Goal: Book appointment/travel/reservation: Book appointment/travel/reservation

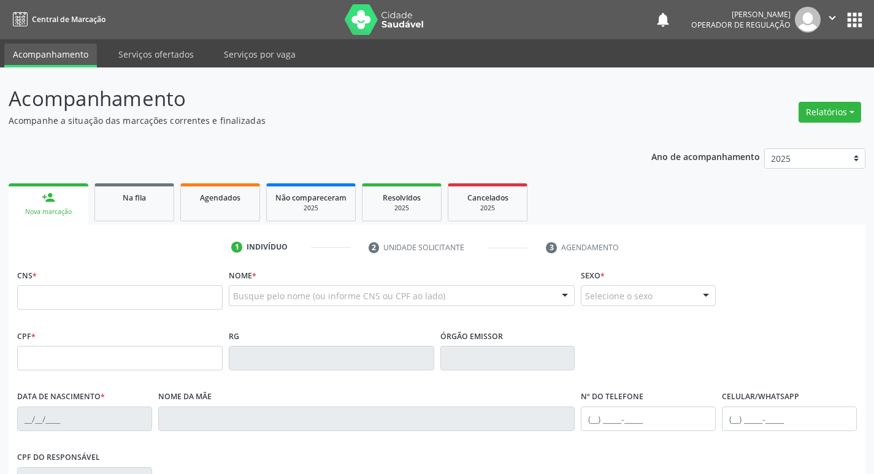
scroll to position [191, 0]
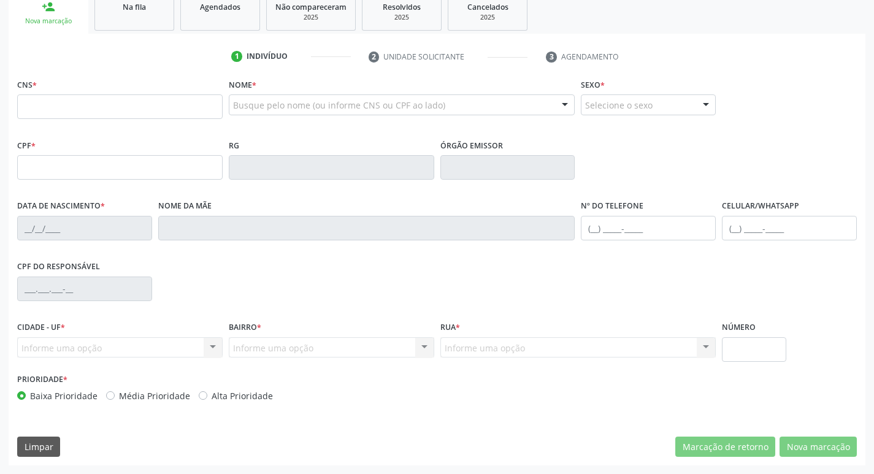
click at [135, 29] on link "Na fila" at bounding box center [134, 12] width 80 height 38
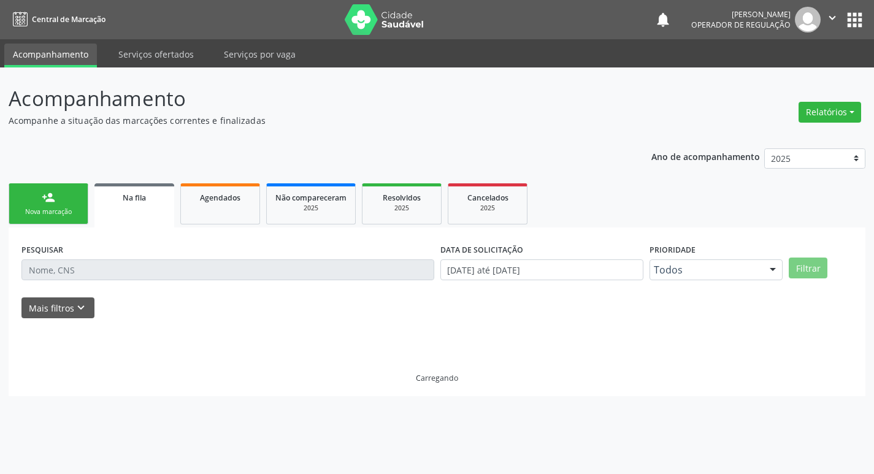
scroll to position [0, 0]
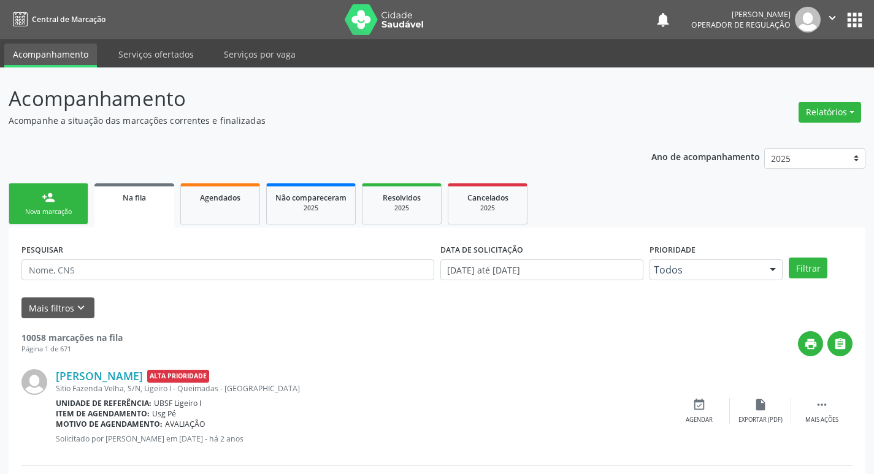
click at [140, 216] on link "Na fila" at bounding box center [134, 205] width 80 height 44
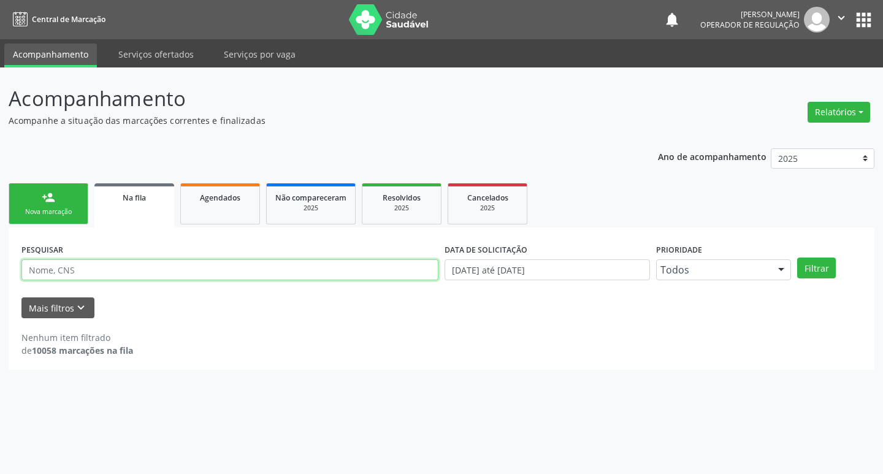
click at [123, 270] on input "text" at bounding box center [229, 269] width 417 height 21
type input "706800752093025"
click at [797, 258] on button "Filtrar" at bounding box center [816, 268] width 39 height 21
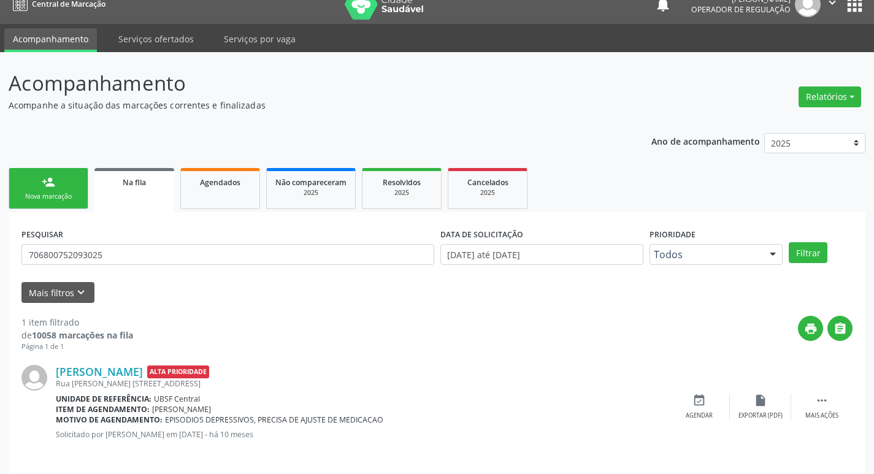
scroll to position [24, 0]
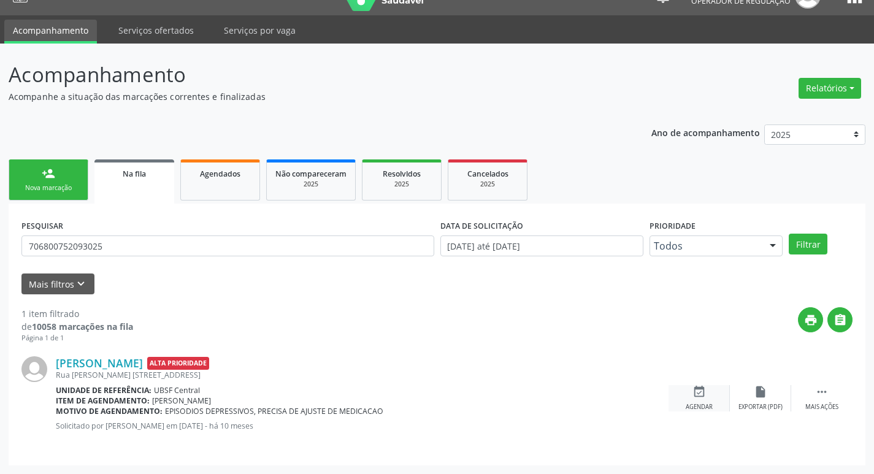
click at [705, 394] on icon "event_available" at bounding box center [698, 391] width 13 height 13
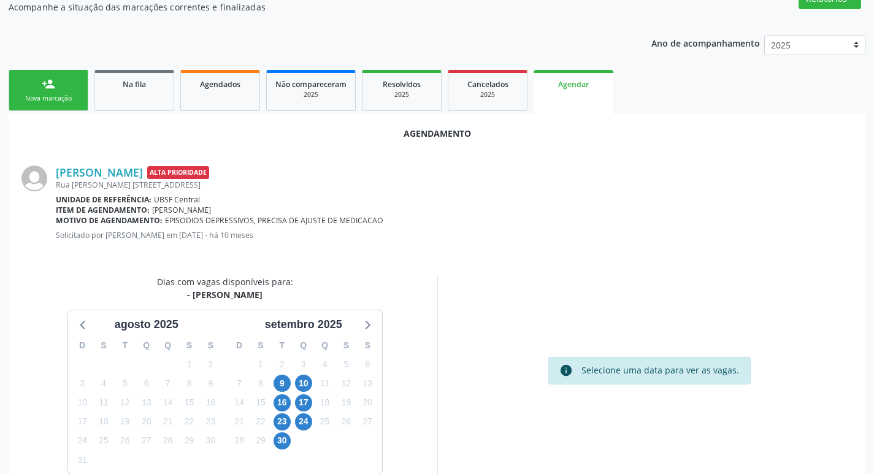
scroll to position [136, 0]
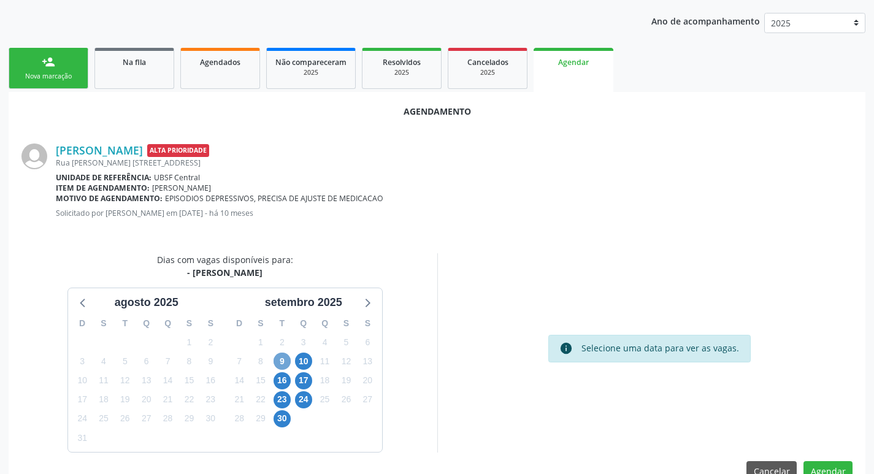
click at [288, 362] on span "9" at bounding box center [282, 361] width 17 height 17
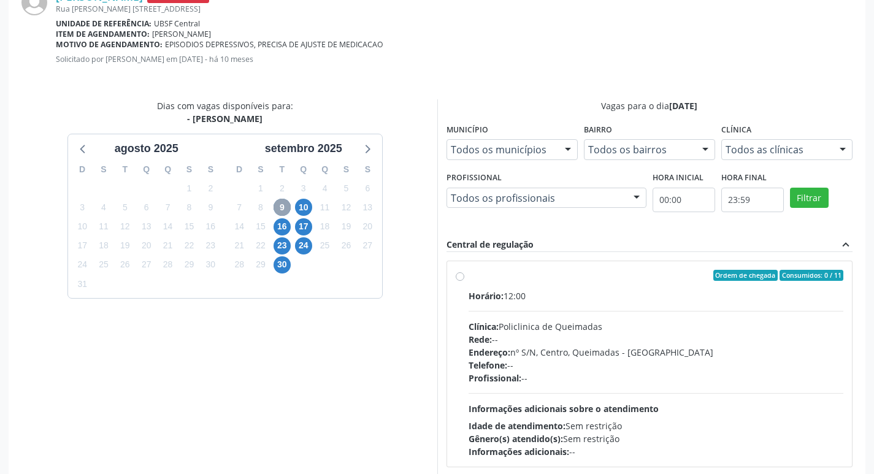
scroll to position [342, 0]
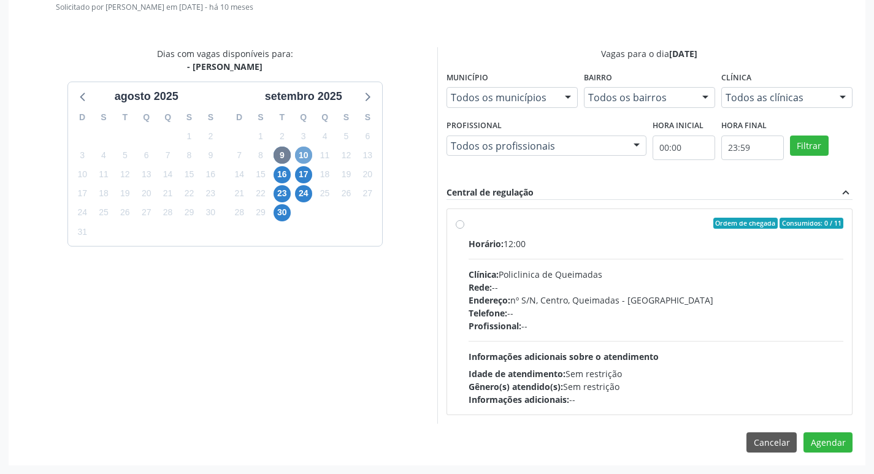
click at [304, 155] on span "10" at bounding box center [303, 155] width 17 height 17
click at [607, 235] on label "Ordem de chegada Consumidos: 1 / 15 Horário: 12:00 Clínica: Policlinica de Quei…" at bounding box center [656, 312] width 375 height 188
click at [464, 229] on input "Ordem de chegada Consumidos: 1 / 15 Horário: 12:00 Clínica: Policlinica de Quei…" at bounding box center [460, 223] width 9 height 11
radio input "true"
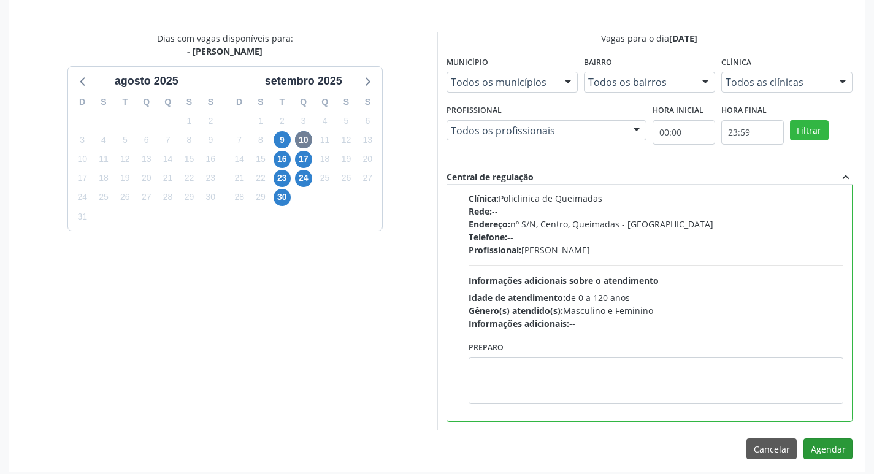
scroll to position [364, 0]
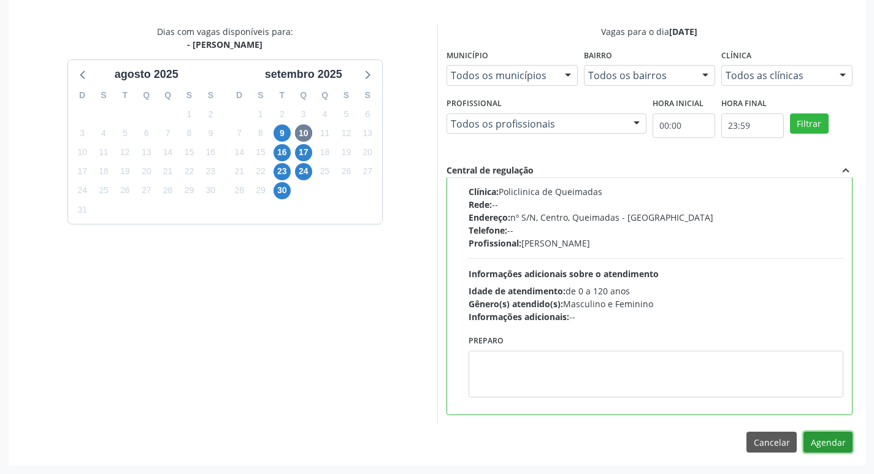
click at [829, 445] on button "Agendar" at bounding box center [827, 442] width 49 height 21
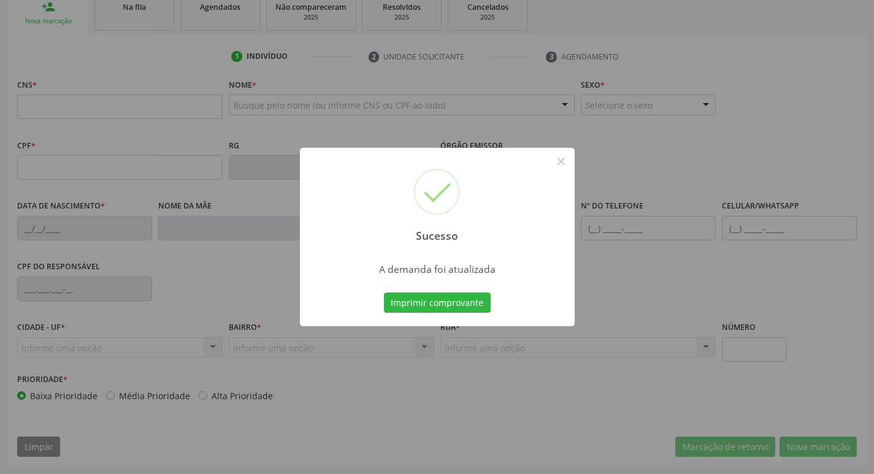
scroll to position [191, 0]
click at [448, 299] on button "Imprimir comprovante" at bounding box center [437, 303] width 107 height 21
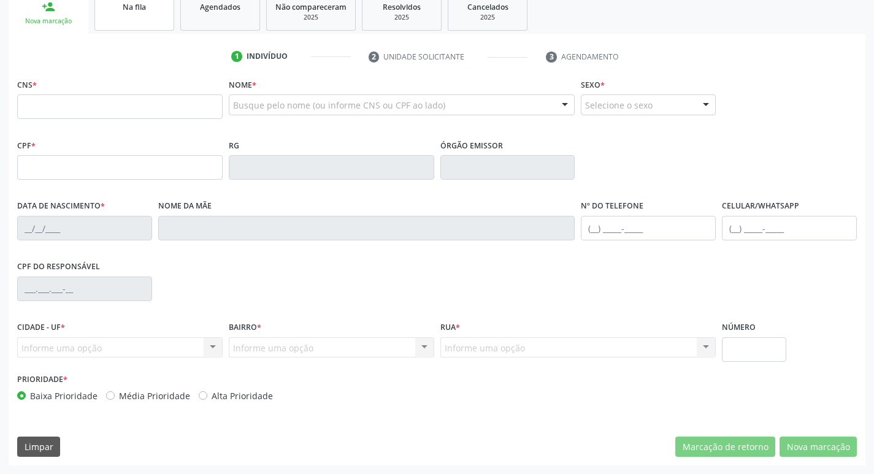
click at [129, 14] on link "Na fila" at bounding box center [134, 12] width 80 height 38
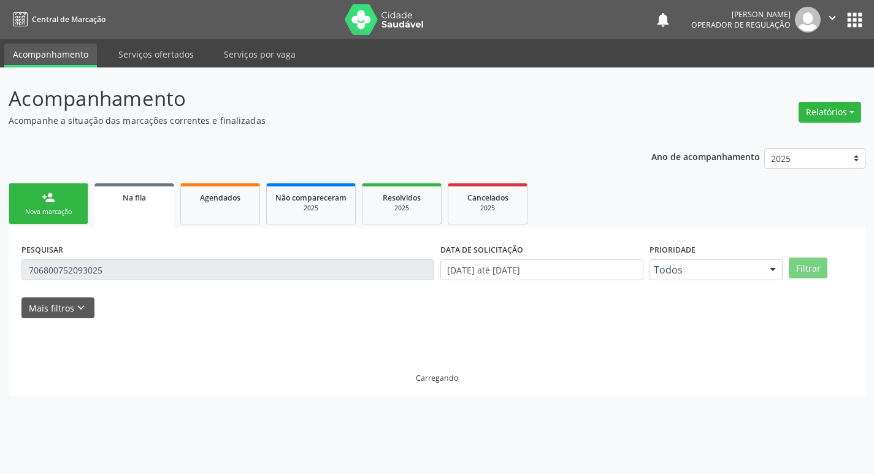
scroll to position [0, 0]
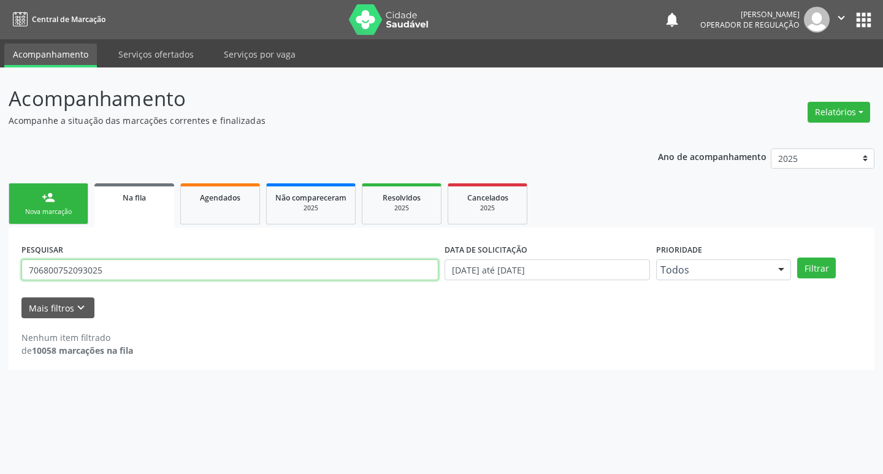
drag, startPoint x: 124, startPoint y: 266, endPoint x: 0, endPoint y: 267, distance: 124.5
click at [0, 267] on div "Acompanhamento Acompanhe a situação das marcações correntes e finalizadas Relat…" at bounding box center [441, 270] width 883 height 407
type input "700008454234904"
click at [797, 258] on button "Filtrar" at bounding box center [816, 268] width 39 height 21
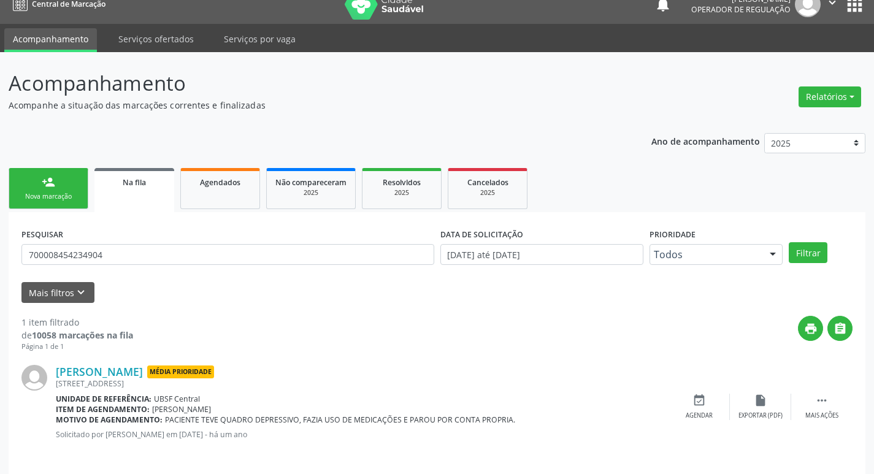
scroll to position [24, 0]
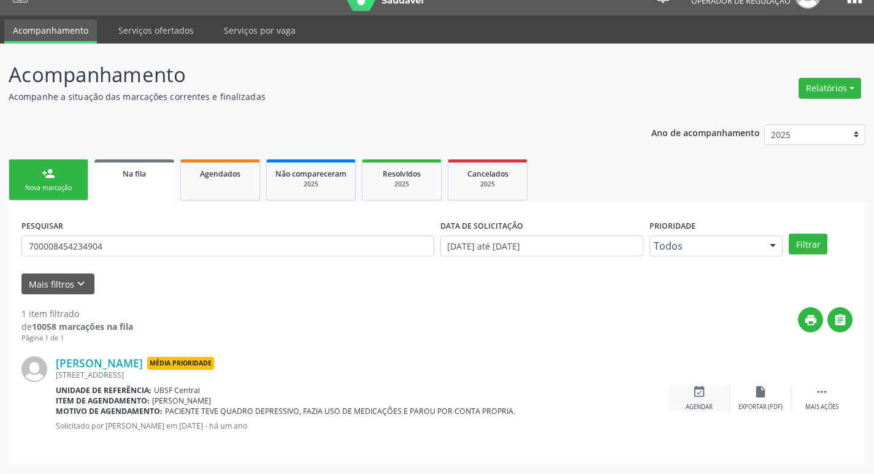
click at [698, 404] on div "Agendar" at bounding box center [699, 407] width 27 height 9
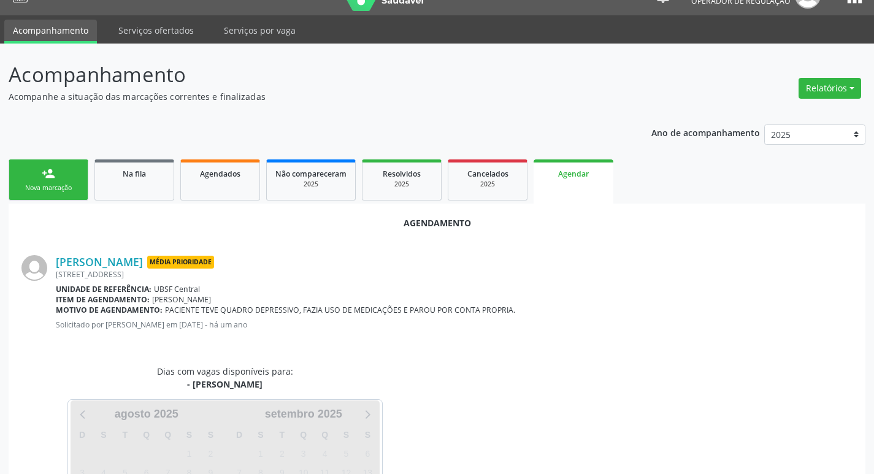
scroll to position [136, 0]
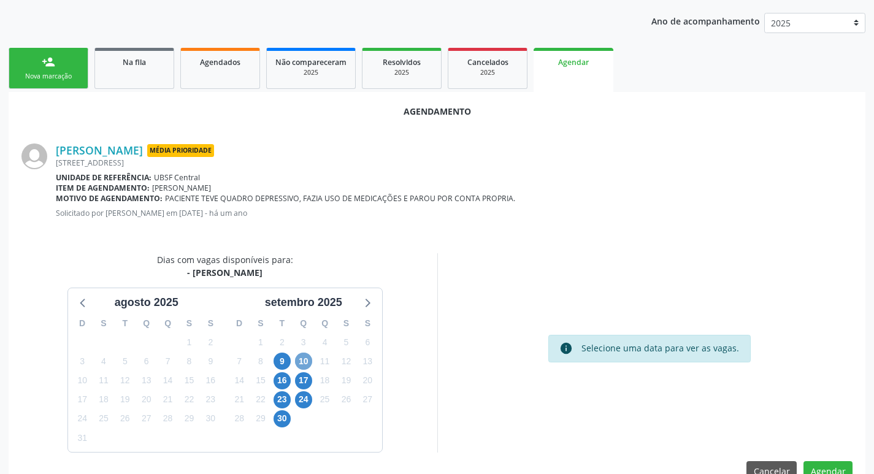
click at [299, 366] on span "10" at bounding box center [303, 361] width 17 height 17
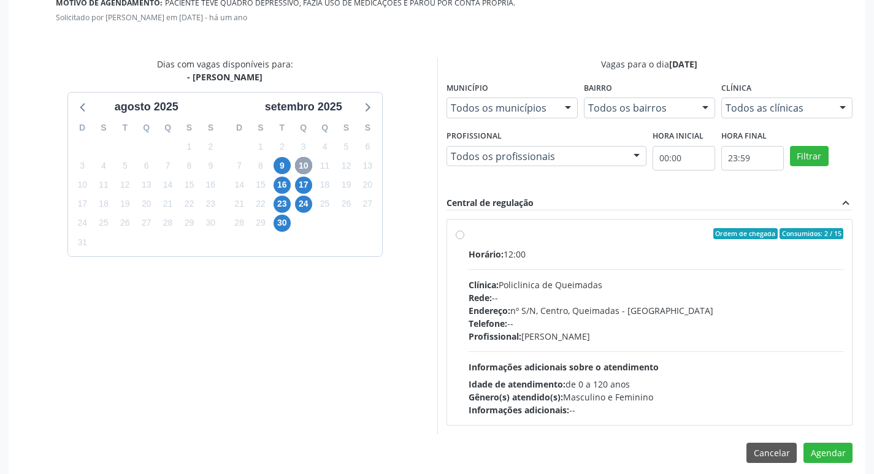
scroll to position [342, 0]
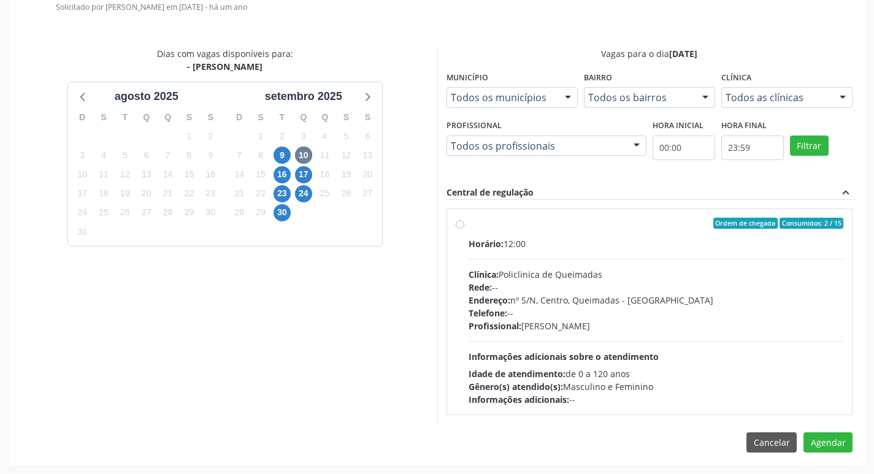
click at [589, 234] on label "Ordem de chegada Consumidos: 2 / 15 Horário: 12:00 Clínica: Policlinica de Quei…" at bounding box center [656, 312] width 375 height 188
click at [464, 229] on input "Ordem de chegada Consumidos: 2 / 15 Horário: 12:00 Clínica: Policlinica de Quei…" at bounding box center [460, 223] width 9 height 11
radio input "true"
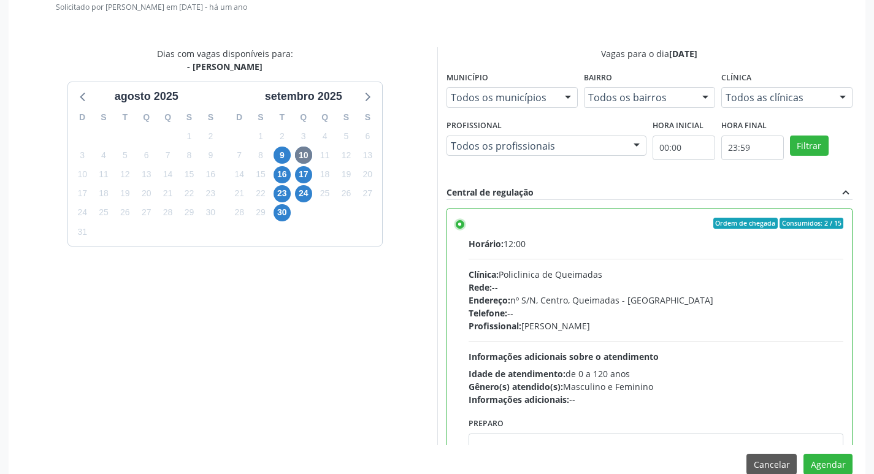
scroll to position [61, 0]
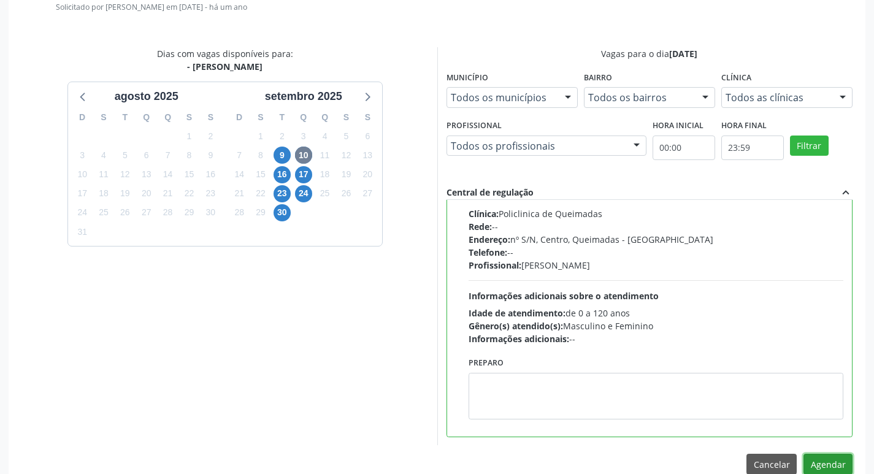
click at [825, 462] on button "Agendar" at bounding box center [827, 464] width 49 height 21
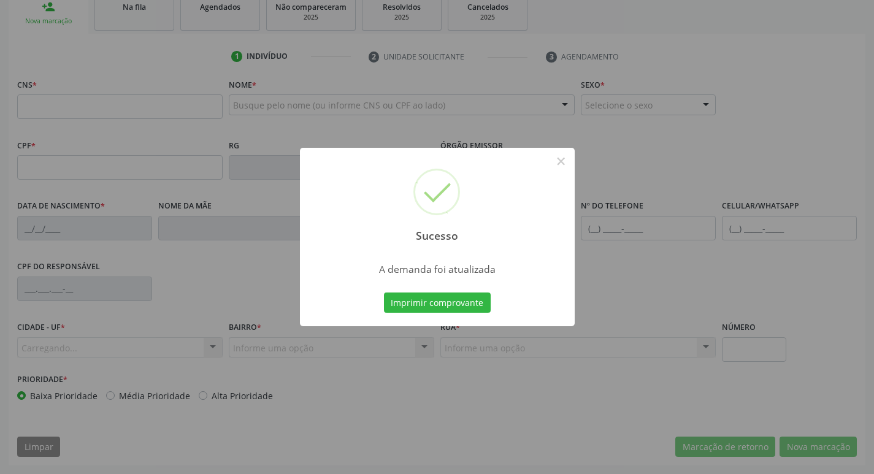
scroll to position [191, 0]
click at [388, 302] on button "Imprimir comprovante" at bounding box center [437, 303] width 107 height 21
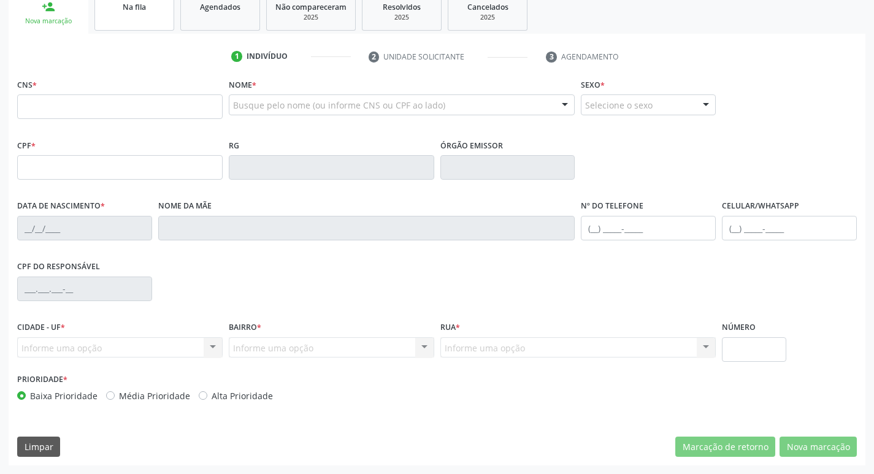
click at [137, 22] on link "Na fila" at bounding box center [134, 12] width 80 height 38
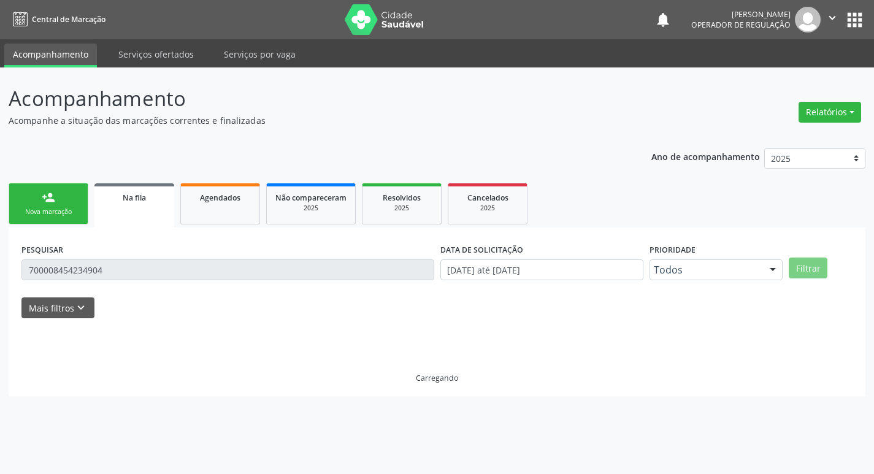
scroll to position [0, 0]
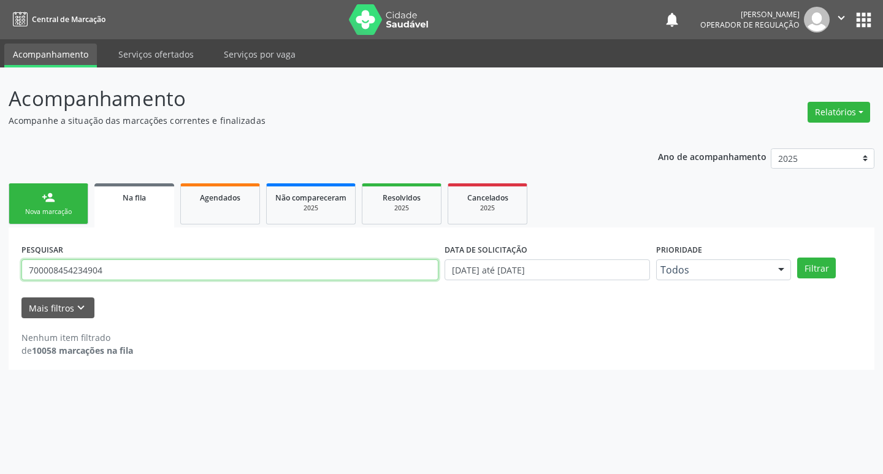
drag, startPoint x: 160, startPoint y: 273, endPoint x: 0, endPoint y: 258, distance: 160.7
click at [0, 258] on div "Acompanhamento Acompanhe a situação das marcações correntes e finalizadas Relat…" at bounding box center [441, 270] width 883 height 407
click at [66, 273] on input "text" at bounding box center [229, 269] width 417 height 21
type input "700104907340013"
click at [797, 258] on button "Filtrar" at bounding box center [816, 268] width 39 height 21
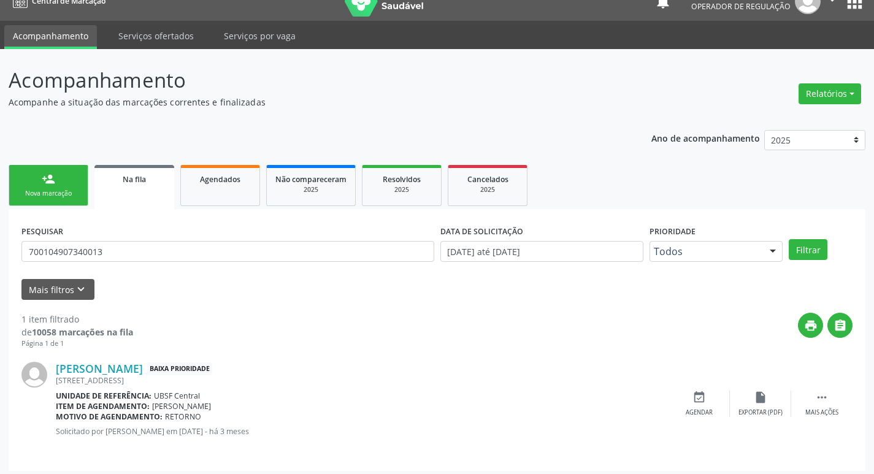
scroll to position [24, 0]
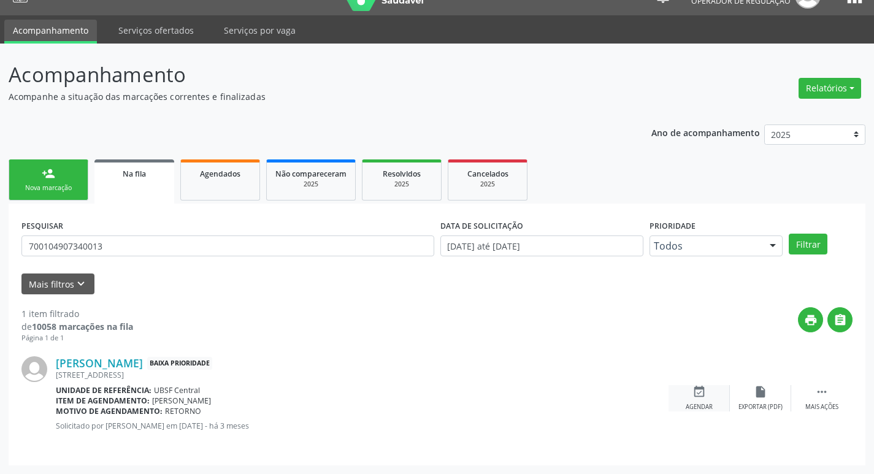
click at [705, 396] on icon "event_available" at bounding box center [698, 391] width 13 height 13
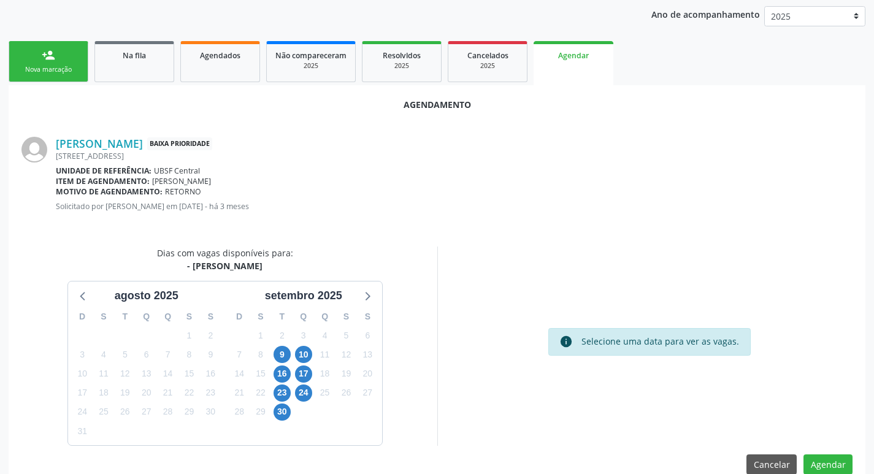
scroll to position [164, 0]
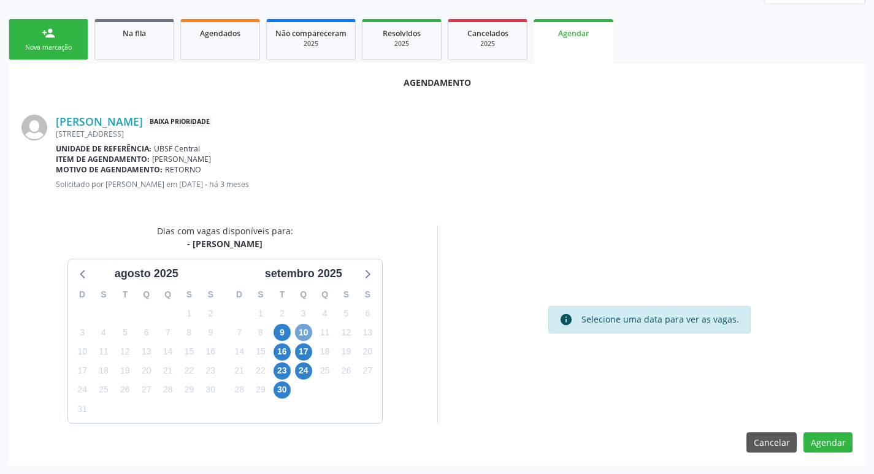
click at [302, 332] on span "10" at bounding box center [303, 332] width 17 height 17
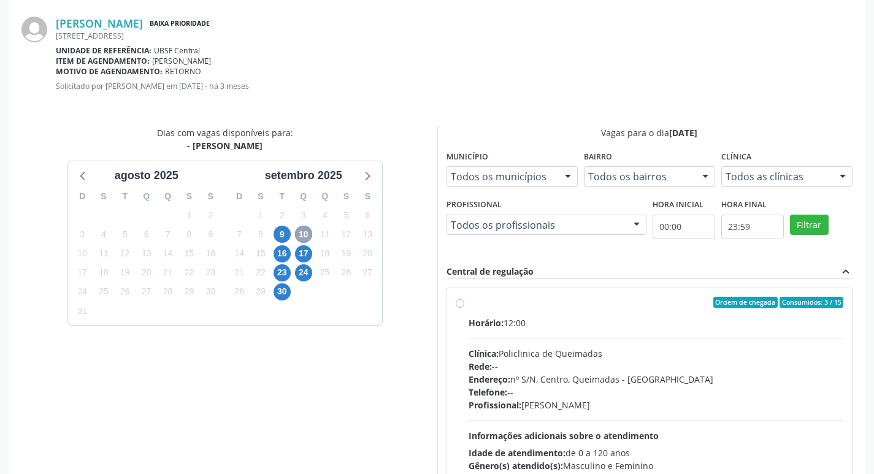
scroll to position [342, 0]
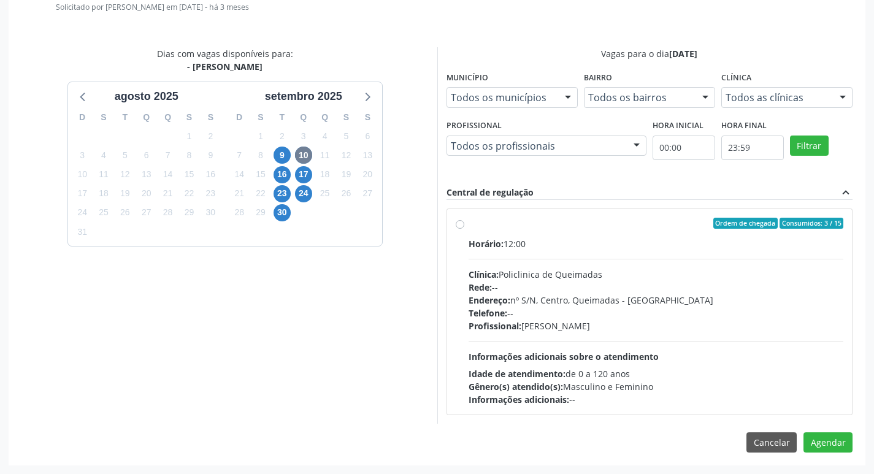
click at [667, 218] on div "Ordem de chegada Consumidos: 3 / 15" at bounding box center [656, 223] width 375 height 11
click at [464, 218] on input "Ordem de chegada Consumidos: 3 / 15 Horário: 12:00 Clínica: Policlinica de Quei…" at bounding box center [460, 223] width 9 height 11
radio input "true"
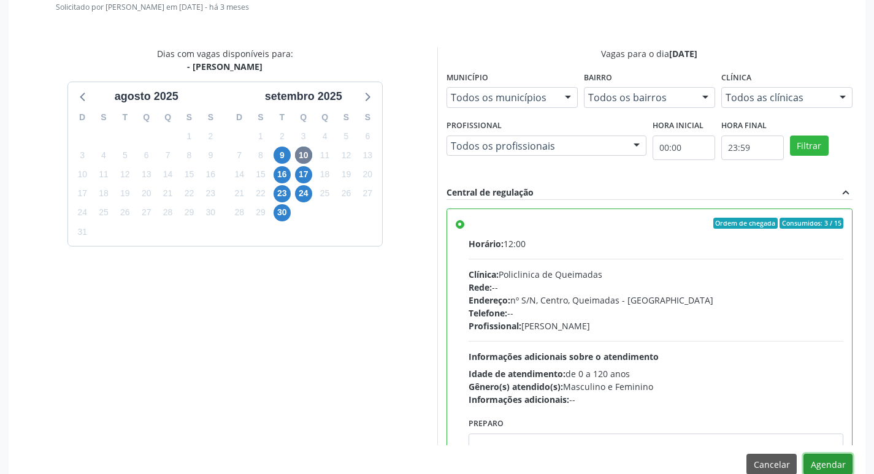
click at [836, 456] on button "Agendar" at bounding box center [827, 464] width 49 height 21
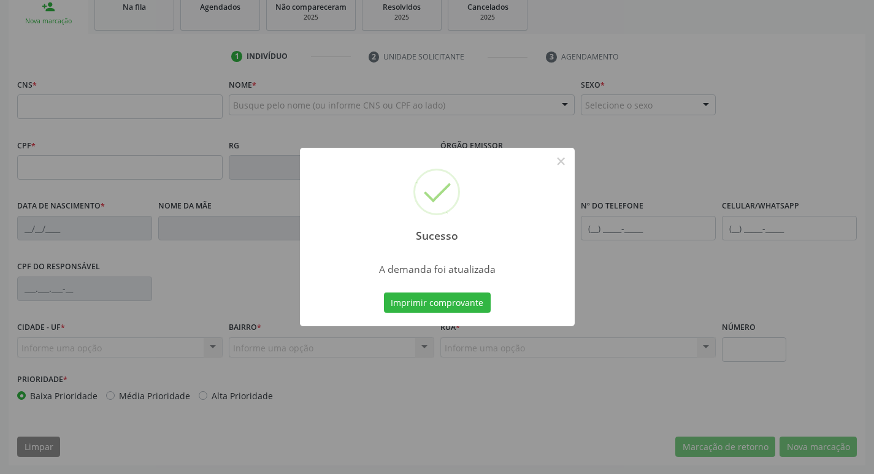
scroll to position [191, 0]
click at [469, 301] on button "Imprimir comprovante" at bounding box center [437, 303] width 107 height 21
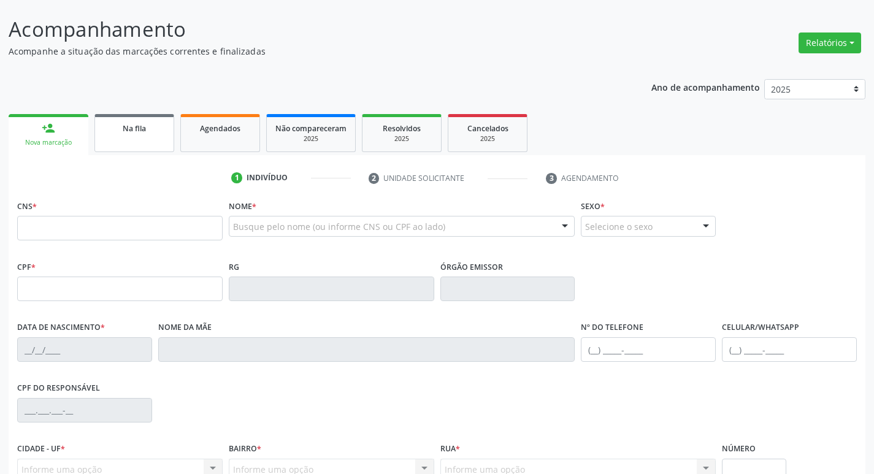
scroll to position [68, 0]
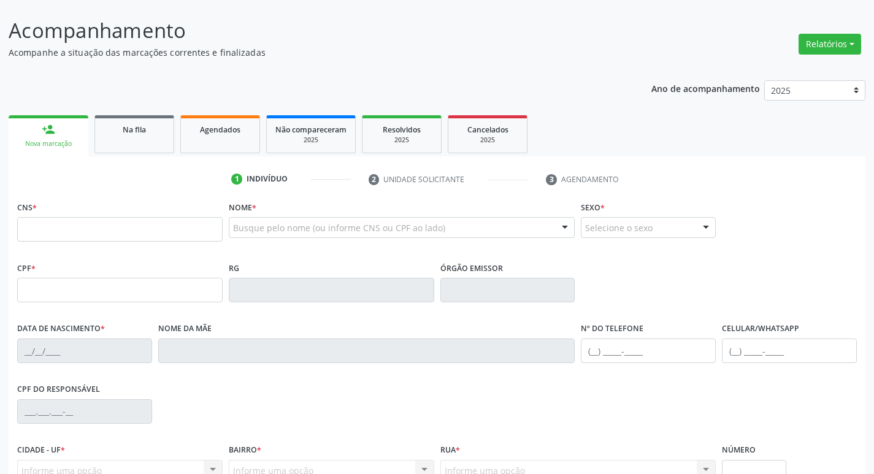
click at [121, 158] on div "1 Indivíduo 2 Unidade solicitante 3 Agendamento CNS * Nome * Busque pelo nome (…" at bounding box center [437, 372] width 857 height 432
click at [134, 140] on link "Na fila" at bounding box center [134, 134] width 80 height 38
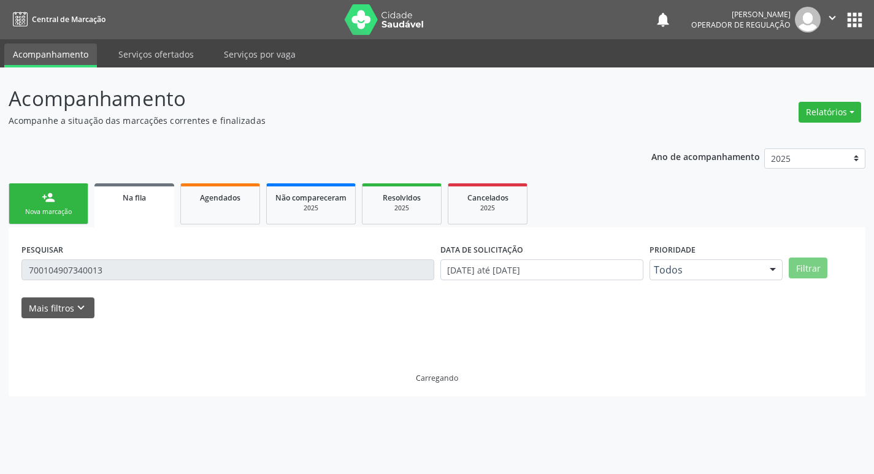
scroll to position [0, 0]
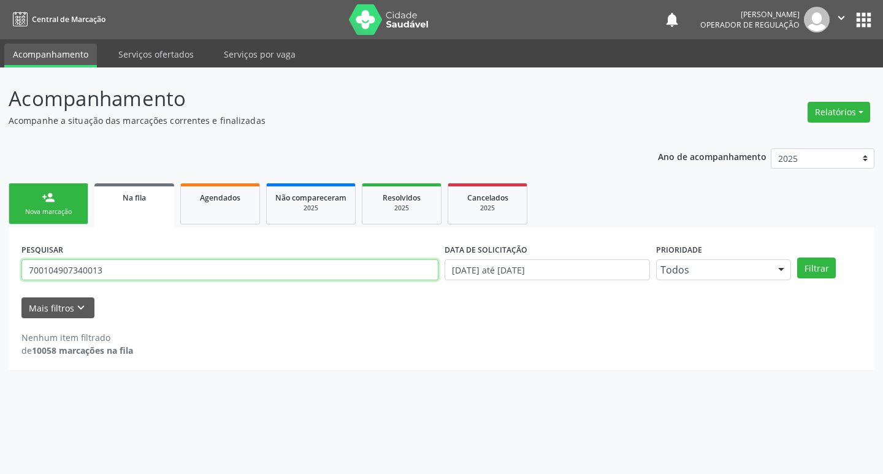
drag, startPoint x: 36, startPoint y: 277, endPoint x: 0, endPoint y: 277, distance: 36.2
click at [0, 277] on div "Acompanhamento Acompanhe a situação das marcações correntes e finalizadas Relat…" at bounding box center [441, 270] width 883 height 407
type input "7"
type input "700204968814227"
click at [797, 258] on button "Filtrar" at bounding box center [816, 268] width 39 height 21
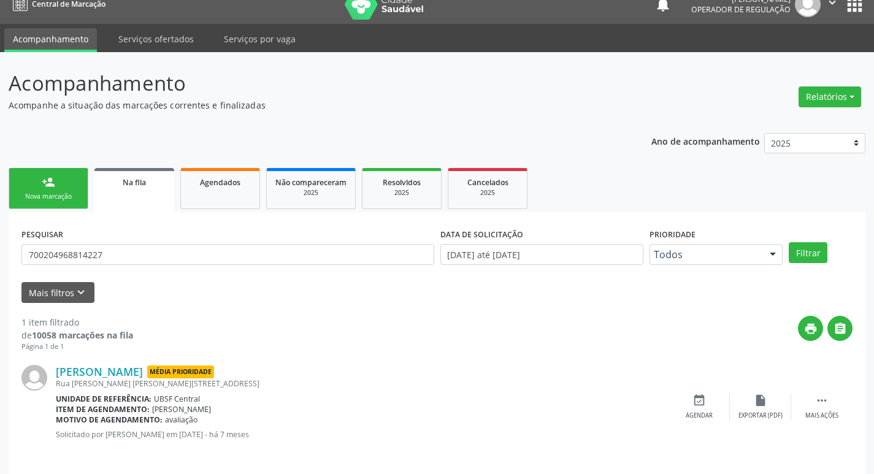
scroll to position [24, 0]
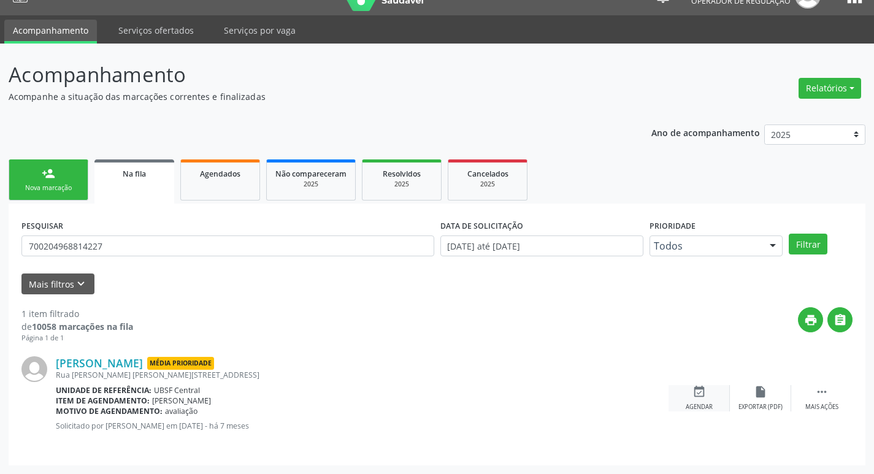
click at [706, 400] on div "event_available Agendar" at bounding box center [698, 398] width 61 height 26
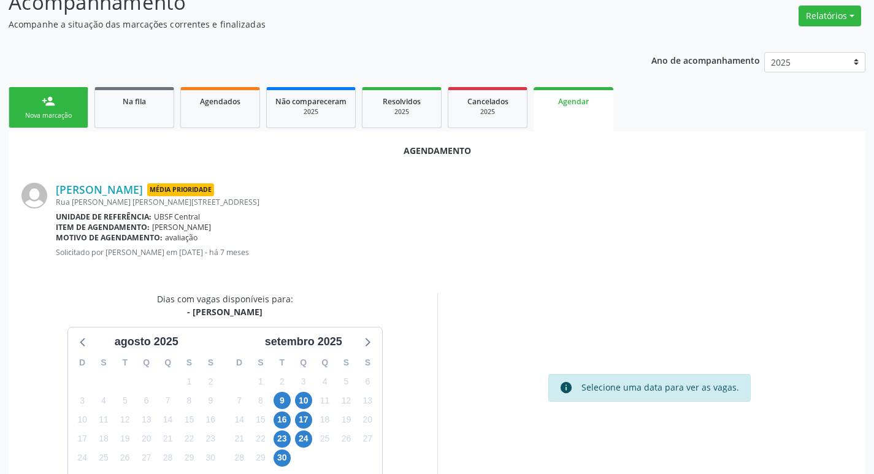
scroll to position [164, 0]
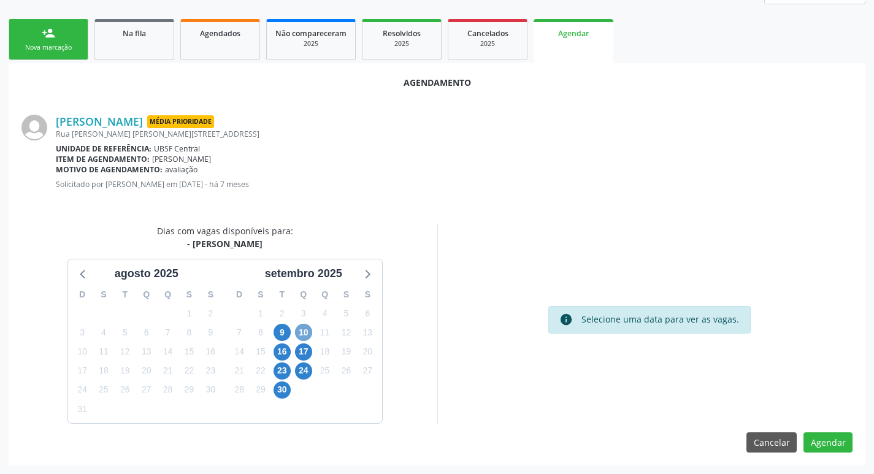
click at [302, 327] on span "10" at bounding box center [303, 332] width 17 height 17
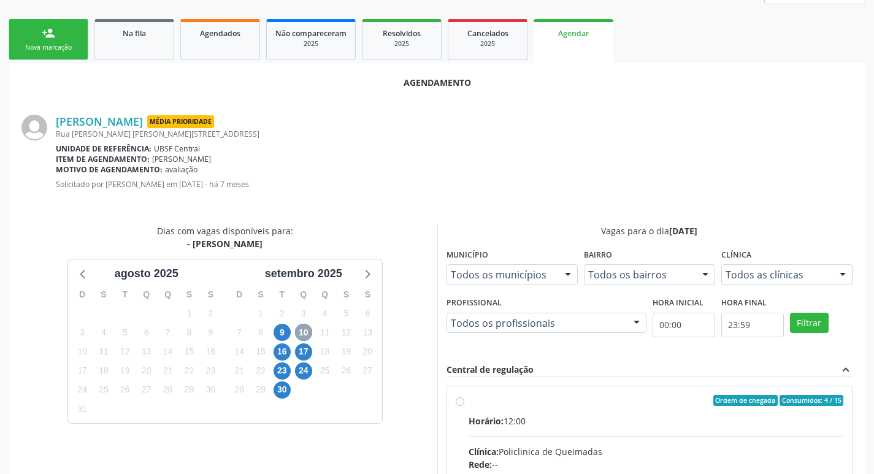
scroll to position [342, 0]
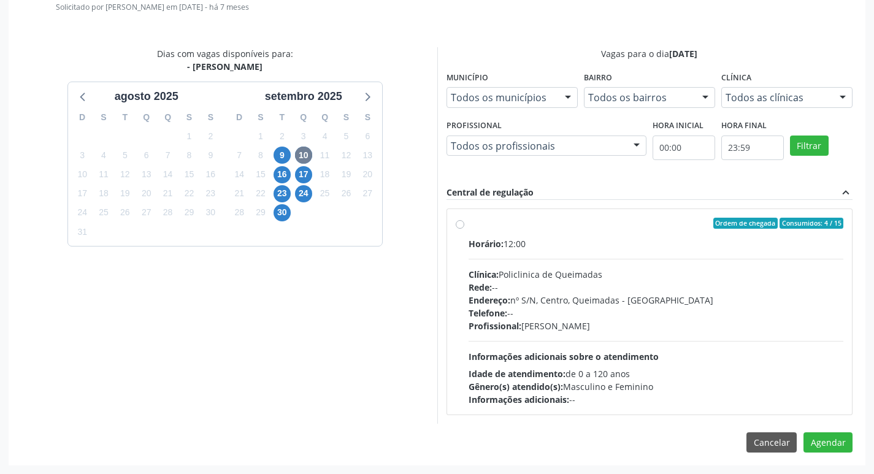
click at [717, 214] on div "Ordem de chegada Consumidos: 4 / 15 Horário: 12:00 Clínica: Policlinica de Quei…" at bounding box center [649, 311] width 405 height 205
radio input "true"
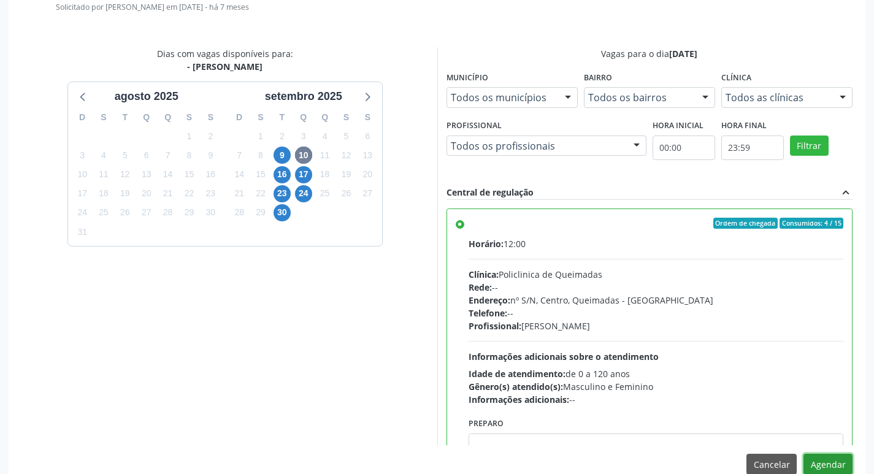
click at [818, 467] on button "Agendar" at bounding box center [827, 464] width 49 height 21
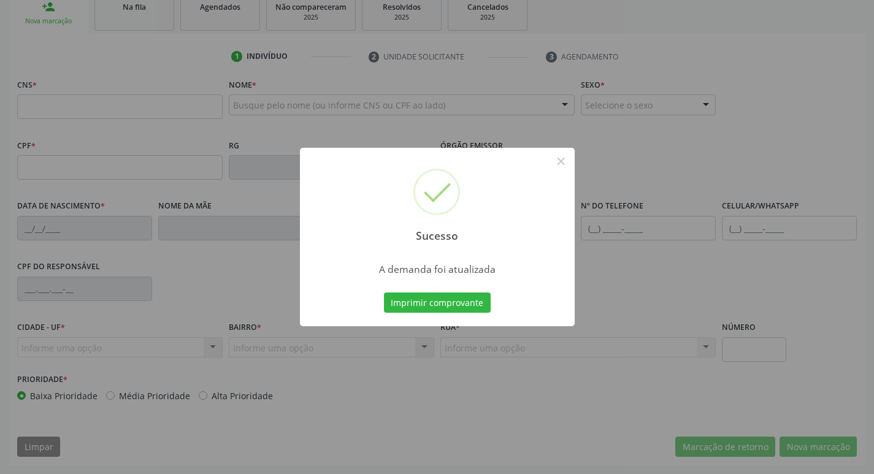
scroll to position [191, 0]
click at [453, 300] on button "Imprimir comprovante" at bounding box center [437, 303] width 107 height 21
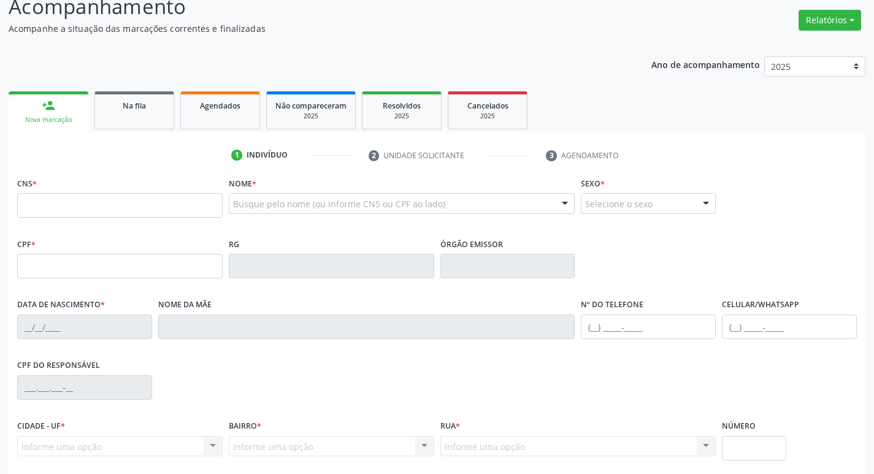
scroll to position [68, 0]
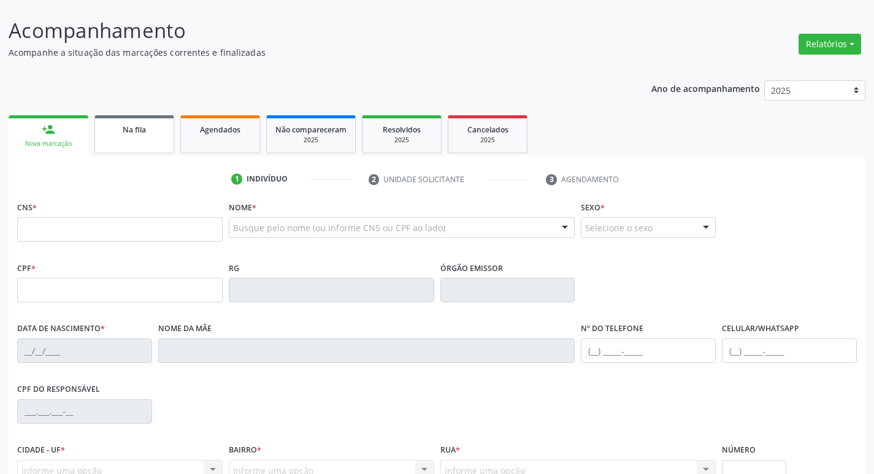
click at [165, 126] on link "Na fila" at bounding box center [134, 134] width 80 height 38
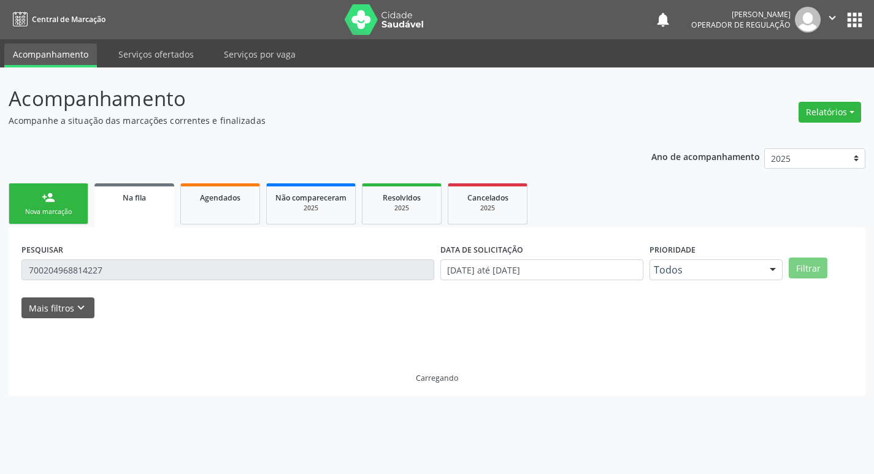
scroll to position [0, 0]
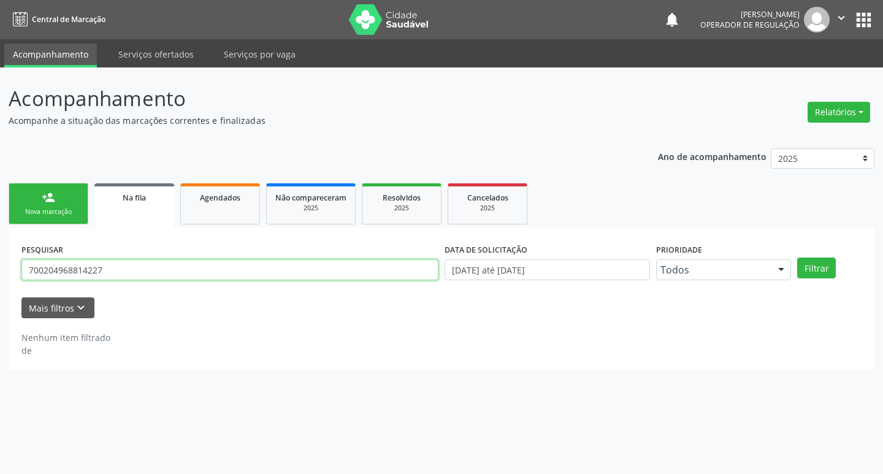
drag, startPoint x: 123, startPoint y: 277, endPoint x: 0, endPoint y: 277, distance: 122.7
click at [0, 277] on div "Acompanhamento Acompanhe a situação das marcações correntes e finalizadas Relat…" at bounding box center [441, 270] width 883 height 407
type input "704509378701615"
click at [797, 258] on button "Filtrar" at bounding box center [816, 268] width 39 height 21
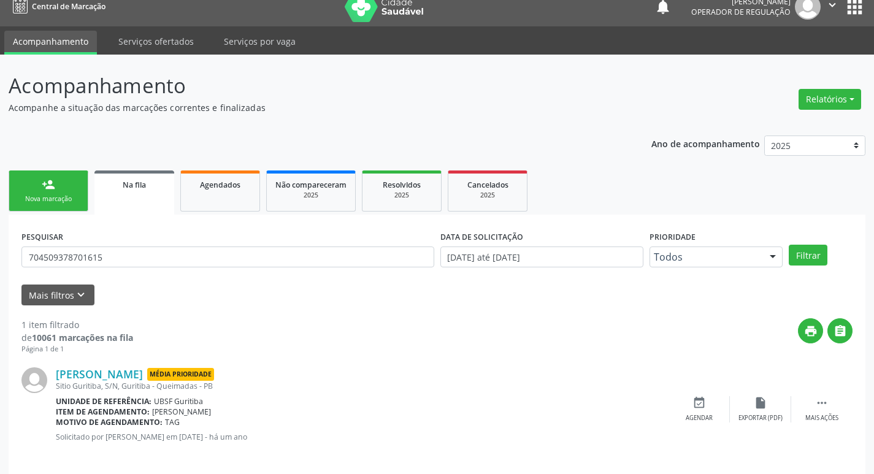
scroll to position [24, 0]
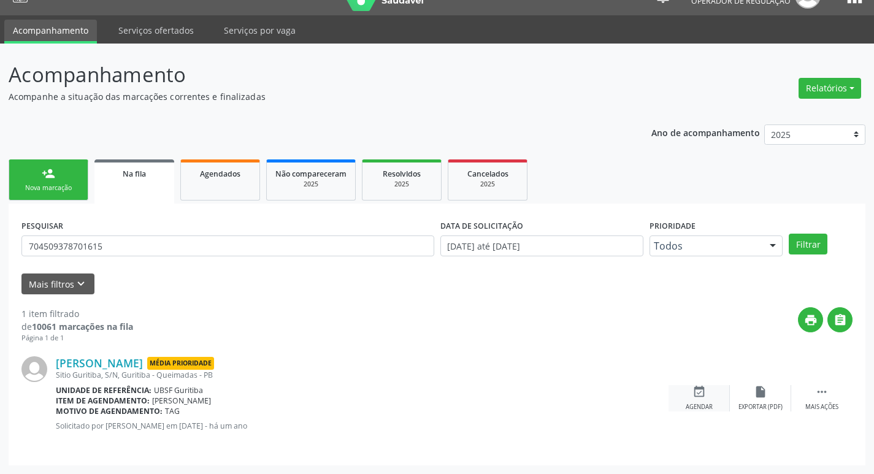
click at [699, 404] on div "Agendar" at bounding box center [699, 407] width 27 height 9
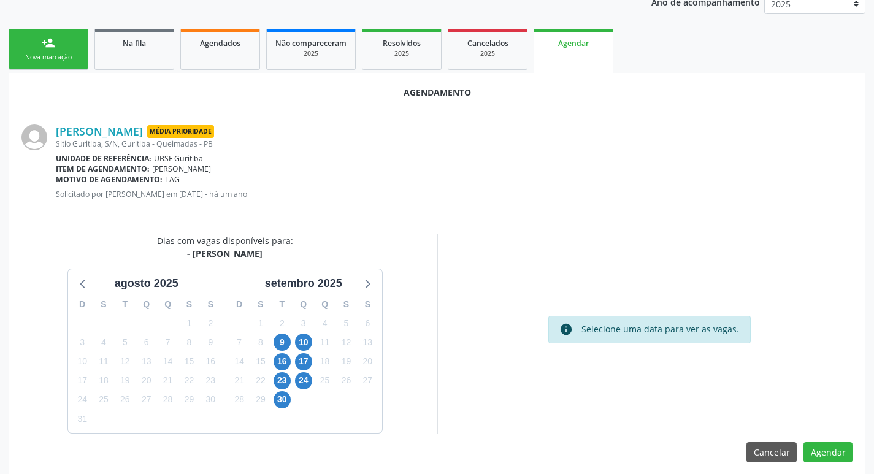
scroll to position [164, 0]
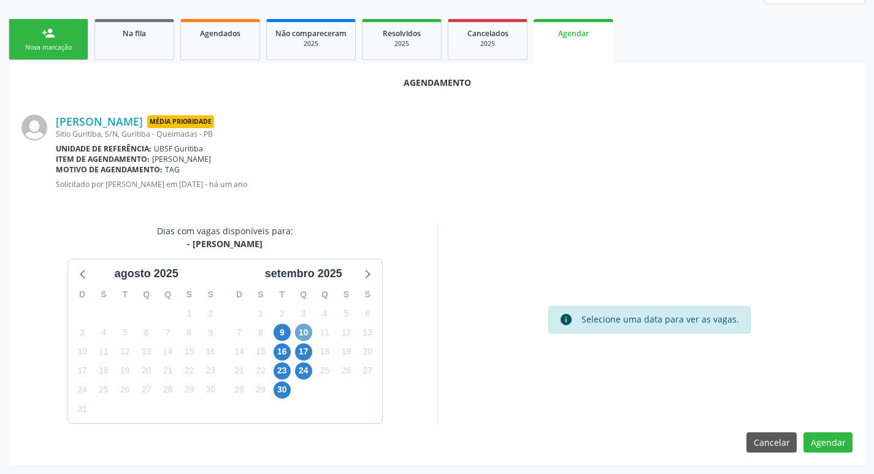
click at [299, 330] on span "10" at bounding box center [303, 332] width 17 height 17
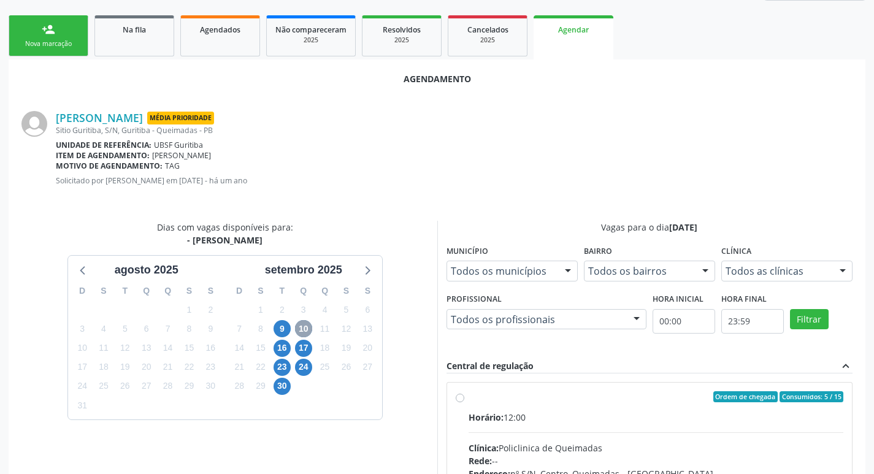
scroll to position [342, 0]
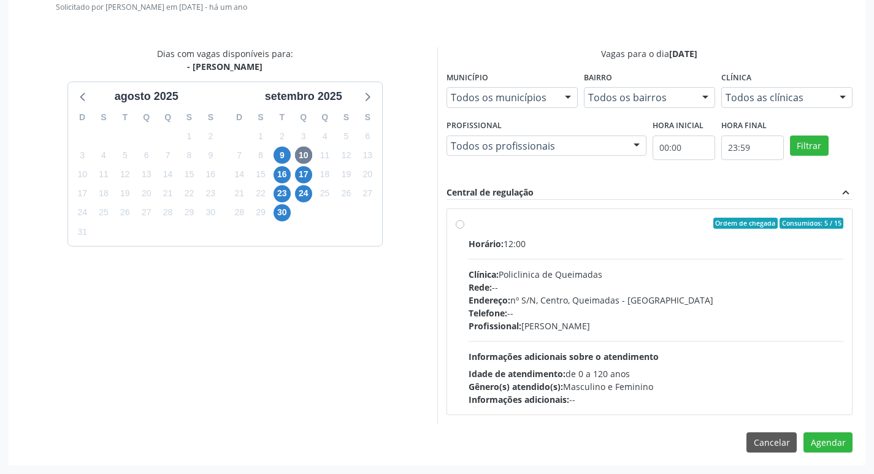
click at [581, 226] on div "Ordem de chegada Consumidos: 5 / 15" at bounding box center [656, 223] width 375 height 11
click at [464, 226] on input "Ordem de chegada Consumidos: 5 / 15 Horário: 12:00 Clínica: Policlinica de Quei…" at bounding box center [460, 223] width 9 height 11
radio input "true"
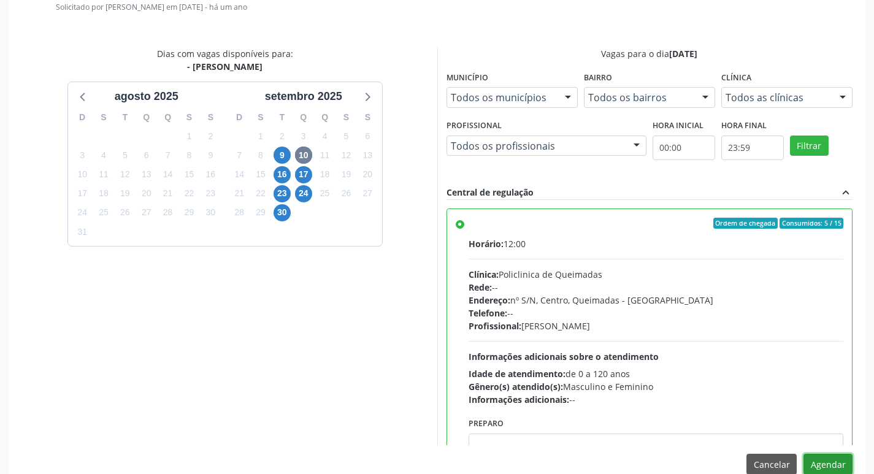
click at [832, 462] on button "Agendar" at bounding box center [827, 464] width 49 height 21
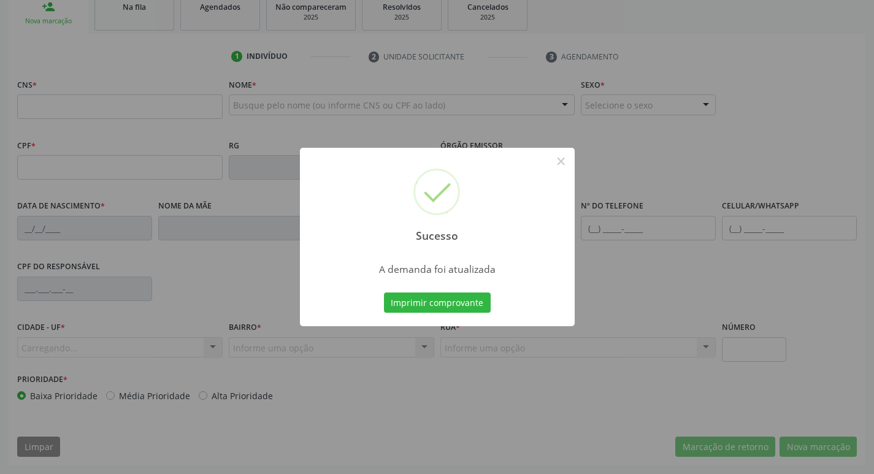
scroll to position [191, 0]
click at [437, 301] on button "Imprimir comprovante" at bounding box center [437, 303] width 107 height 21
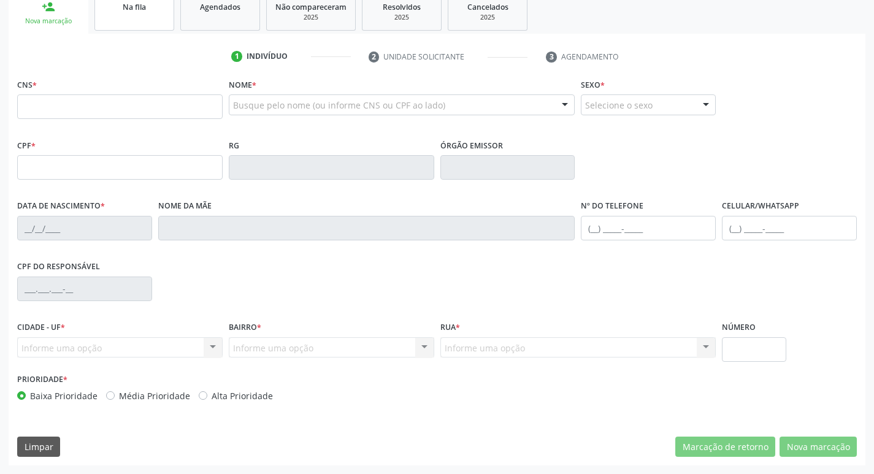
click at [145, 29] on link "Na fila" at bounding box center [134, 12] width 80 height 38
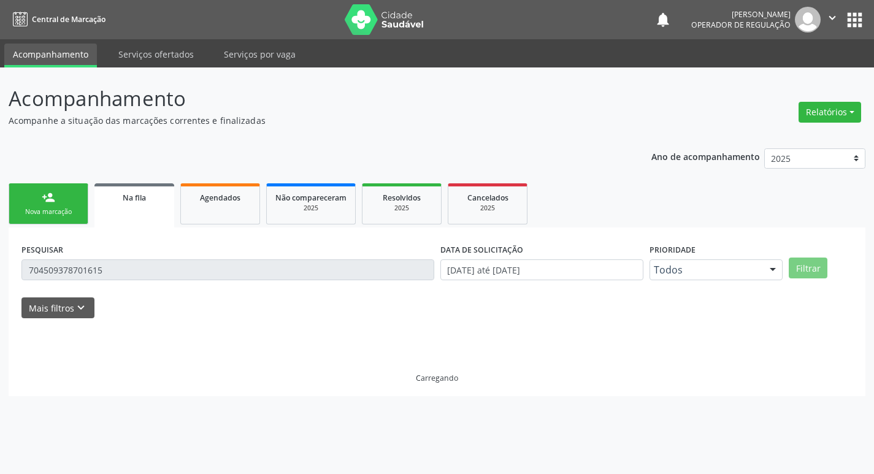
scroll to position [0, 0]
click at [0, 264] on div "Acompanhamento Acompanhe a situação das marcações correntes e finalizadas Relat…" at bounding box center [441, 270] width 883 height 407
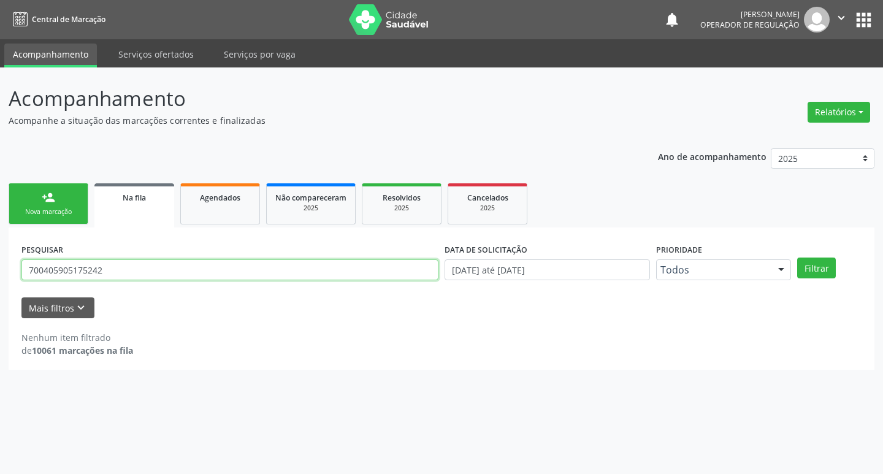
type input "700405905175242"
click at [797, 258] on button "Filtrar" at bounding box center [816, 268] width 39 height 21
drag, startPoint x: 46, startPoint y: 270, endPoint x: 0, endPoint y: 270, distance: 46.0
click at [0, 270] on div "Acompanhamento Acompanhe a situação das marcações correntes e finalizadas Relat…" at bounding box center [441, 270] width 883 height 407
type input "700405905175242"
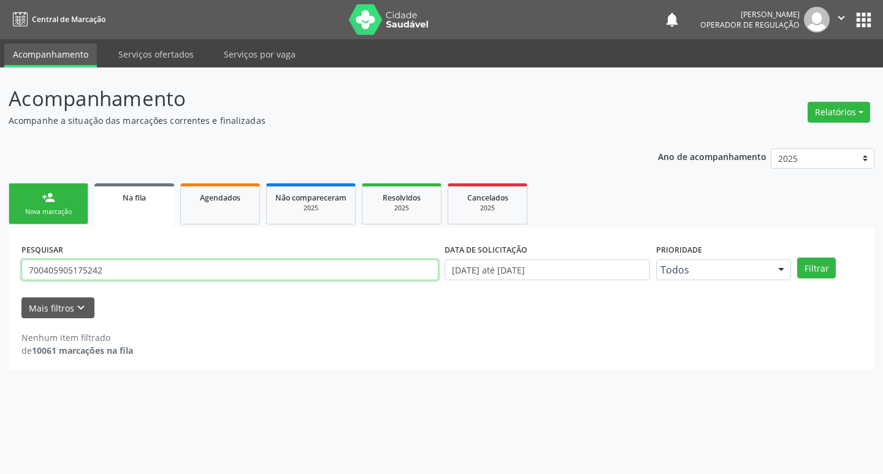
click at [797, 258] on button "Filtrar" at bounding box center [816, 268] width 39 height 21
drag, startPoint x: 123, startPoint y: 267, endPoint x: 0, endPoint y: 264, distance: 122.7
click at [0, 264] on div "Acompanhamento Acompanhe a situação das marcações correntes e finalizadas Relat…" at bounding box center [441, 270] width 883 height 407
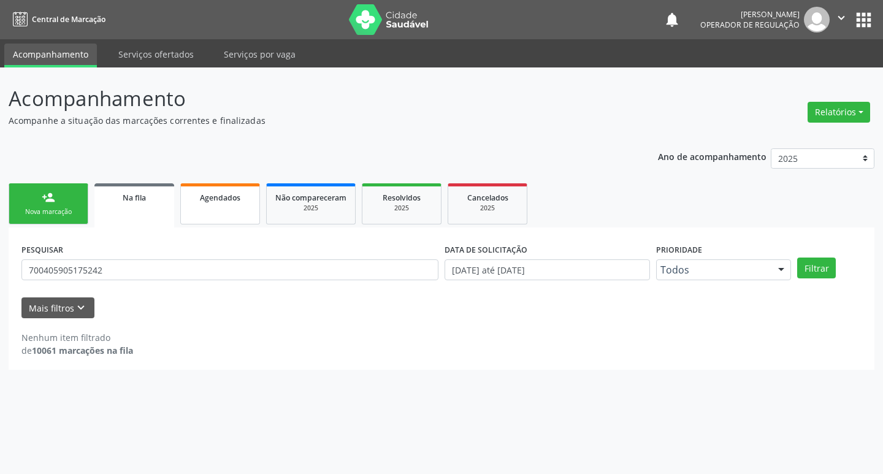
click at [230, 197] on span "Agendados" at bounding box center [220, 198] width 40 height 10
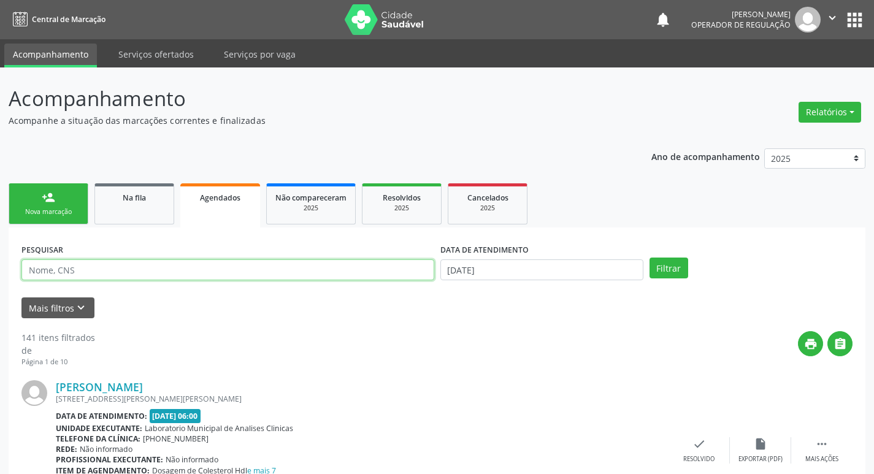
click at [160, 272] on input "text" at bounding box center [227, 269] width 413 height 21
paste input "700405905175242"
type input "700405905175242"
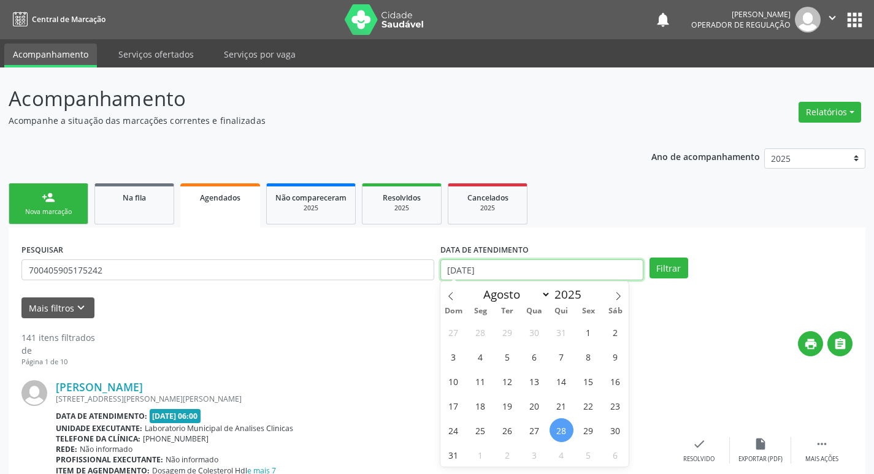
click at [504, 273] on input "[DATE]" at bounding box center [541, 269] width 203 height 21
click at [660, 269] on button "Filtrar" at bounding box center [668, 268] width 39 height 21
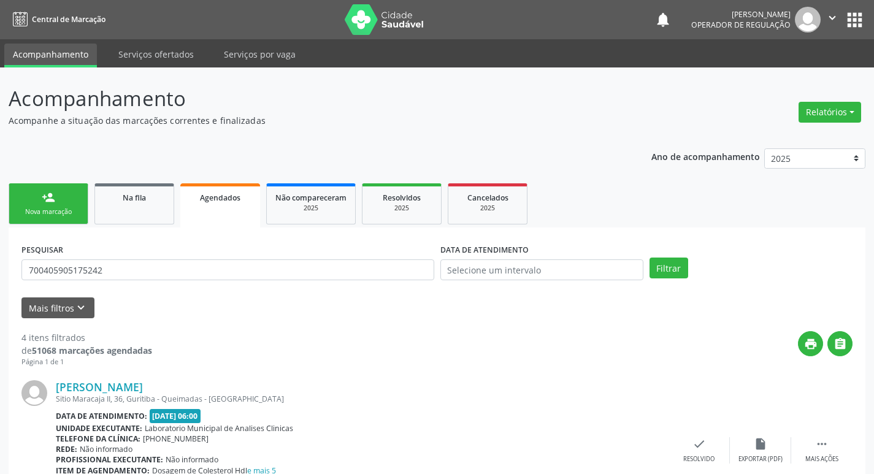
click at [64, 211] on div "Nova marcação" at bounding box center [48, 211] width 61 height 9
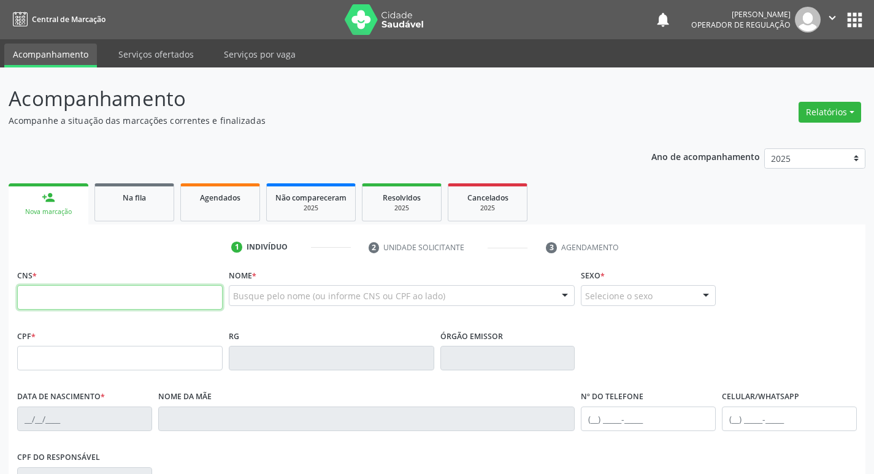
click at [113, 302] on input "text" at bounding box center [119, 297] width 205 height 25
paste input "700 4059 0517 5242"
type input "700 4059 0517 5242"
type input "082.841.004-60"
type input "[DATE]"
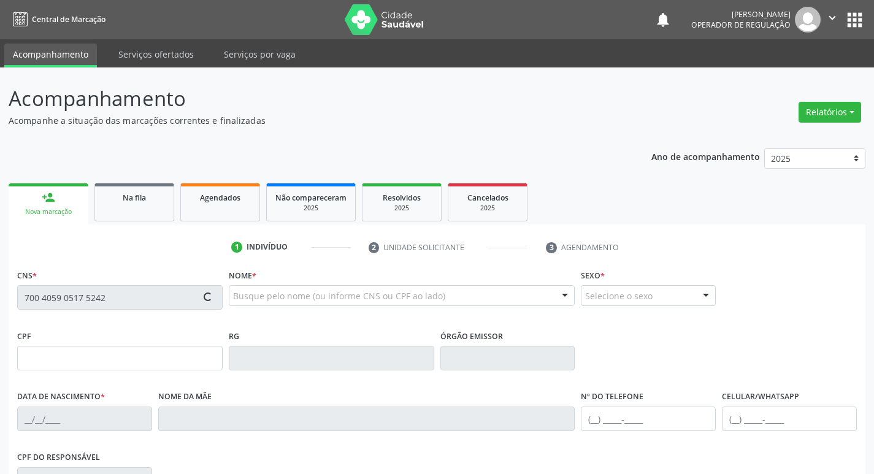
type input "Iva [PERSON_NAME]"
type input "[PHONE_NUMBER]"
type input "951.482.134-34"
type input "36"
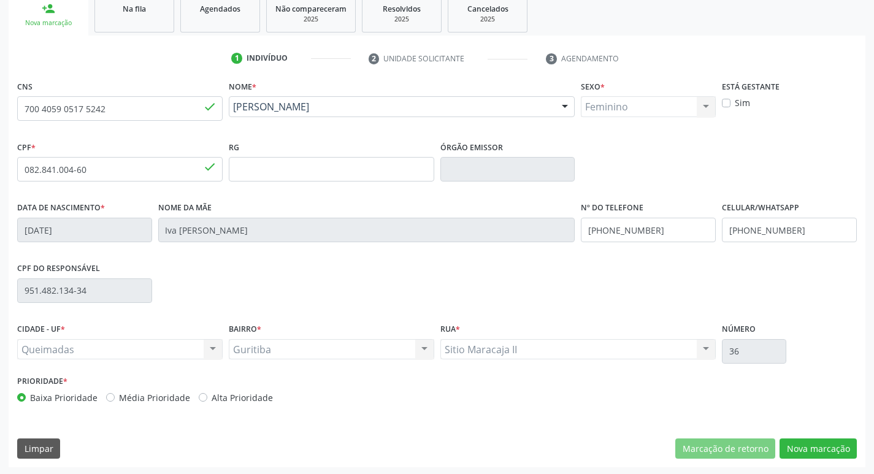
scroll to position [191, 0]
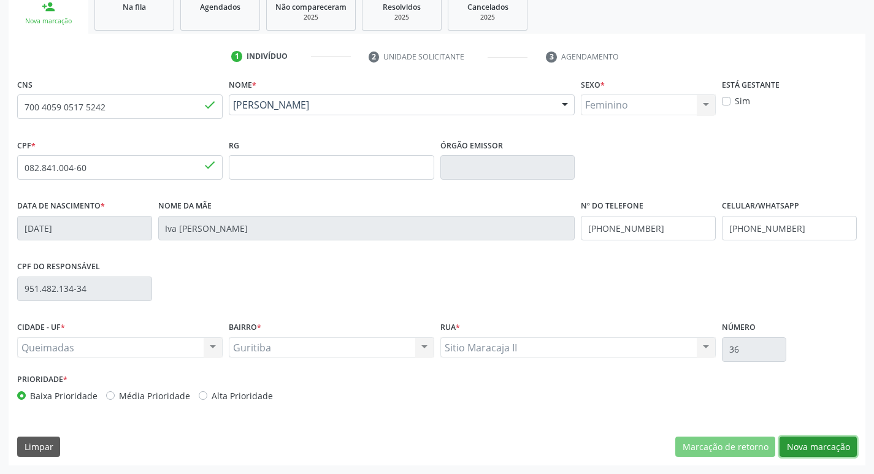
click at [795, 439] on button "Nova marcação" at bounding box center [817, 447] width 77 height 21
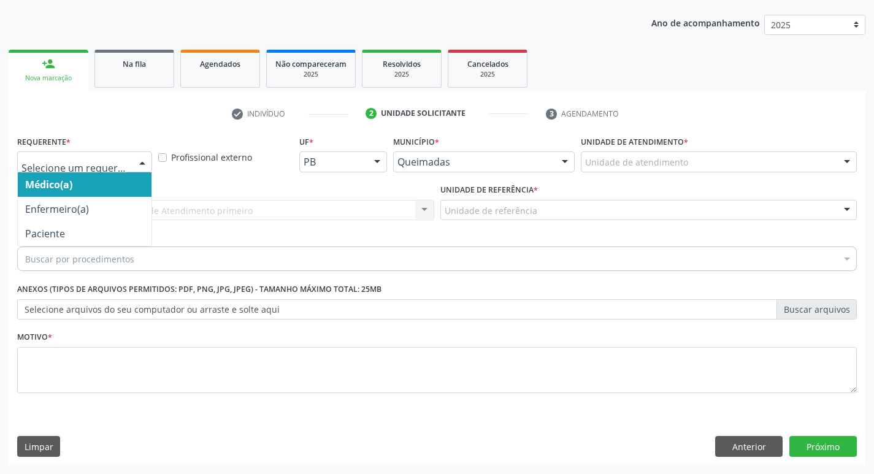
click at [64, 155] on div at bounding box center [84, 161] width 135 height 21
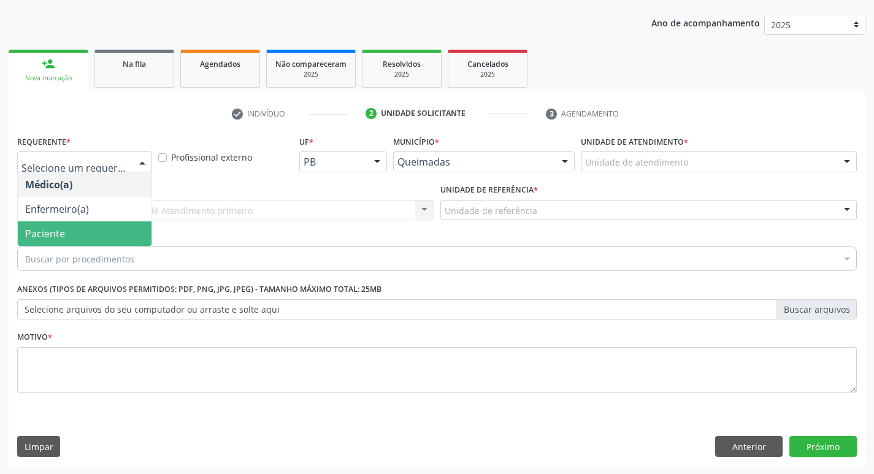
click at [51, 243] on span "Paciente" at bounding box center [85, 233] width 134 height 25
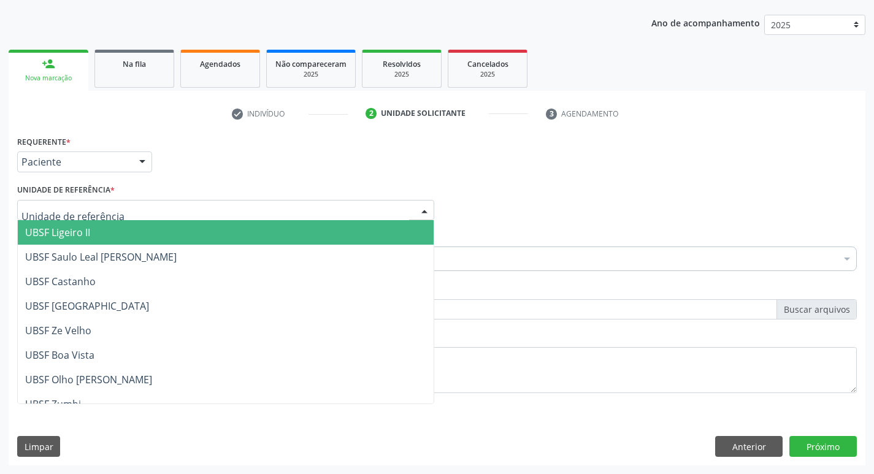
click at [55, 219] on div at bounding box center [225, 210] width 417 height 21
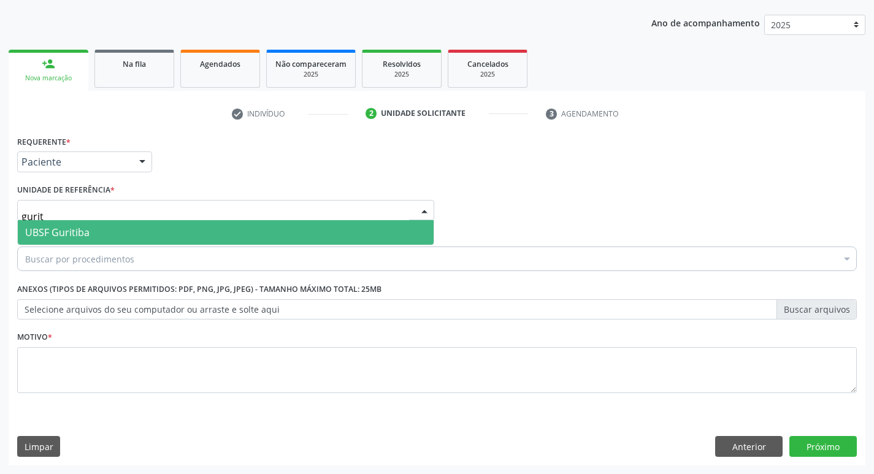
type input "guriti"
click at [63, 230] on span "UBSF Guritiba" at bounding box center [57, 232] width 64 height 13
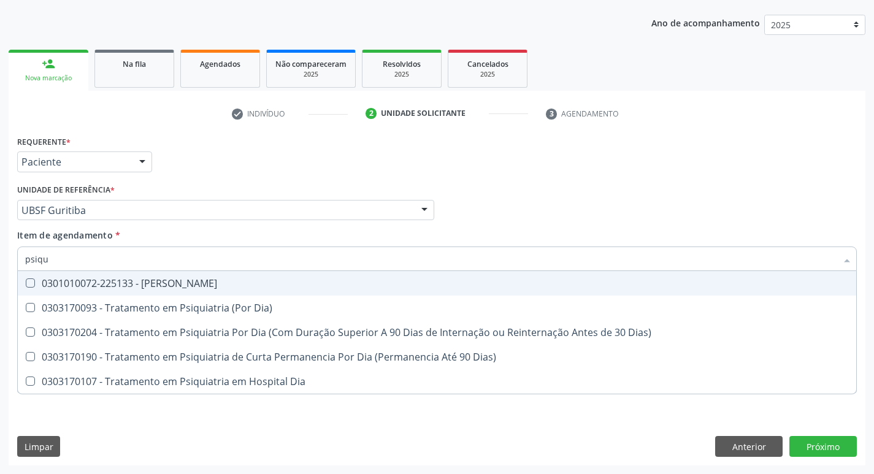
type input "psiqui"
click at [91, 284] on div "0301010072-225133 - [PERSON_NAME]" at bounding box center [437, 283] width 824 height 10
checkbox Psiquiatra "true"
click at [421, 141] on div "Requerente * Paciente Médico(a) Enfermeiro(a) Paciente Nenhum resultado encontr…" at bounding box center [437, 156] width 846 height 48
checkbox Dia\) "true"
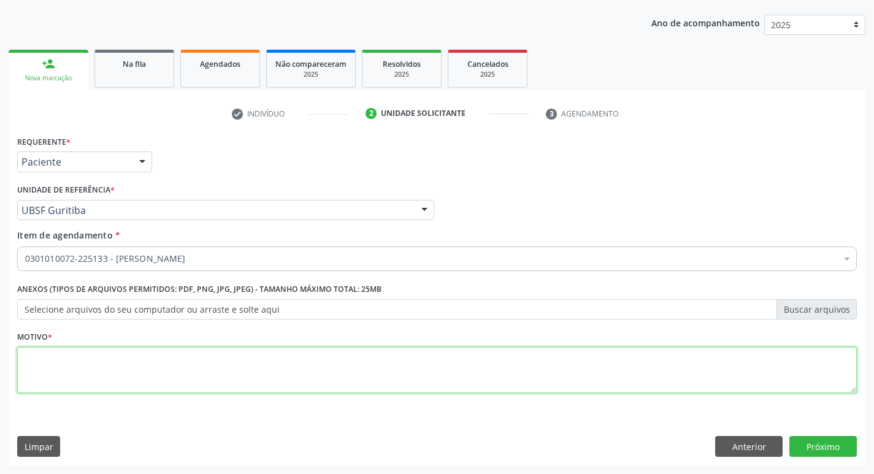
click at [101, 359] on textarea at bounding box center [437, 370] width 840 height 47
type textarea "avaliação"
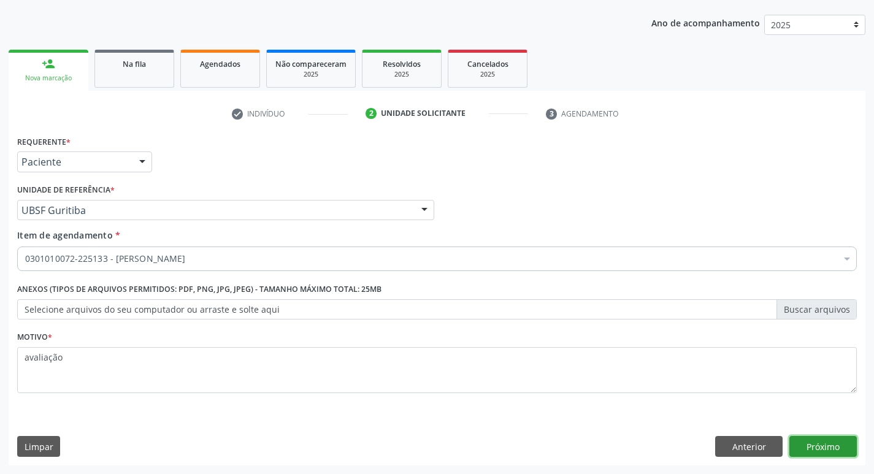
click at [819, 447] on button "Próximo" at bounding box center [822, 446] width 67 height 21
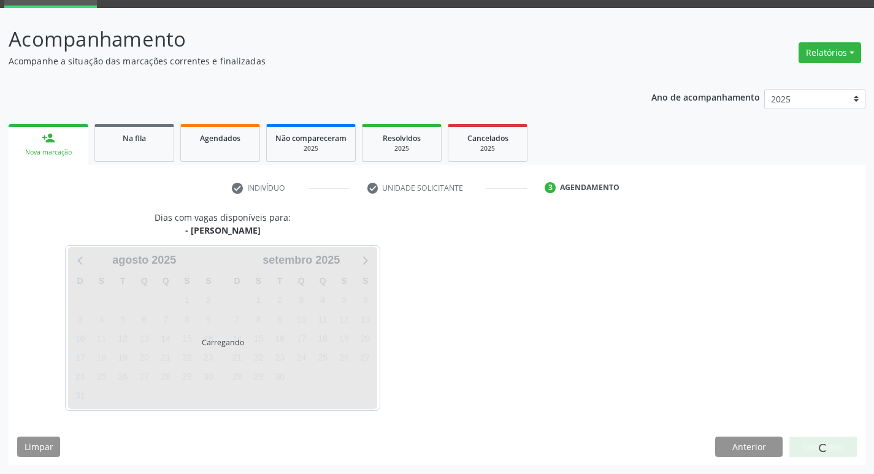
scroll to position [59, 0]
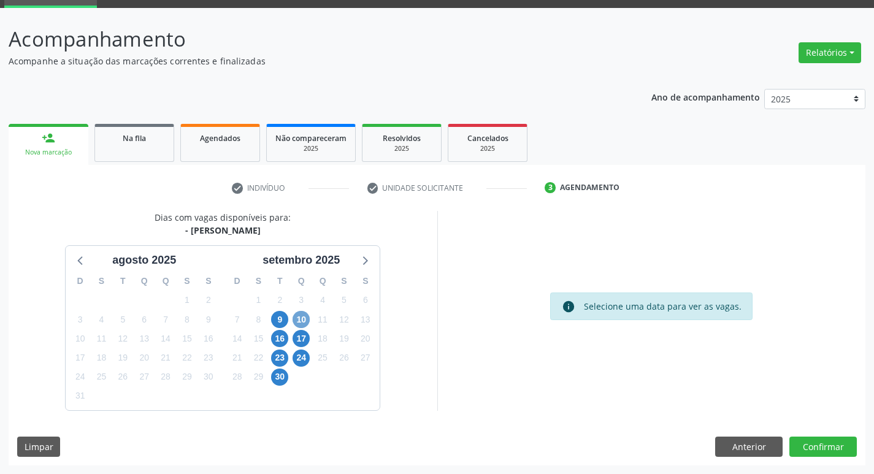
click at [301, 324] on span "10" at bounding box center [301, 319] width 17 height 17
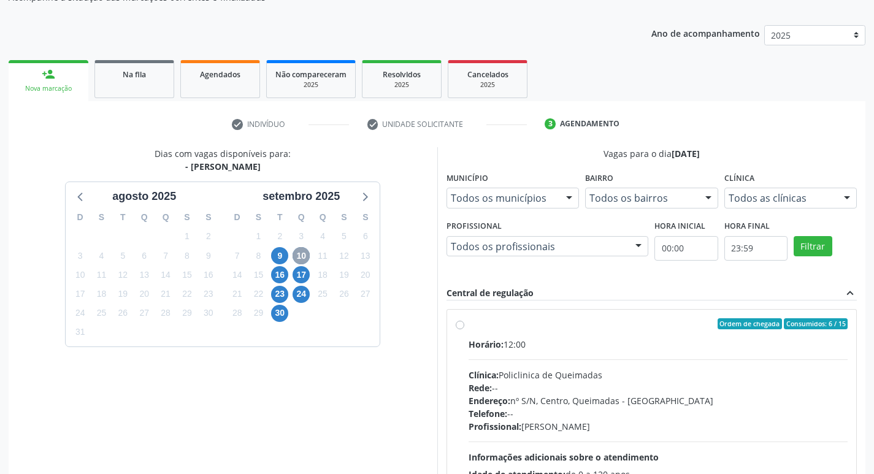
scroll to position [237, 0]
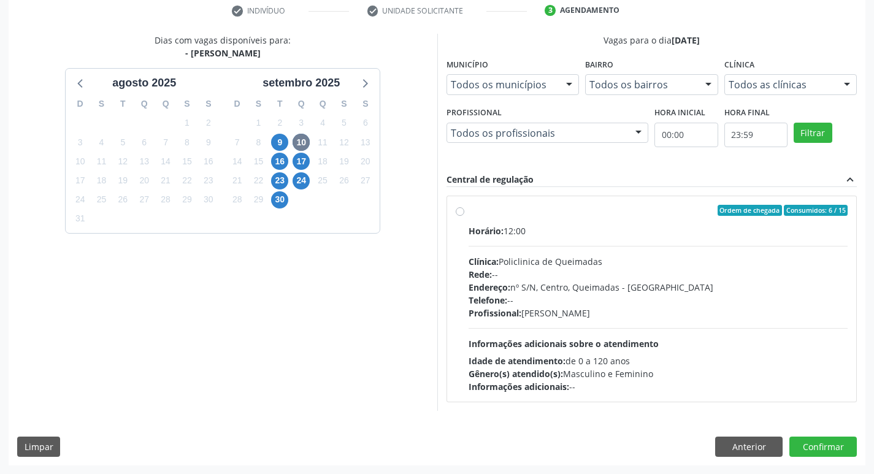
click at [710, 220] on label "Ordem de chegada Consumidos: 6 / 15 Horário: 12:00 Clínica: Policlinica de Quei…" at bounding box center [659, 299] width 380 height 188
click at [464, 216] on input "Ordem de chegada Consumidos: 6 / 15 Horário: 12:00 Clínica: Policlinica de Quei…" at bounding box center [460, 210] width 9 height 11
radio input "true"
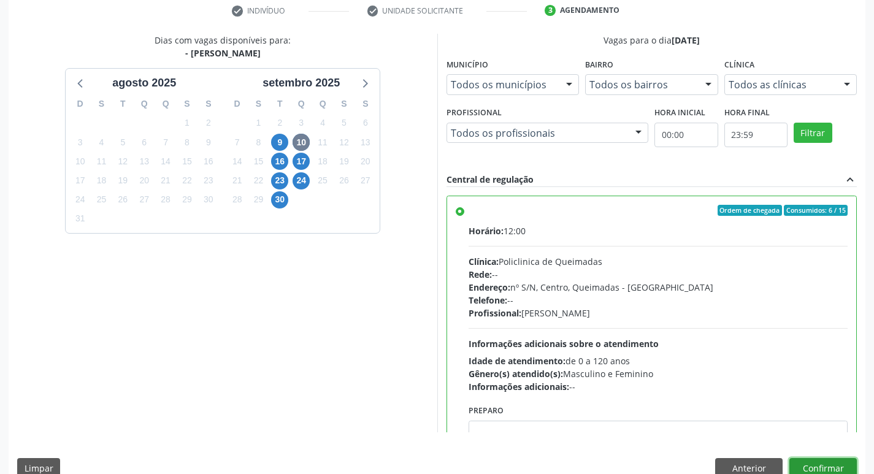
click at [805, 464] on button "Confirmar" at bounding box center [822, 468] width 67 height 21
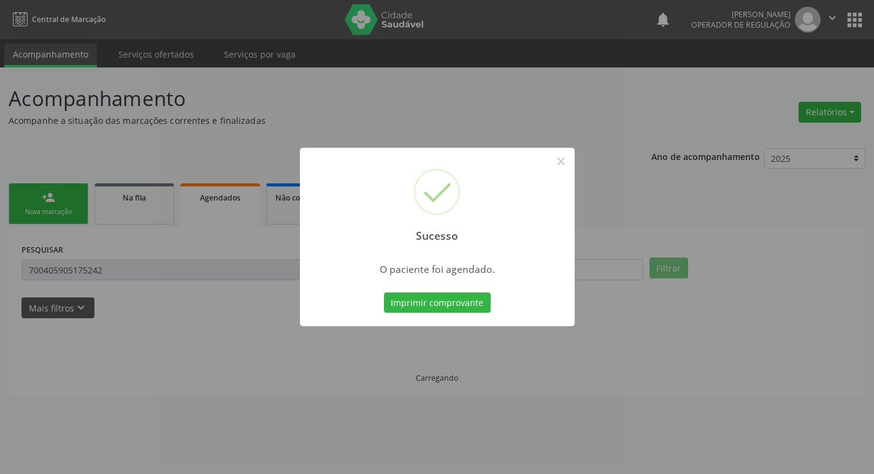
scroll to position [0, 0]
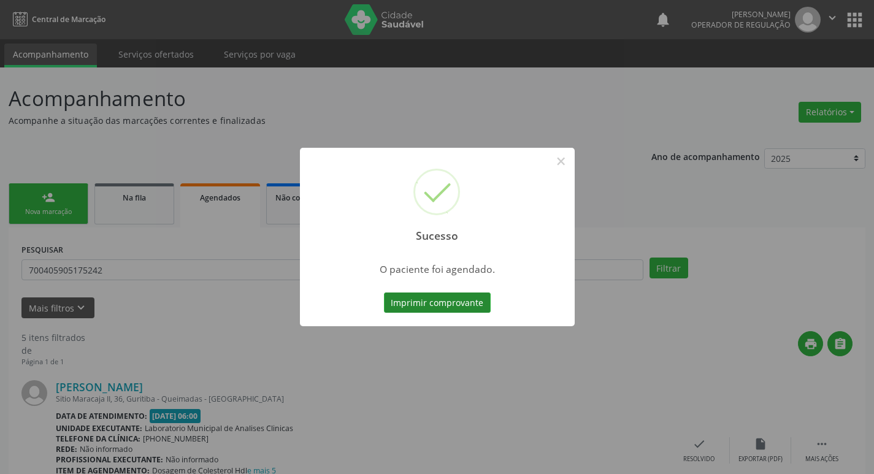
click at [450, 311] on button "Imprimir comprovante" at bounding box center [437, 303] width 107 height 21
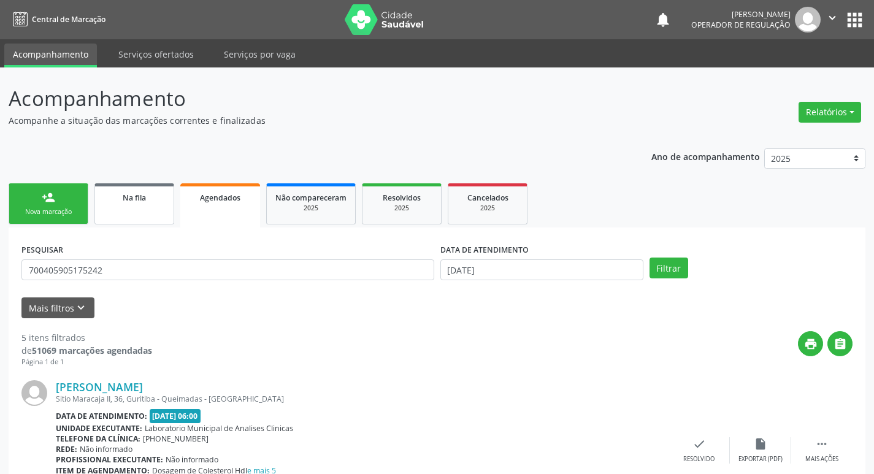
click at [129, 193] on span "Na fila" at bounding box center [134, 198] width 23 height 10
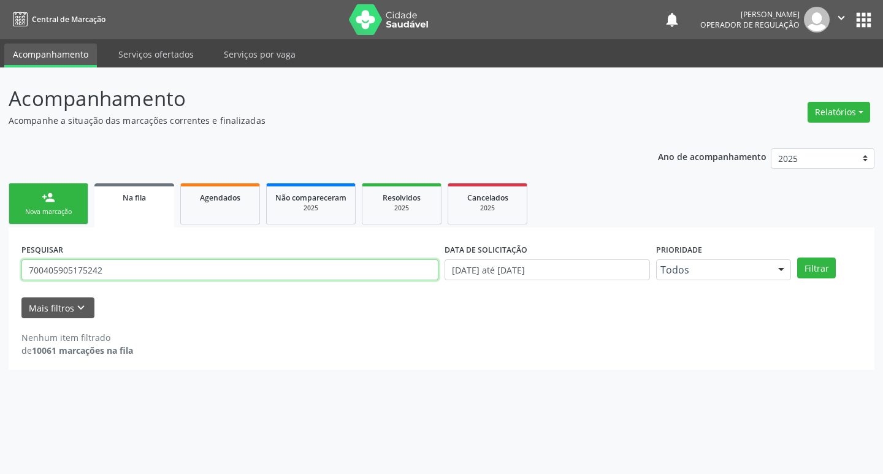
drag, startPoint x: 140, startPoint y: 272, endPoint x: 9, endPoint y: 260, distance: 131.8
click at [4, 275] on div "Acompanhamento Acompanhe a situação das marcações correntes e finalizadas Relat…" at bounding box center [441, 270] width 883 height 407
type input "700206406183528"
click at [797, 258] on button "Filtrar" at bounding box center [816, 268] width 39 height 21
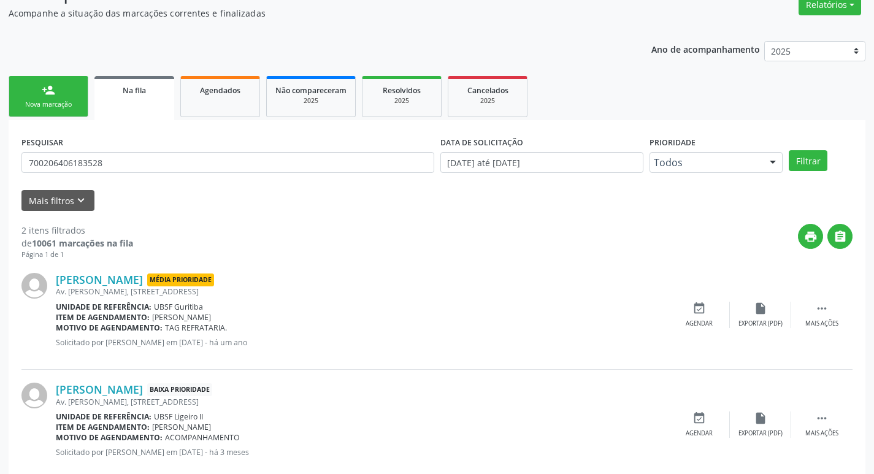
scroll to position [134, 0]
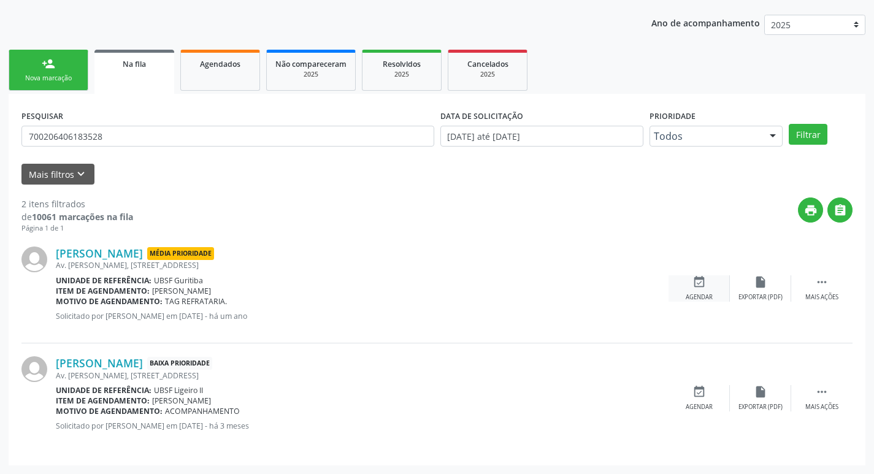
click at [705, 283] on icon "event_available" at bounding box center [698, 281] width 13 height 13
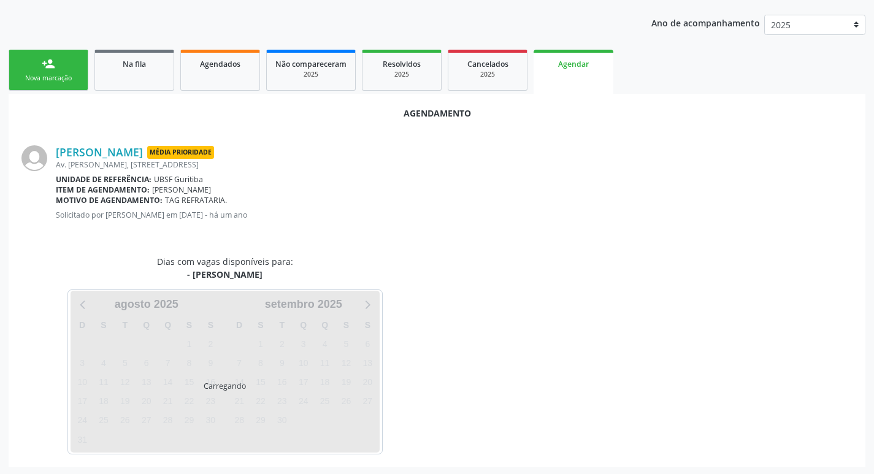
scroll to position [136, 0]
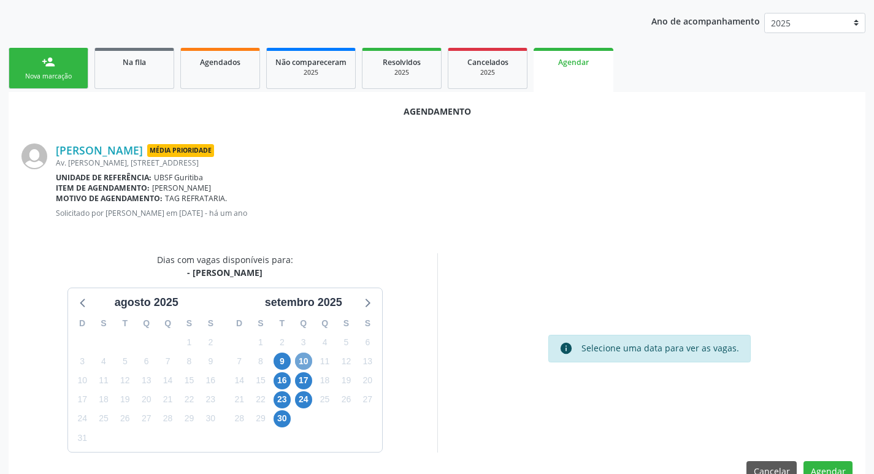
click at [308, 358] on span "10" at bounding box center [303, 361] width 17 height 17
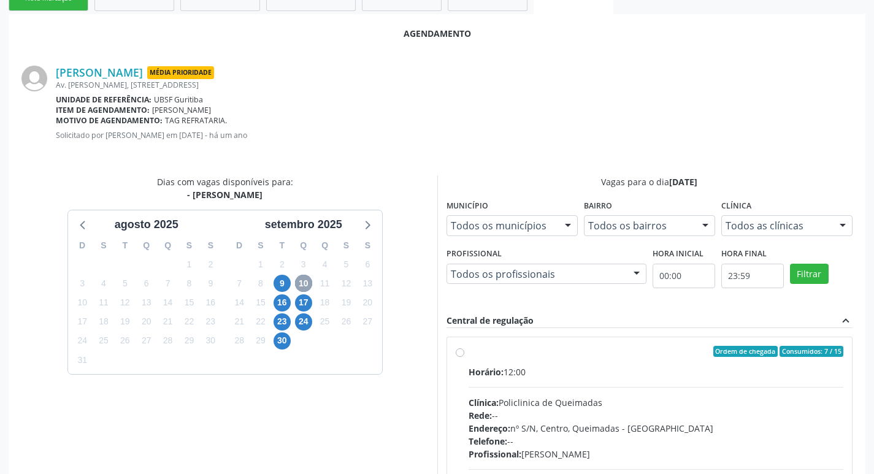
scroll to position [287, 0]
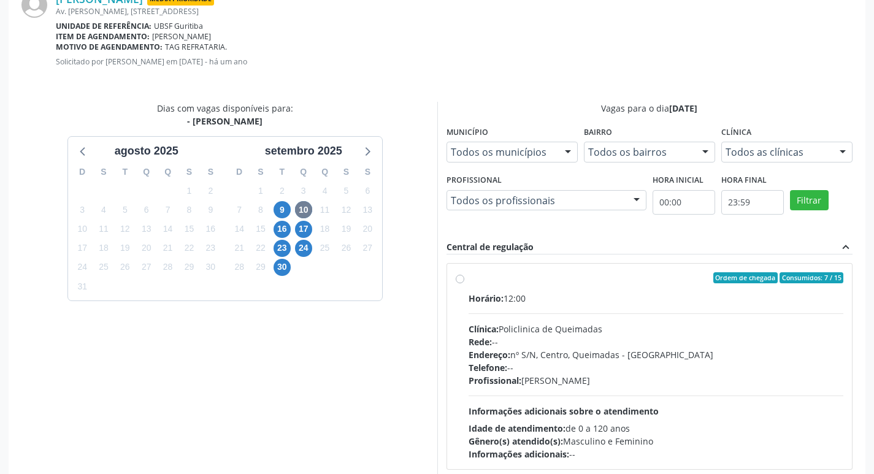
click at [596, 284] on label "Ordem de chegada Consumidos: 7 / 15 Horário: 12:00 Clínica: Policlinica de Quei…" at bounding box center [656, 366] width 375 height 188
click at [464, 283] on input "Ordem de chegada Consumidos: 7 / 15 Horário: 12:00 Clínica: Policlinica de Quei…" at bounding box center [460, 277] width 9 height 11
radio input "true"
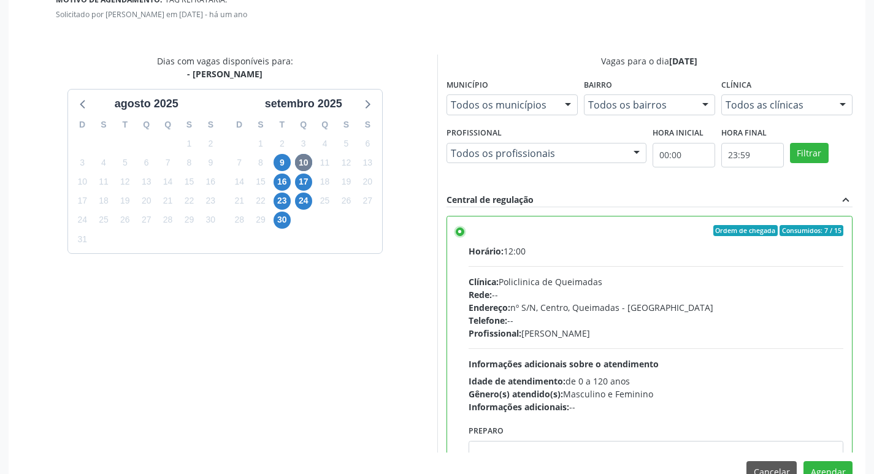
scroll to position [364, 0]
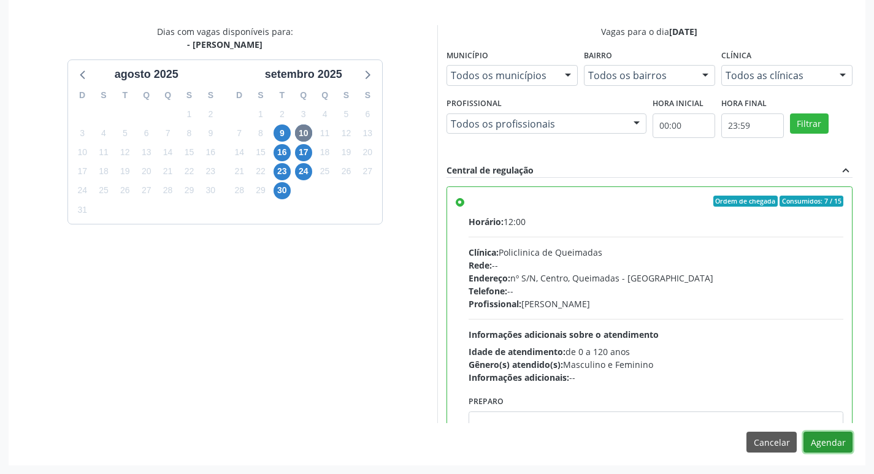
click at [832, 439] on button "Agendar" at bounding box center [827, 442] width 49 height 21
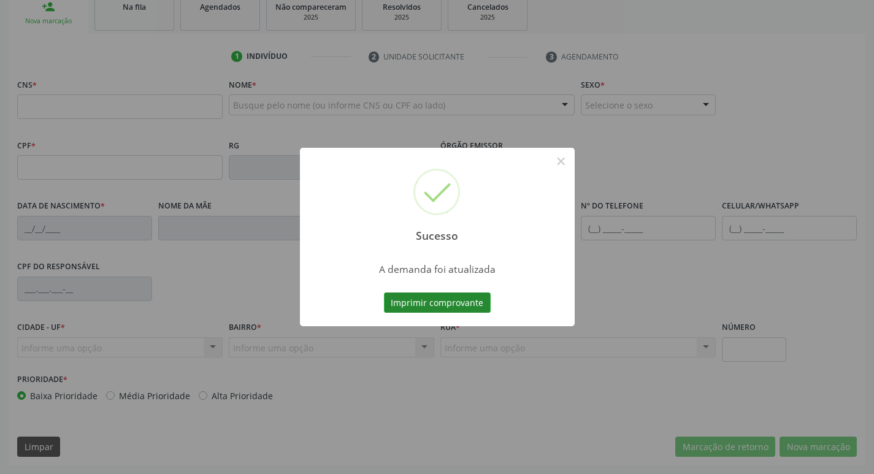
click at [406, 303] on button "Imprimir comprovante" at bounding box center [437, 303] width 107 height 21
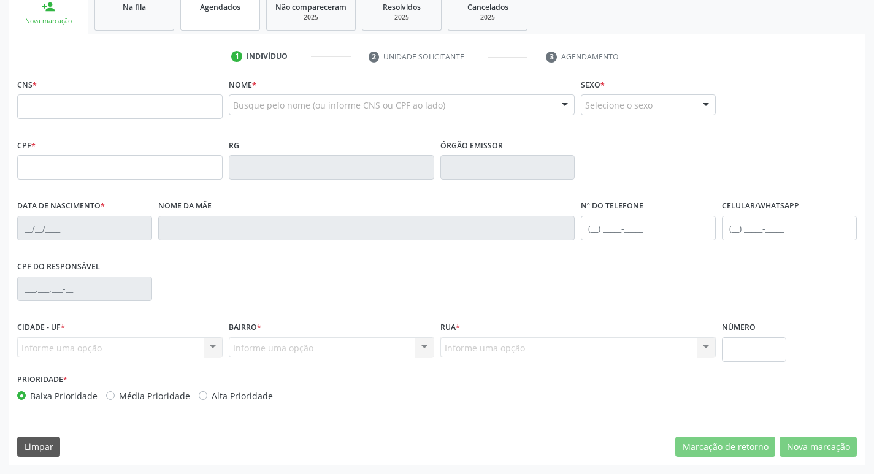
click at [243, 18] on link "Agendados" at bounding box center [220, 12] width 80 height 38
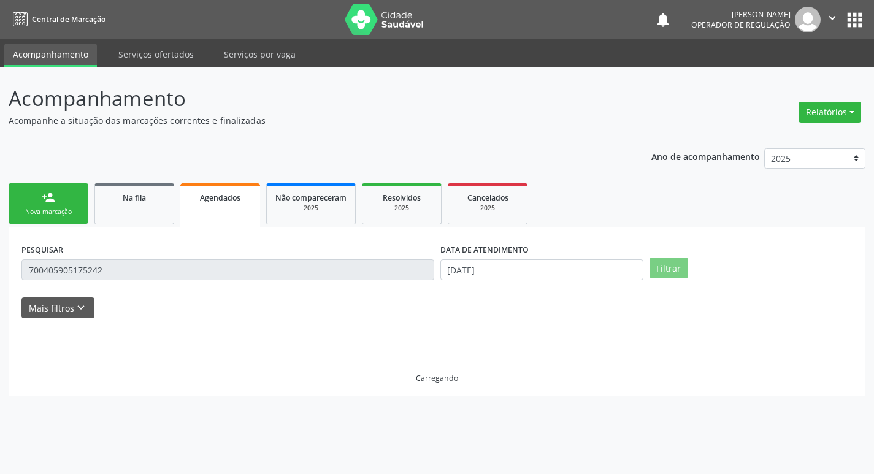
scroll to position [0, 0]
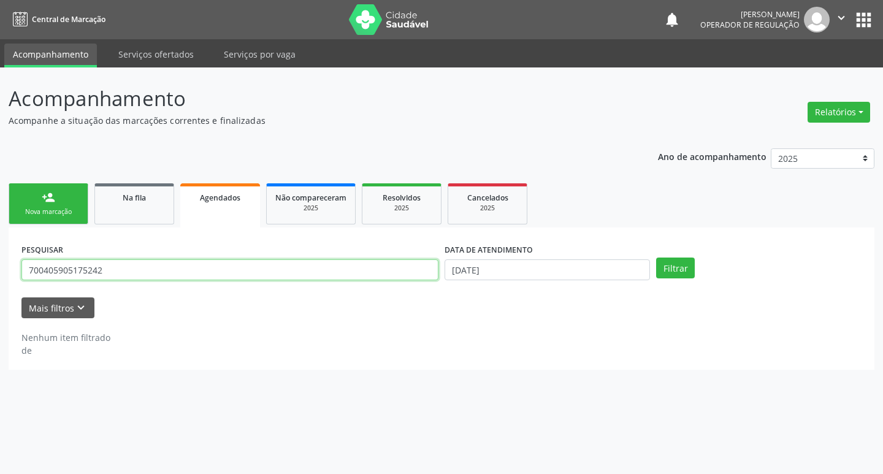
click at [133, 270] on input "700405905175242" at bounding box center [229, 269] width 417 height 21
drag, startPoint x: 118, startPoint y: 276, endPoint x: 0, endPoint y: 276, distance: 117.7
click at [0, 276] on div "Acompanhamento Acompanhe a situação das marcações correntes e finalizadas Relat…" at bounding box center [441, 270] width 883 height 407
type input "700206406183528"
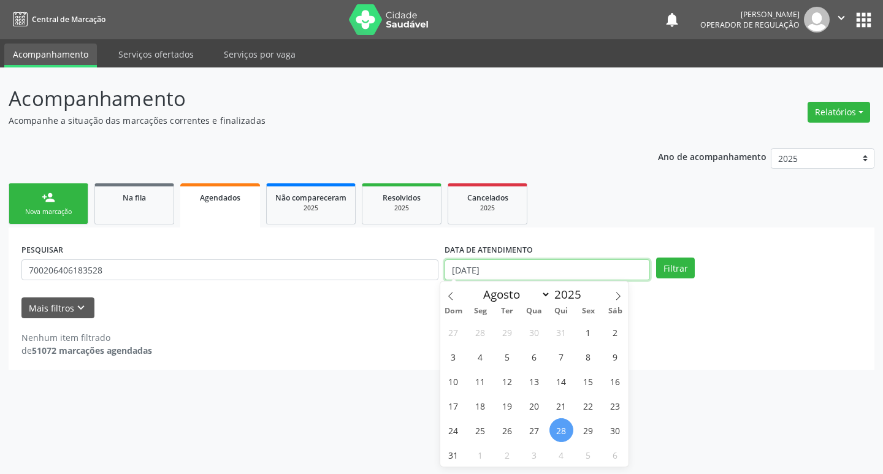
click at [556, 278] on input "[DATE]" at bounding box center [547, 269] width 205 height 21
click at [656, 258] on button "Filtrar" at bounding box center [675, 268] width 39 height 21
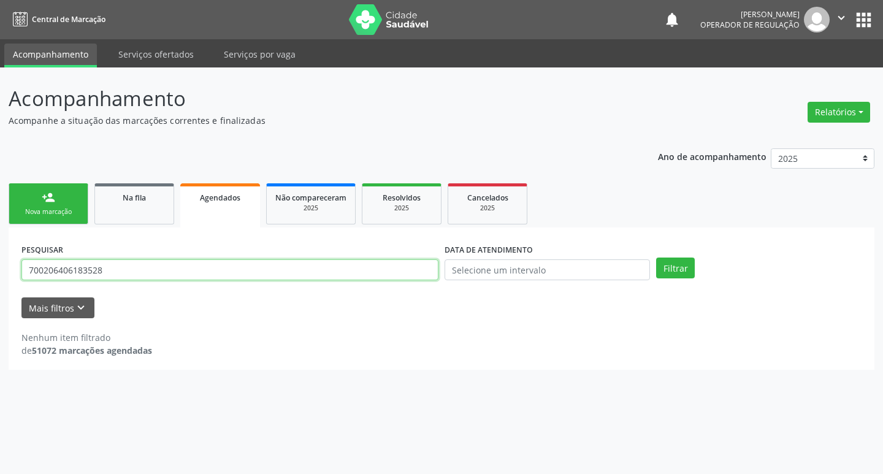
click at [0, 240] on div "Acompanhamento Acompanhe a situação das marcações correntes e finalizadas Relat…" at bounding box center [441, 270] width 883 height 407
type input "700206406183528"
click at [656, 258] on button "Filtrar" at bounding box center [675, 268] width 39 height 21
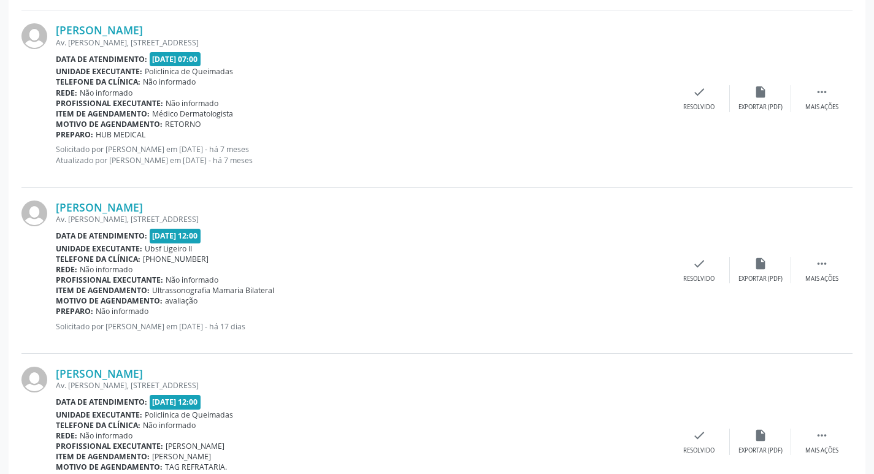
scroll to position [1099, 0]
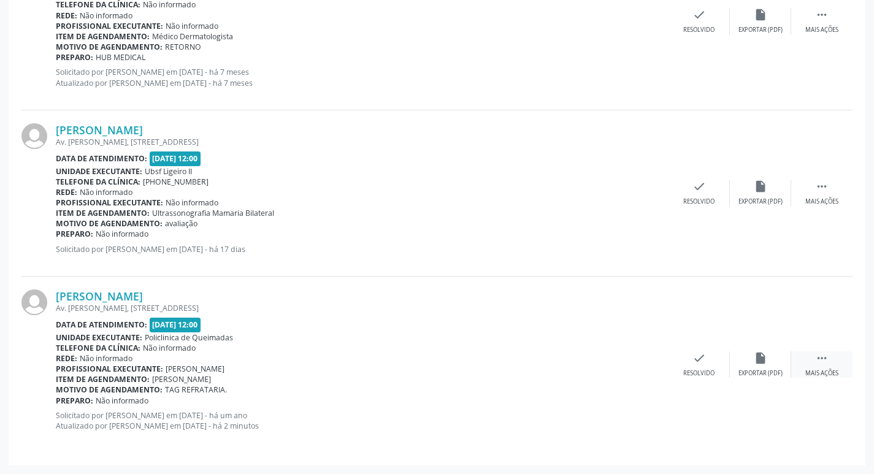
click at [835, 354] on div " Mais ações" at bounding box center [821, 364] width 61 height 26
click at [580, 367] on div "print Imprimir" at bounding box center [576, 364] width 61 height 26
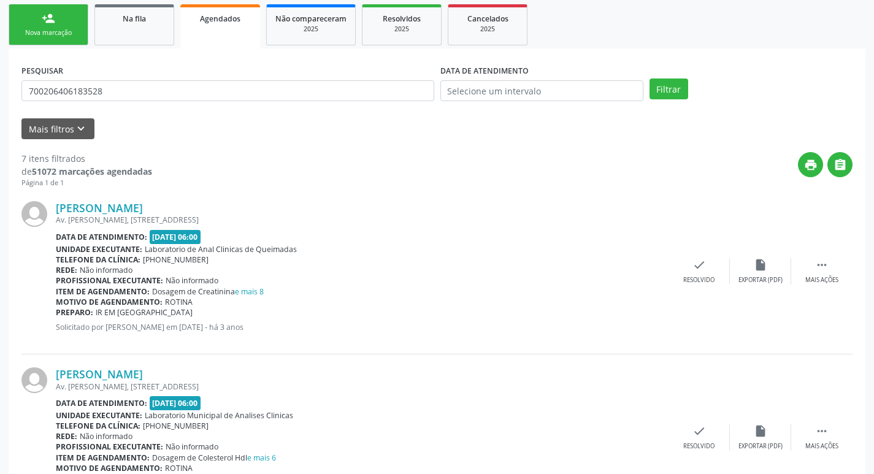
scroll to position [0, 0]
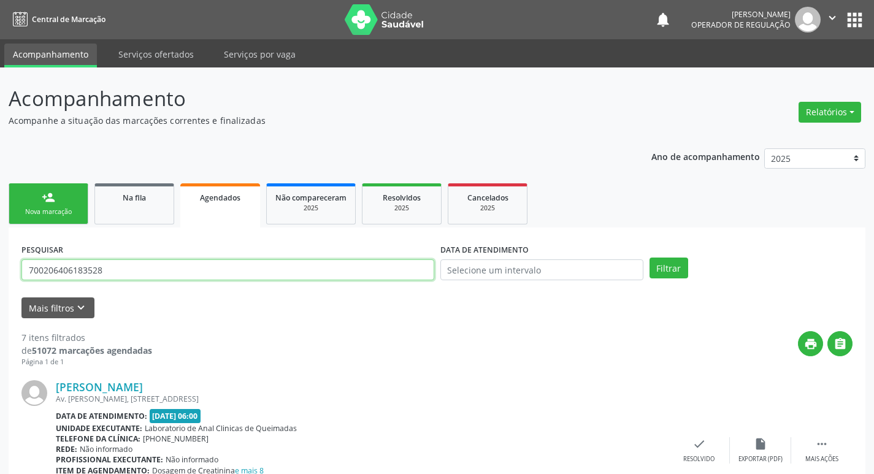
drag, startPoint x: 79, startPoint y: 274, endPoint x: 0, endPoint y: 274, distance: 79.1
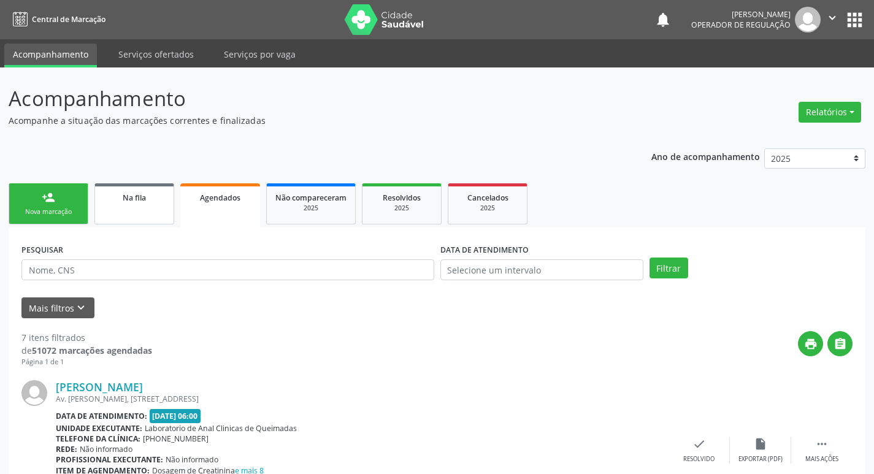
click at [124, 214] on link "Na fila" at bounding box center [134, 203] width 80 height 41
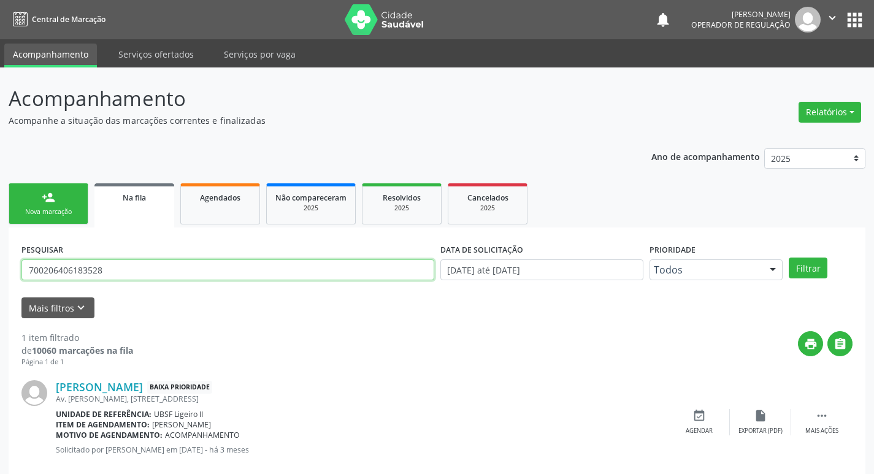
drag, startPoint x: 123, startPoint y: 270, endPoint x: 0, endPoint y: 270, distance: 123.3
click at [0, 270] on div "Acompanhamento Acompanhe a situação das marcações correntes e finalizadas Relat…" at bounding box center [437, 282] width 874 height 431
type input "701004864492096"
click at [789, 258] on button "Filtrar" at bounding box center [808, 268] width 39 height 21
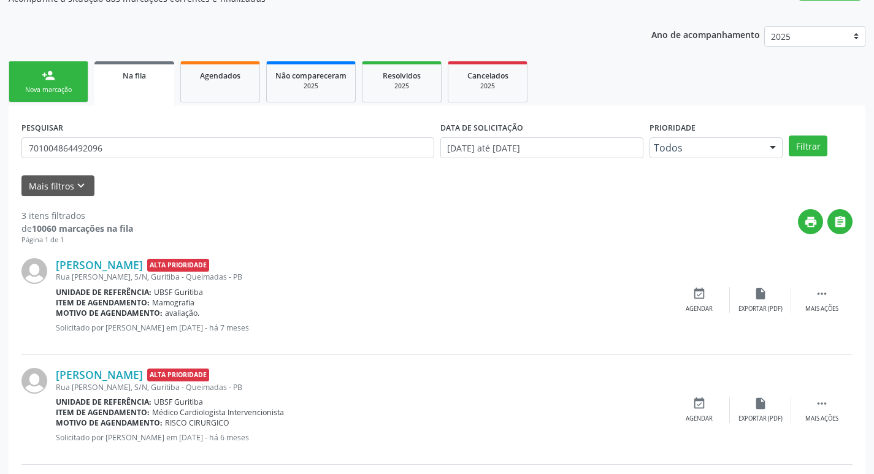
scroll to position [244, 0]
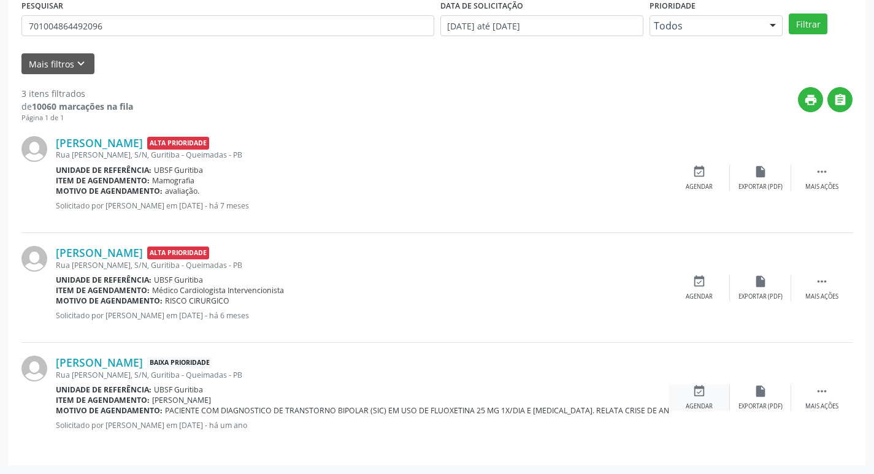
click at [708, 394] on div "event_available Agendar" at bounding box center [698, 398] width 61 height 26
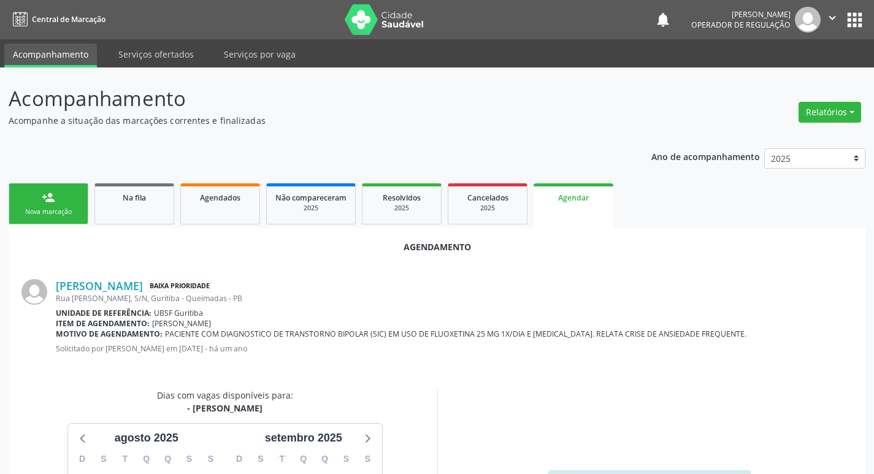
scroll to position [164, 0]
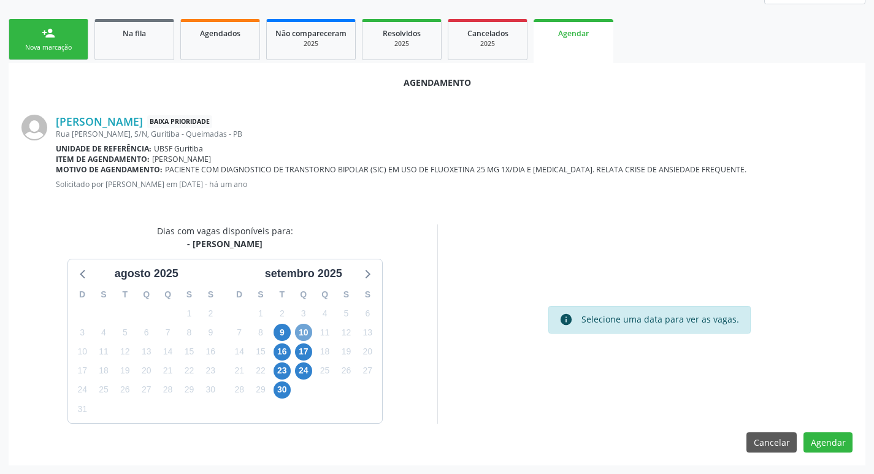
click at [307, 335] on span "10" at bounding box center [303, 332] width 17 height 17
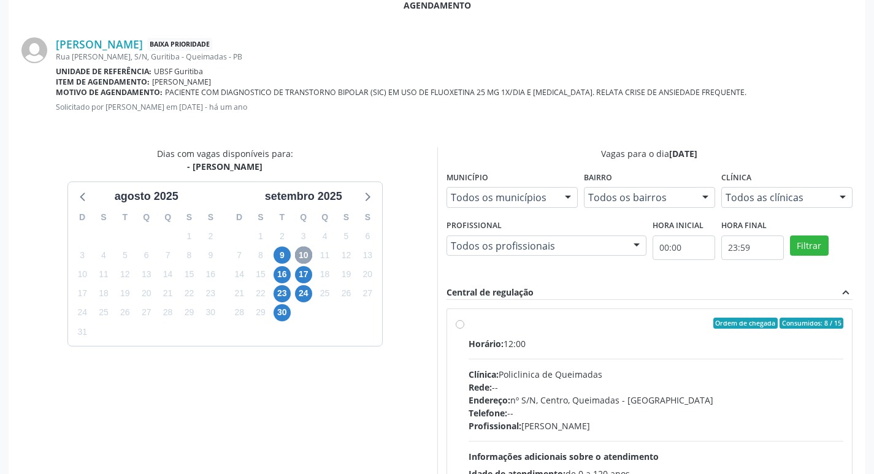
scroll to position [342, 0]
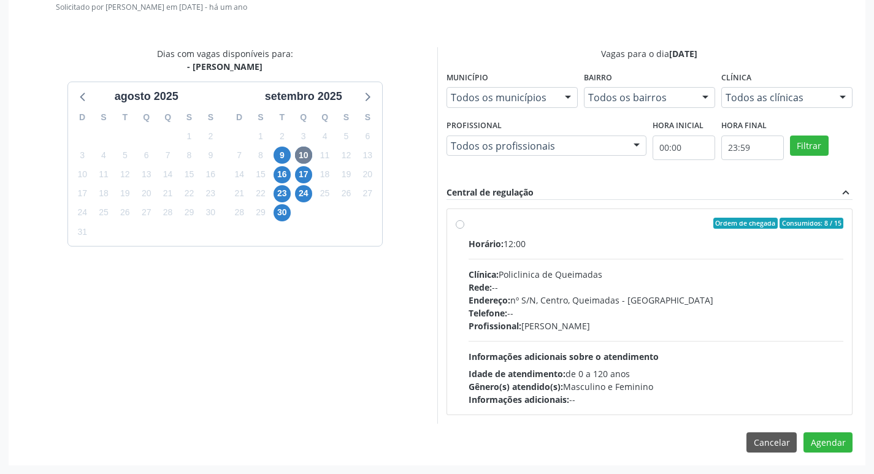
click at [608, 237] on div "Horário: 12:00" at bounding box center [656, 243] width 375 height 13
click at [464, 229] on input "Ordem de chegada Consumidos: 8 / 15 Horário: 12:00 Clínica: Policlinica de Quei…" at bounding box center [460, 223] width 9 height 11
radio input "true"
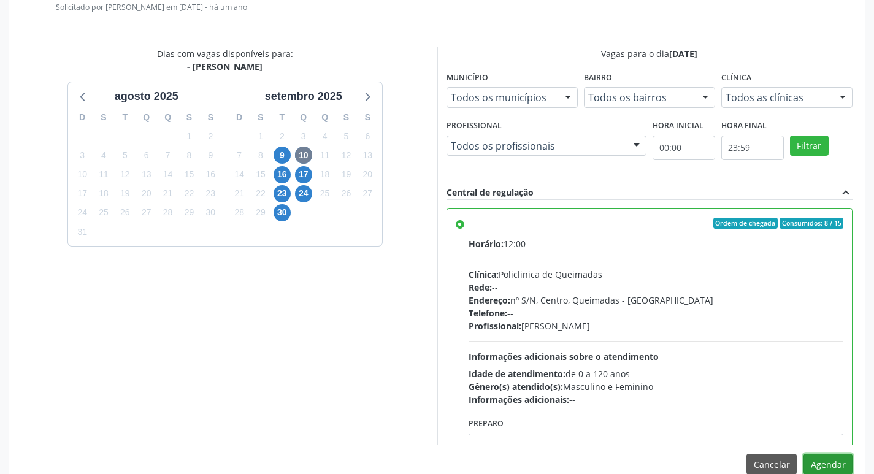
click at [819, 466] on button "Agendar" at bounding box center [827, 464] width 49 height 21
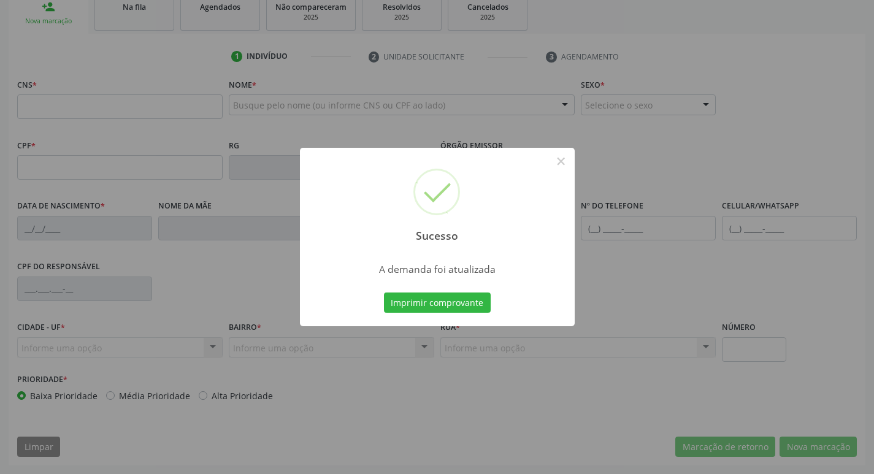
scroll to position [191, 0]
click at [412, 305] on button "Imprimir comprovante" at bounding box center [437, 303] width 107 height 21
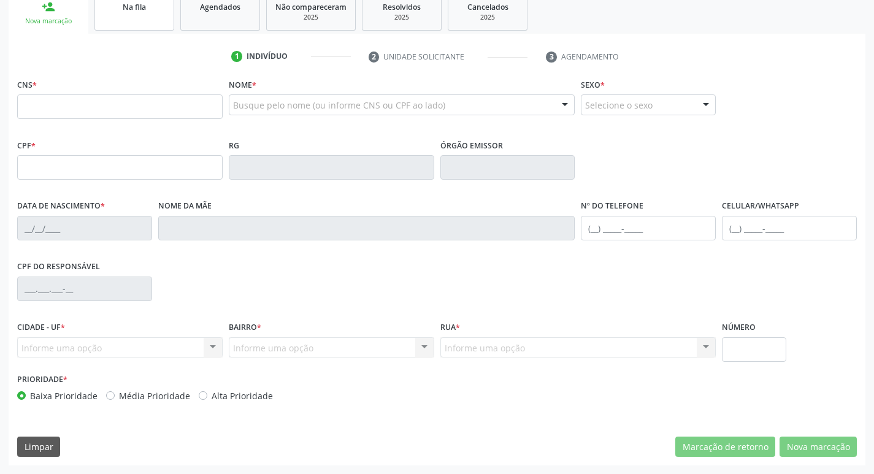
click at [148, 25] on link "Na fila" at bounding box center [134, 12] width 80 height 38
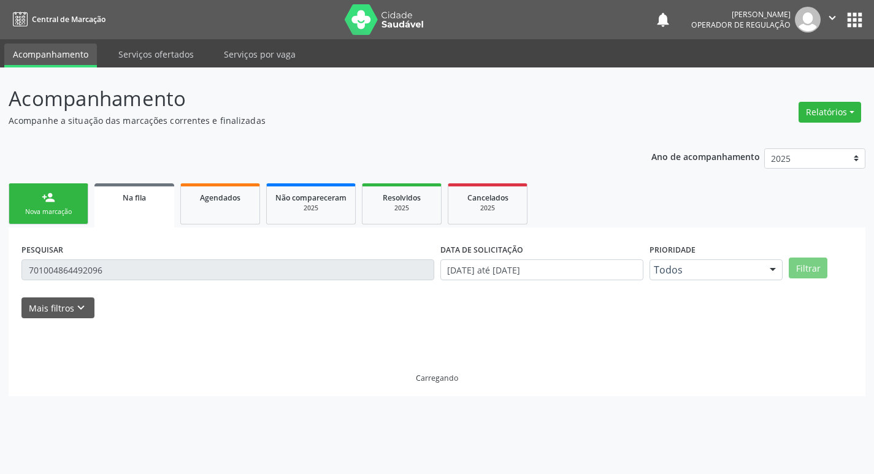
scroll to position [0, 0]
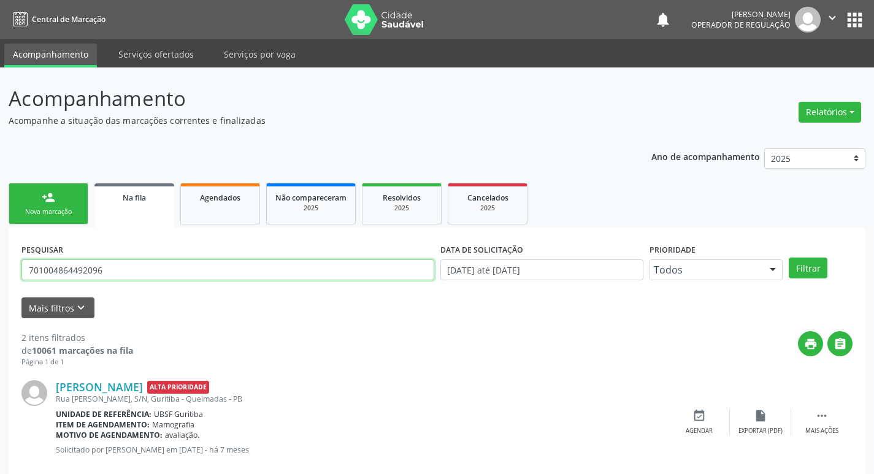
drag, startPoint x: 120, startPoint y: 270, endPoint x: 0, endPoint y: 270, distance: 119.6
click at [0, 270] on div "Acompanhamento Acompanhe a situação das marcações correntes e finalizadas Relat…" at bounding box center [437, 337] width 874 height 540
type input "705001478433251"
click at [789, 258] on button "Filtrar" at bounding box center [808, 268] width 39 height 21
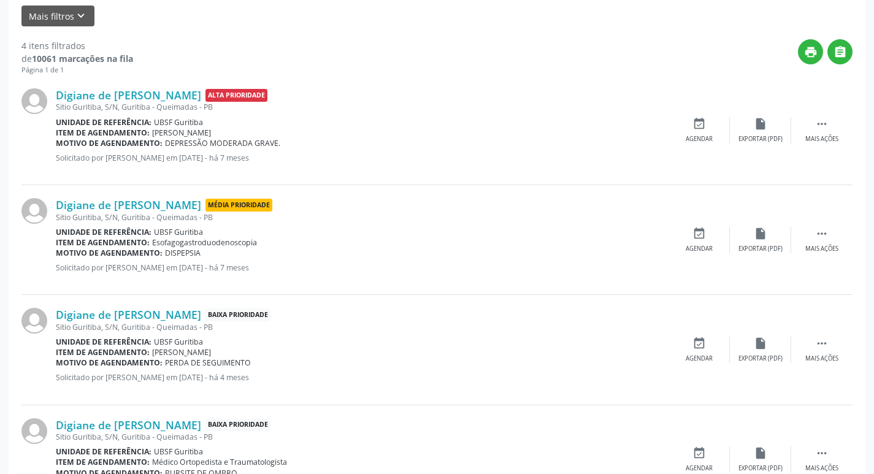
scroll to position [354, 0]
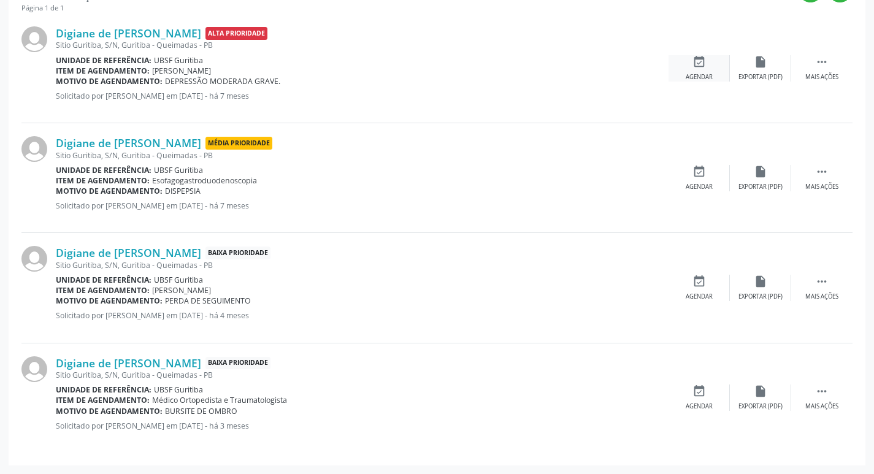
click at [703, 71] on div "event_available Agendar" at bounding box center [698, 68] width 61 height 26
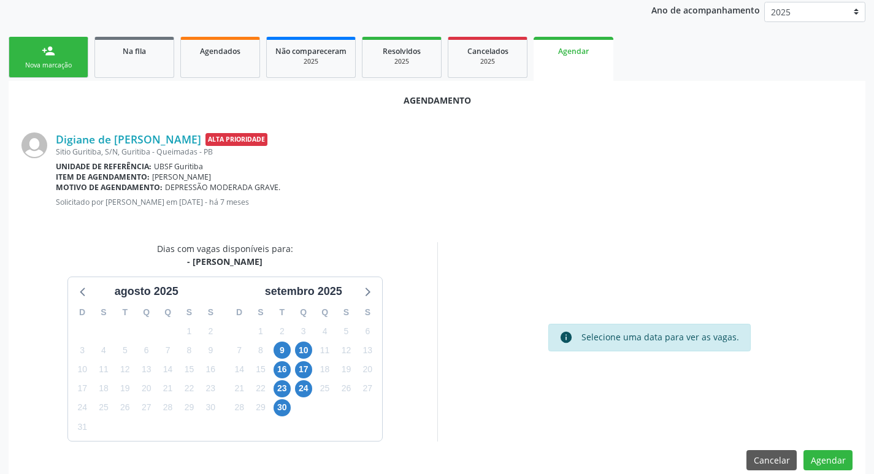
scroll to position [164, 0]
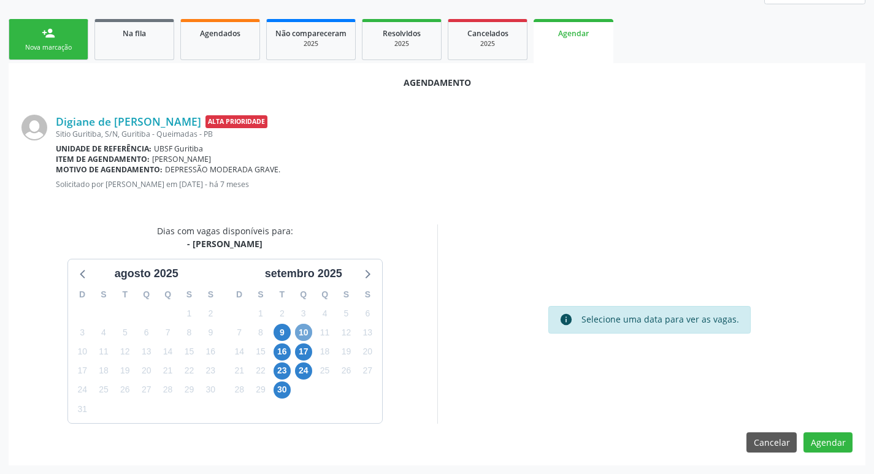
click at [303, 332] on span "10" at bounding box center [303, 332] width 17 height 17
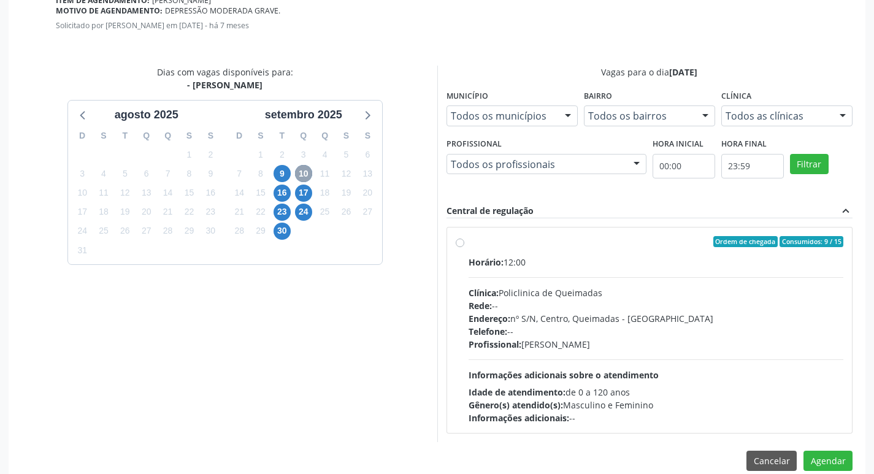
scroll to position [342, 0]
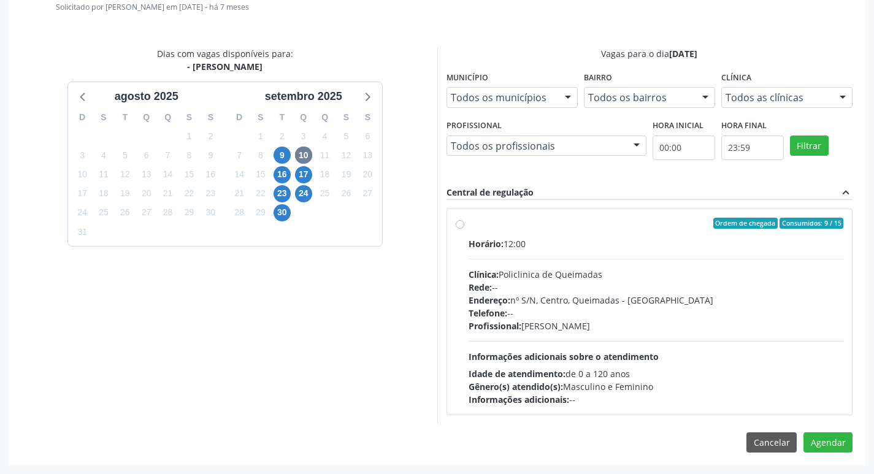
click at [634, 218] on div "Ordem de chegada Consumidos: 9 / 15" at bounding box center [656, 223] width 375 height 11
click at [464, 218] on input "Ordem de chegada Consumidos: 9 / 15 Horário: 12:00 Clínica: Policlinica de Quei…" at bounding box center [460, 223] width 9 height 11
radio input "true"
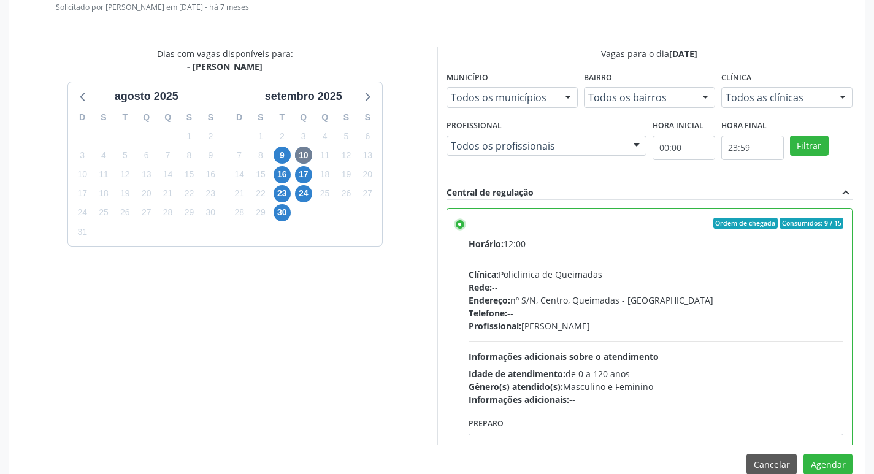
scroll to position [61, 0]
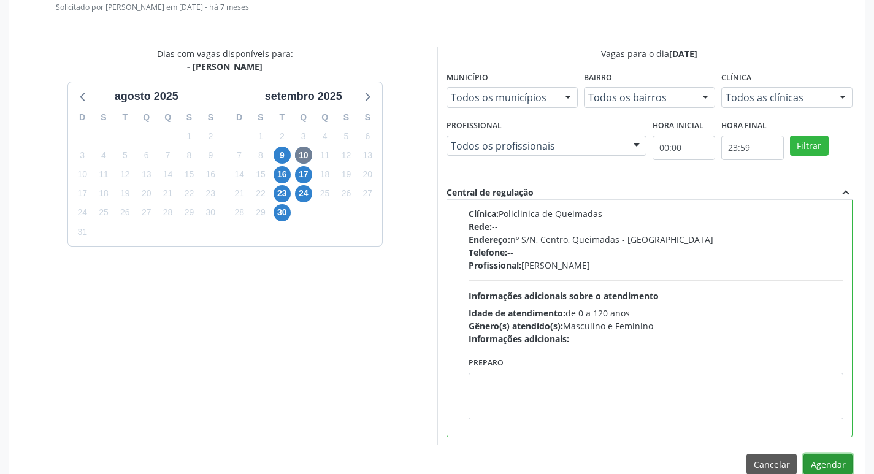
click at [830, 461] on button "Agendar" at bounding box center [827, 464] width 49 height 21
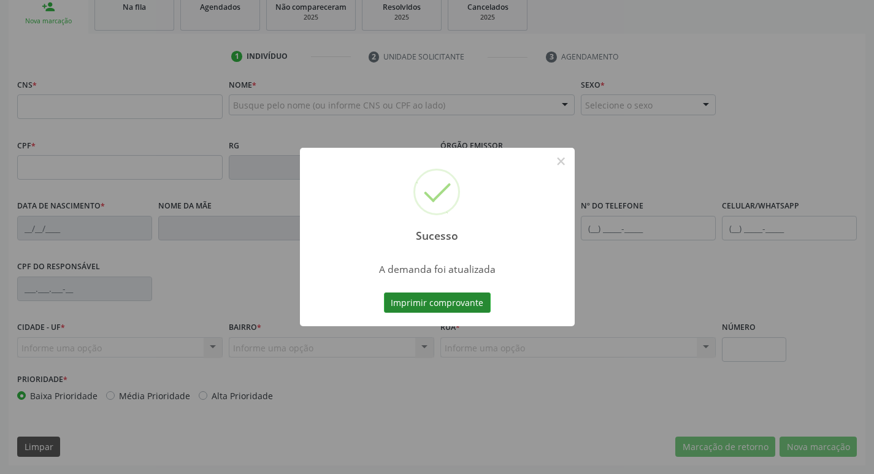
click at [482, 302] on button "Imprimir comprovante" at bounding box center [437, 303] width 107 height 21
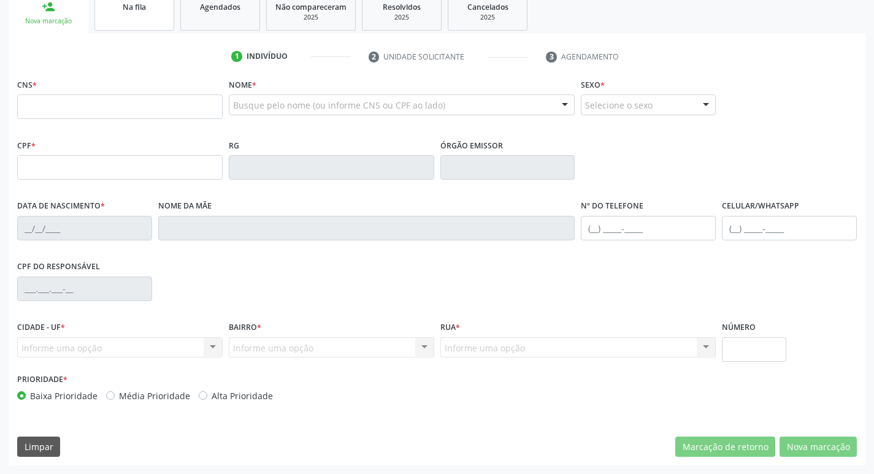
click at [128, 20] on link "Na fila" at bounding box center [134, 12] width 80 height 38
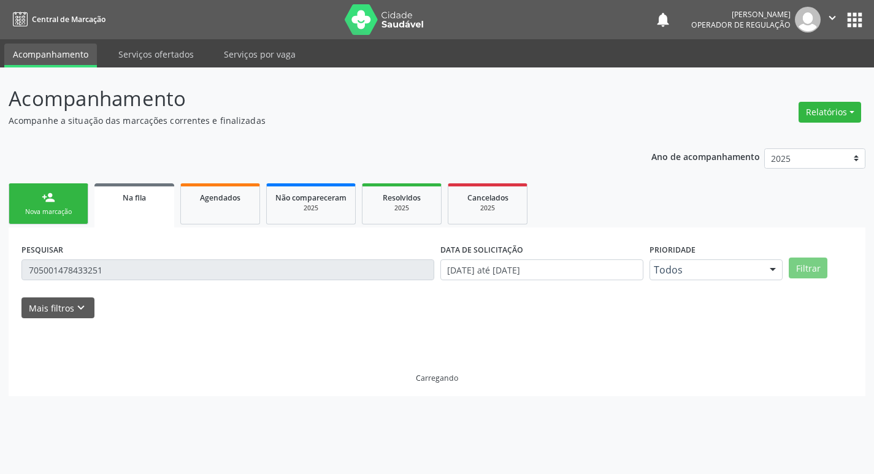
scroll to position [0, 0]
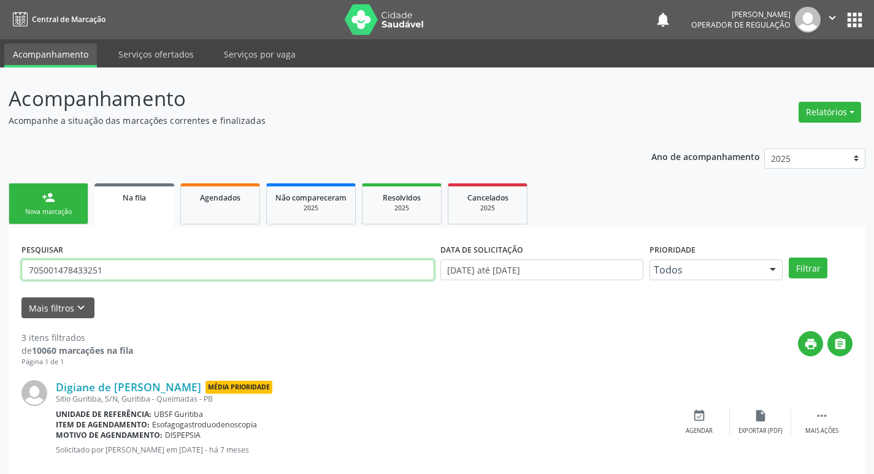
drag, startPoint x: 137, startPoint y: 275, endPoint x: 0, endPoint y: 274, distance: 136.8
click at [0, 274] on div "Acompanhamento Acompanhe a situação das marcações correntes e finalizadas Relat…" at bounding box center [437, 392] width 874 height 651
type input "704009888169561"
click at [789, 258] on button "Filtrar" at bounding box center [808, 268] width 39 height 21
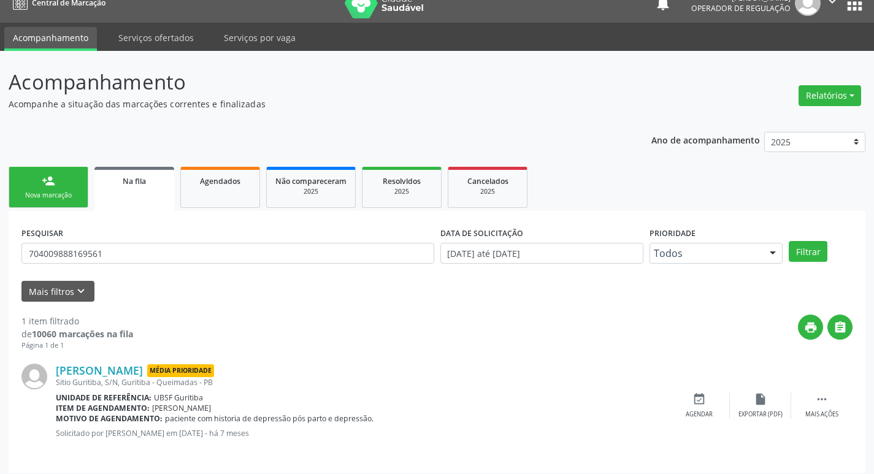
scroll to position [24, 0]
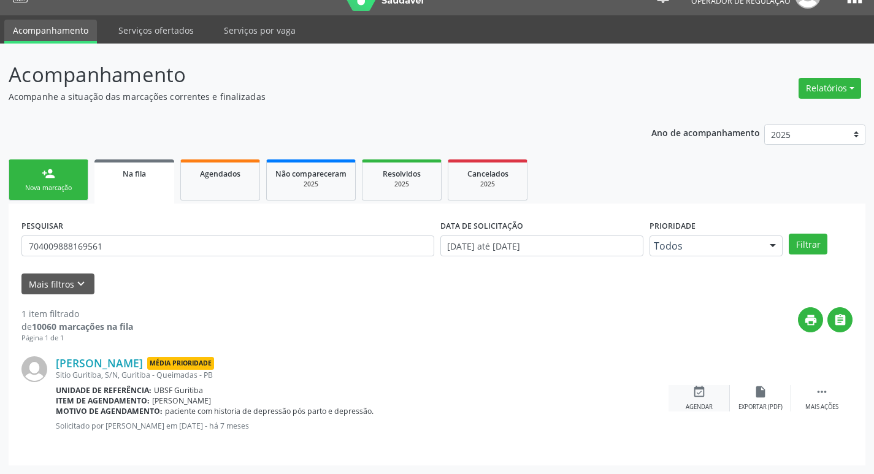
click at [714, 404] on div "event_available Agendar" at bounding box center [698, 398] width 61 height 26
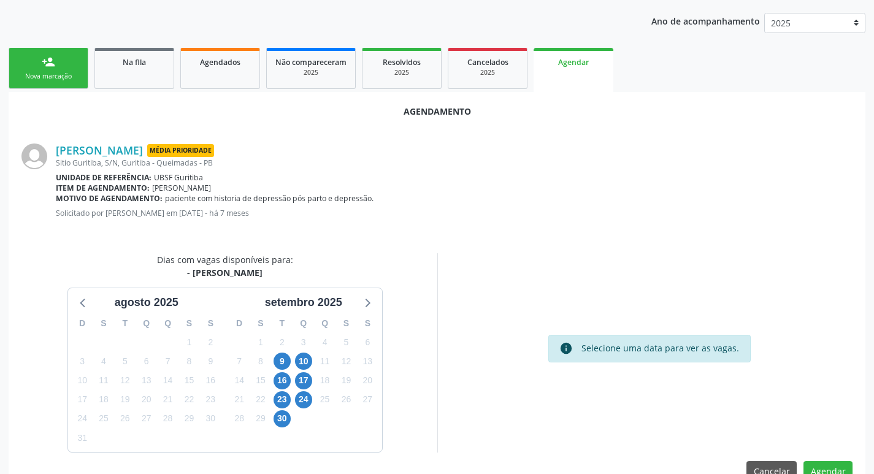
scroll to position [164, 0]
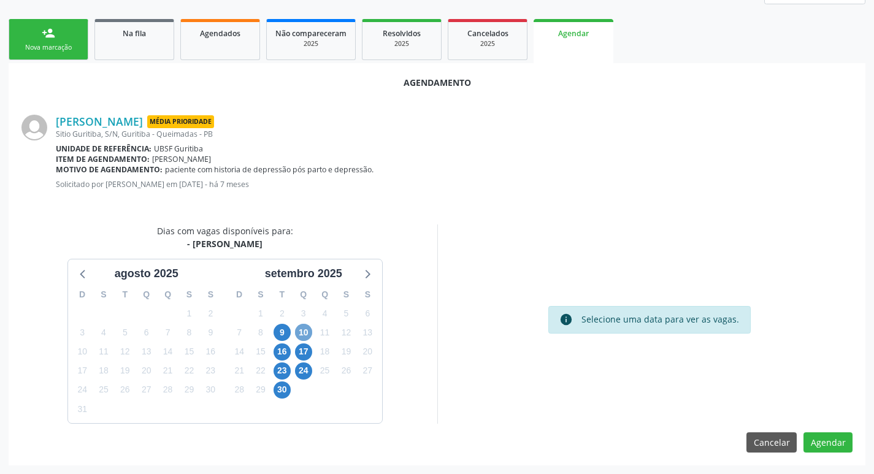
click at [308, 329] on span "10" at bounding box center [303, 332] width 17 height 17
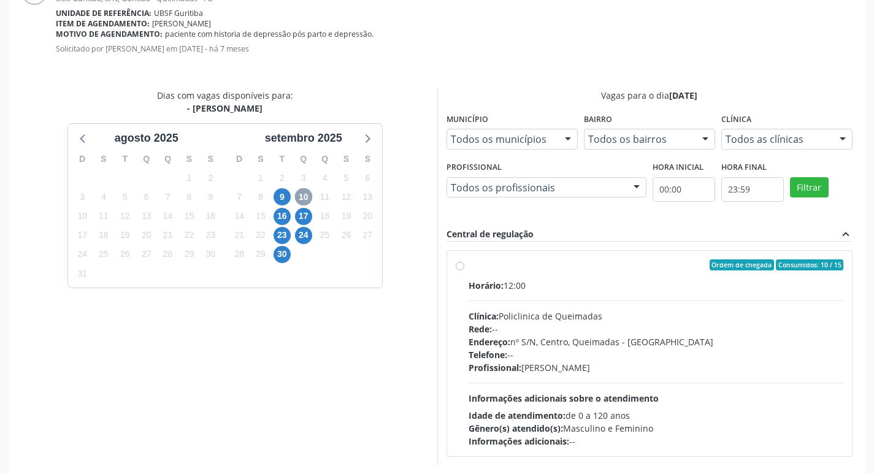
scroll to position [342, 0]
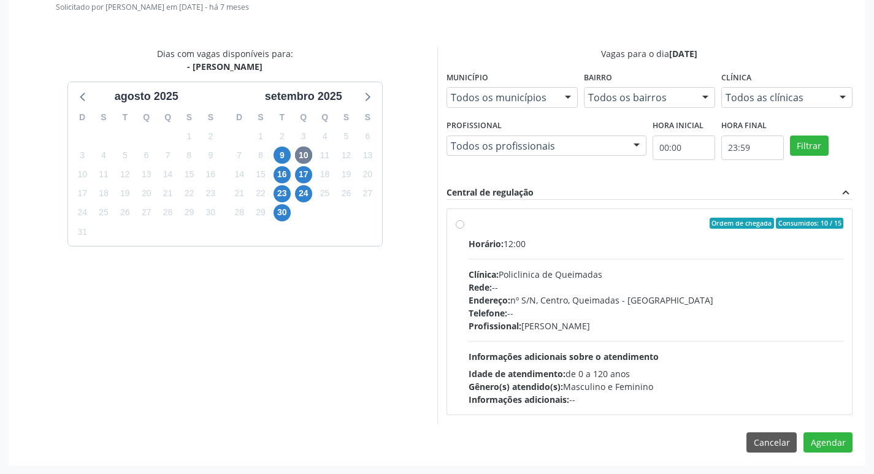
click at [572, 209] on div "Ordem de chegada Consumidos: 10 / 15 Horário: 12:00 Clínica: Policlinica de Que…" at bounding box center [649, 312] width 407 height 207
radio input "true"
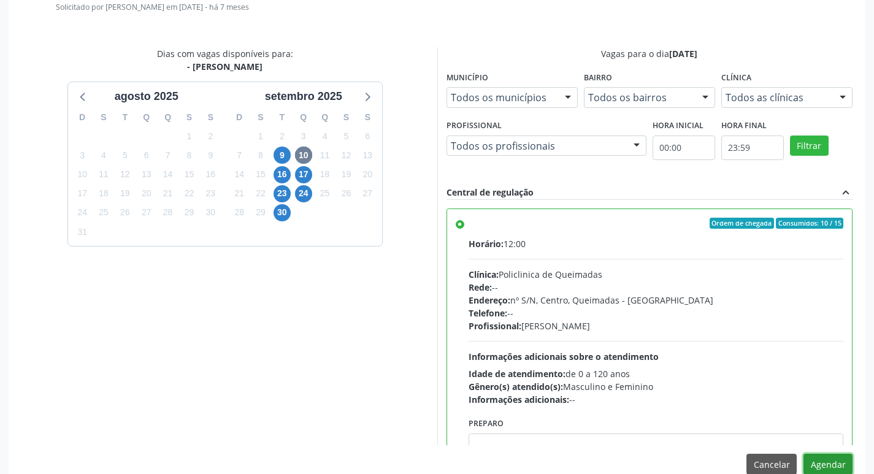
click at [830, 461] on button "Agendar" at bounding box center [827, 464] width 49 height 21
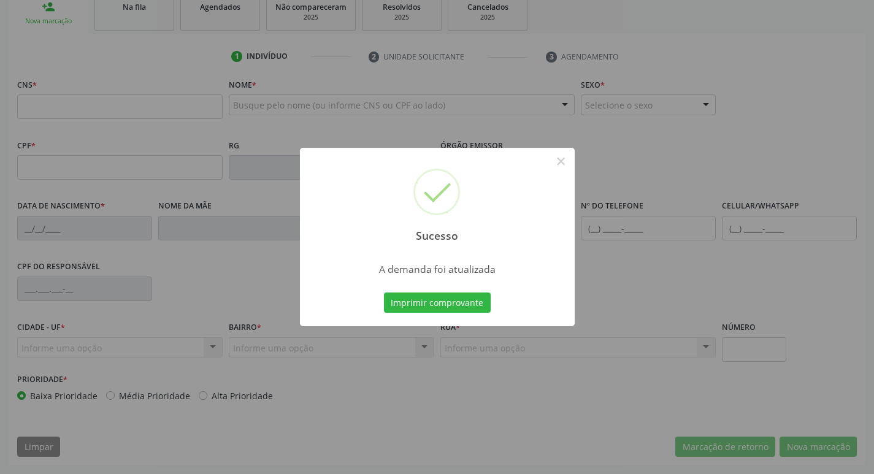
scroll to position [191, 0]
click at [450, 309] on button "Imprimir comprovante" at bounding box center [437, 303] width 107 height 21
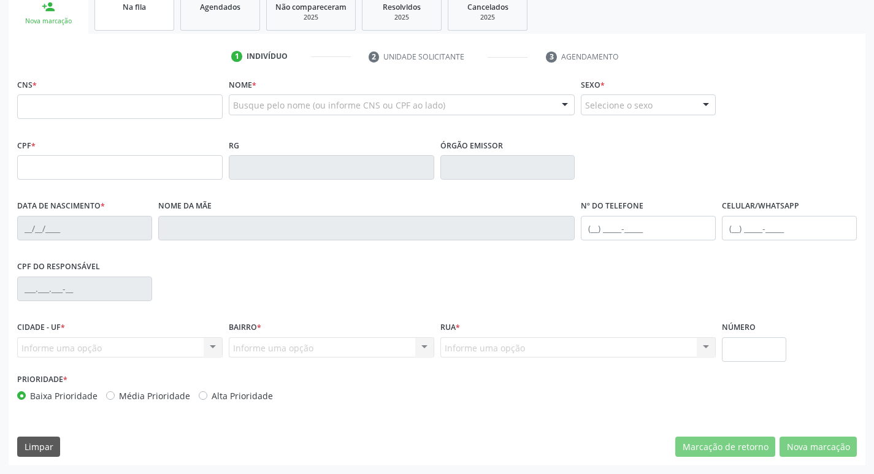
click at [146, 18] on link "Na fila" at bounding box center [134, 12] width 80 height 38
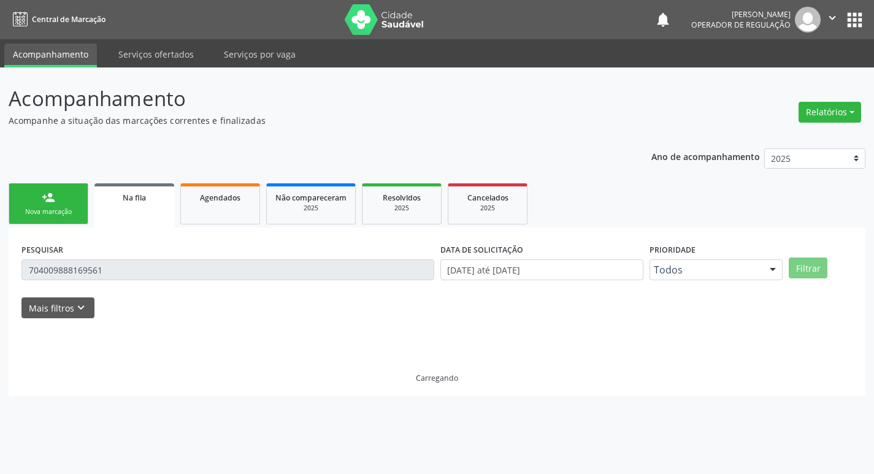
scroll to position [0, 0]
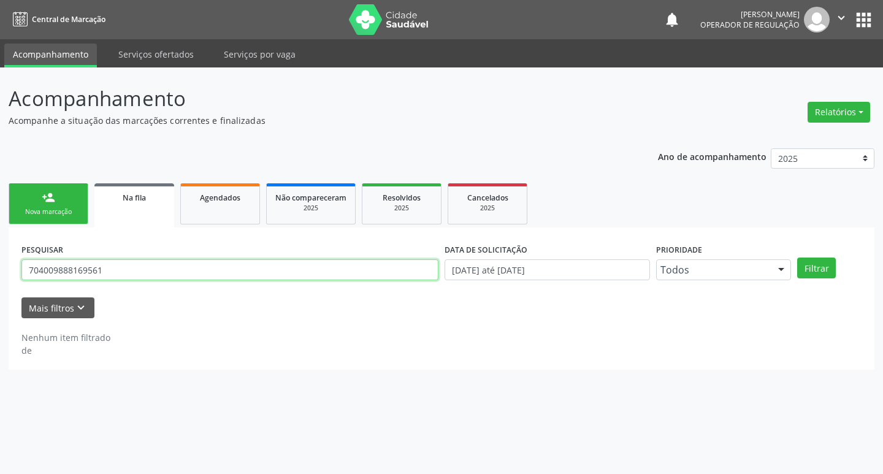
drag, startPoint x: 130, startPoint y: 275, endPoint x: 0, endPoint y: 275, distance: 130.0
click at [0, 275] on div "Acompanhamento Acompanhe a situação das marcações correntes e finalizadas Relat…" at bounding box center [441, 270] width 883 height 407
type input "703605044762834"
click at [797, 258] on button "Filtrar" at bounding box center [816, 268] width 39 height 21
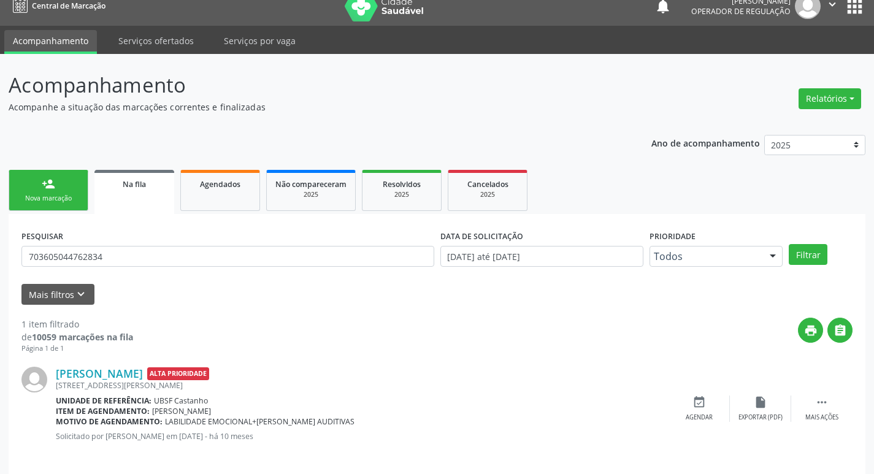
scroll to position [24, 0]
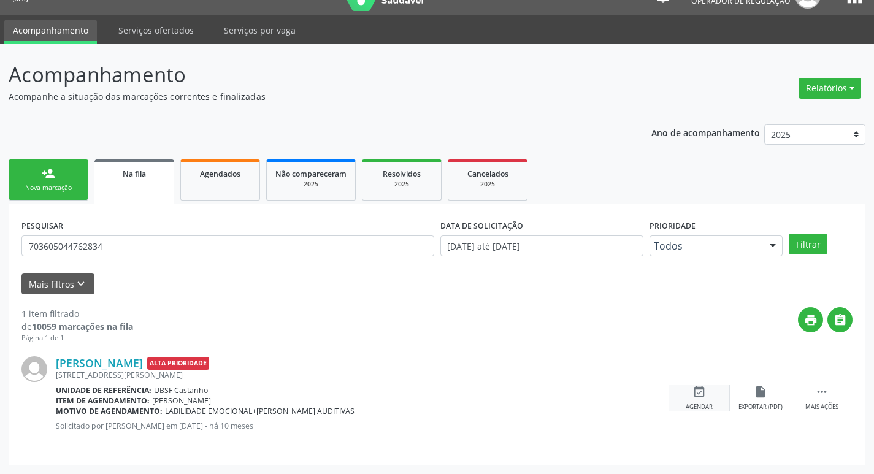
click at [689, 396] on div "event_available Agendar" at bounding box center [698, 398] width 61 height 26
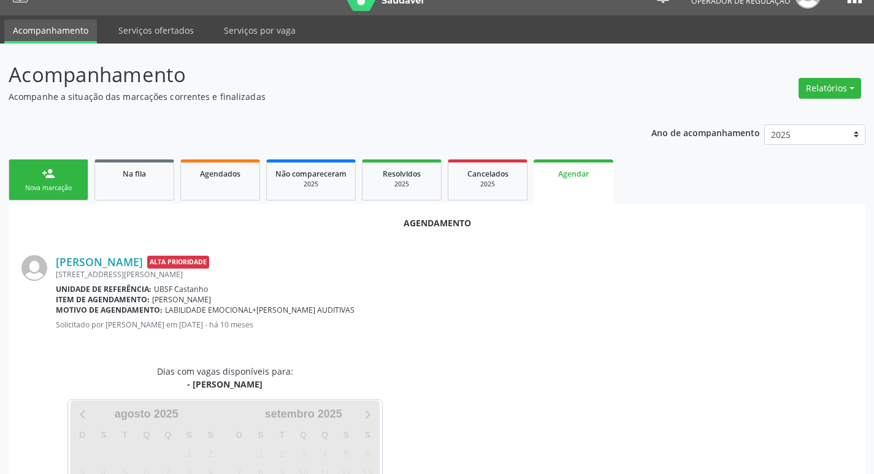
scroll to position [136, 0]
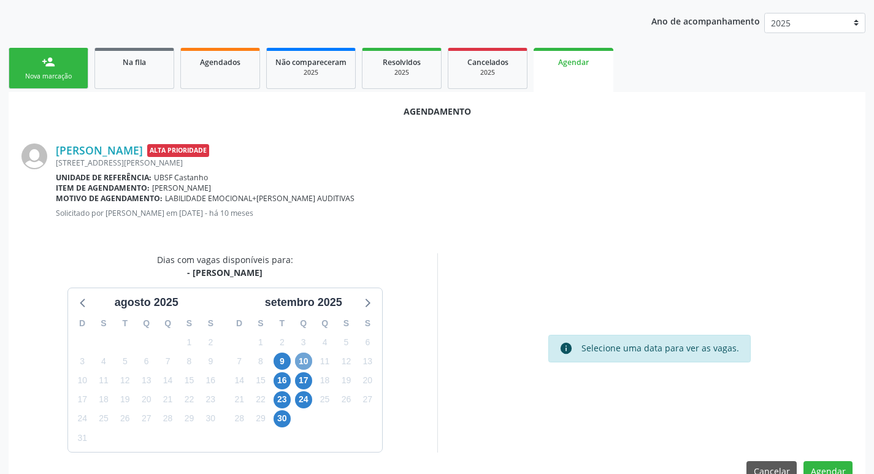
click at [302, 364] on span "10" at bounding box center [303, 361] width 17 height 17
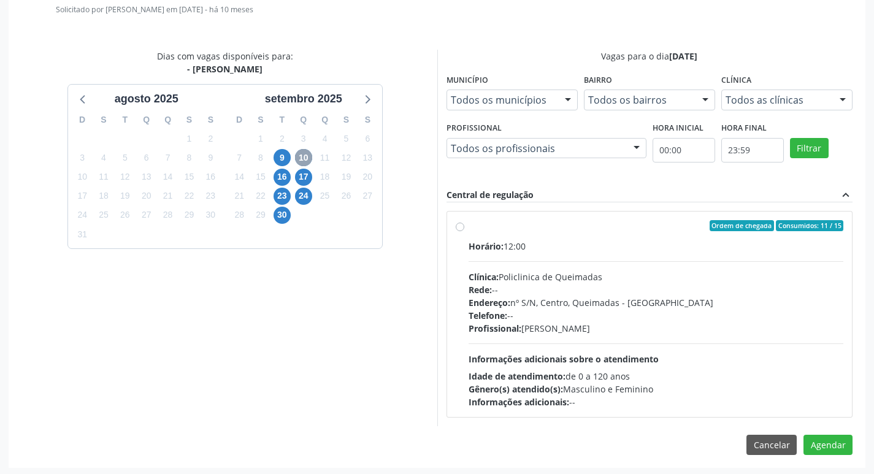
scroll to position [342, 0]
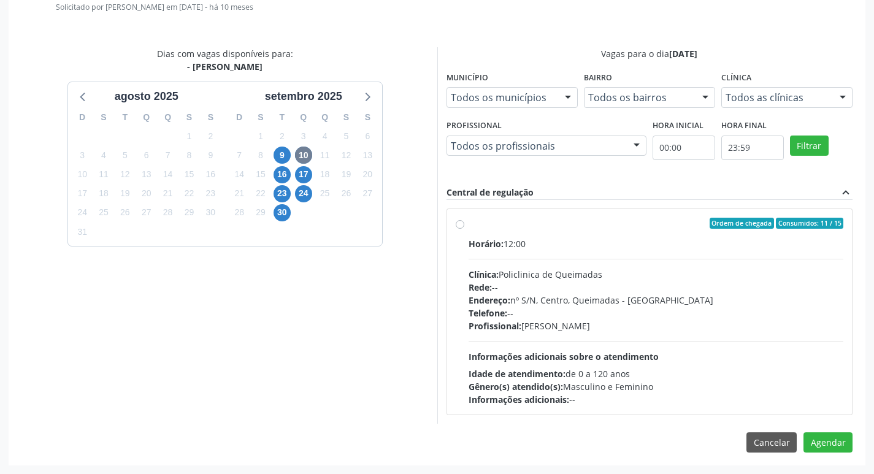
click at [528, 218] on div "Ordem de chegada Consumidos: 11 / 15" at bounding box center [656, 223] width 375 height 11
click at [464, 218] on input "Ordem de chegada Consumidos: 11 / 15 Horário: 12:00 Clínica: Policlinica de Que…" at bounding box center [460, 223] width 9 height 11
radio input "true"
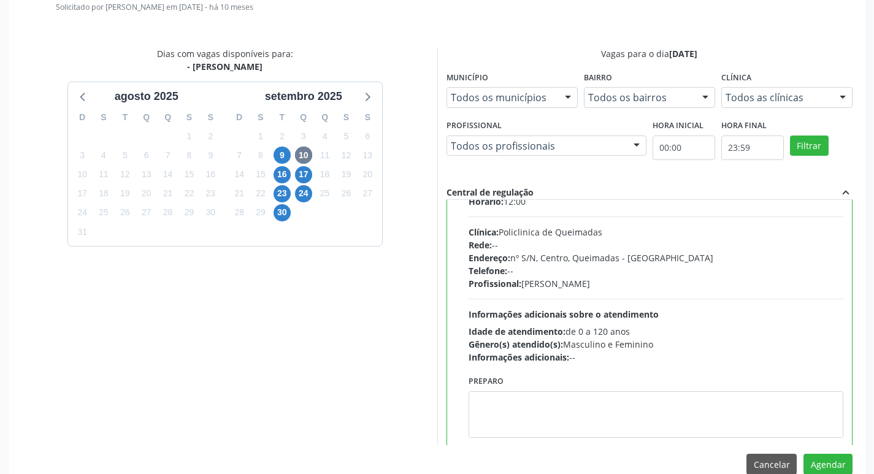
scroll to position [61, 0]
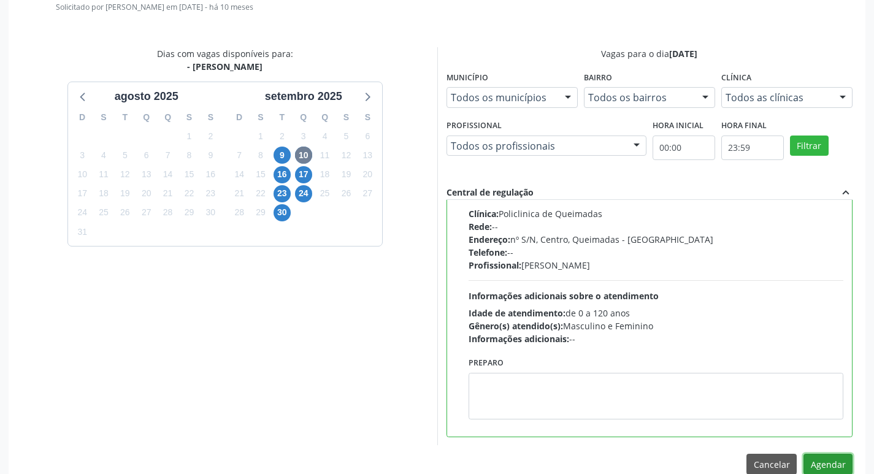
click at [819, 468] on button "Agendar" at bounding box center [827, 464] width 49 height 21
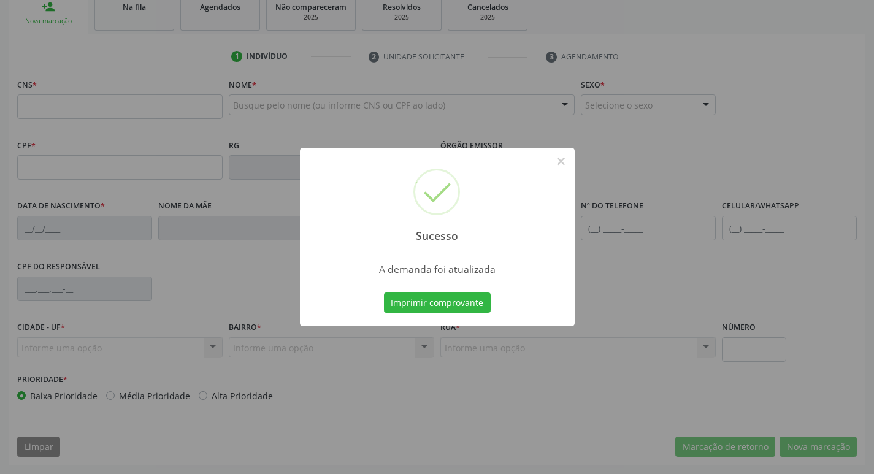
scroll to position [191, 0]
click at [398, 299] on button "Imprimir comprovante" at bounding box center [437, 303] width 107 height 21
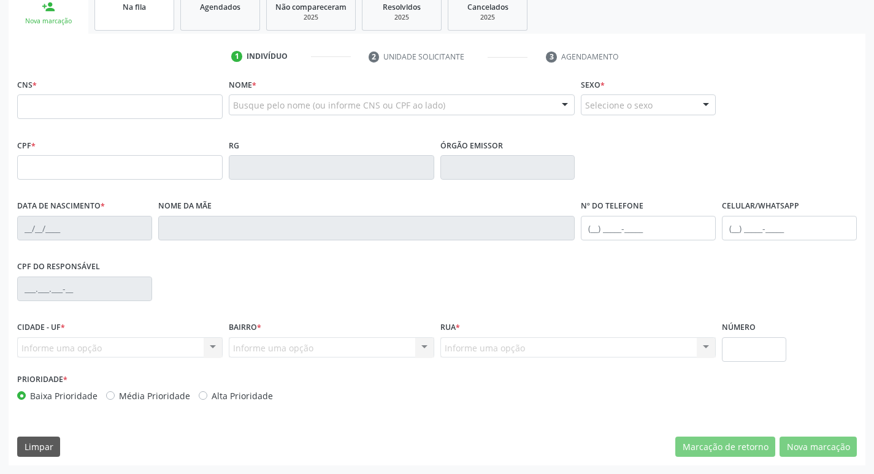
click at [101, 9] on link "Na fila" at bounding box center [134, 12] width 80 height 38
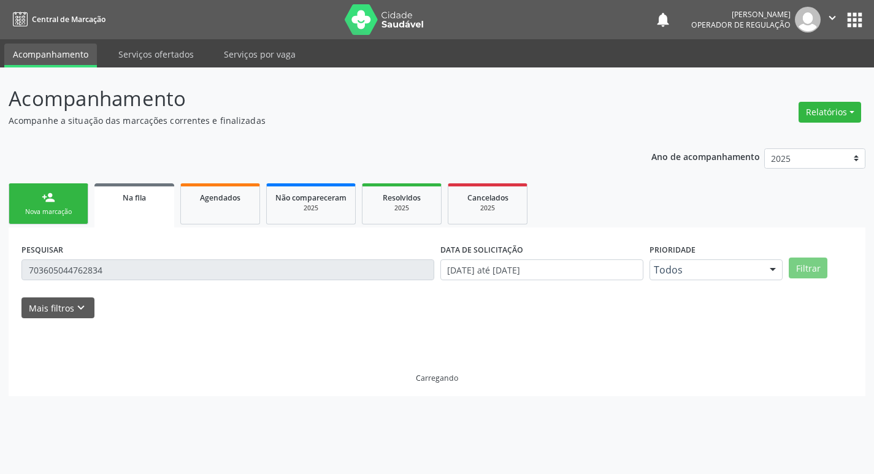
scroll to position [0, 0]
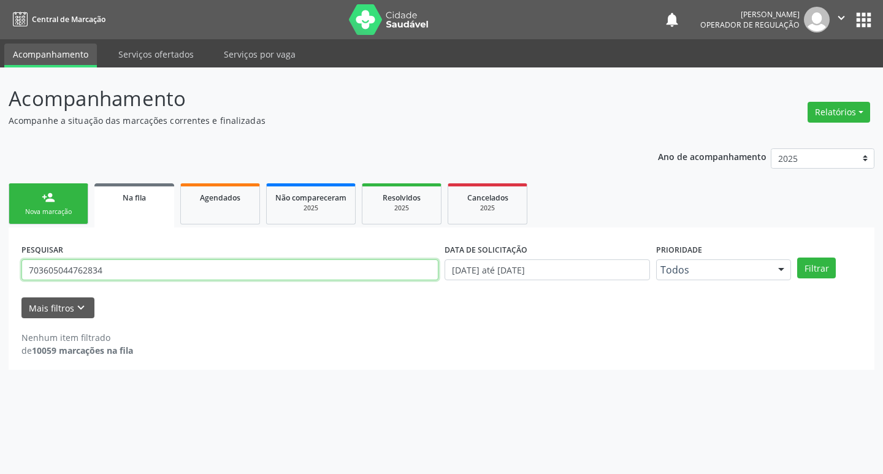
drag, startPoint x: 109, startPoint y: 269, endPoint x: 0, endPoint y: 270, distance: 109.2
click at [0, 270] on div "Acompanhamento Acompanhe a situação das marcações correntes e finalizadas Relat…" at bounding box center [441, 270] width 883 height 407
type input "708200650875344"
click at [797, 258] on button "Filtrar" at bounding box center [816, 268] width 39 height 21
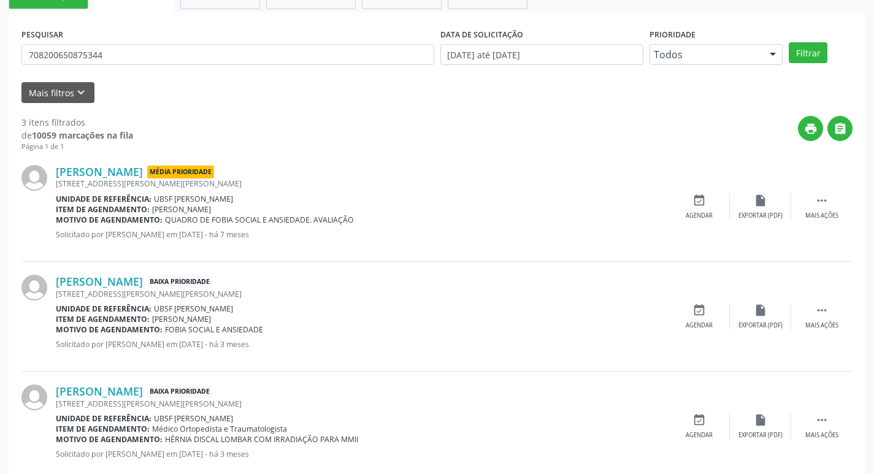
scroll to position [244, 0]
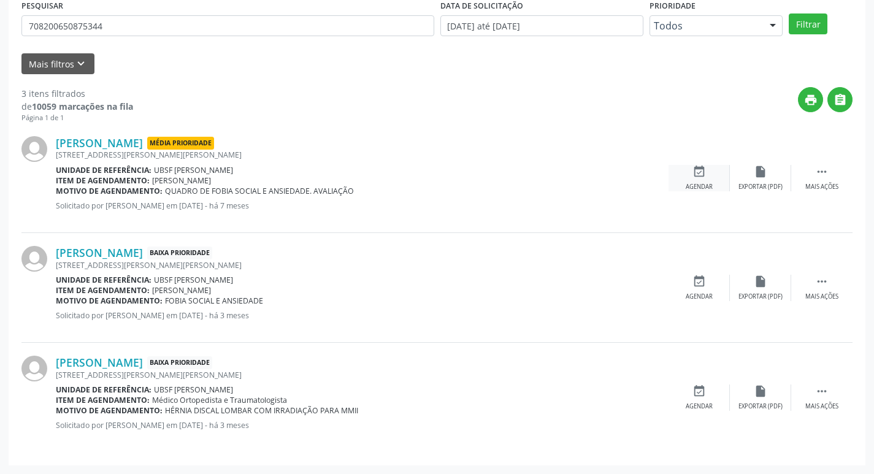
click at [710, 180] on div "event_available Agendar" at bounding box center [698, 178] width 61 height 26
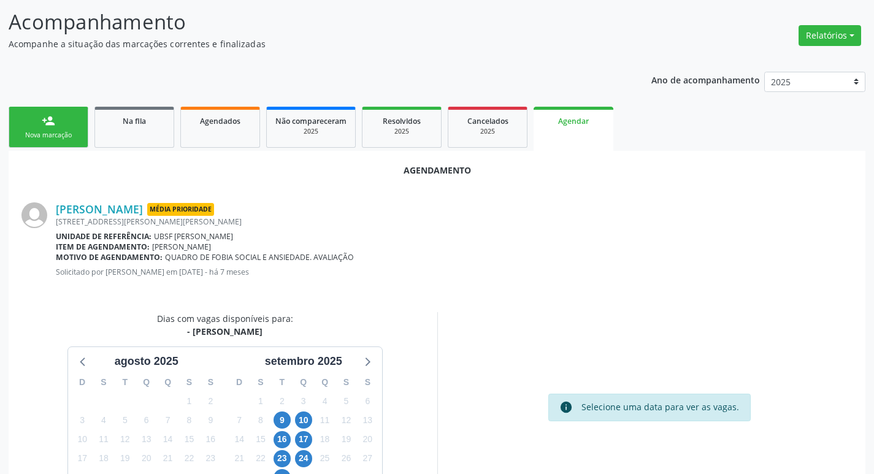
scroll to position [164, 0]
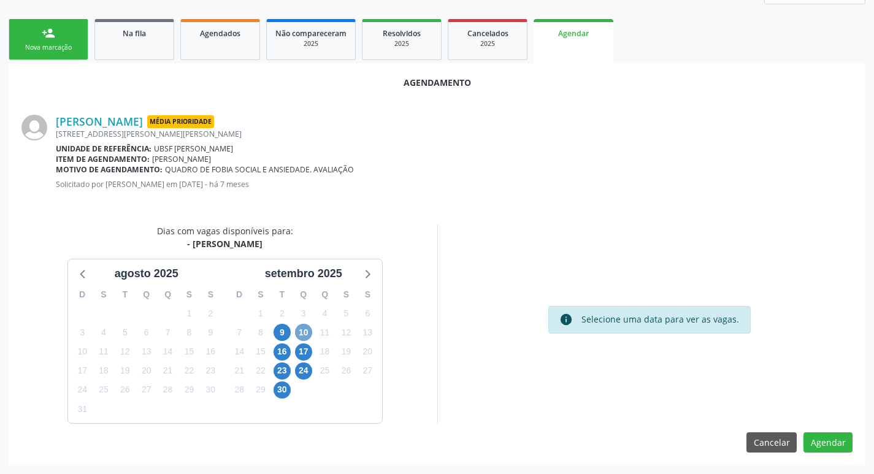
click at [305, 331] on span "10" at bounding box center [303, 332] width 17 height 17
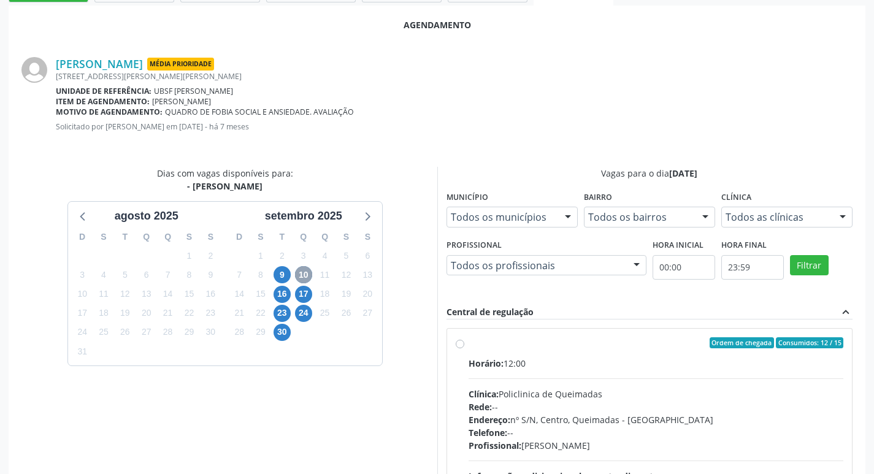
scroll to position [342, 0]
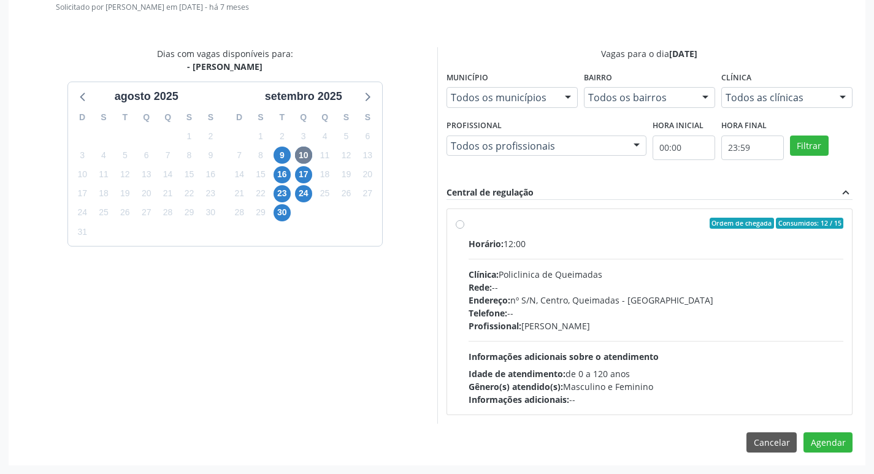
click at [672, 237] on div "Horário: 12:00" at bounding box center [656, 243] width 375 height 13
click at [464, 229] on input "Ordem de chegada Consumidos: 12 / 15 Horário: 12:00 Clínica: Policlinica de Que…" at bounding box center [460, 223] width 9 height 11
radio input "true"
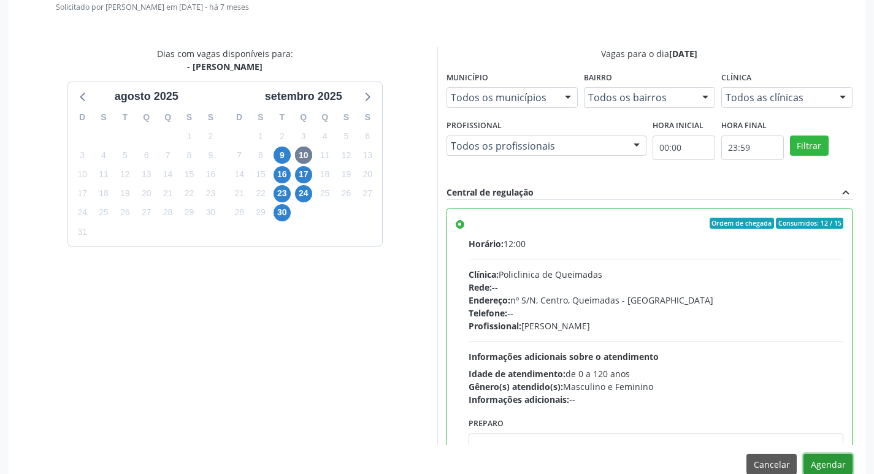
click at [831, 464] on button "Agendar" at bounding box center [827, 464] width 49 height 21
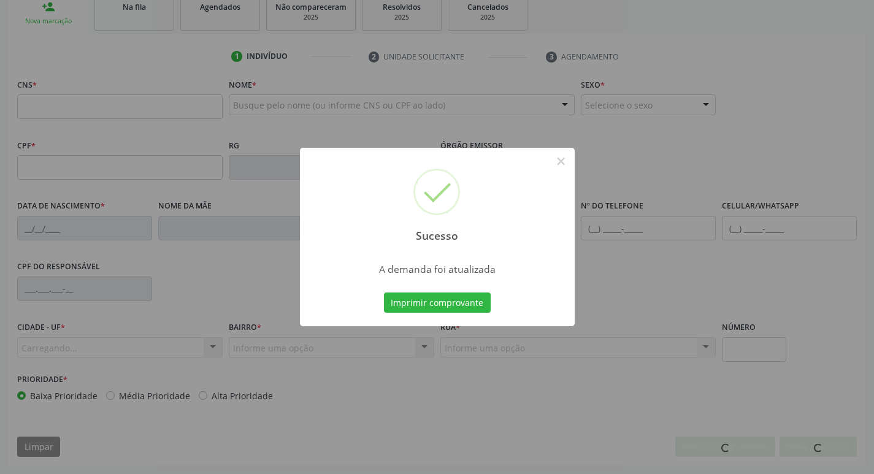
scroll to position [191, 0]
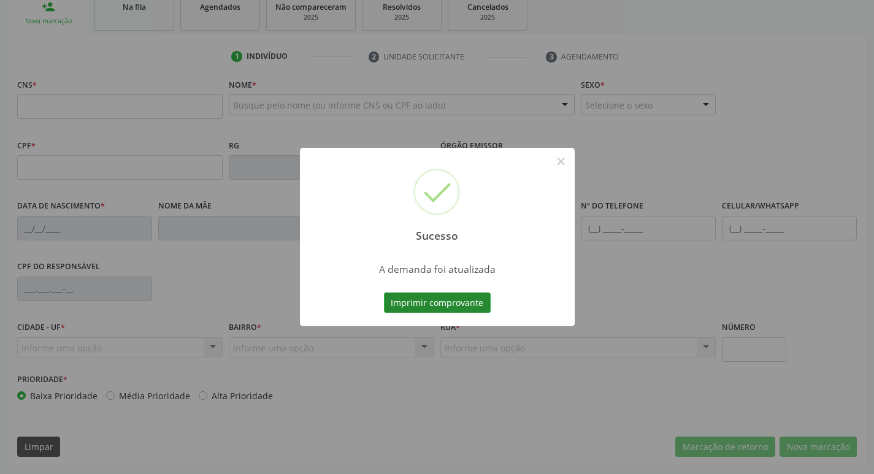
click at [464, 296] on button "Imprimir comprovante" at bounding box center [437, 303] width 107 height 21
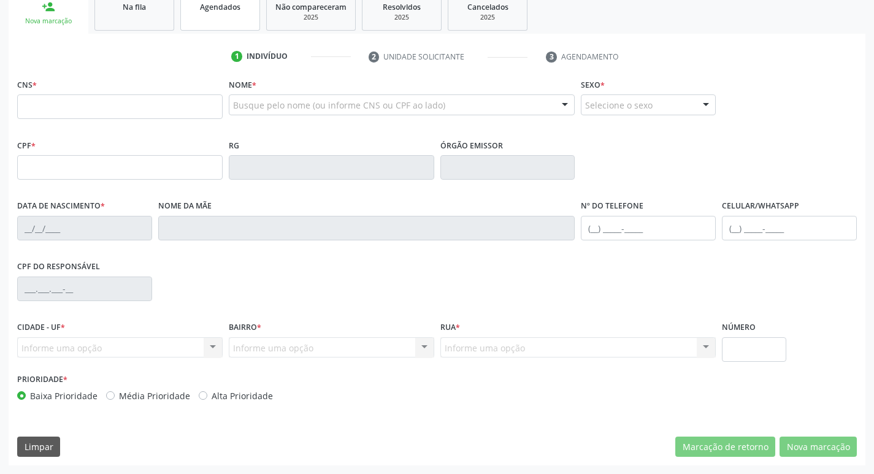
click at [246, 20] on link "Agendados" at bounding box center [220, 12] width 80 height 38
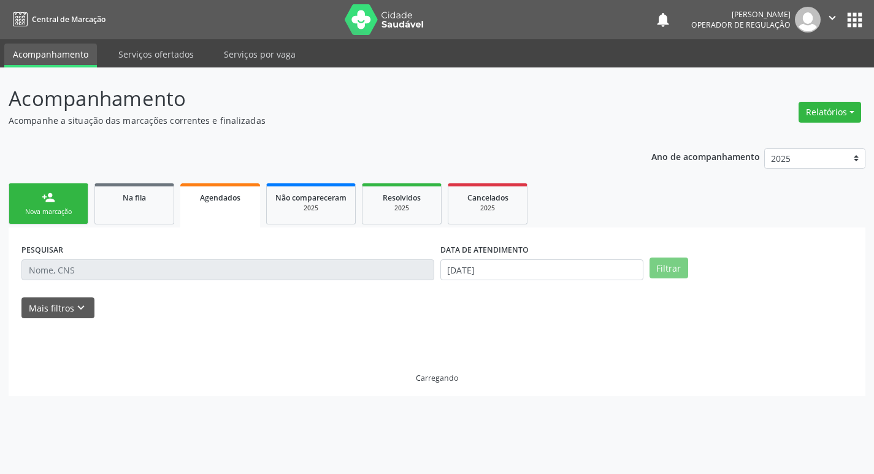
scroll to position [0, 0]
click at [148, 211] on link "Na fila" at bounding box center [134, 203] width 80 height 41
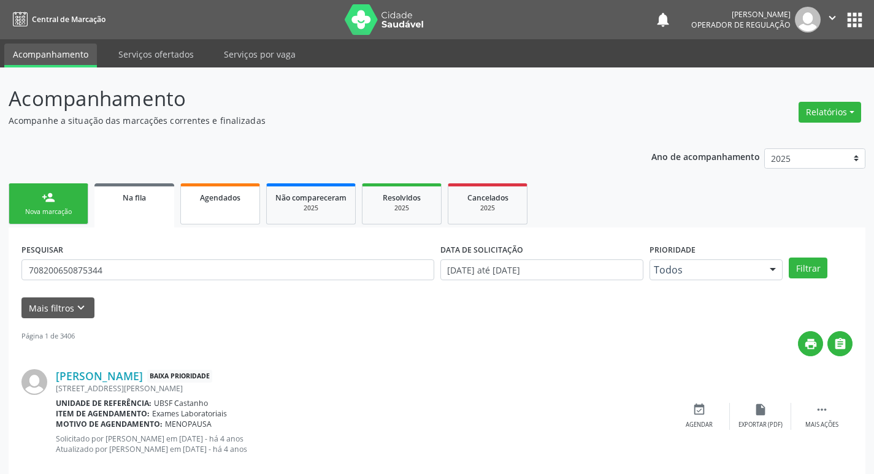
click at [239, 186] on link "Agendados" at bounding box center [220, 203] width 80 height 41
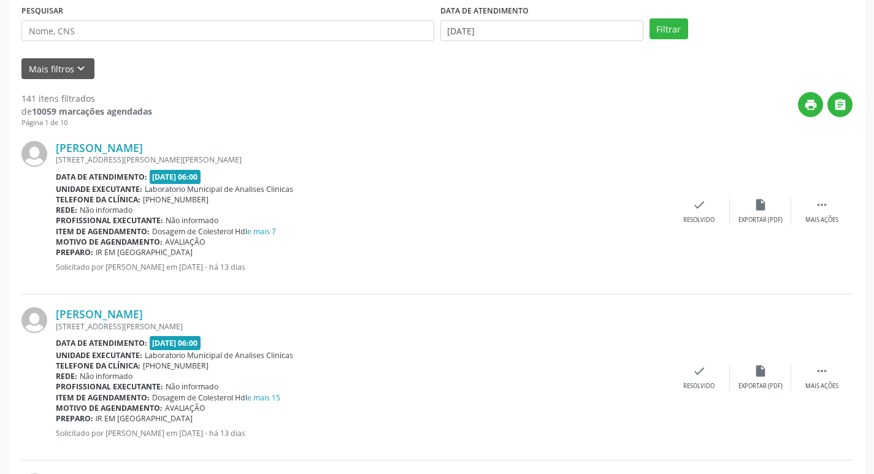
scroll to position [117, 0]
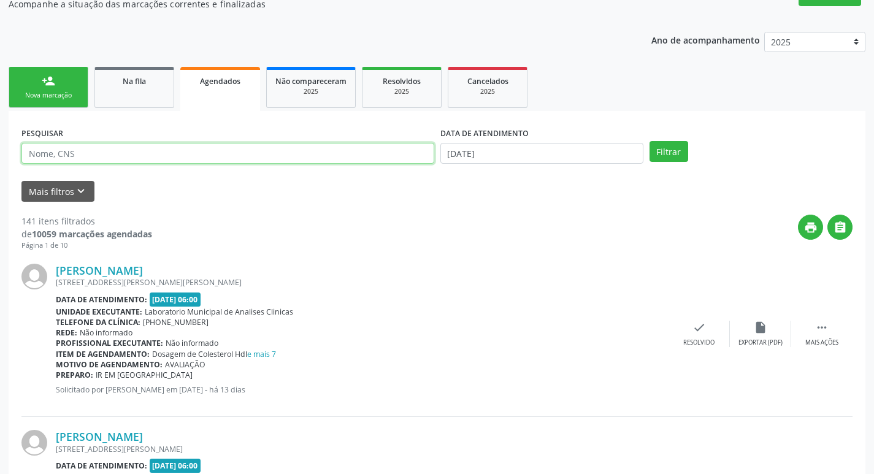
click at [167, 158] on input "text" at bounding box center [227, 153] width 413 height 21
type input "708200650875344"
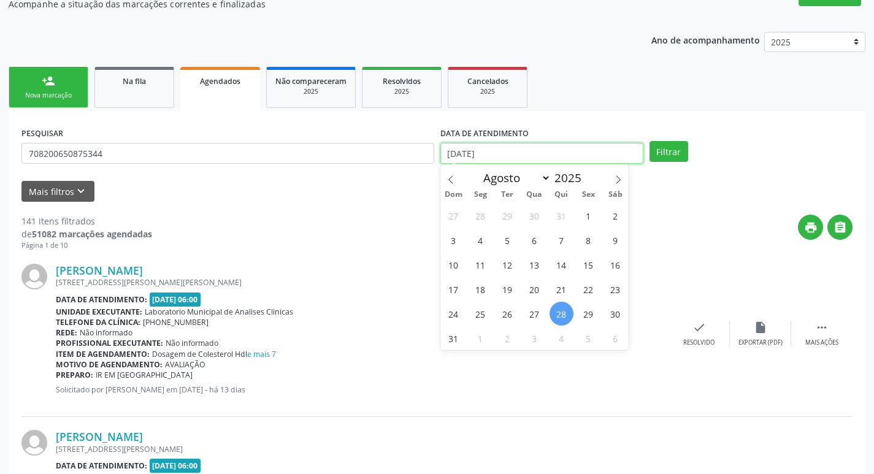
click at [475, 145] on input "[DATE]" at bounding box center [541, 153] width 203 height 21
click at [649, 141] on button "Filtrar" at bounding box center [668, 151] width 39 height 21
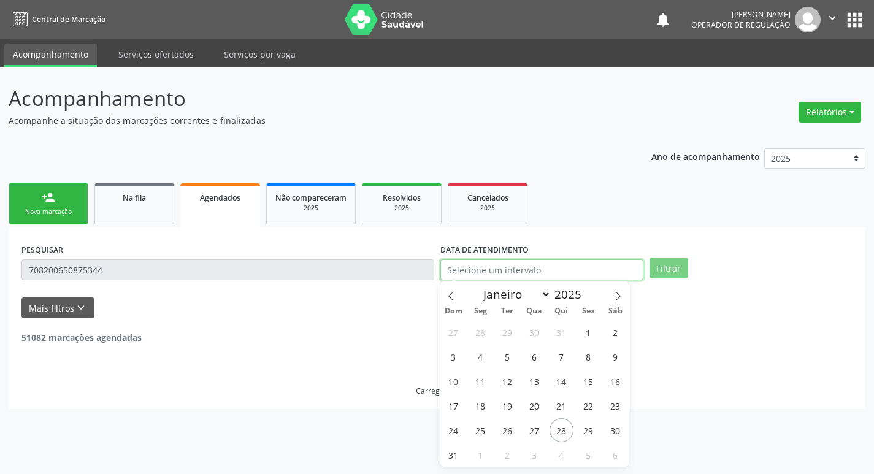
scroll to position [0, 0]
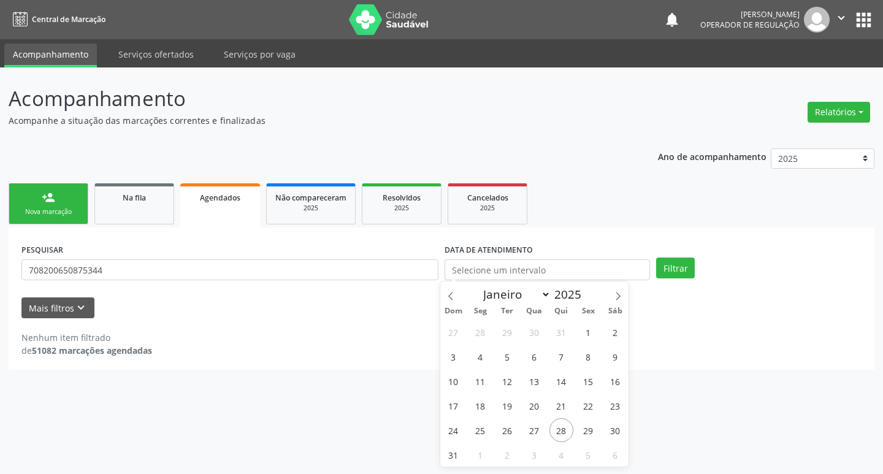
click at [646, 183] on ul "person_add Nova marcação Na fila Agendados Não compareceram 2025 Resolvidos 202…" at bounding box center [442, 203] width 866 height 47
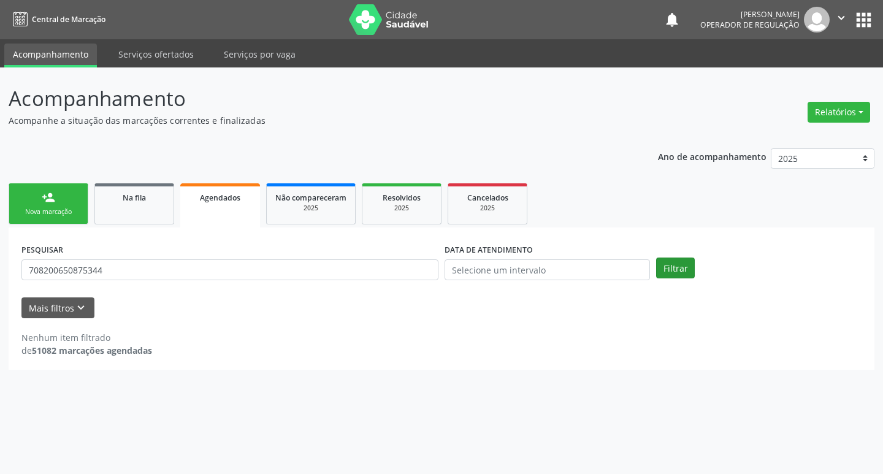
drag, startPoint x: 683, startPoint y: 256, endPoint x: 679, endPoint y: 265, distance: 9.9
click at [683, 256] on div "PESQUISAR 708200650875344 DATA DE ATENDIMENTO Filtrar" at bounding box center [441, 264] width 846 height 48
click at [678, 266] on button "Filtrar" at bounding box center [675, 268] width 39 height 21
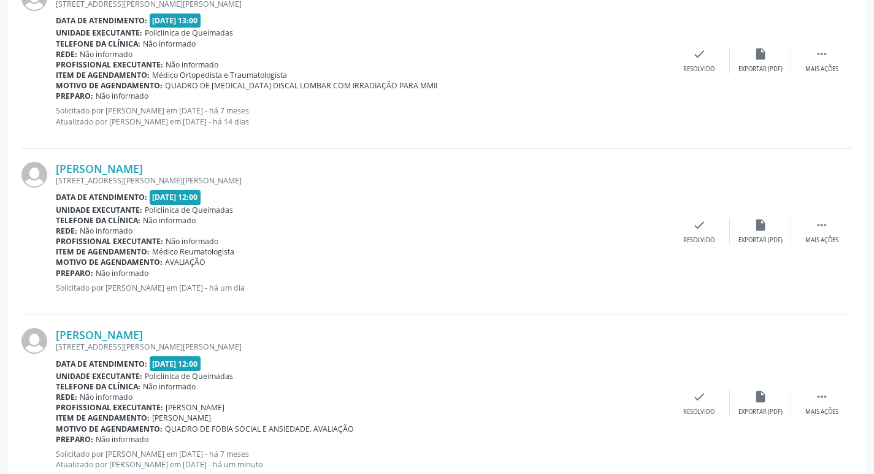
scroll to position [1265, 0]
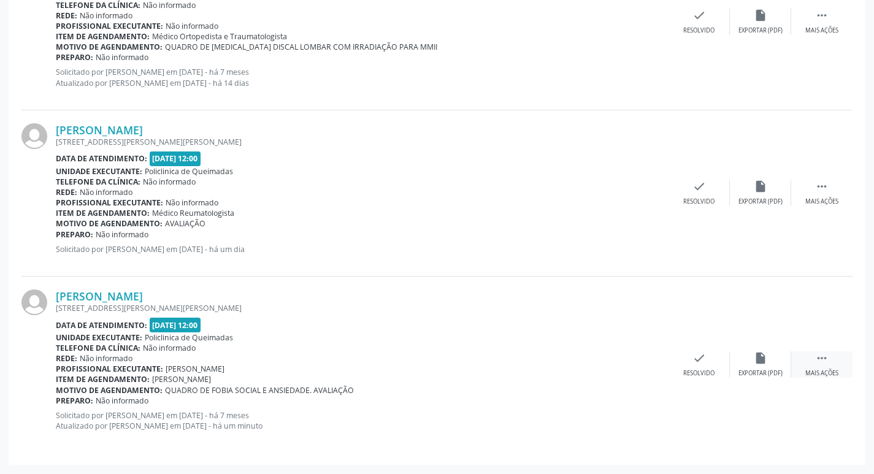
click at [827, 359] on icon "" at bounding box center [821, 357] width 13 height 13
click at [572, 361] on icon "print" at bounding box center [576, 357] width 13 height 13
click at [572, 358] on icon "print" at bounding box center [576, 357] width 13 height 13
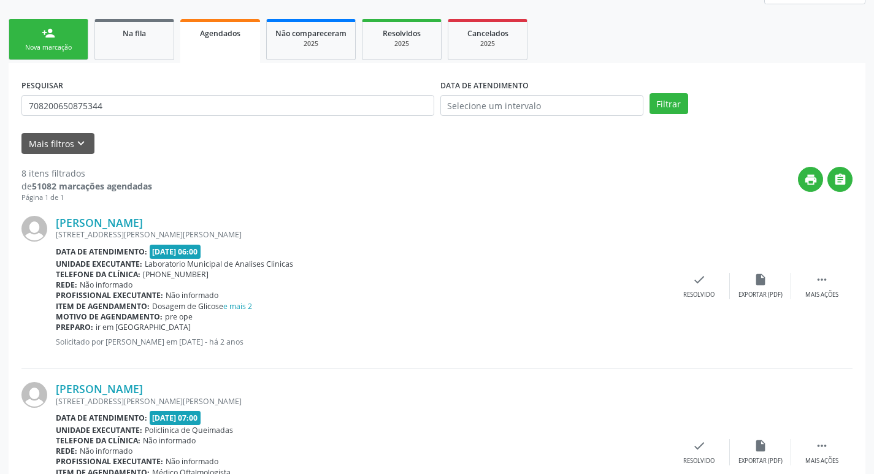
scroll to position [0, 0]
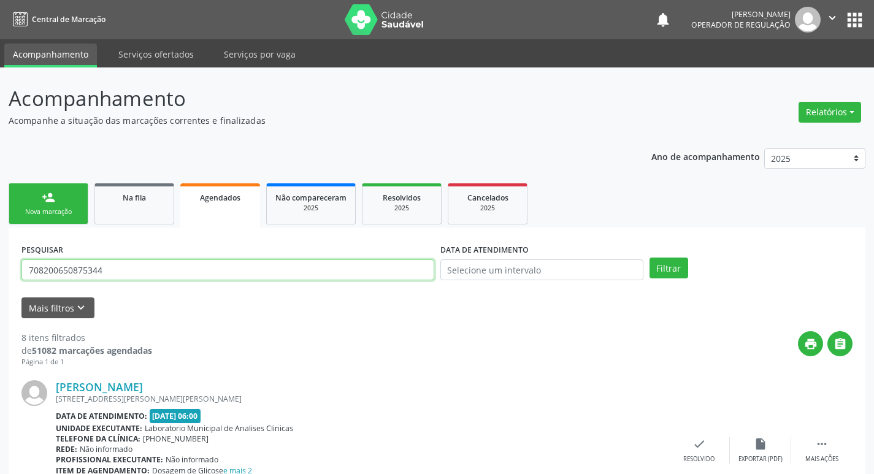
drag, startPoint x: 124, startPoint y: 267, endPoint x: 0, endPoint y: 266, distance: 123.9
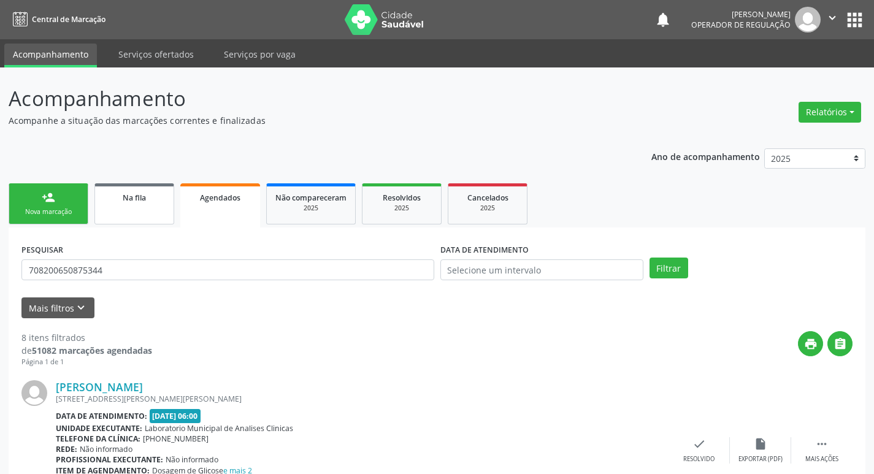
click at [144, 201] on span "Na fila" at bounding box center [134, 198] width 23 height 10
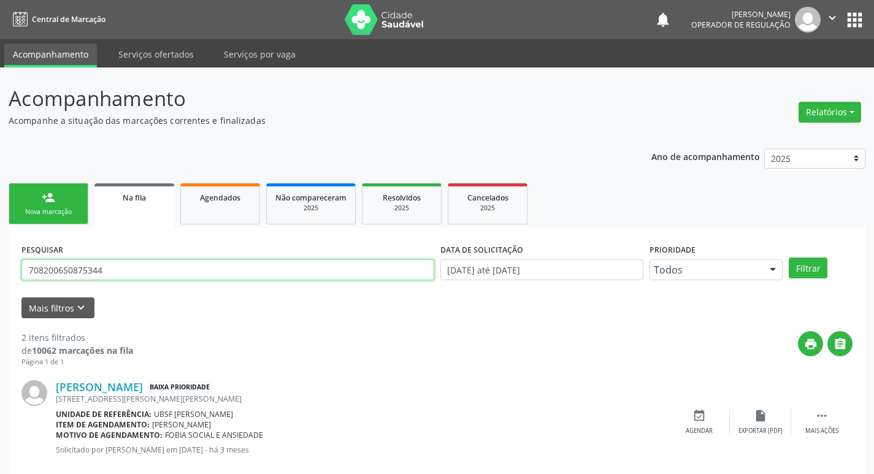
drag, startPoint x: 120, startPoint y: 272, endPoint x: 52, endPoint y: 264, distance: 67.9
click at [56, 272] on input "708200650875344" at bounding box center [227, 269] width 413 height 21
type input "7"
type input "702007874498586"
click at [789, 258] on button "Filtrar" at bounding box center [808, 268] width 39 height 21
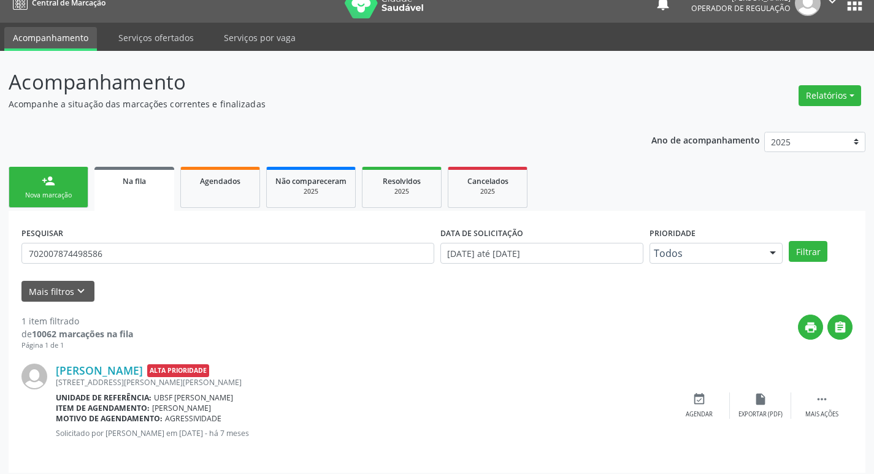
scroll to position [24, 0]
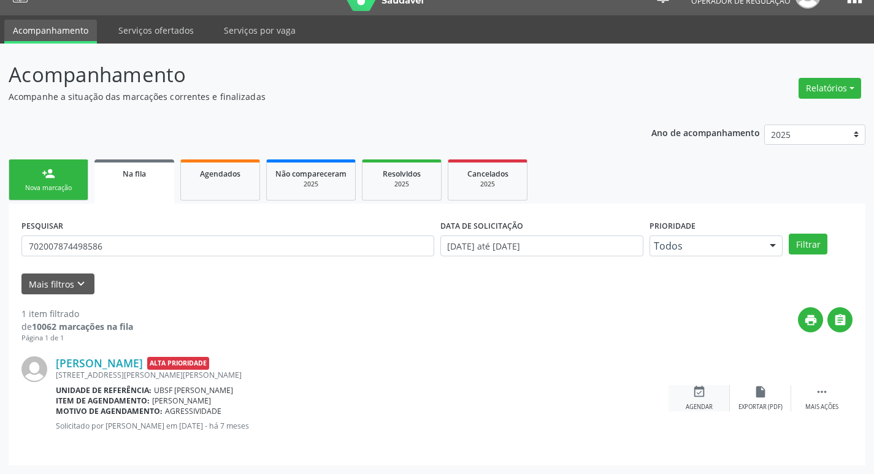
click at [700, 388] on icon "event_available" at bounding box center [698, 391] width 13 height 13
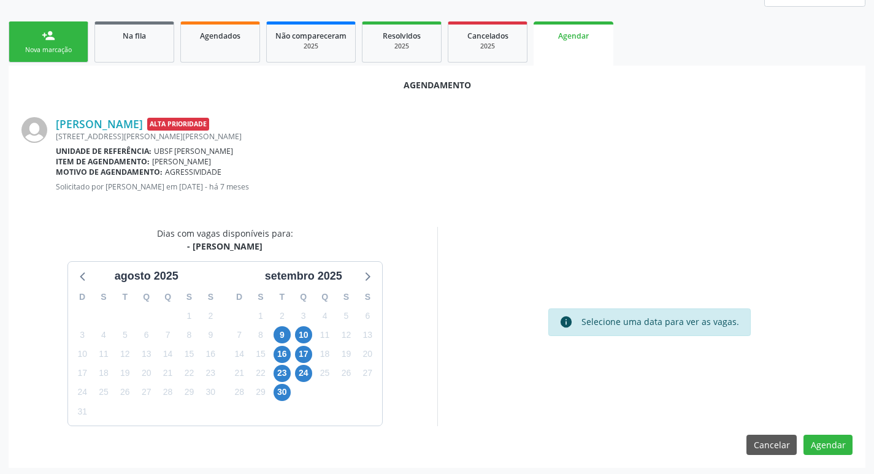
scroll to position [164, 0]
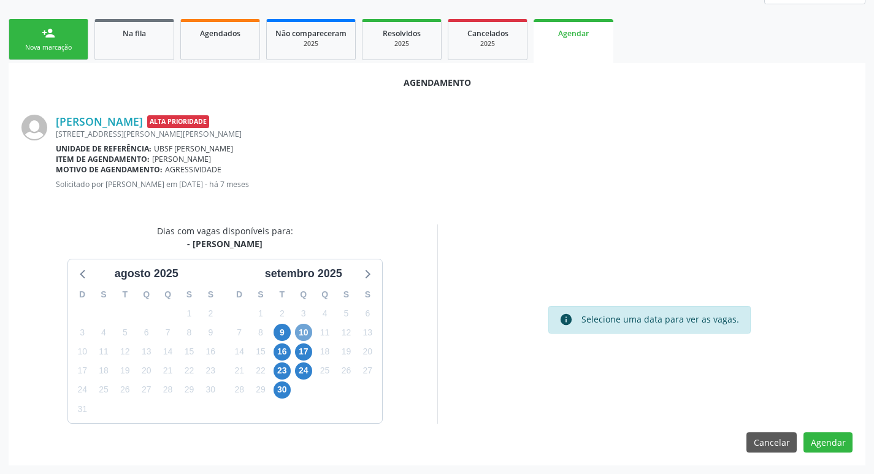
click at [305, 333] on span "10" at bounding box center [303, 332] width 17 height 17
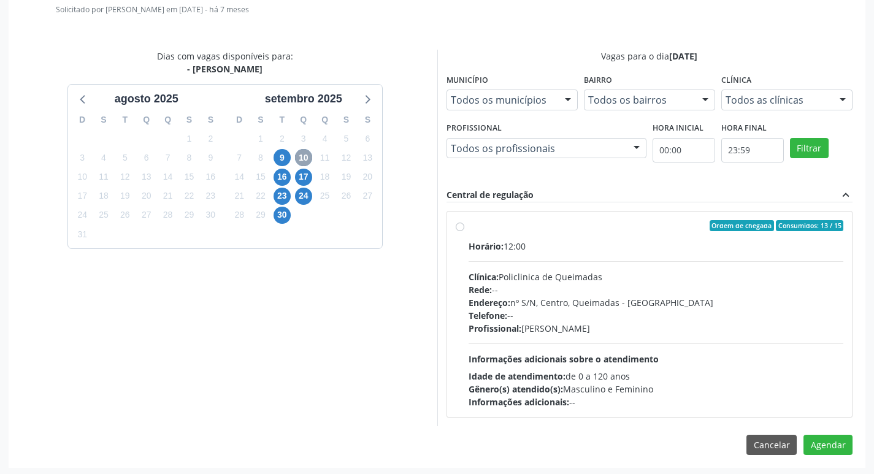
scroll to position [342, 0]
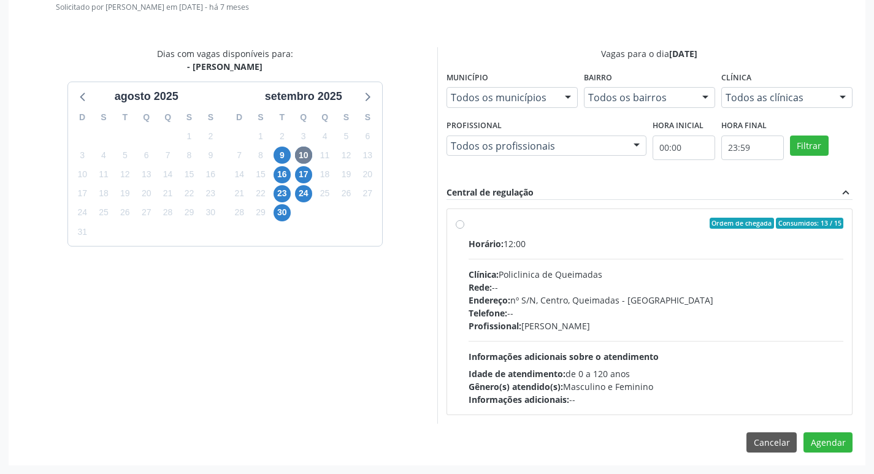
click at [600, 221] on div "Ordem de chegada Consumidos: 13 / 15" at bounding box center [656, 223] width 375 height 11
click at [464, 221] on input "Ordem de chegada Consumidos: 13 / 15 Horário: 12:00 Clínica: Policlinica de Que…" at bounding box center [460, 223] width 9 height 11
radio input "true"
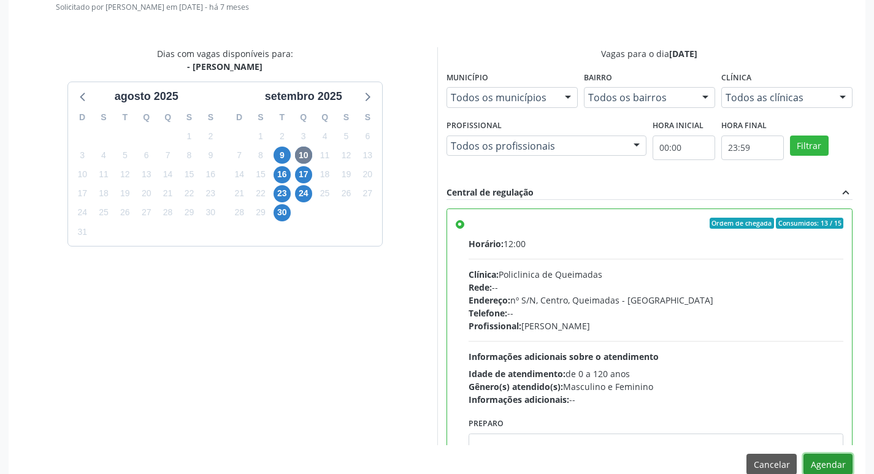
click at [829, 461] on button "Agendar" at bounding box center [827, 464] width 49 height 21
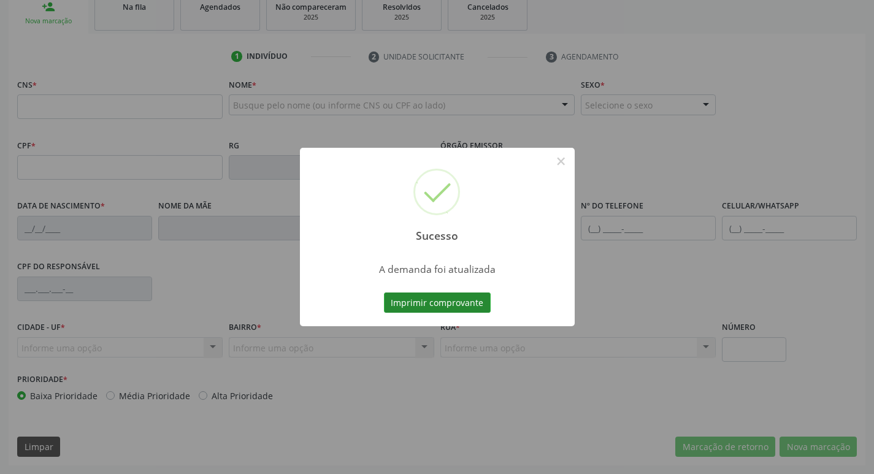
click at [450, 306] on button "Imprimir comprovante" at bounding box center [437, 303] width 107 height 21
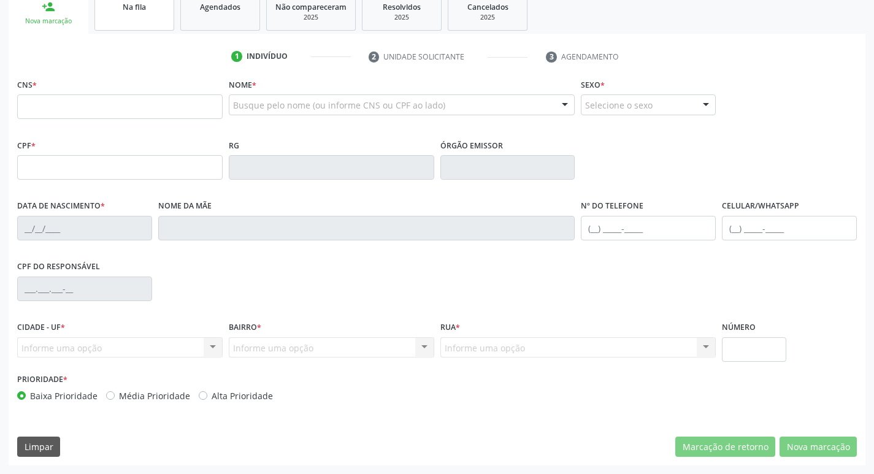
click at [145, 21] on link "Na fila" at bounding box center [134, 12] width 80 height 38
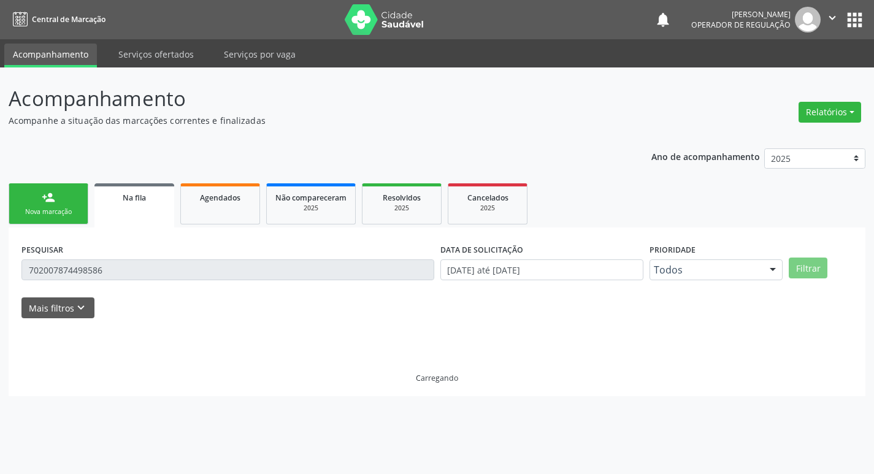
scroll to position [0, 0]
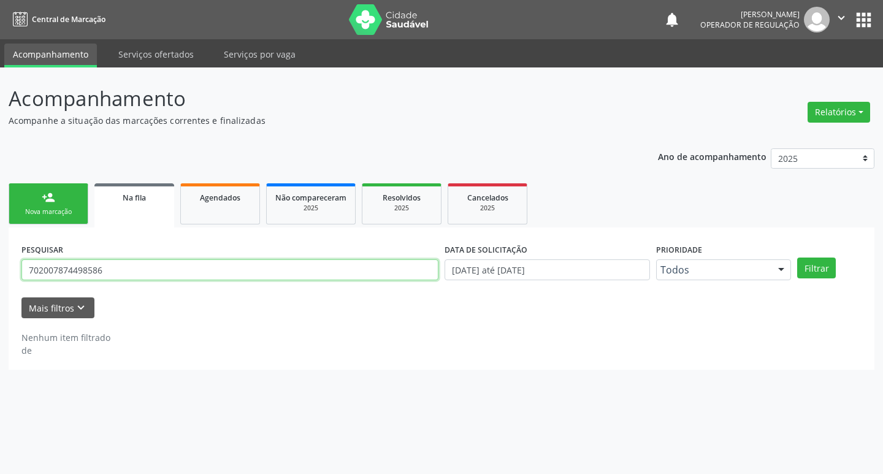
drag, startPoint x: 138, startPoint y: 270, endPoint x: 0, endPoint y: 270, distance: 138.0
click at [0, 270] on div "Acompanhamento Acompanhe a situação das marcações correntes e finalizadas Relat…" at bounding box center [441, 270] width 883 height 407
type input "705007015899952"
click at [797, 258] on button "Filtrar" at bounding box center [816, 268] width 39 height 21
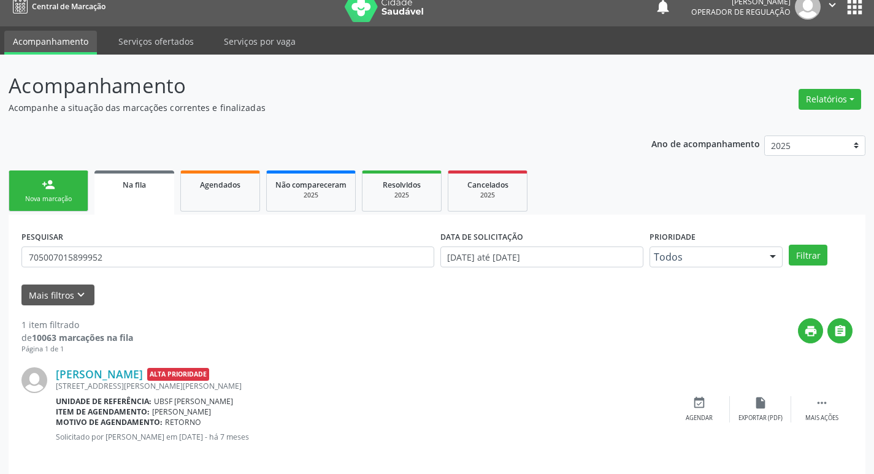
scroll to position [24, 0]
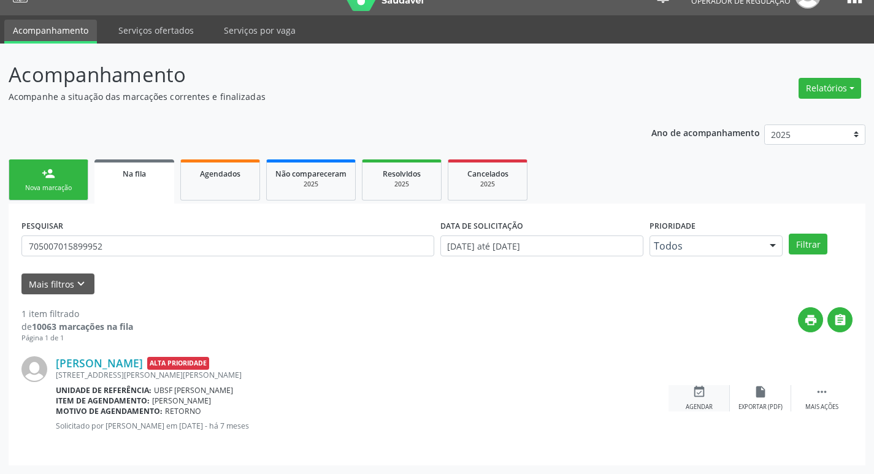
click at [692, 395] on icon "event_available" at bounding box center [698, 391] width 13 height 13
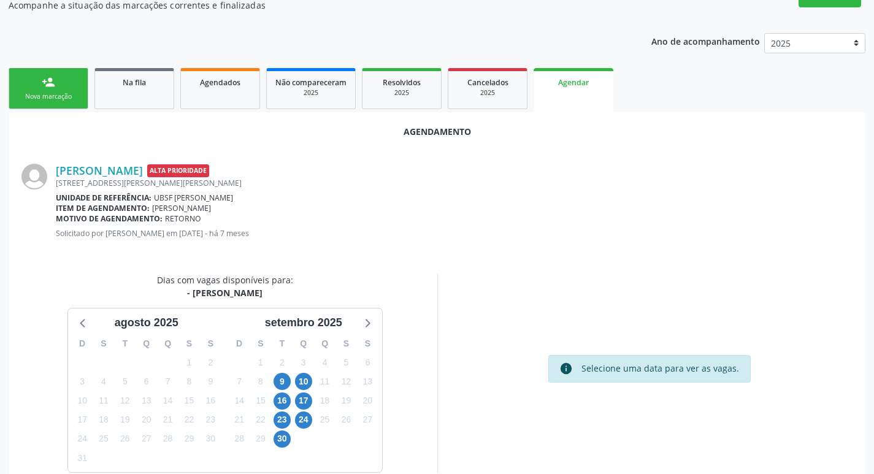
scroll to position [164, 0]
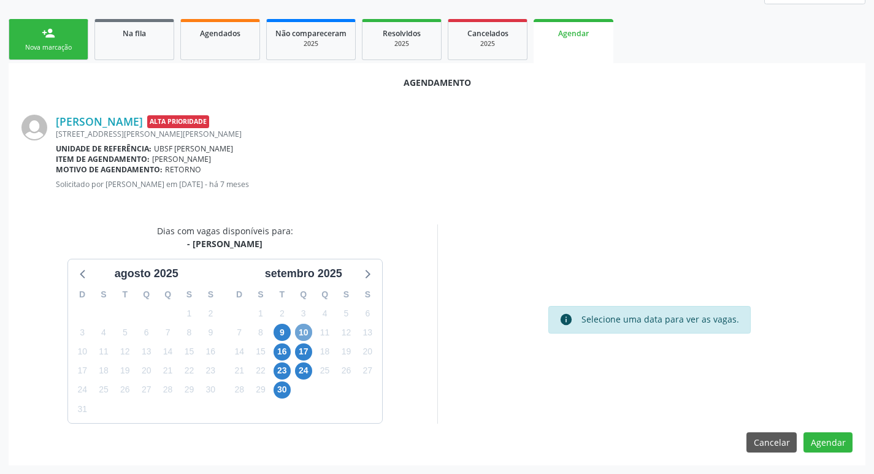
click at [310, 329] on span "10" at bounding box center [303, 332] width 17 height 17
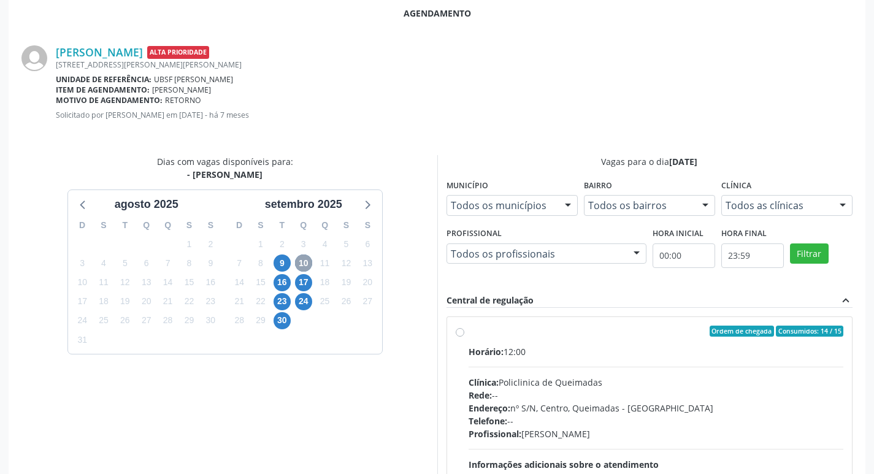
scroll to position [342, 0]
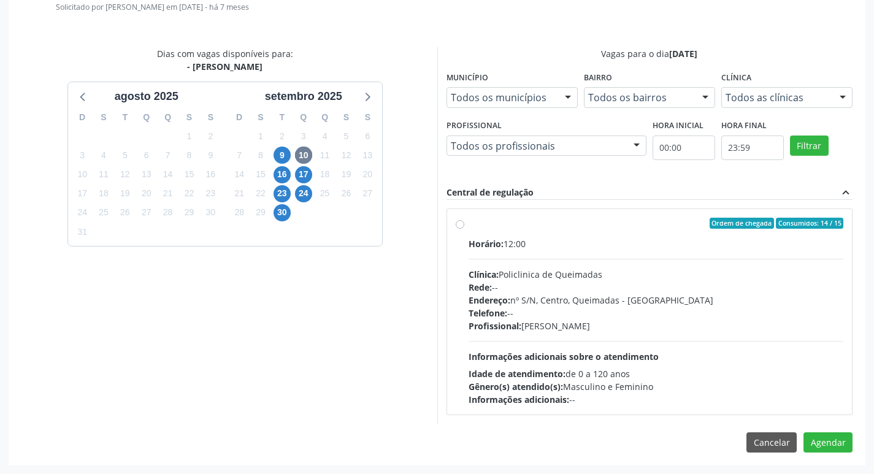
click at [589, 222] on div "Ordem de chegada Consumidos: 14 / 15" at bounding box center [656, 223] width 375 height 11
click at [464, 222] on input "Ordem de chegada Consumidos: 14 / 15 Horário: 12:00 Clínica: Policlinica de Que…" at bounding box center [460, 223] width 9 height 11
radio input "true"
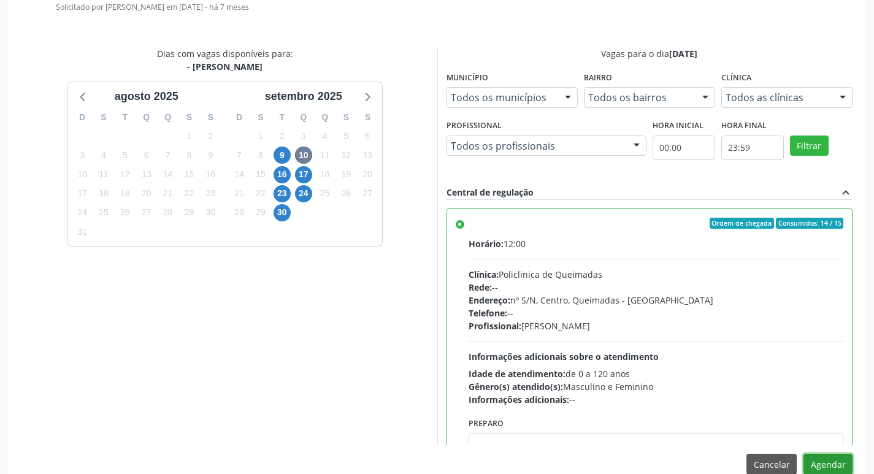
click at [824, 460] on button "Agendar" at bounding box center [827, 464] width 49 height 21
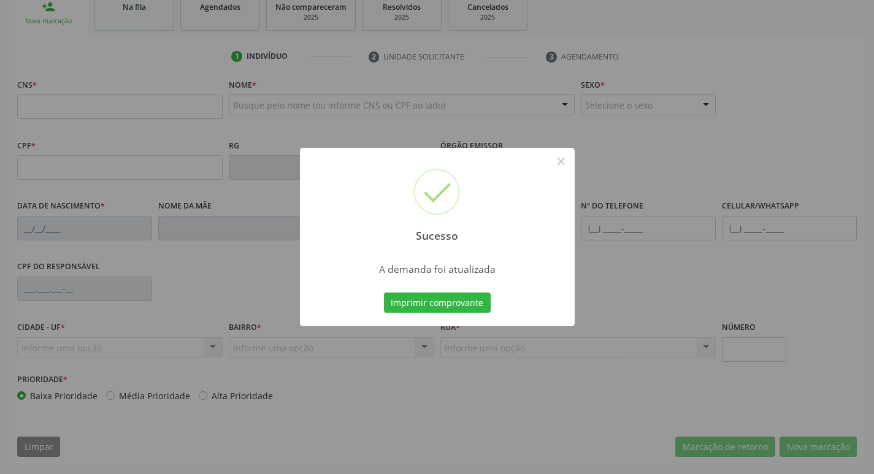
scroll to position [191, 0]
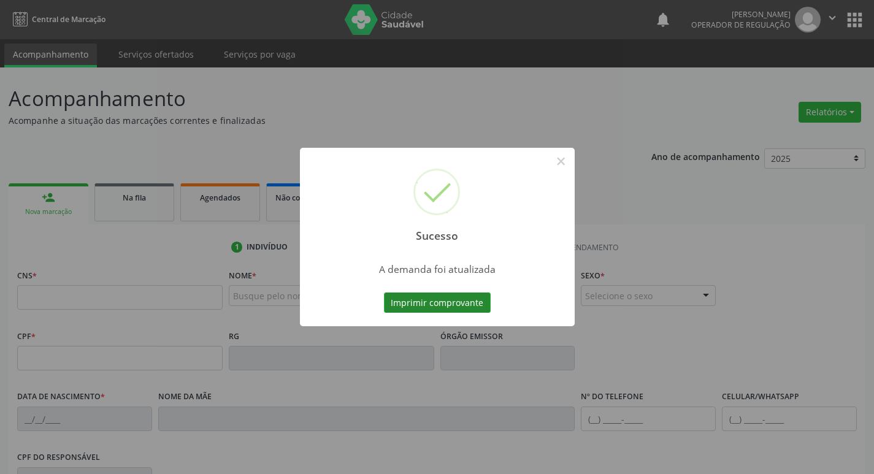
scroll to position [191, 0]
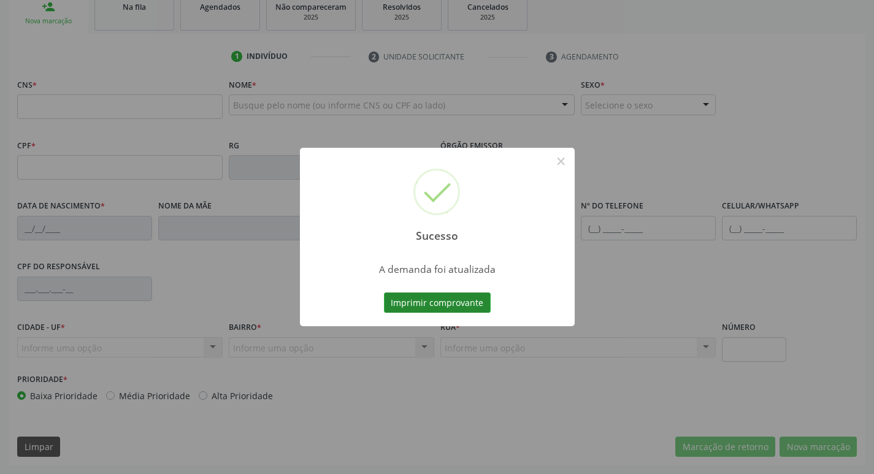
click at [468, 302] on button "Imprimir comprovante" at bounding box center [437, 303] width 107 height 21
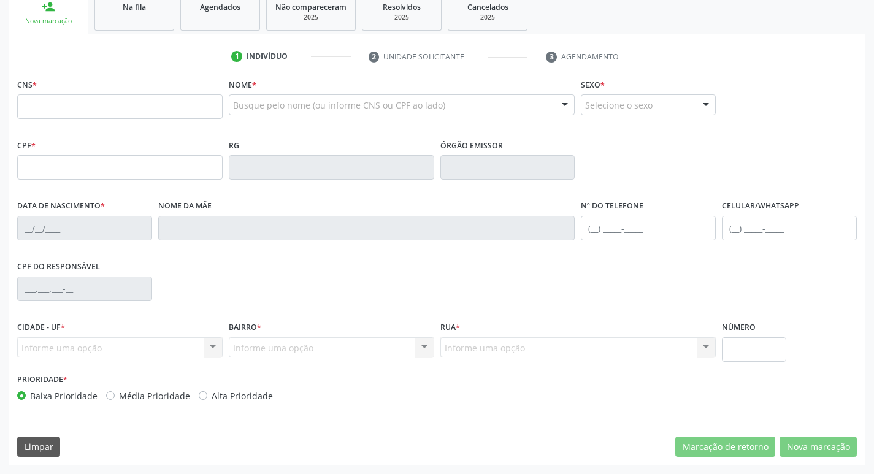
click at [140, 14] on link "Na fila" at bounding box center [134, 12] width 80 height 38
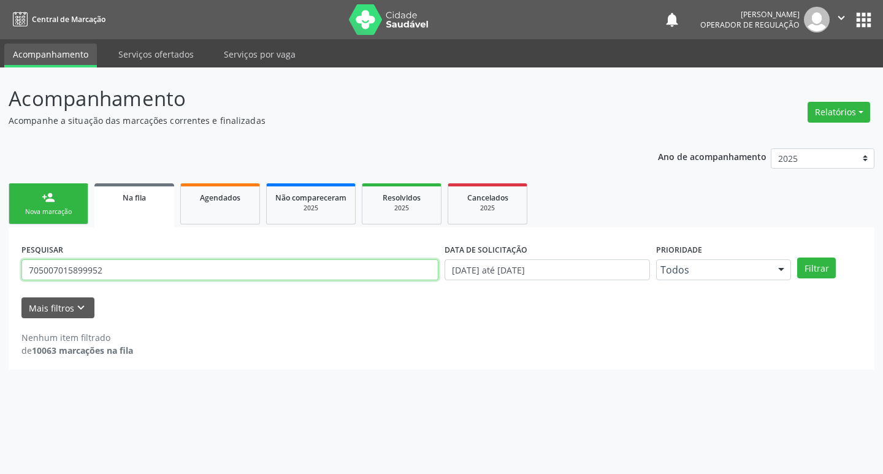
drag, startPoint x: 120, startPoint y: 277, endPoint x: 0, endPoint y: 251, distance: 122.5
click at [0, 251] on div "Acompanhamento Acompanhe a situação das marcações correntes e finalizadas Relat…" at bounding box center [441, 270] width 883 height 407
type input "704602122216524"
click at [797, 258] on button "Filtrar" at bounding box center [816, 268] width 39 height 21
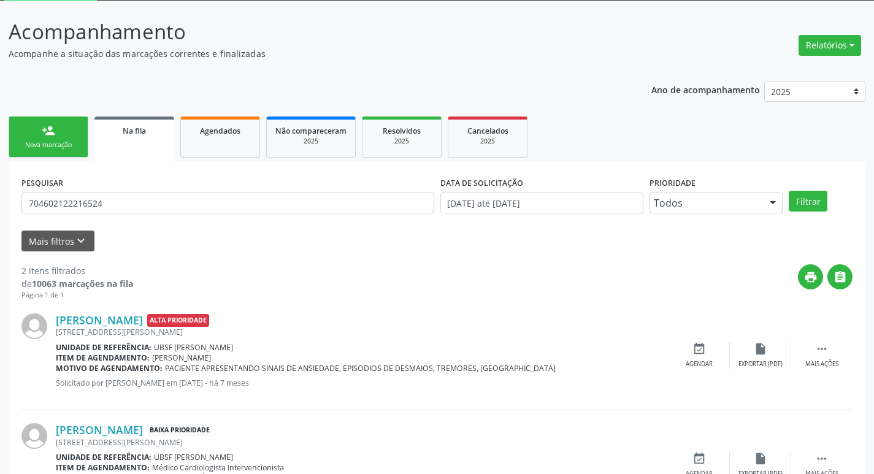
scroll to position [134, 0]
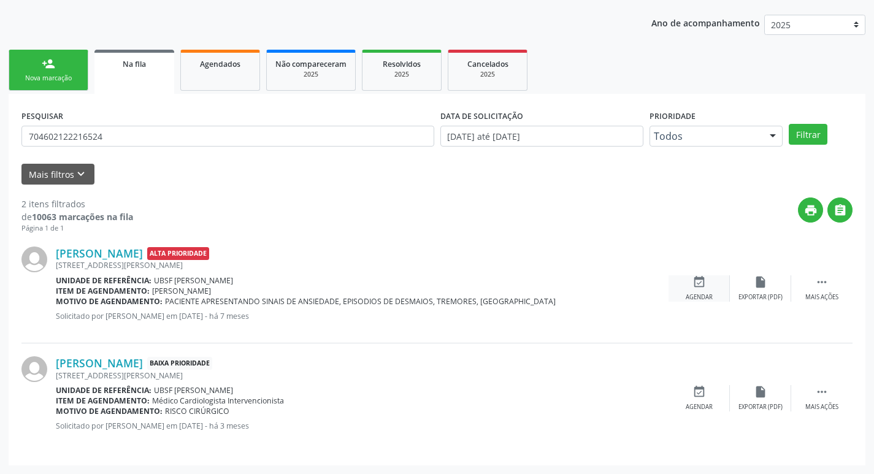
click at [714, 295] on div "event_available Agendar" at bounding box center [698, 288] width 61 height 26
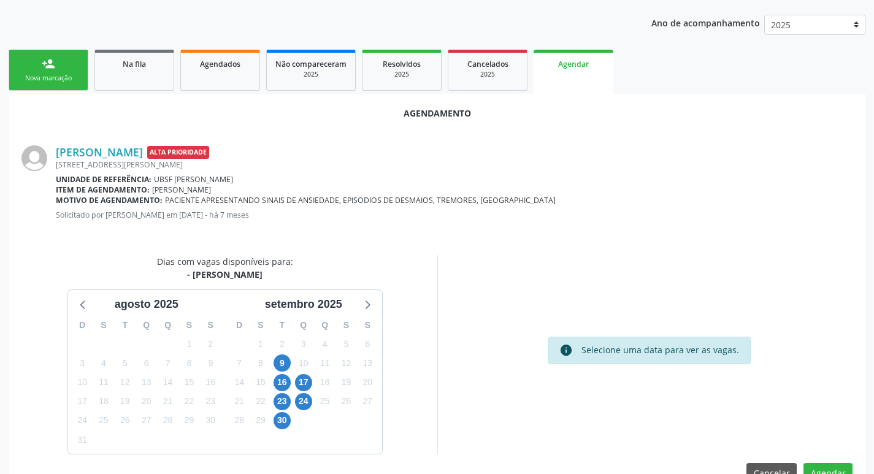
click at [404, 167] on div "Rua Jose Braz de França, 460, Anibal Teixeira - Queimadas - PB" at bounding box center [454, 164] width 797 height 10
click at [131, 64] on span "Na fila" at bounding box center [134, 64] width 23 height 10
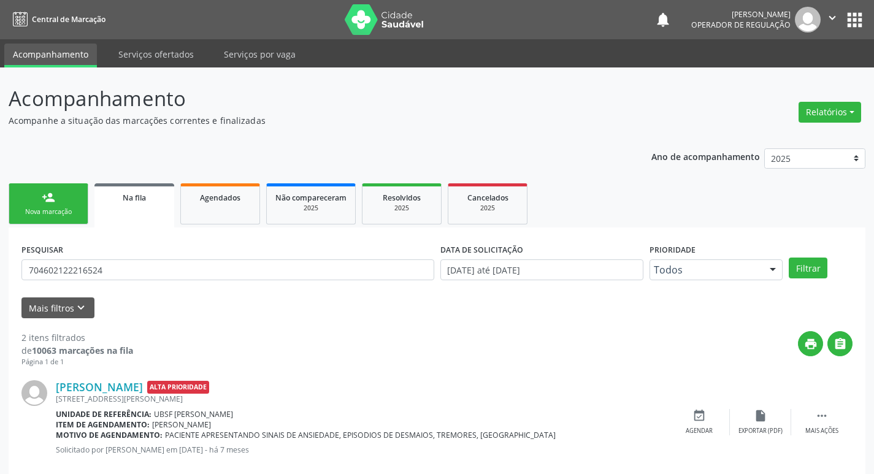
click at [83, 210] on link "person_add Nova marcação" at bounding box center [49, 203] width 80 height 41
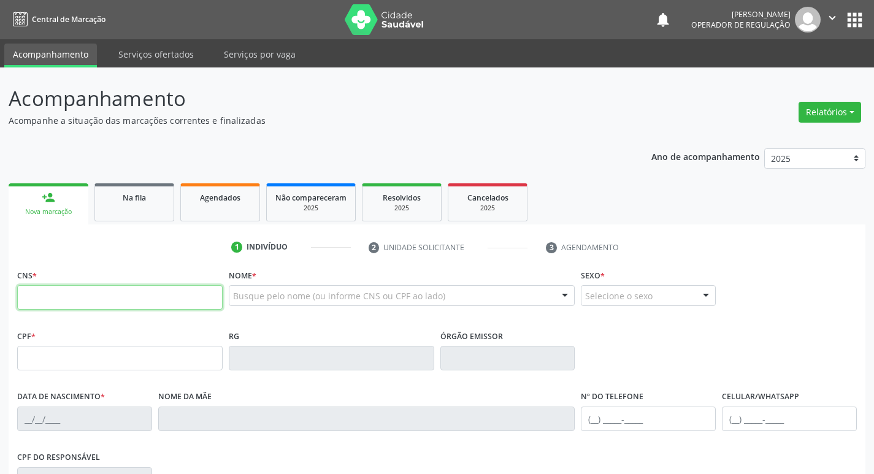
click at [156, 296] on input "text" at bounding box center [119, 297] width 205 height 25
type input "708 4012 5264 3760"
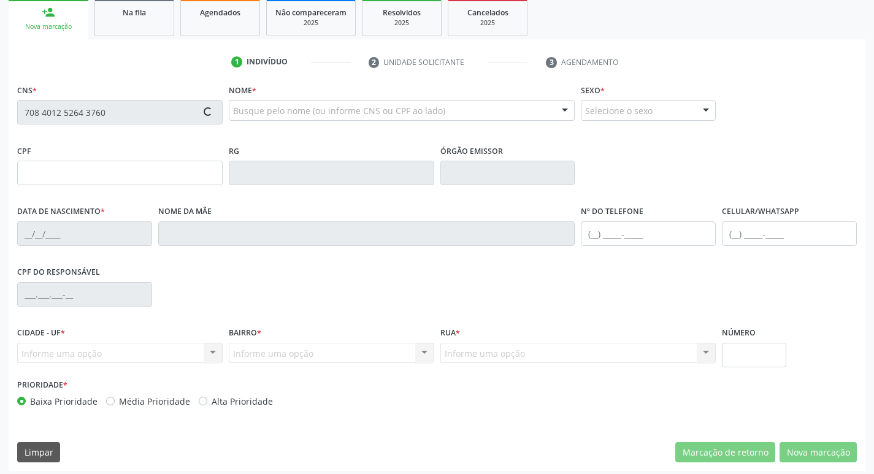
scroll to position [191, 0]
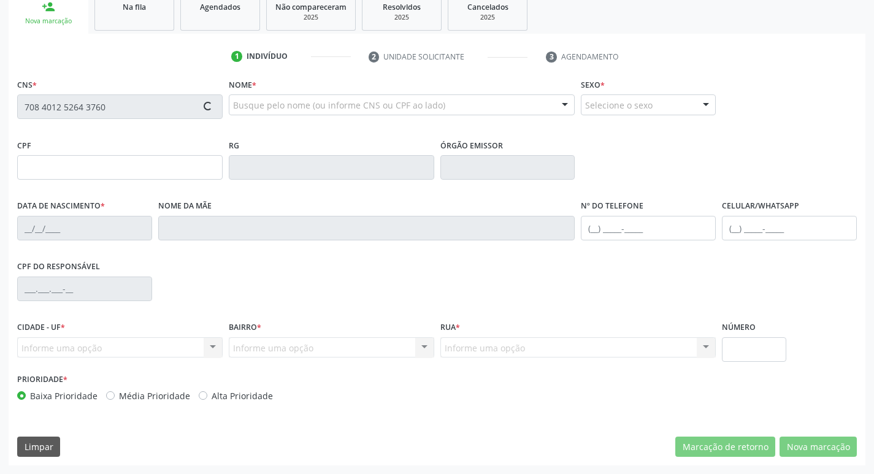
type input "996.984.804-63"
type input "24/06/1974"
type input "Maria Salete Cardoso de Moura"
type input "(83) 99324-2273"
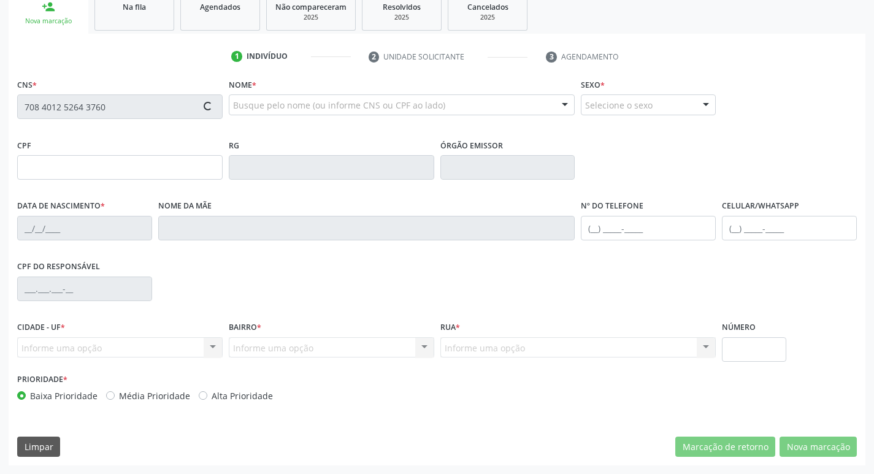
type input "S/N"
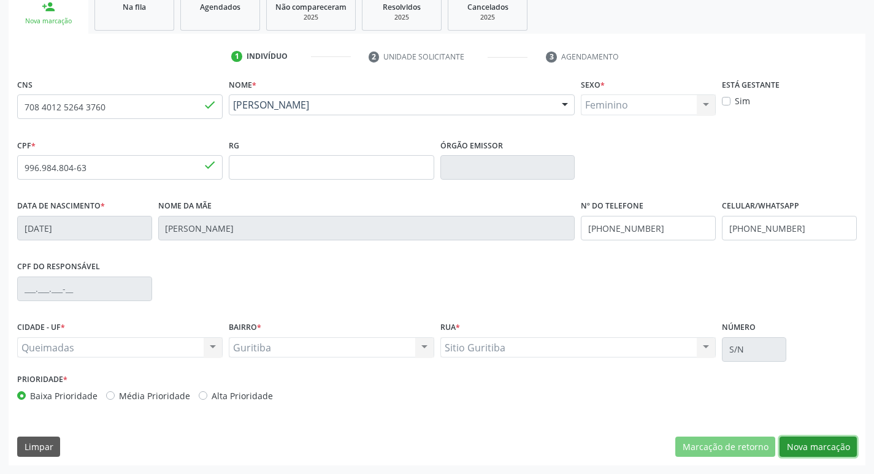
click at [797, 440] on button "Nova marcação" at bounding box center [817, 447] width 77 height 21
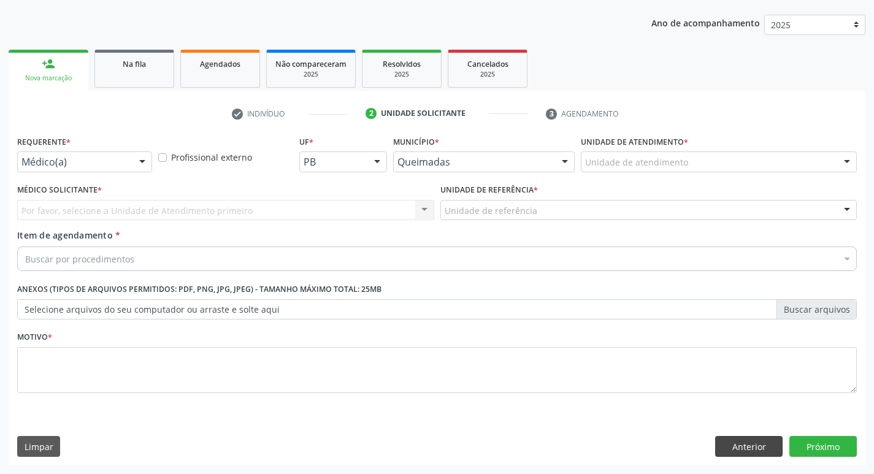
scroll to position [134, 0]
click at [143, 165] on div at bounding box center [142, 162] width 18 height 21
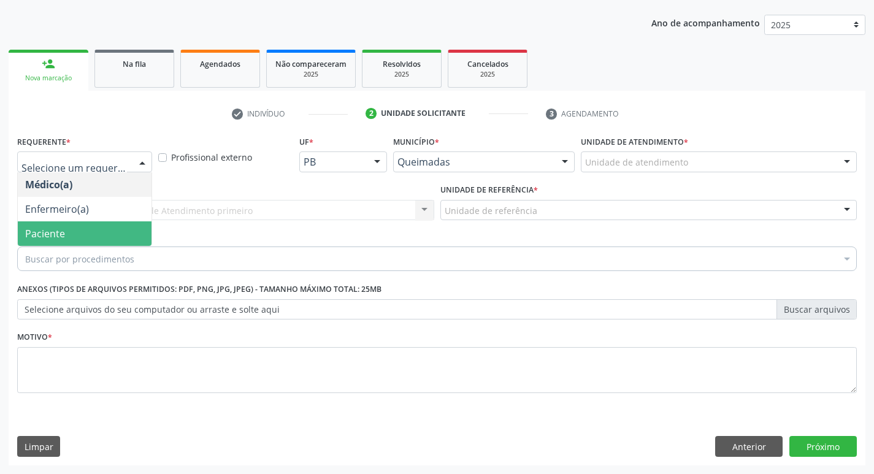
click at [94, 223] on span "Paciente" at bounding box center [85, 233] width 134 height 25
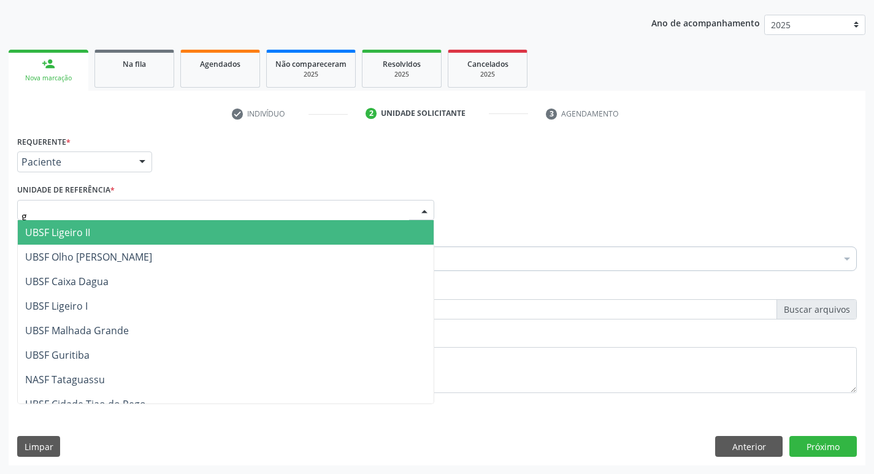
type input "gu"
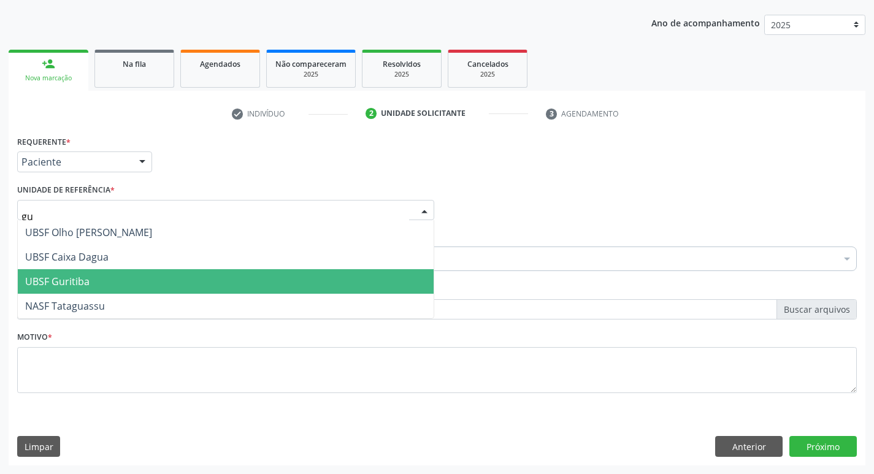
click at [65, 287] on span "UBSF Guritiba" at bounding box center [57, 281] width 64 height 13
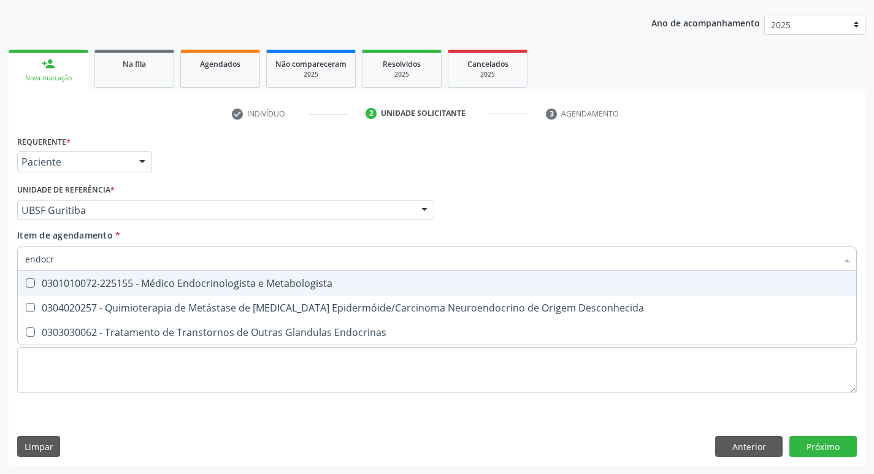
type input "endocri"
click at [90, 288] on div "0301010072-225155 - Médico Endocrinologista e Metabologista" at bounding box center [437, 283] width 824 height 10
checkbox Metabologista "true"
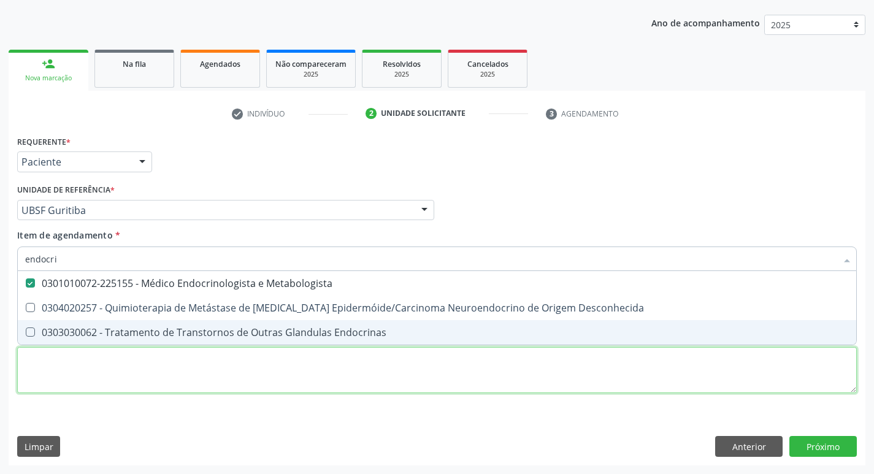
click at [71, 365] on div "Requerente * Paciente Médico(a) Enfermeiro(a) Paciente Nenhum resultado encontr…" at bounding box center [437, 271] width 840 height 278
checkbox Desconhecida "true"
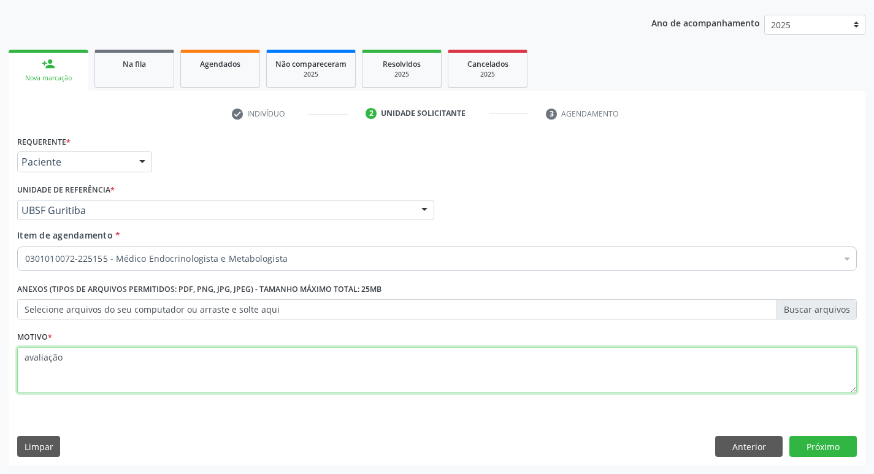
type textarea "avaliação"
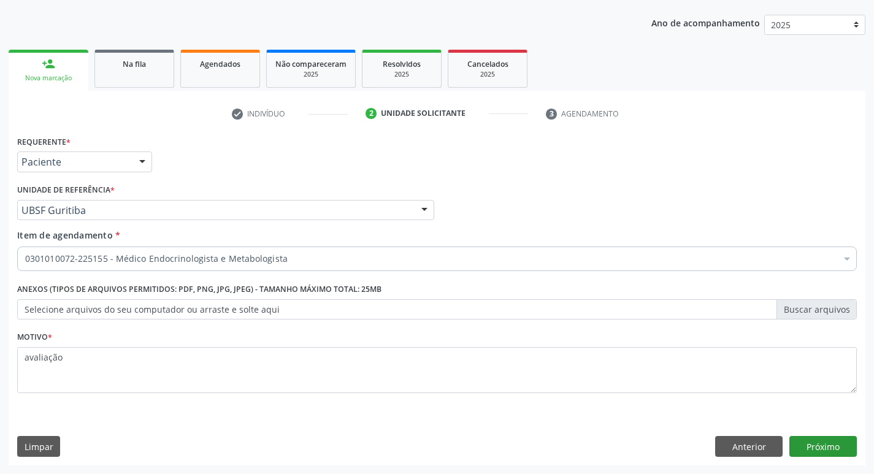
drag, startPoint x: 823, startPoint y: 460, endPoint x: 821, endPoint y: 448, distance: 11.9
click at [821, 459] on div "Requerente * Paciente Médico(a) Enfermeiro(a) Paciente Nenhum resultado encontr…" at bounding box center [437, 298] width 857 height 333
click at [821, 448] on button "Próximo" at bounding box center [822, 446] width 67 height 21
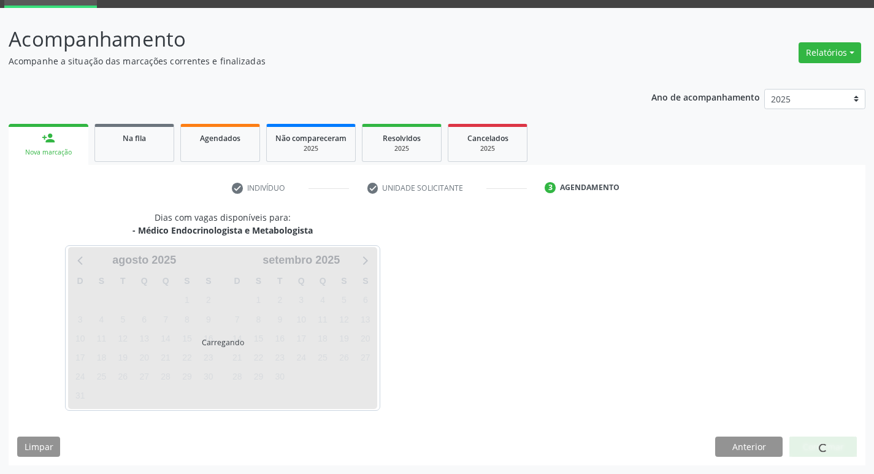
scroll to position [59, 0]
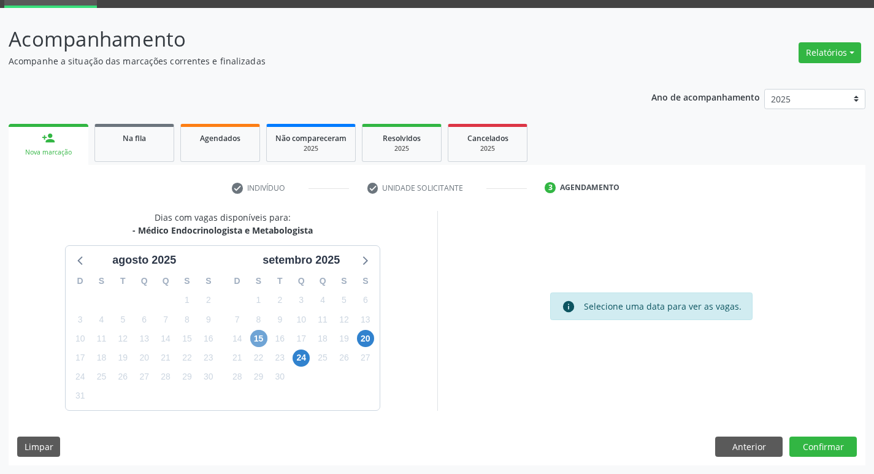
click at [255, 334] on span "15" at bounding box center [258, 338] width 17 height 17
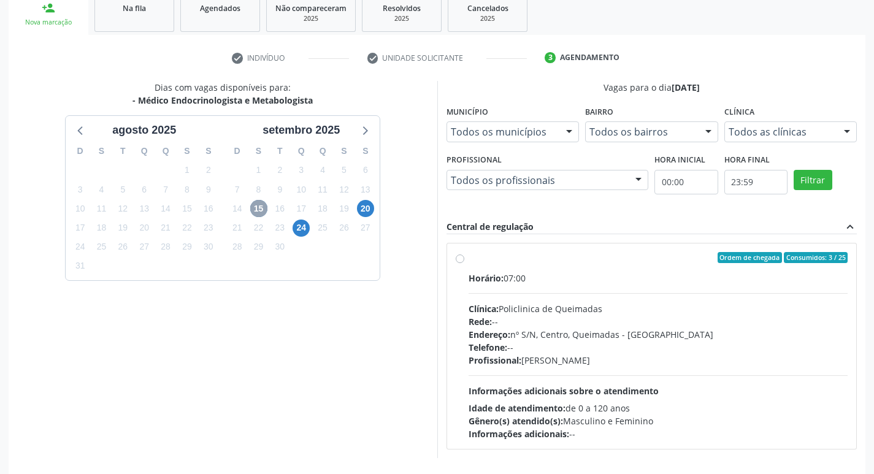
scroll to position [237, 0]
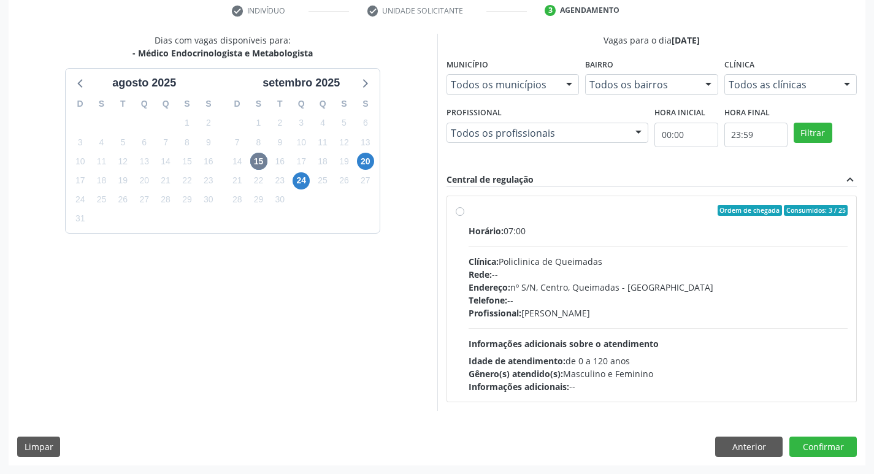
click at [649, 226] on div "Horário: 07:00" at bounding box center [659, 230] width 380 height 13
click at [464, 216] on input "Ordem de chegada Consumidos: 3 / 25 Horário: 07:00 Clínica: Policlinica de Quei…" at bounding box center [460, 210] width 9 height 11
radio input "true"
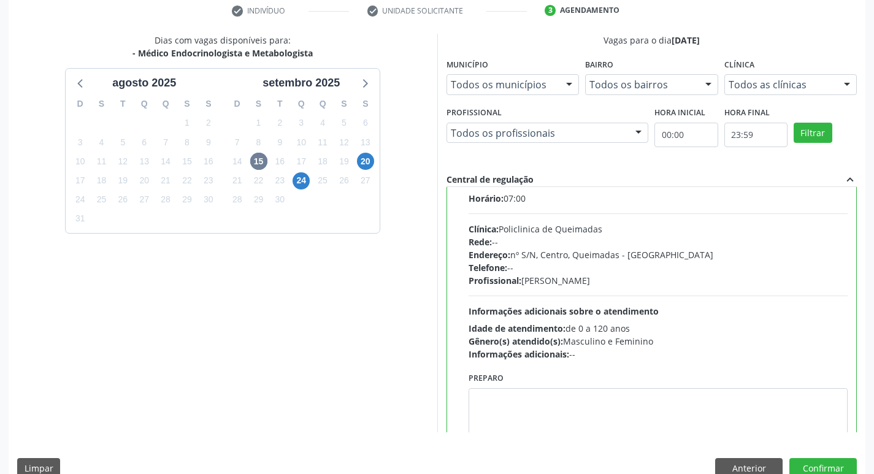
scroll to position [61, 0]
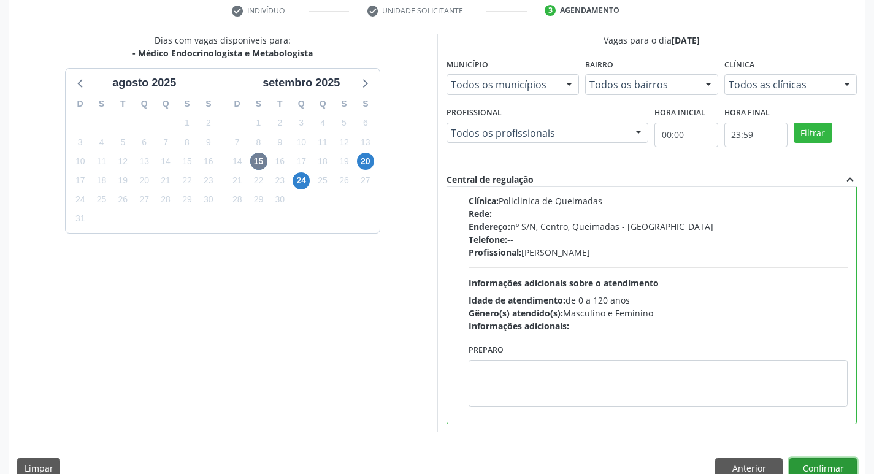
click at [829, 466] on button "Confirmar" at bounding box center [822, 468] width 67 height 21
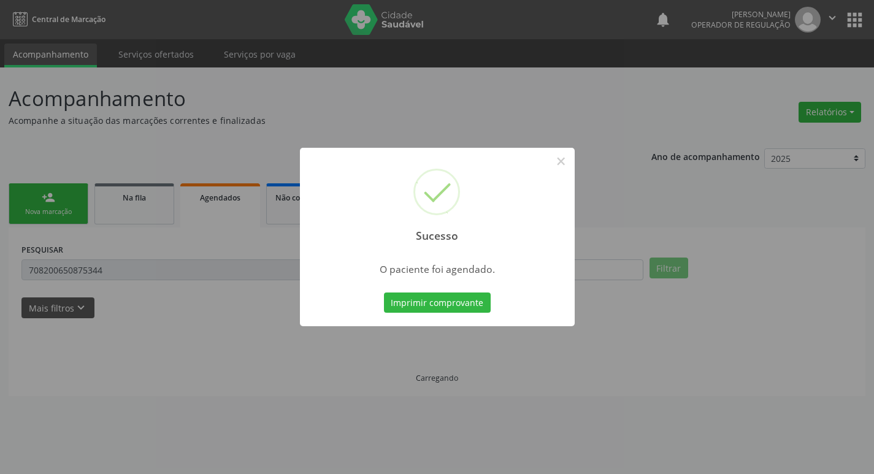
scroll to position [0, 0]
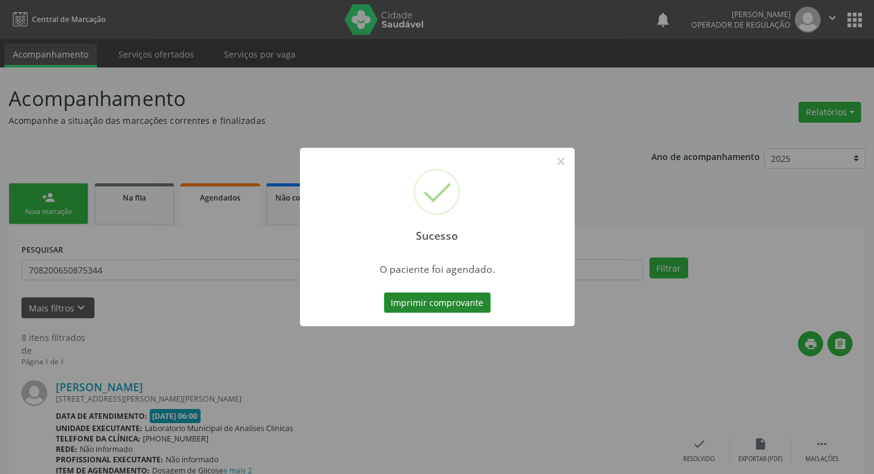
click at [453, 309] on button "Imprimir comprovante" at bounding box center [437, 303] width 107 height 21
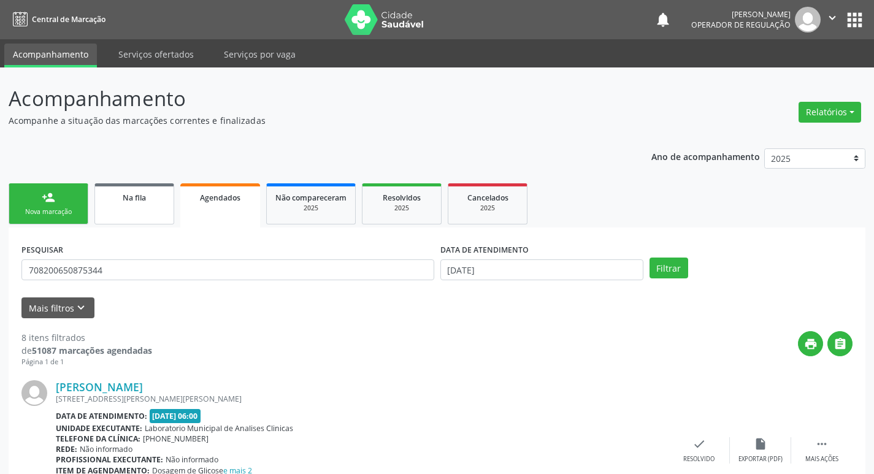
click at [145, 199] on span "Na fila" at bounding box center [134, 198] width 23 height 10
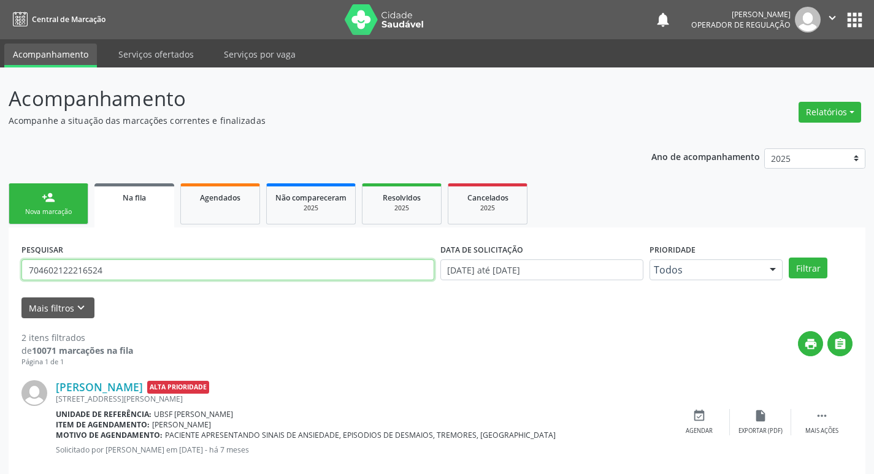
drag, startPoint x: 88, startPoint y: 272, endPoint x: 0, endPoint y: 285, distance: 88.6
click at [0, 285] on div "Acompanhamento Acompanhe a situação das marcações correntes e finalizadas Relat…" at bounding box center [437, 337] width 874 height 540
type input "700006736999302"
click at [789, 258] on button "Filtrar" at bounding box center [808, 268] width 39 height 21
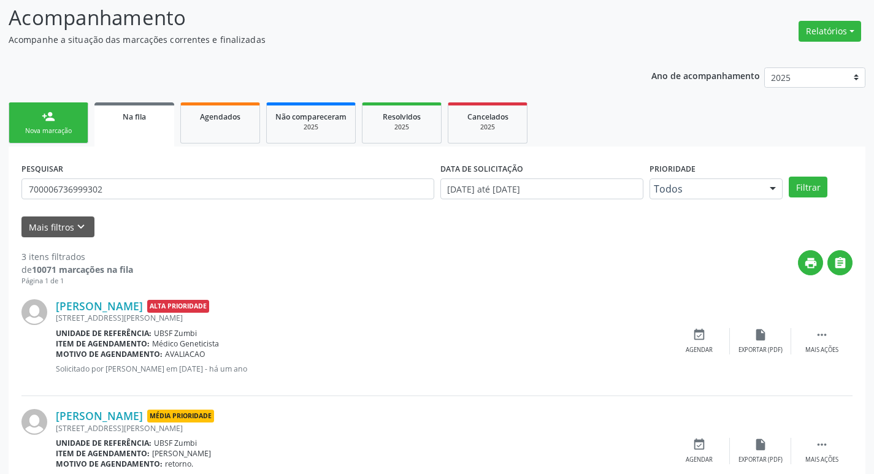
scroll to position [244, 0]
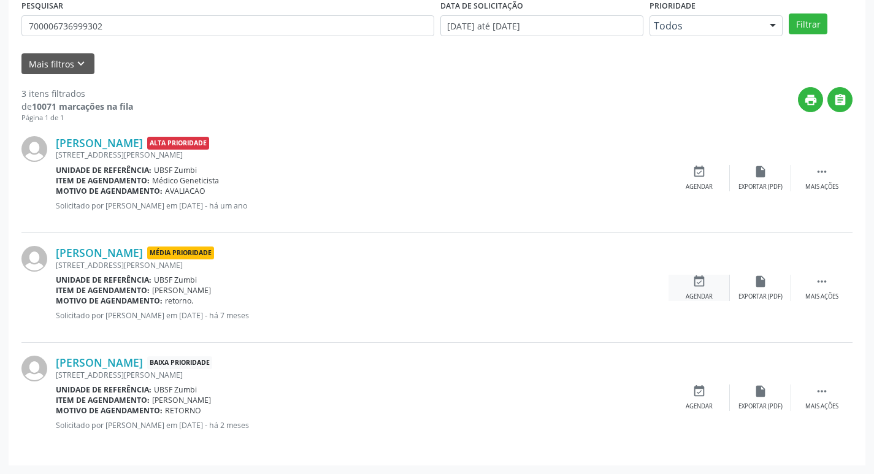
click at [696, 289] on div "event_available Agendar" at bounding box center [698, 288] width 61 height 26
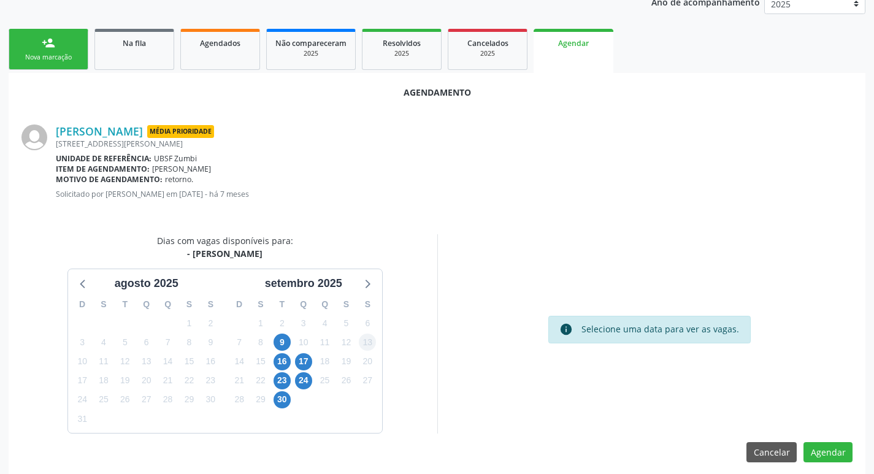
scroll to position [164, 0]
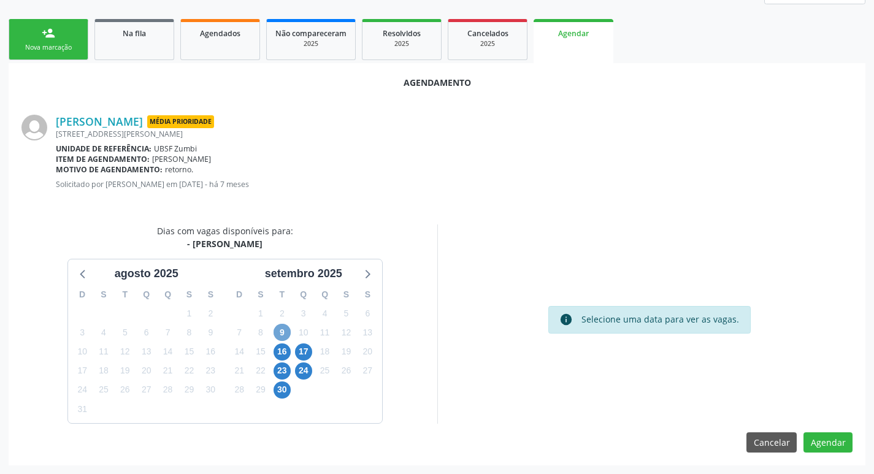
click at [282, 335] on span "9" at bounding box center [282, 332] width 17 height 17
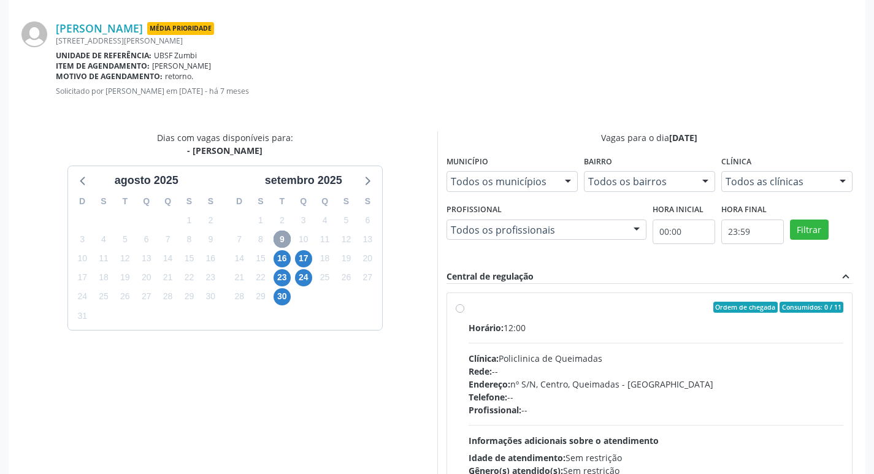
scroll to position [342, 0]
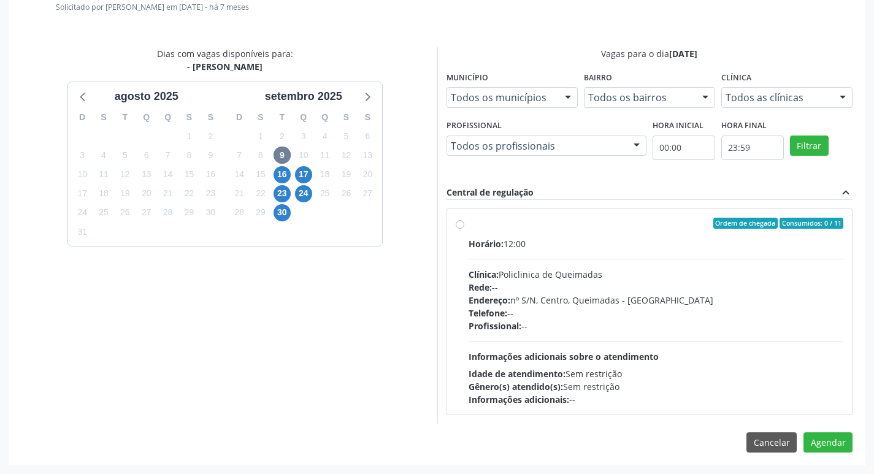
click at [665, 232] on label "Ordem de chegada Consumidos: 0 / 11 Horário: 12:00 Clínica: Policlinica de Quei…" at bounding box center [656, 312] width 375 height 188
click at [464, 229] on input "Ordem de chegada Consumidos: 0 / 11 Horário: 12:00 Clínica: Policlinica de Quei…" at bounding box center [460, 223] width 9 height 11
radio input "true"
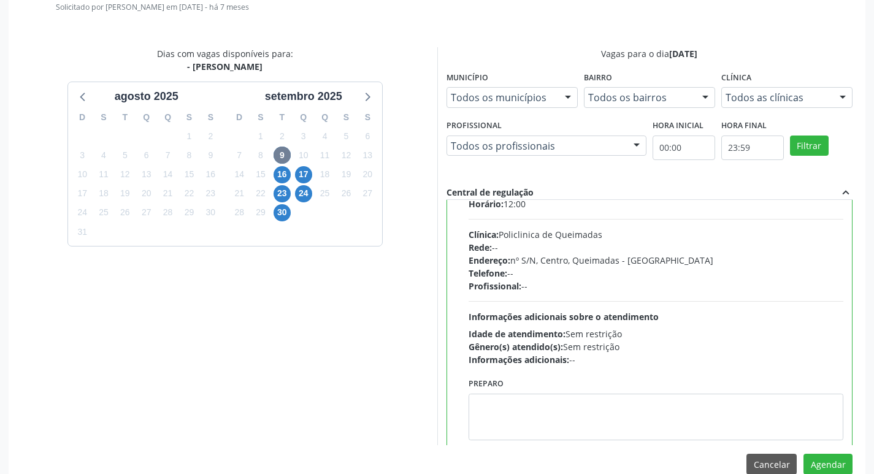
scroll to position [61, 0]
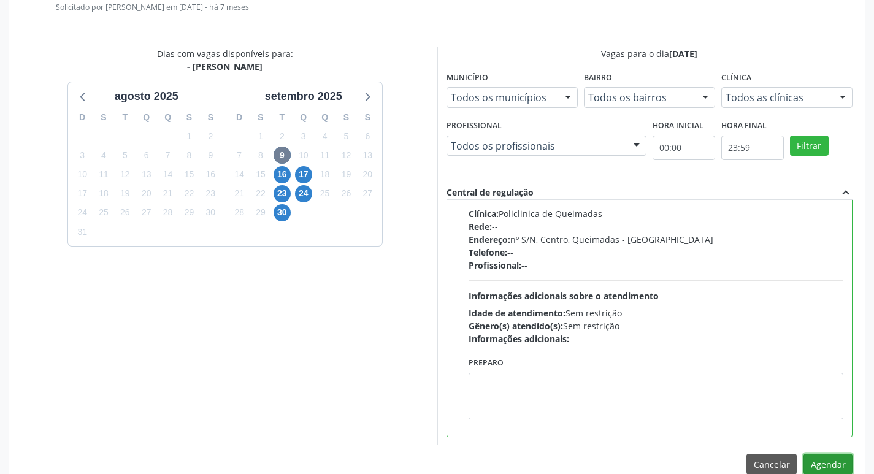
click at [819, 458] on button "Agendar" at bounding box center [827, 464] width 49 height 21
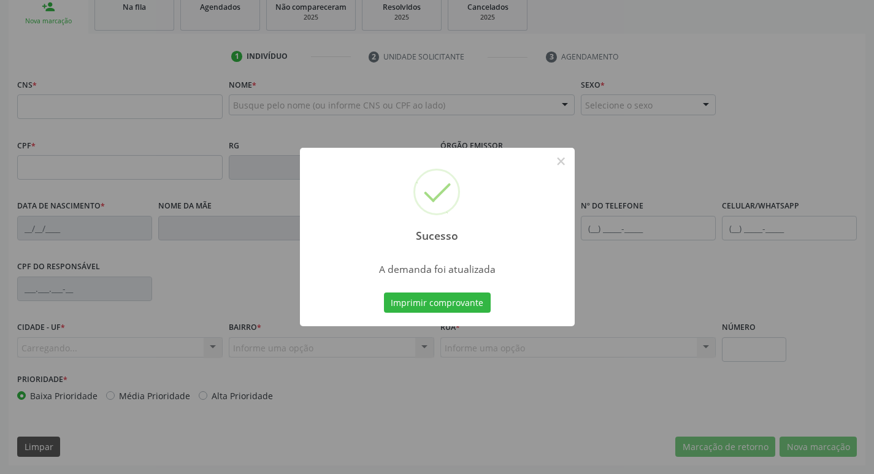
scroll to position [191, 0]
click at [454, 305] on button "Imprimir comprovante" at bounding box center [437, 303] width 107 height 21
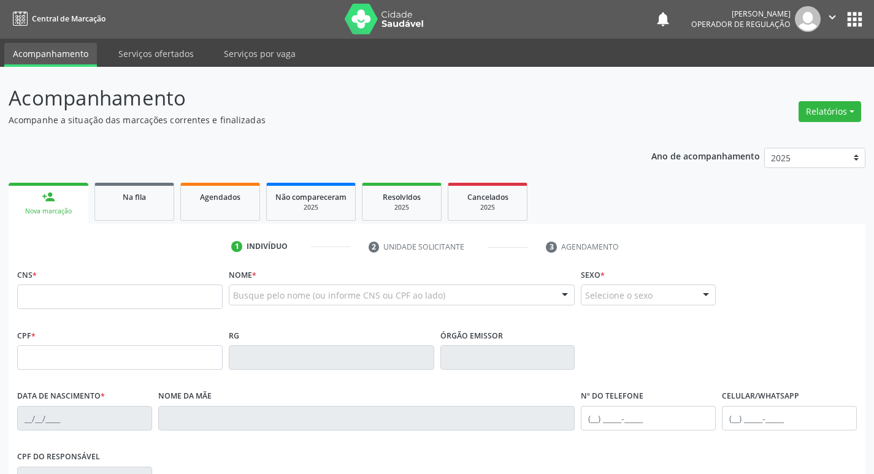
scroll to position [0, 0]
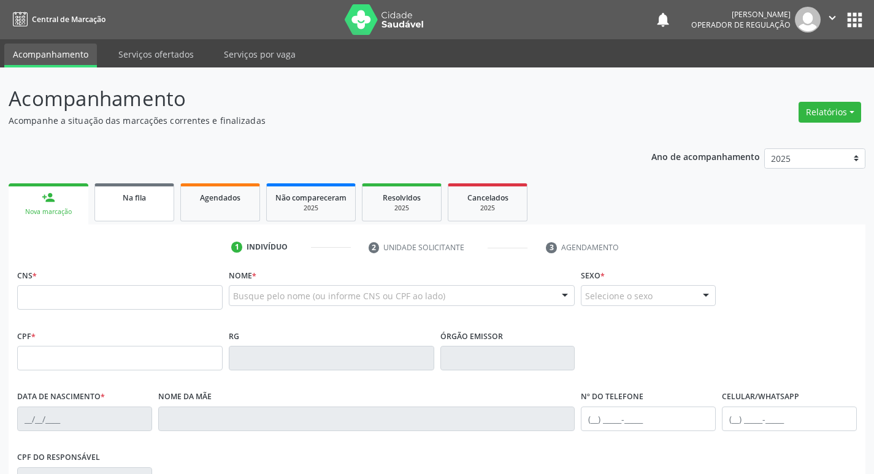
click at [144, 191] on div "Na fila" at bounding box center [134, 197] width 61 height 13
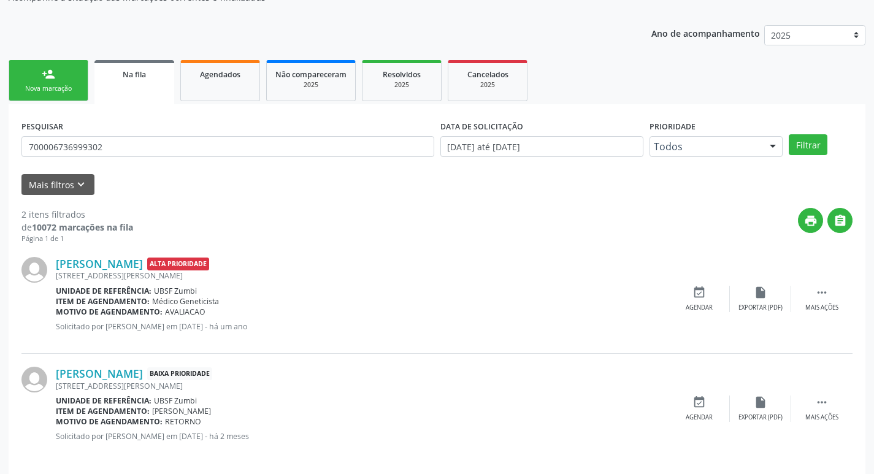
scroll to position [134, 0]
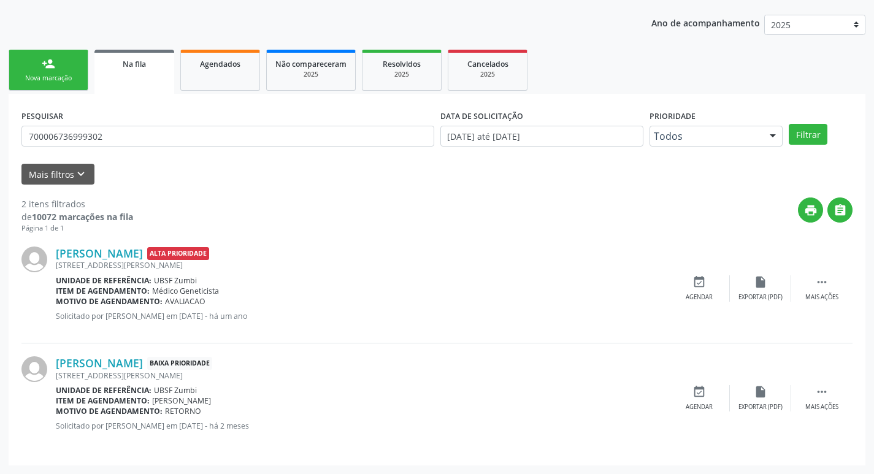
click at [128, 125] on div "PESQUISAR 700006736999302" at bounding box center [227, 131] width 419 height 48
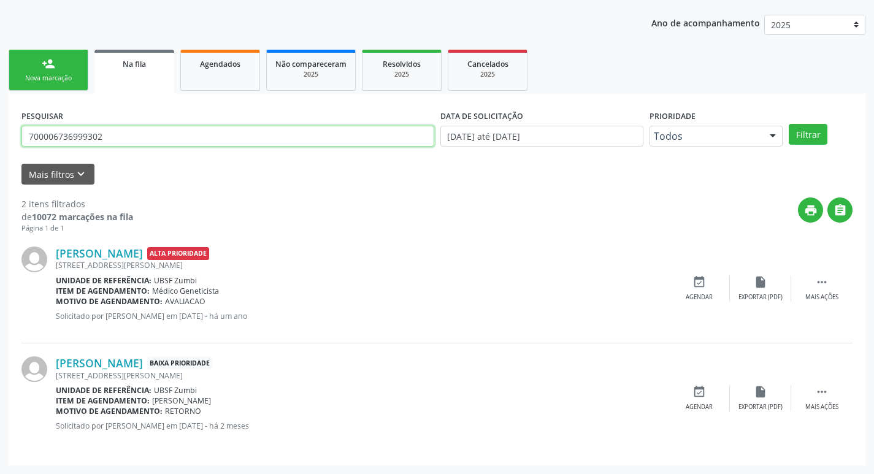
drag, startPoint x: 123, startPoint y: 143, endPoint x: 0, endPoint y: 142, distance: 123.3
click at [0, 142] on div "Acompanhamento Acompanhe a situação das marcações correntes e finalizadas Relat…" at bounding box center [437, 204] width 874 height 540
type input "700009181561304"
click at [789, 124] on button "Filtrar" at bounding box center [808, 134] width 39 height 21
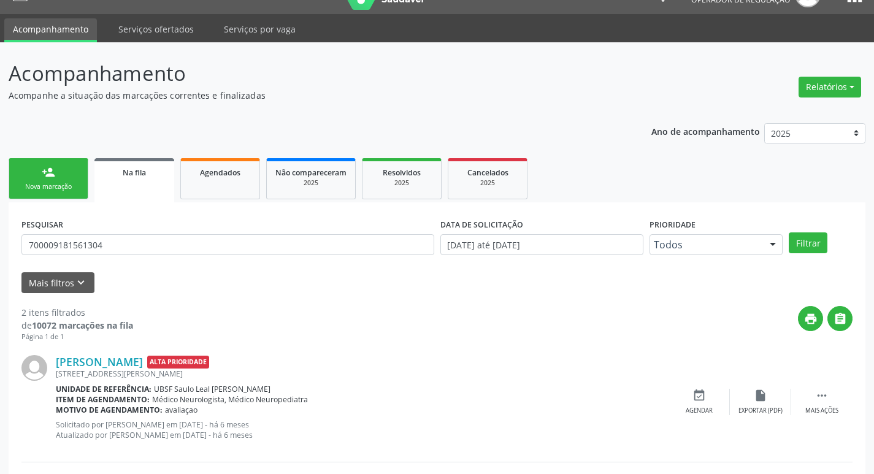
scroll to position [145, 0]
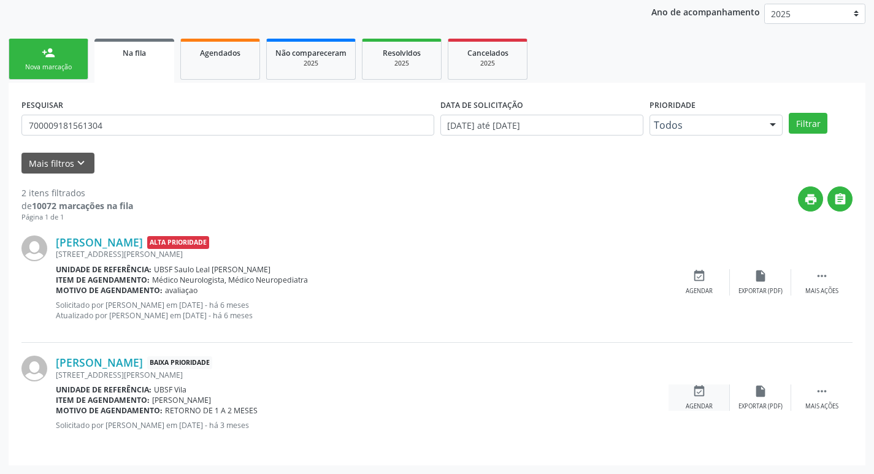
click at [710, 390] on div "event_available Agendar" at bounding box center [698, 398] width 61 height 26
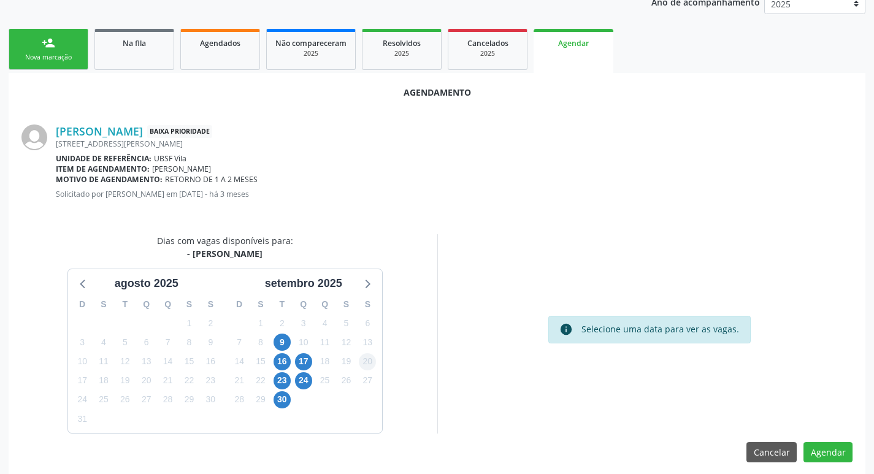
scroll to position [164, 0]
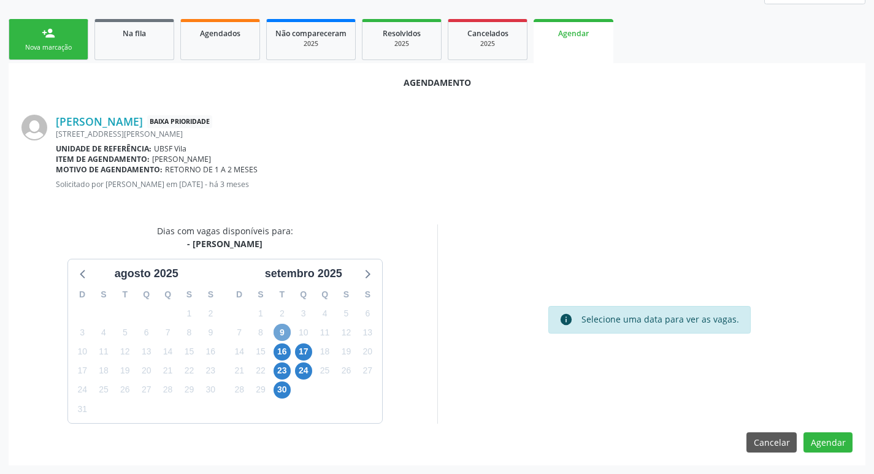
click at [281, 330] on span "9" at bounding box center [282, 332] width 17 height 17
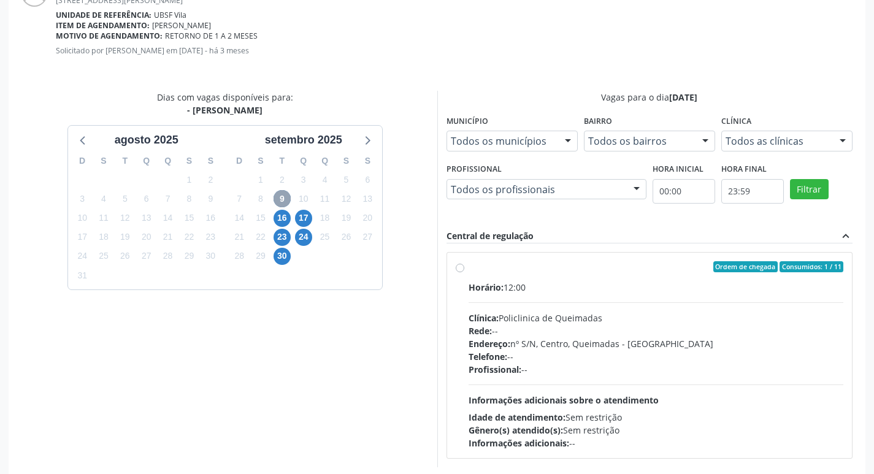
scroll to position [342, 0]
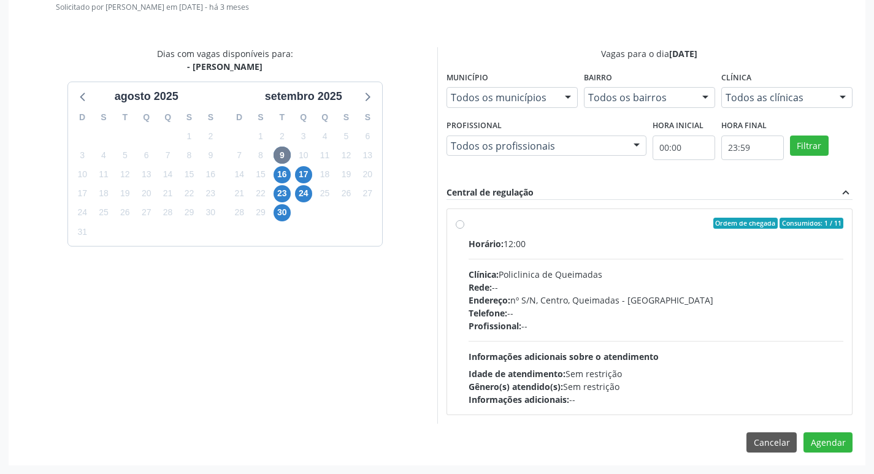
click at [529, 214] on div "Ordem de chegada Consumidos: 1 / 11 Horário: 12:00 Clínica: Policlinica de Quei…" at bounding box center [649, 311] width 405 height 205
radio input "true"
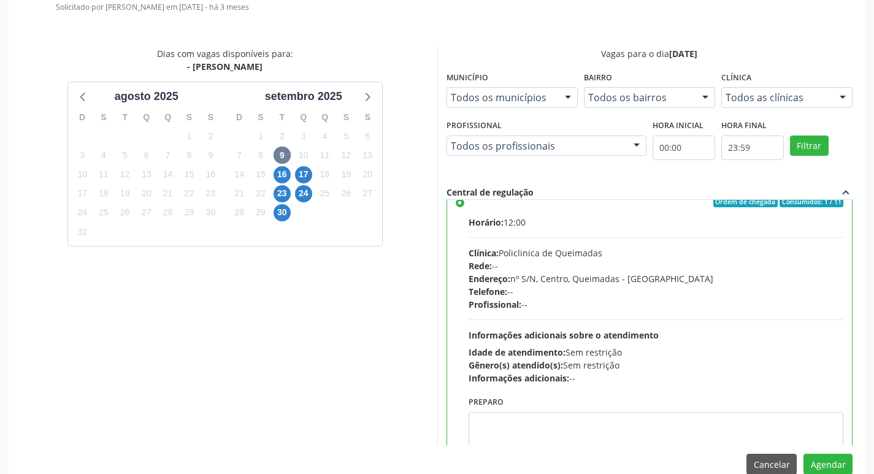
scroll to position [0, 0]
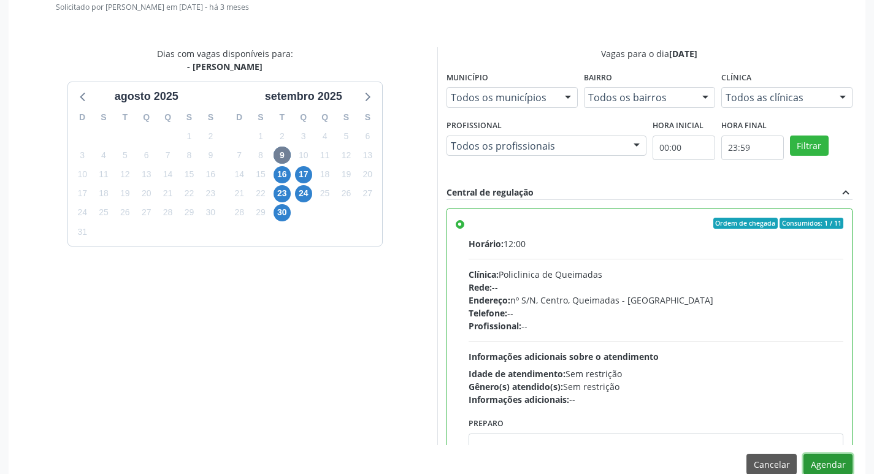
click at [833, 457] on button "Agendar" at bounding box center [827, 464] width 49 height 21
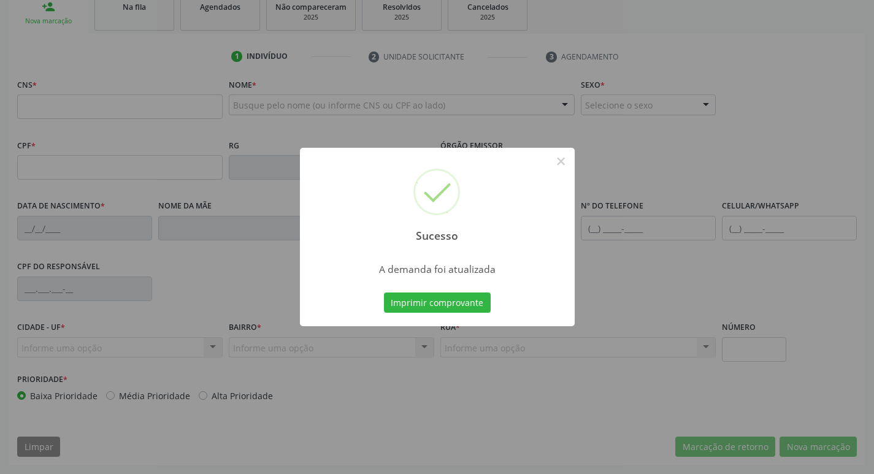
scroll to position [191, 0]
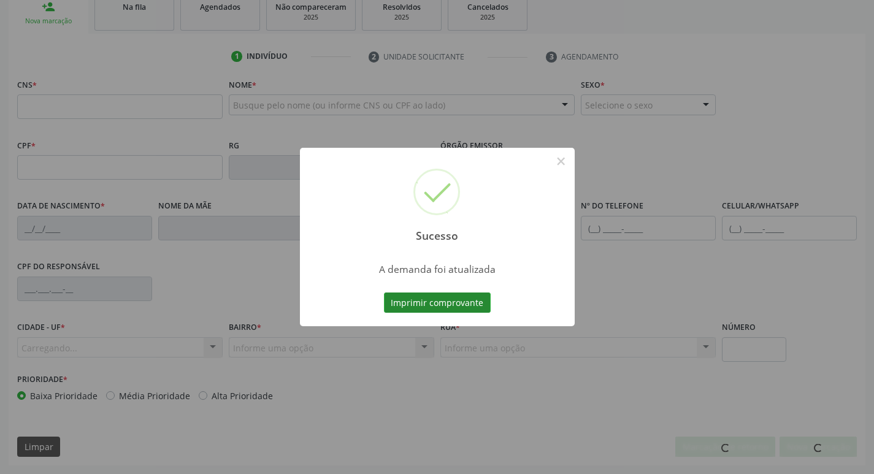
click at [448, 296] on button "Imprimir comprovante" at bounding box center [437, 303] width 107 height 21
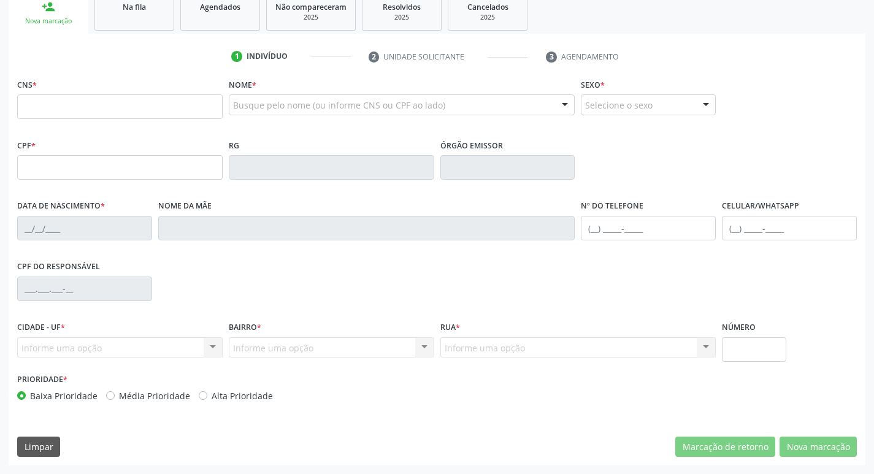
click at [124, 23] on link "Na fila" at bounding box center [134, 12] width 80 height 38
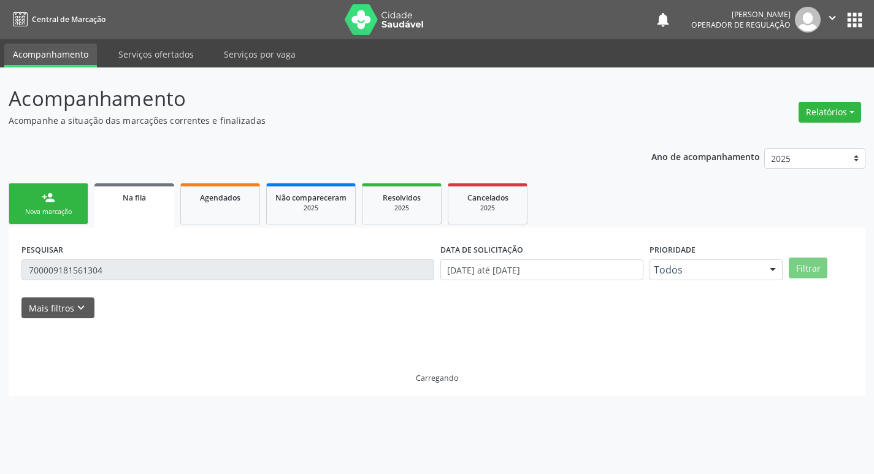
scroll to position [0, 0]
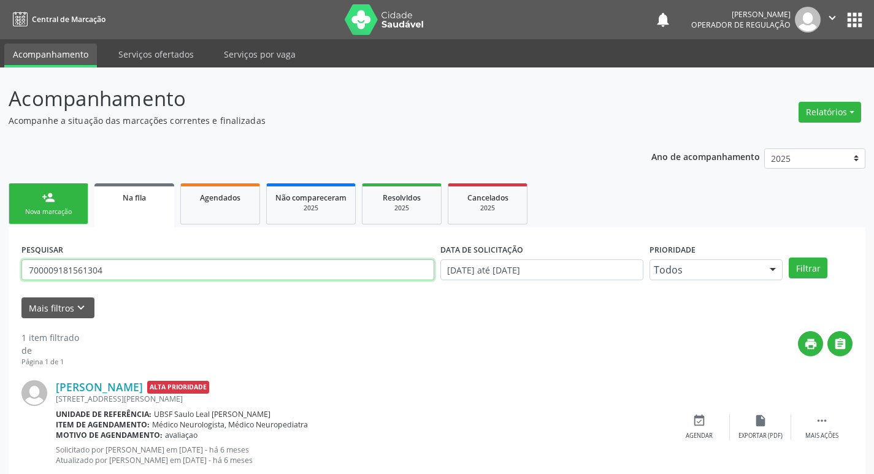
drag, startPoint x: 115, startPoint y: 275, endPoint x: 0, endPoint y: 263, distance: 115.3
click at [0, 273] on div "Acompanhamento Acompanhe a situação das marcações correntes e finalizadas Relat…" at bounding box center [437, 287] width 874 height 441
type input "700006410116009"
click at [789, 258] on button "Filtrar" at bounding box center [808, 268] width 39 height 21
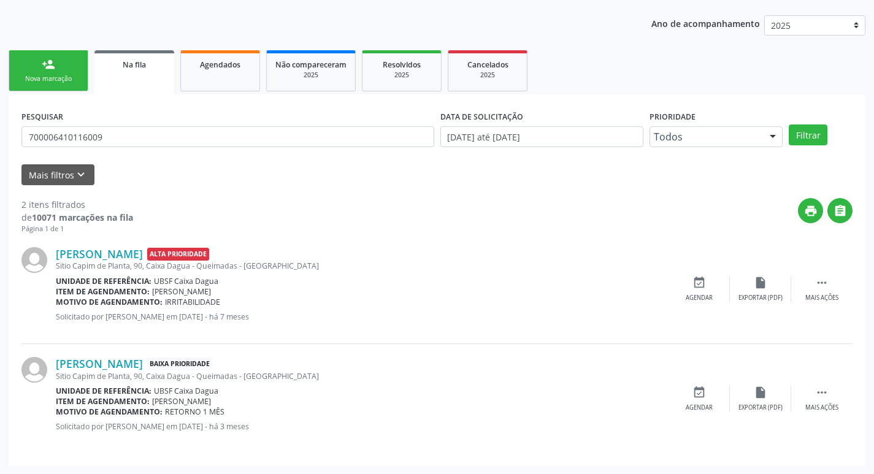
scroll to position [134, 0]
click at [716, 397] on div "event_available Agendar" at bounding box center [698, 398] width 61 height 26
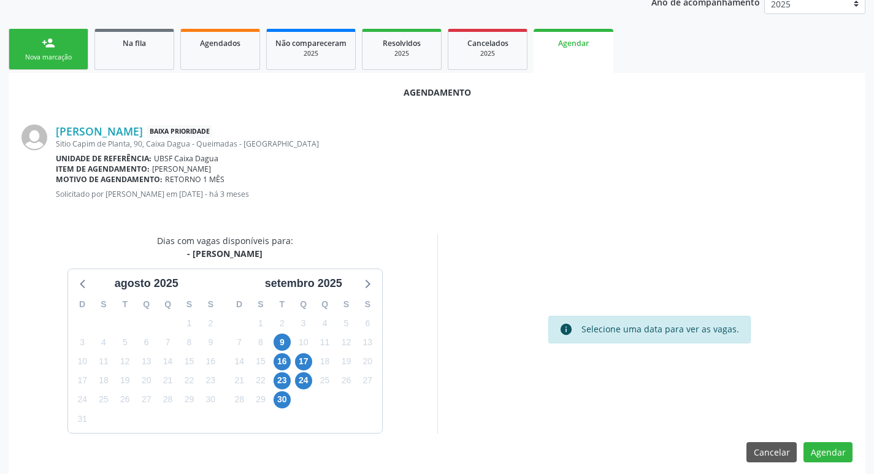
scroll to position [164, 0]
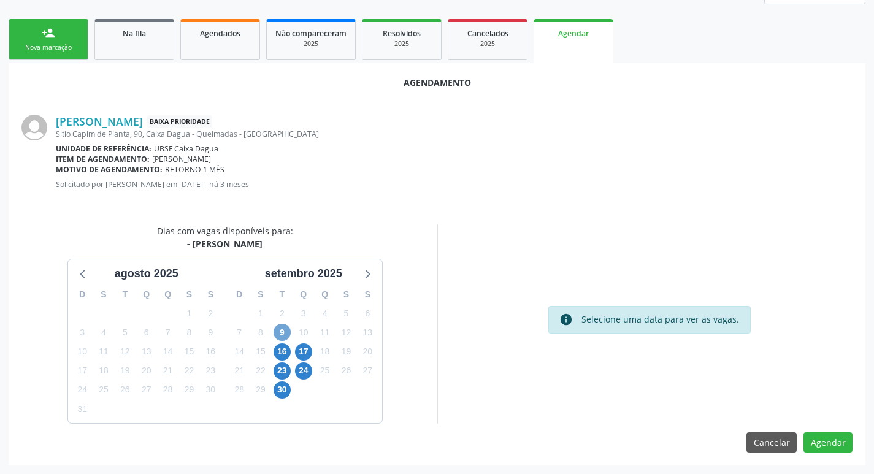
click at [280, 331] on span "9" at bounding box center [282, 332] width 17 height 17
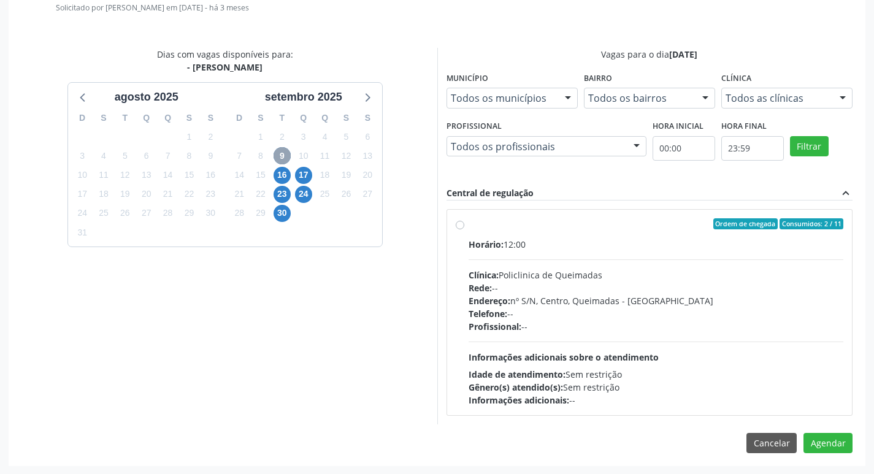
scroll to position [342, 0]
click at [626, 233] on label "Ordem de chegada Consumidos: 2 / 11 Horário: 12:00 Clínica: Policlinica de Quei…" at bounding box center [656, 312] width 375 height 188
click at [464, 229] on input "Ordem de chegada Consumidos: 2 / 11 Horário: 12:00 Clínica: Policlinica de Quei…" at bounding box center [460, 223] width 9 height 11
radio input "true"
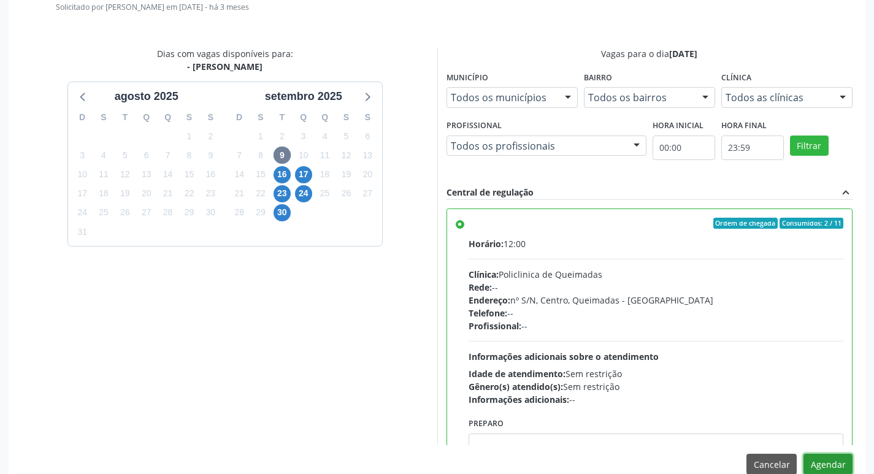
click at [822, 464] on button "Agendar" at bounding box center [827, 464] width 49 height 21
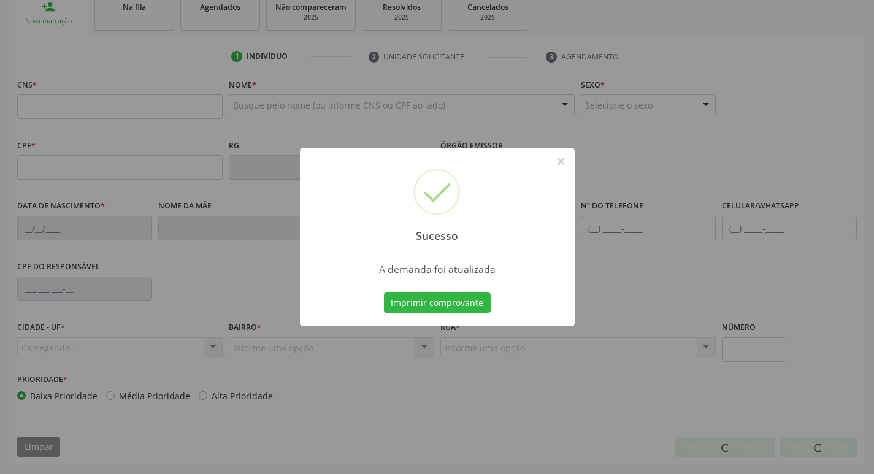
scroll to position [191, 0]
click at [459, 300] on button "Imprimir comprovante" at bounding box center [437, 303] width 107 height 21
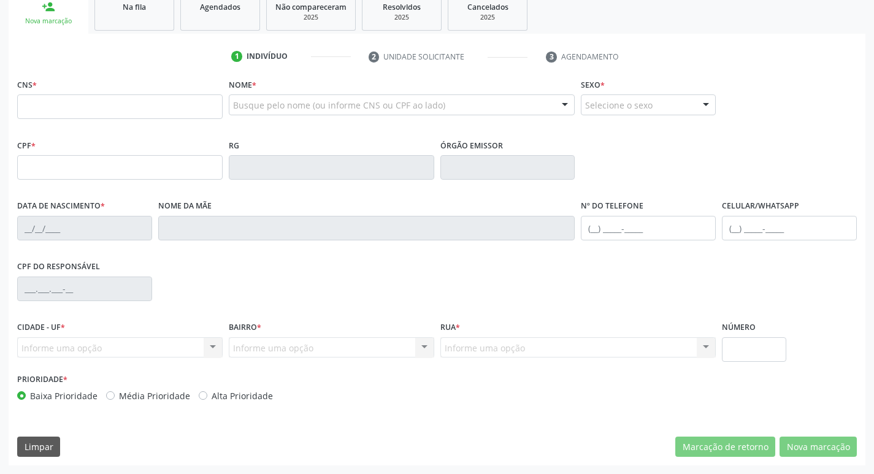
click at [138, 14] on link "Na fila" at bounding box center [134, 12] width 80 height 38
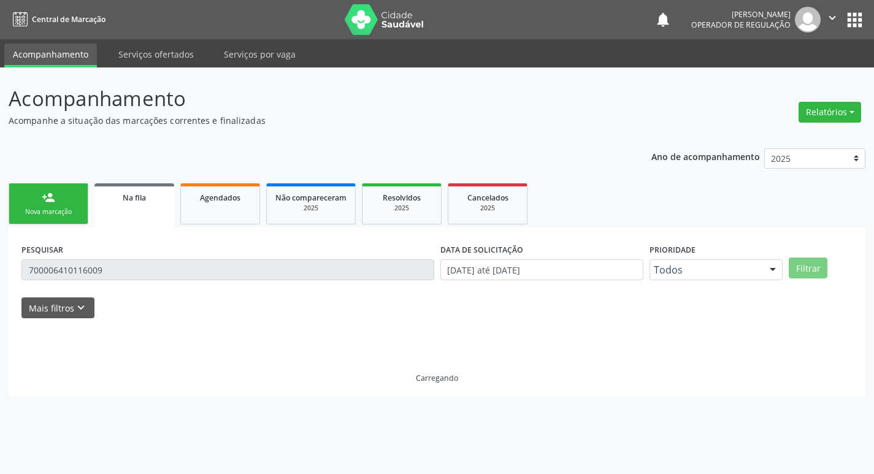
scroll to position [0, 0]
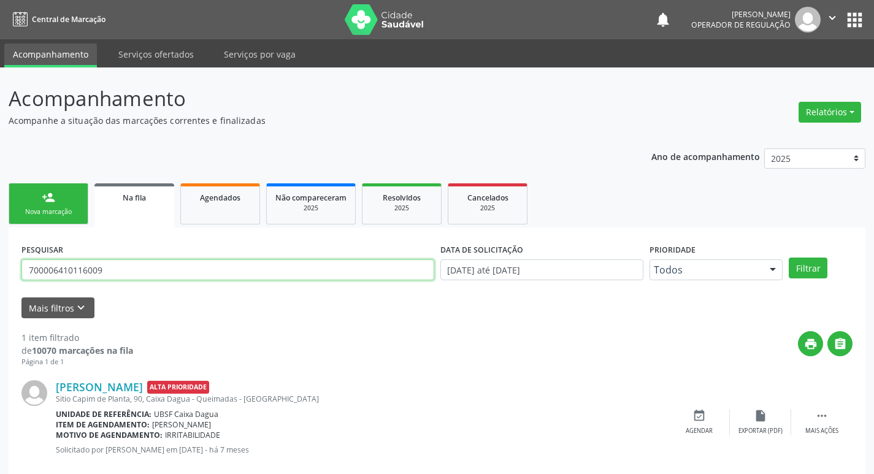
drag, startPoint x: 110, startPoint y: 274, endPoint x: 0, endPoint y: 303, distance: 114.1
click at [0, 303] on div "Acompanhamento Acompanhe a situação das marcações correntes e finalizadas Relat…" at bounding box center [437, 282] width 874 height 431
type input "703404279983513"
click at [789, 258] on button "Filtrar" at bounding box center [808, 268] width 39 height 21
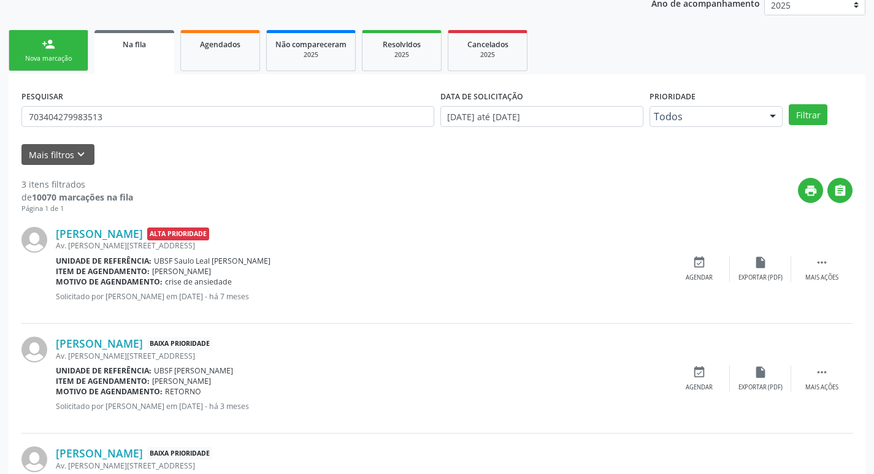
scroll to position [244, 0]
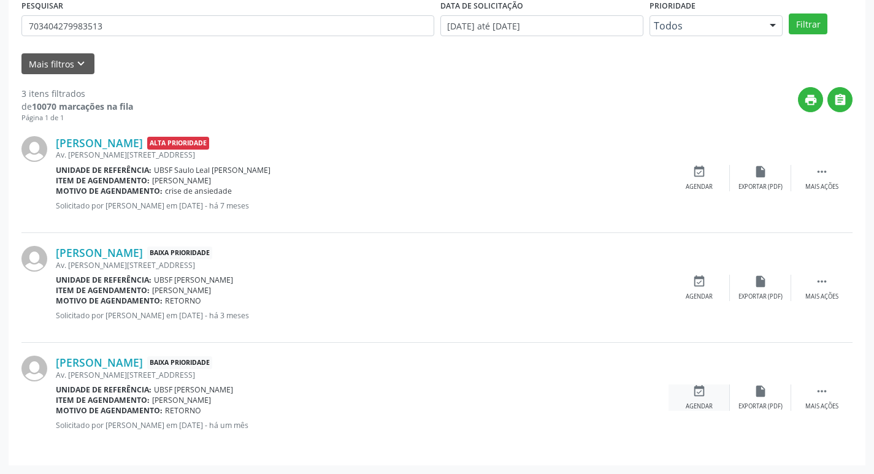
click at [703, 405] on div "Agendar" at bounding box center [699, 406] width 27 height 9
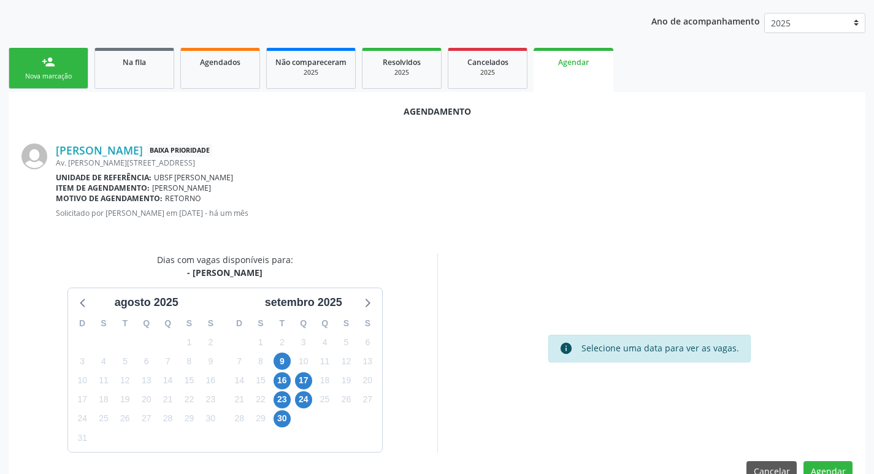
scroll to position [164, 0]
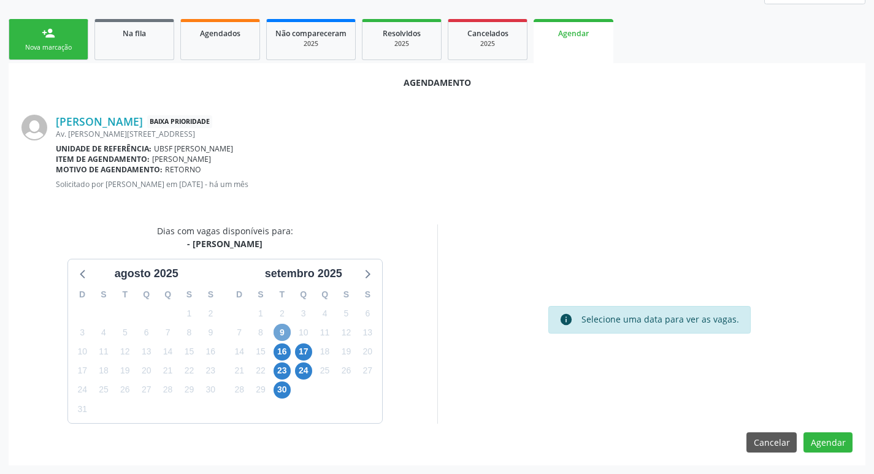
click at [288, 327] on span "9" at bounding box center [282, 332] width 17 height 17
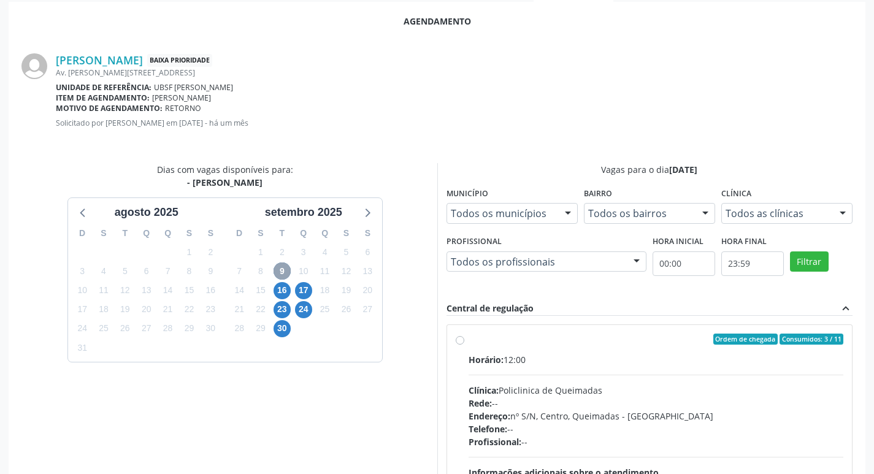
scroll to position [342, 0]
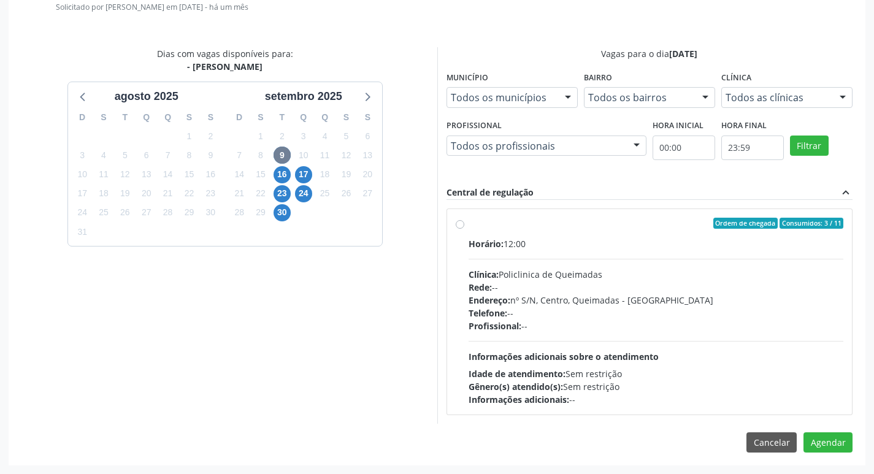
click at [545, 221] on div "Ordem de chegada Consumidos: 3 / 11" at bounding box center [656, 223] width 375 height 11
click at [464, 221] on input "Ordem de chegada Consumidos: 3 / 11 Horário: 12:00 Clínica: Policlinica de Quei…" at bounding box center [460, 223] width 9 height 11
radio input "true"
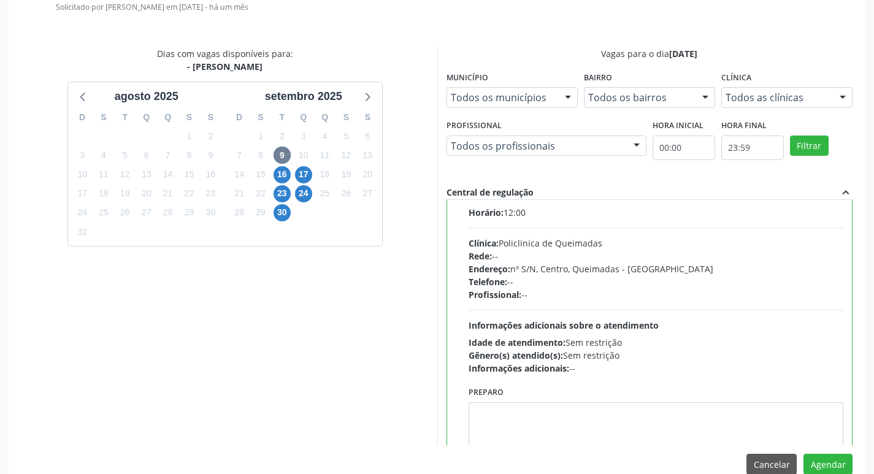
scroll to position [61, 0]
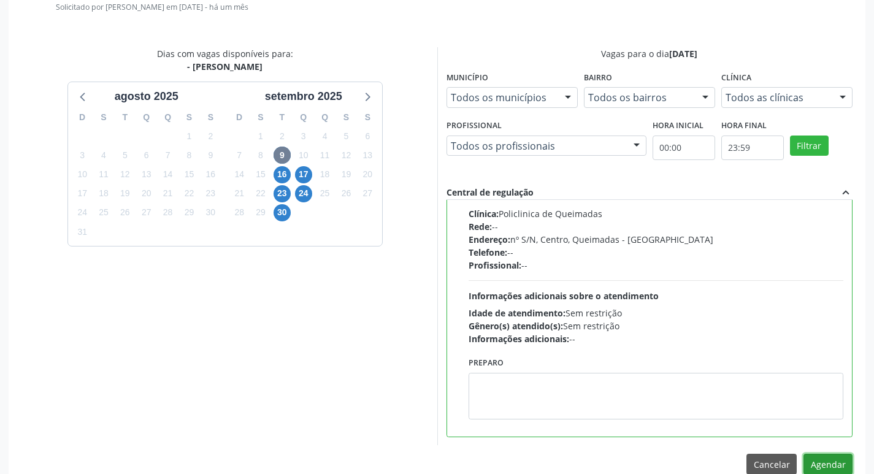
click at [841, 460] on button "Agendar" at bounding box center [827, 464] width 49 height 21
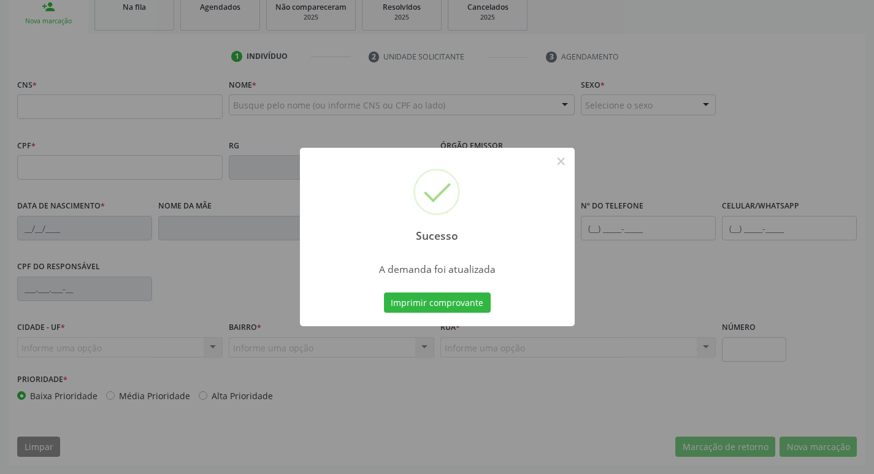
scroll to position [191, 0]
click at [424, 305] on button "Imprimir comprovante" at bounding box center [437, 303] width 107 height 21
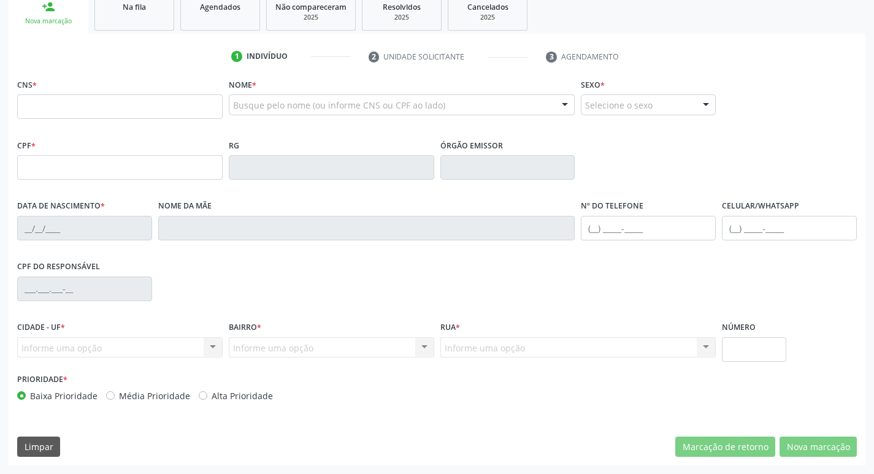
drag, startPoint x: 133, startPoint y: 8, endPoint x: 139, endPoint y: 52, distance: 44.5
click at [134, 7] on span "Na fila" at bounding box center [134, 7] width 23 height 10
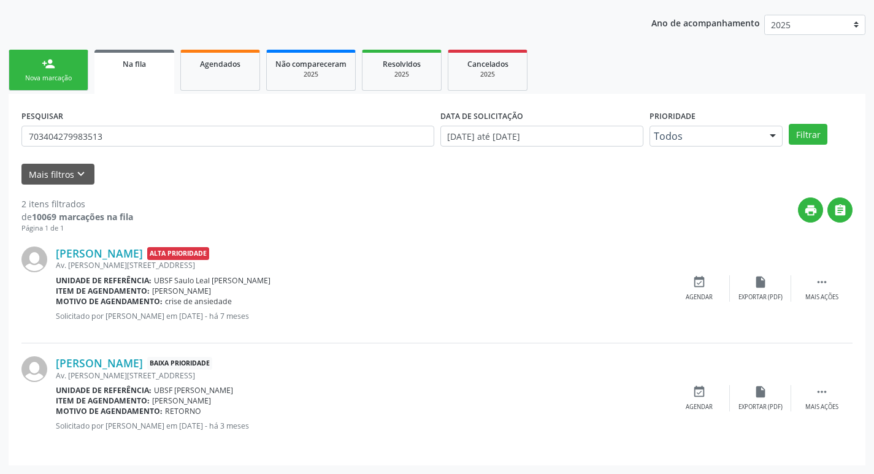
scroll to position [0, 0]
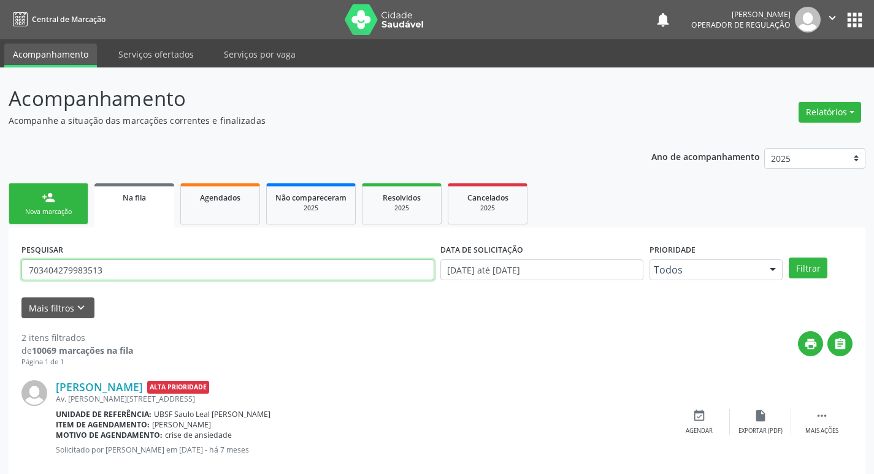
drag, startPoint x: 123, startPoint y: 277, endPoint x: 0, endPoint y: 255, distance: 125.2
click at [0, 271] on div "Acompanhamento Acompanhe a situação das marcações correntes e finalizadas Relat…" at bounding box center [437, 337] width 874 height 540
type input "700007886466602"
click at [789, 258] on button "Filtrar" at bounding box center [808, 268] width 39 height 21
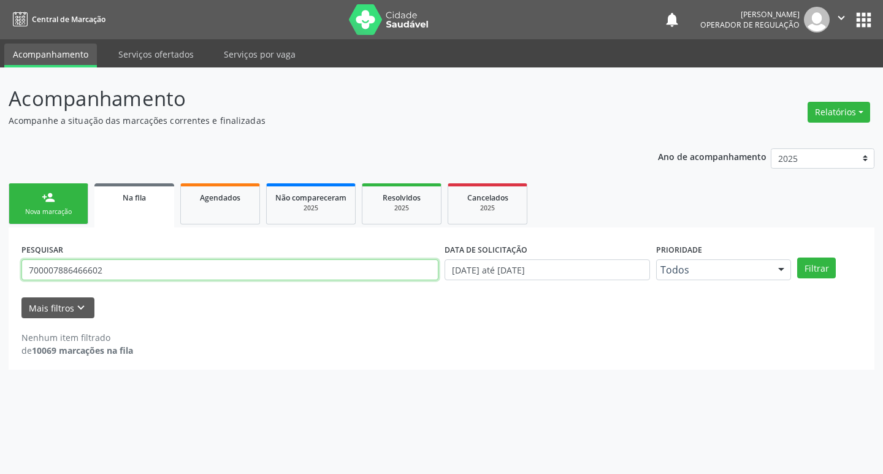
drag, startPoint x: 112, startPoint y: 267, endPoint x: 2, endPoint y: 269, distance: 109.8
click at [2, 270] on div "Acompanhamento Acompanhe a situação das marcações correntes e finalizadas Relat…" at bounding box center [441, 270] width 883 height 407
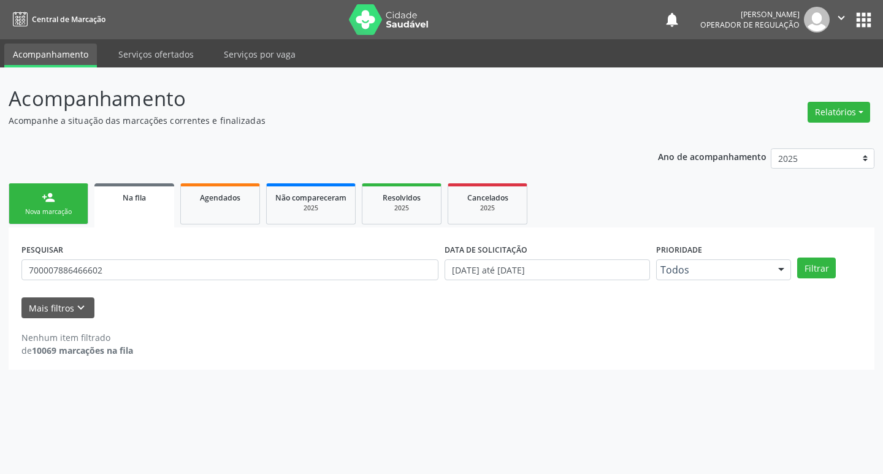
click at [41, 210] on div "Nova marcação" at bounding box center [48, 211] width 61 height 9
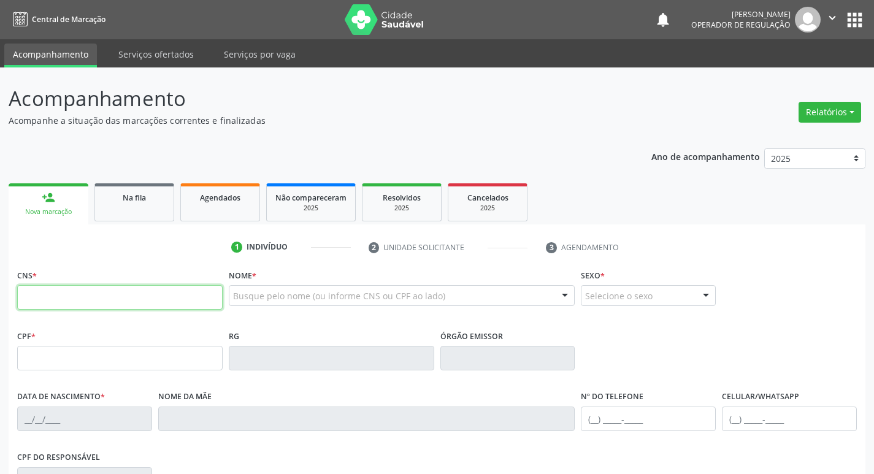
click at [147, 308] on input "text" at bounding box center [119, 297] width 205 height 25
paste input "700 0078 8646 6602"
type input "700 0078 8646 6602"
type input "134.361.657-35"
type input "16/07/1985"
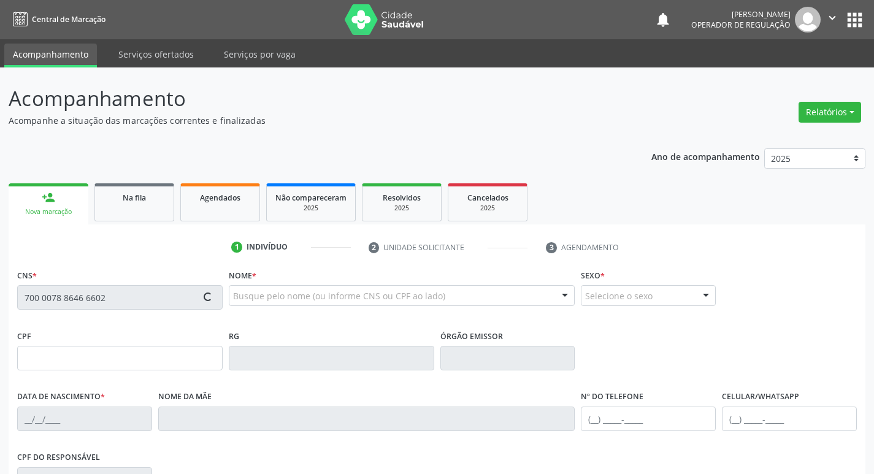
type input "Onete Silva Santos"
type input "(83) 99124-9467"
type input "147"
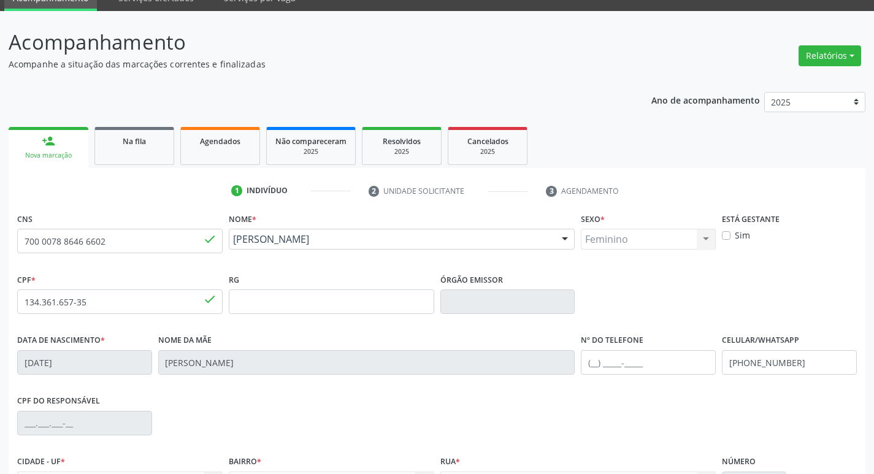
scroll to position [191, 0]
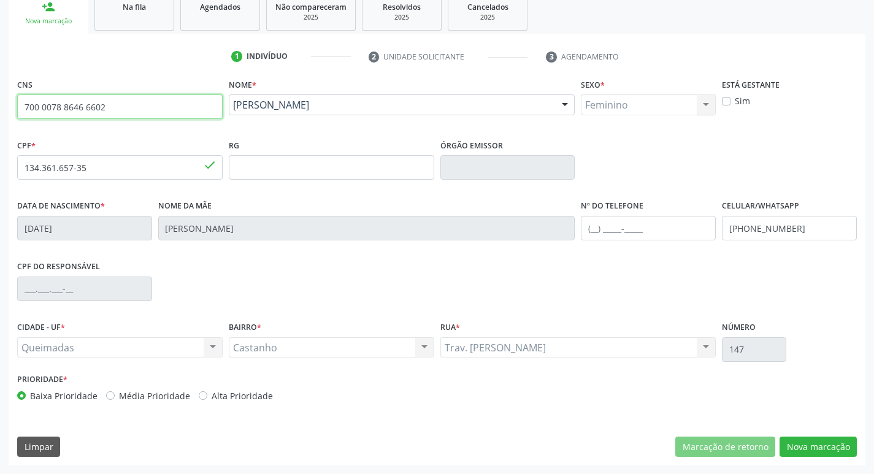
drag, startPoint x: 121, startPoint y: 108, endPoint x: 0, endPoint y: 108, distance: 120.8
click at [0, 108] on div "Acompanhamento Acompanhe a situação das marcações correntes e finalizadas Relat…" at bounding box center [437, 175] width 874 height 597
click at [140, 12] on div "Na fila" at bounding box center [134, 6] width 61 height 13
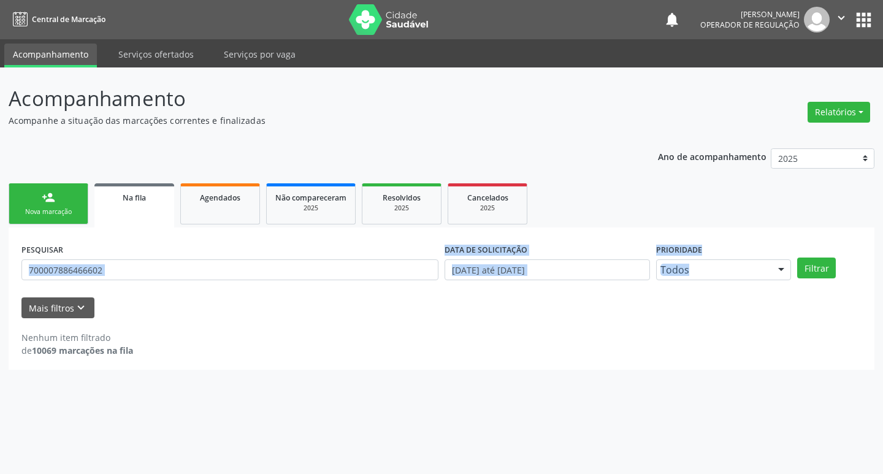
drag, startPoint x: 109, startPoint y: 280, endPoint x: 73, endPoint y: 290, distance: 36.9
click at [0, 293] on div "Acompanhamento Acompanhe a situação das marcações correntes e finalizadas Relat…" at bounding box center [441, 270] width 883 height 407
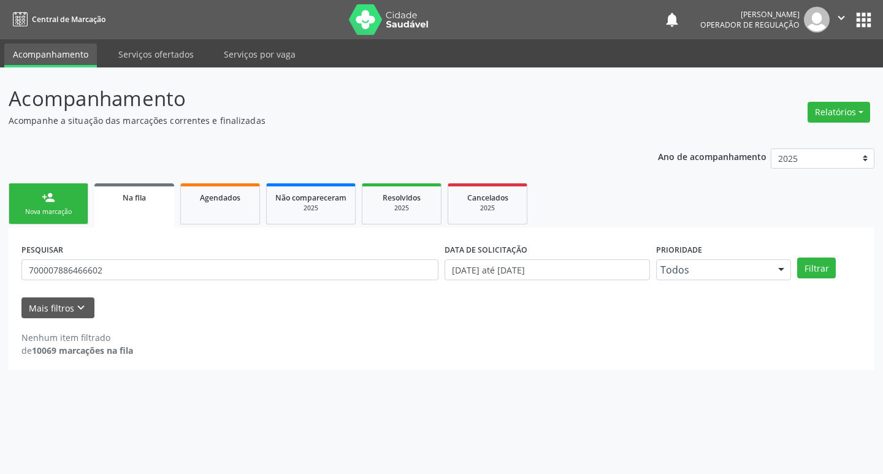
drag, startPoint x: 383, startPoint y: 142, endPoint x: 220, endPoint y: 185, distance: 167.9
click at [382, 142] on div "Ano de acompanhamento 2025 2024 2023 2022 2021 person_add Nova marcação Na fila…" at bounding box center [442, 255] width 866 height 231
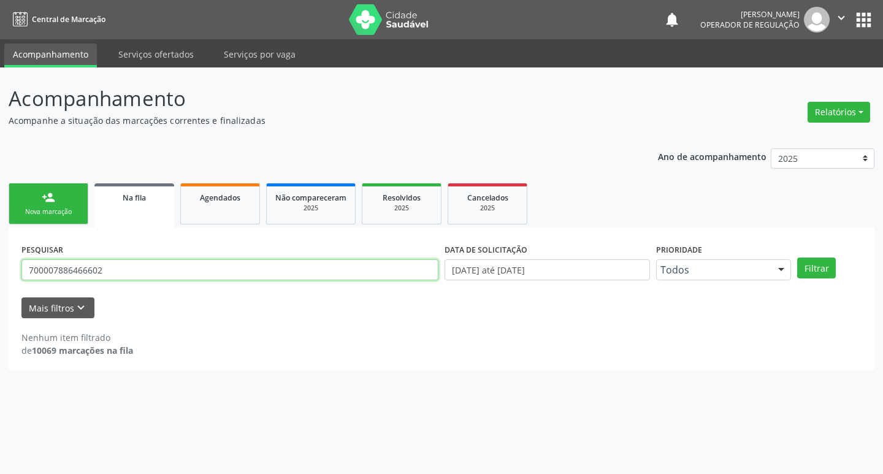
drag, startPoint x: 117, startPoint y: 263, endPoint x: 0, endPoint y: 264, distance: 116.5
click at [0, 264] on div "Acompanhamento Acompanhe a situação das marcações correntes e finalizadas Relat…" at bounding box center [441, 270] width 883 height 407
type input "708406770751263"
click at [797, 258] on button "Filtrar" at bounding box center [816, 268] width 39 height 21
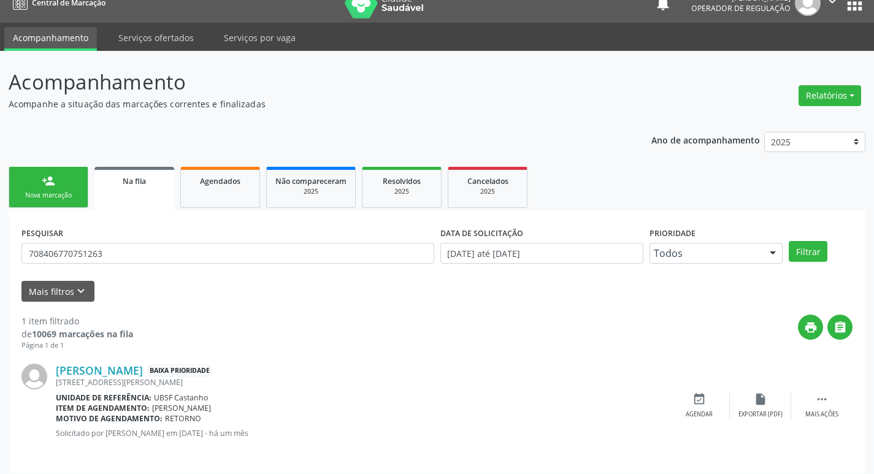
scroll to position [24, 0]
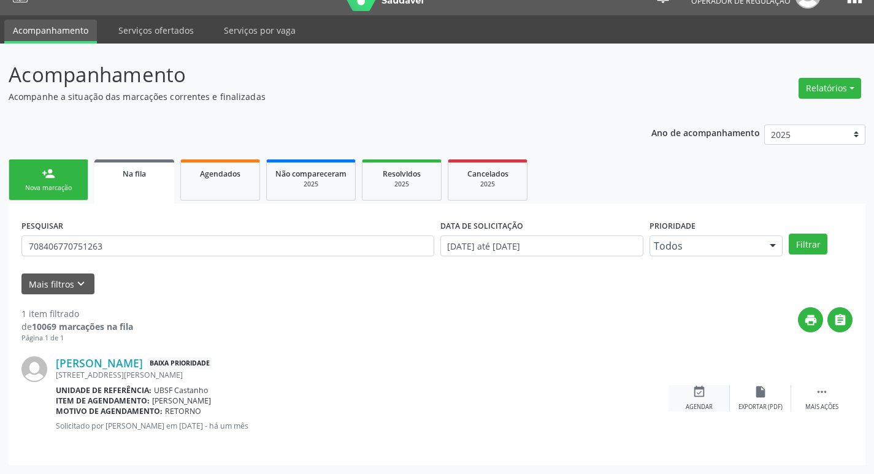
click at [698, 390] on icon "event_available" at bounding box center [698, 391] width 13 height 13
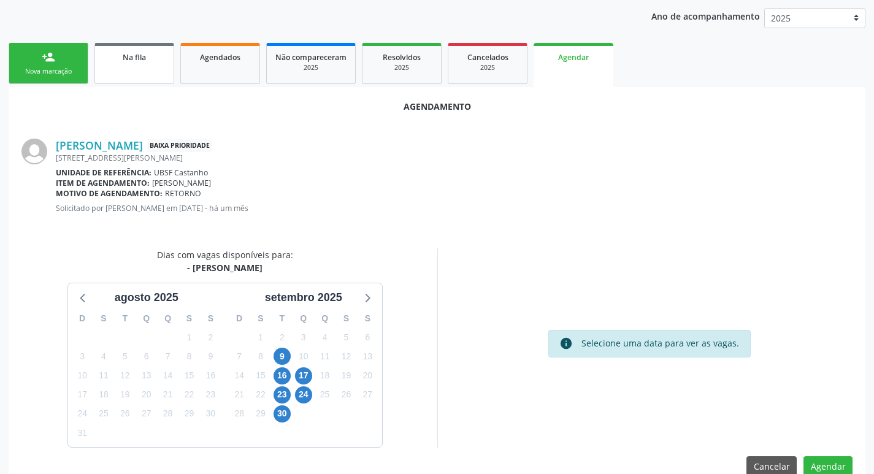
scroll to position [164, 0]
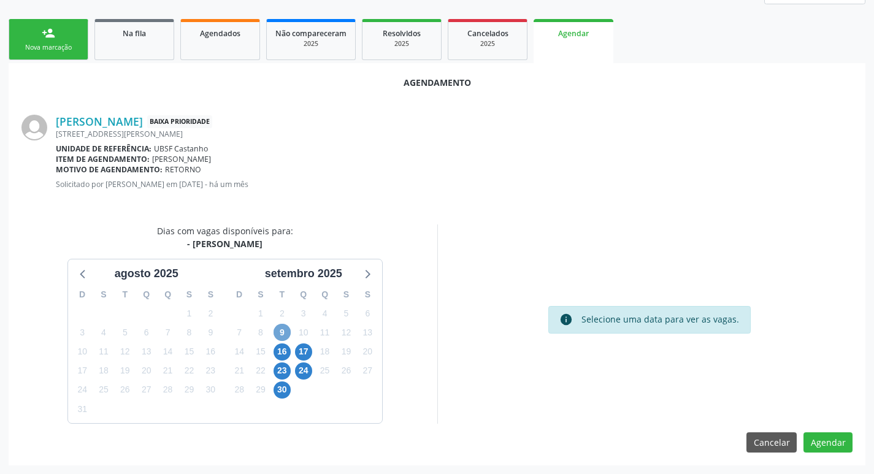
click at [281, 327] on span "9" at bounding box center [282, 332] width 17 height 17
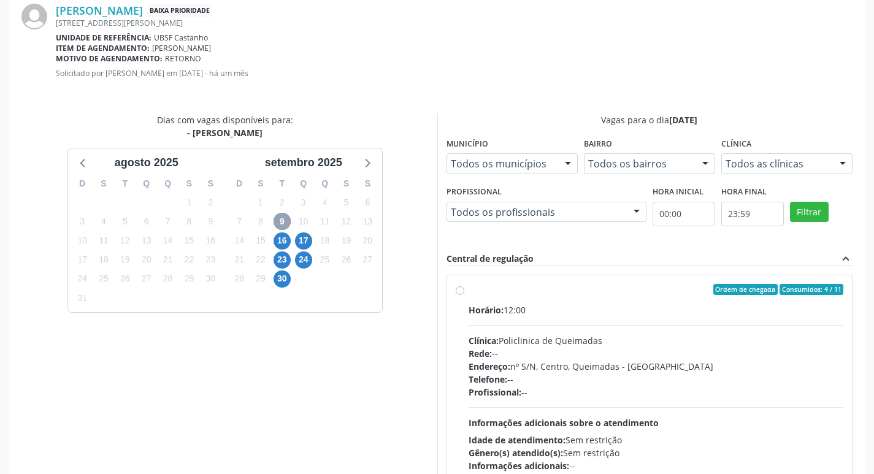
scroll to position [342, 0]
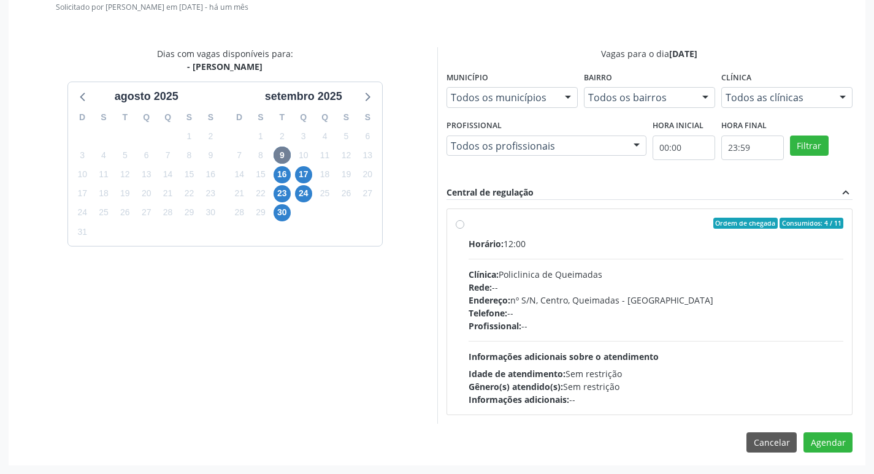
click at [653, 224] on div "Ordem de chegada Consumidos: 4 / 11" at bounding box center [656, 223] width 375 height 11
click at [464, 224] on input "Ordem de chegada Consumidos: 4 / 11 Horário: 12:00 Clínica: Policlinica de Quei…" at bounding box center [460, 223] width 9 height 11
radio input "true"
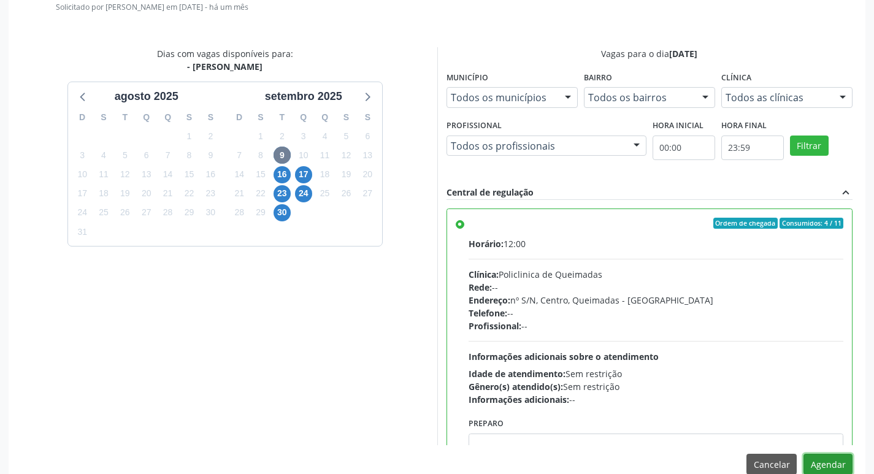
click at [827, 462] on button "Agendar" at bounding box center [827, 464] width 49 height 21
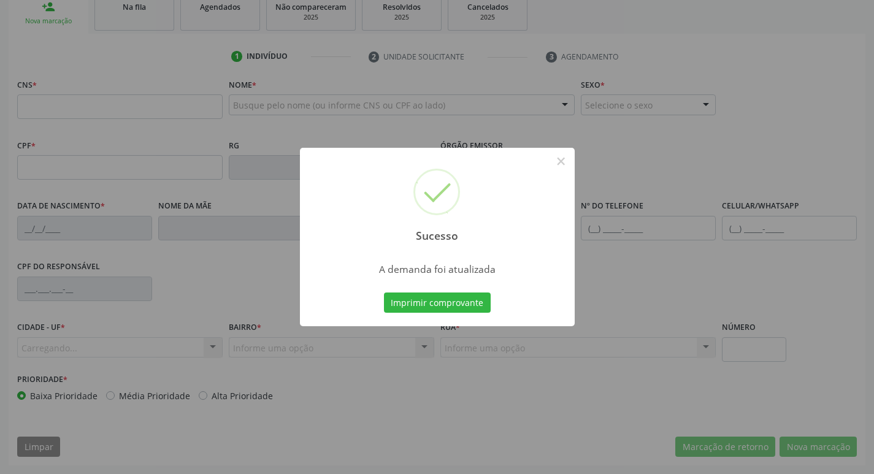
scroll to position [191, 0]
click at [451, 294] on button "Imprimir comprovante" at bounding box center [437, 303] width 107 height 21
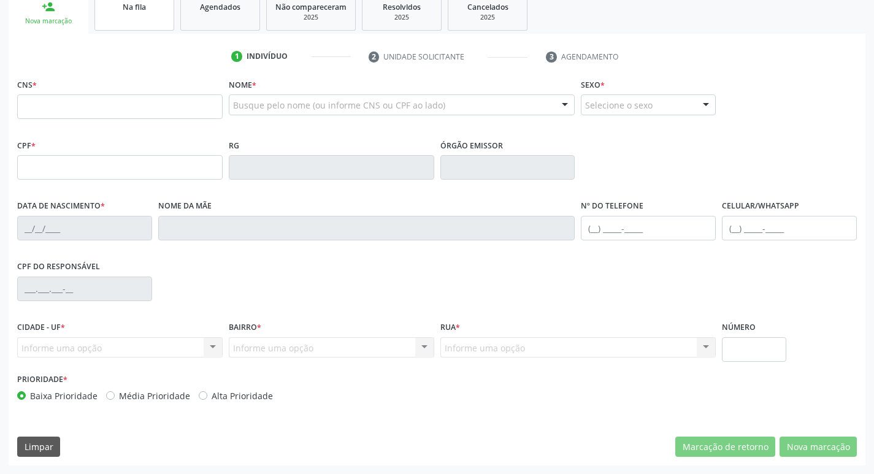
click at [147, 25] on link "Na fila" at bounding box center [134, 12] width 80 height 38
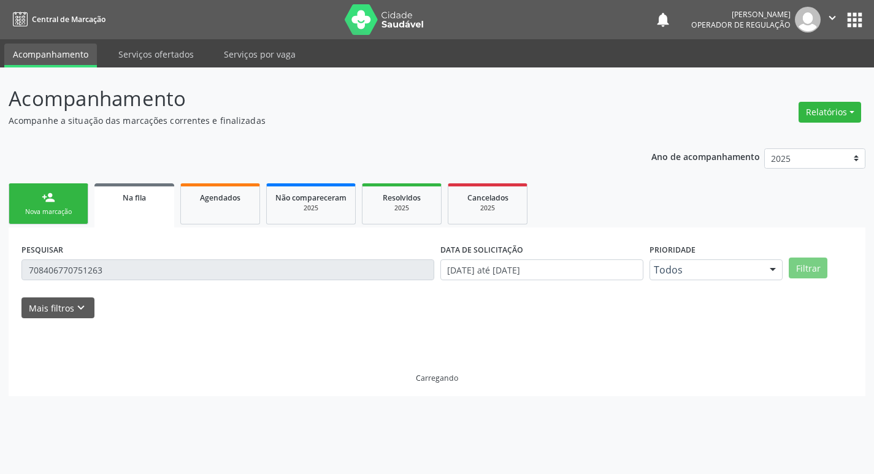
scroll to position [0, 0]
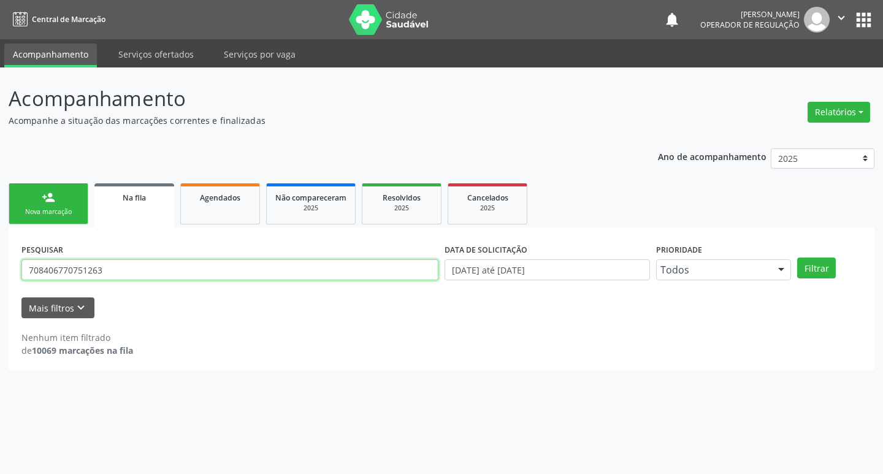
drag, startPoint x: 124, startPoint y: 268, endPoint x: 8, endPoint y: 272, distance: 116.0
click at [8, 272] on div "Acompanhamento Acompanhe a situação das marcações correntes e finalizadas Relat…" at bounding box center [441, 270] width 883 height 407
type input "706006811868140"
click at [797, 258] on button "Filtrar" at bounding box center [816, 268] width 39 height 21
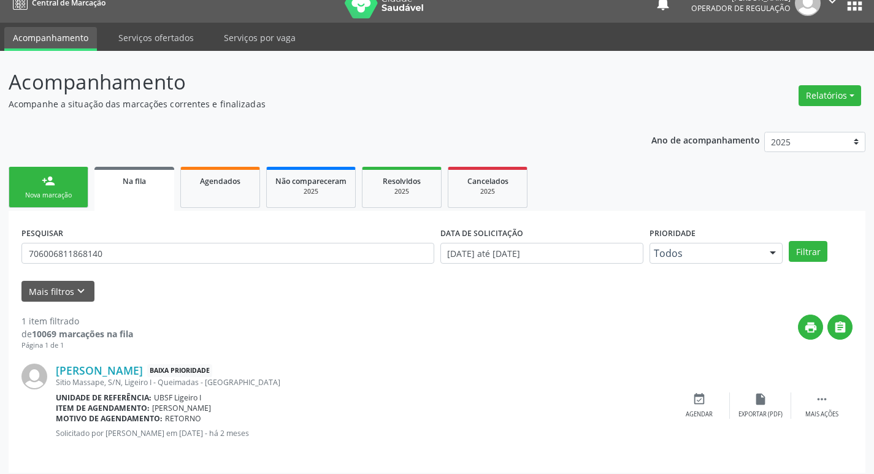
scroll to position [24, 0]
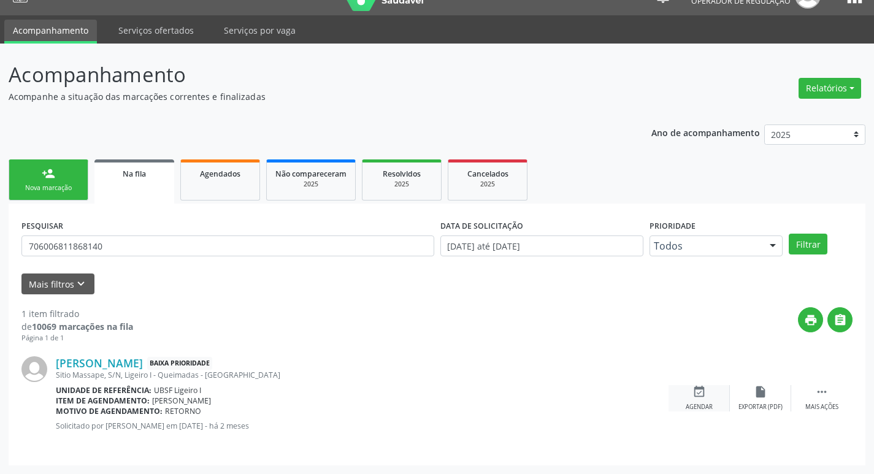
click at [708, 397] on div "event_available Agendar" at bounding box center [698, 398] width 61 height 26
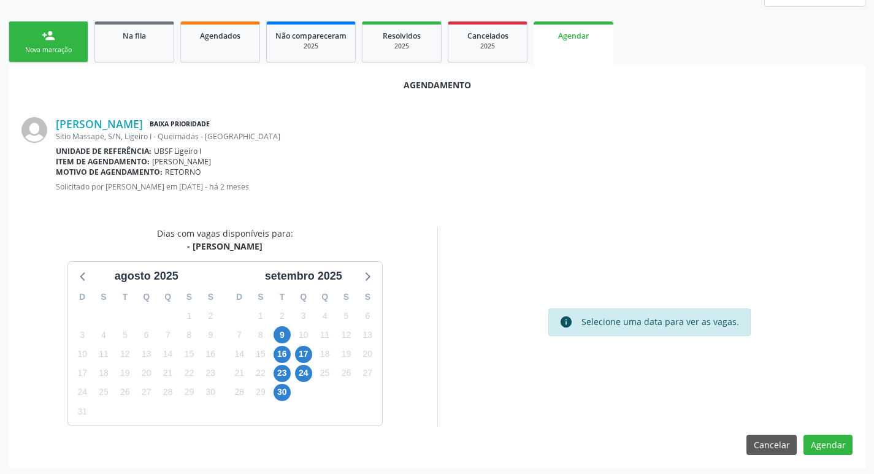
scroll to position [164, 0]
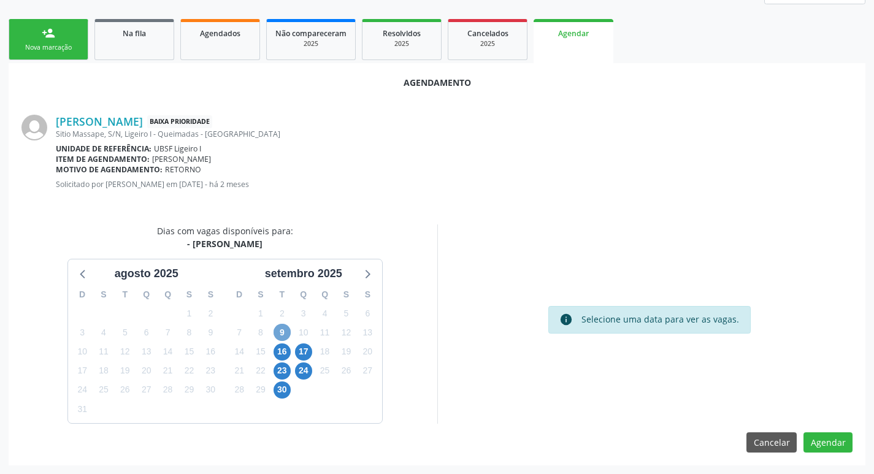
click at [278, 332] on span "9" at bounding box center [282, 332] width 17 height 17
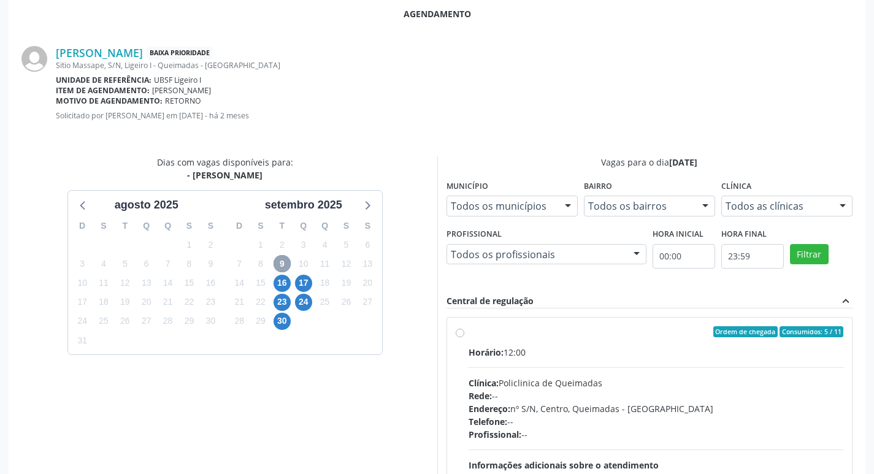
scroll to position [342, 0]
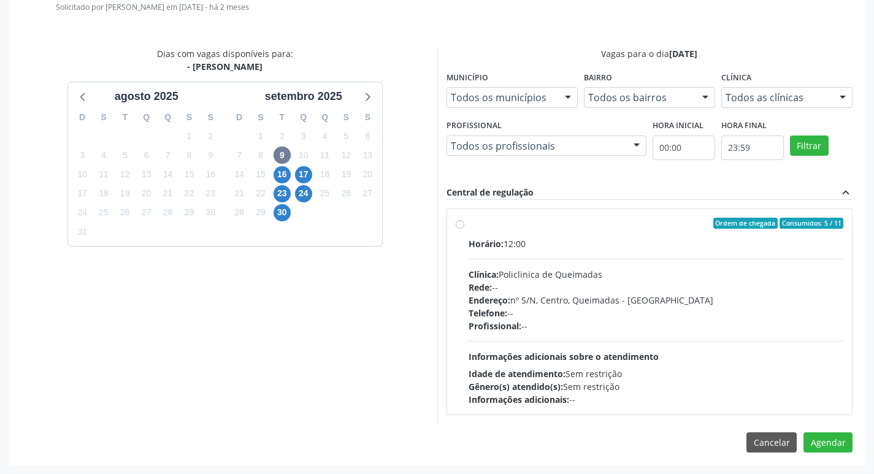
click at [566, 223] on div "Ordem de chegada Consumidos: 5 / 11" at bounding box center [656, 223] width 375 height 11
click at [464, 223] on input "Ordem de chegada Consumidos: 5 / 11 Horário: 12:00 Clínica: Policlinica de Quei…" at bounding box center [460, 223] width 9 height 11
radio input "true"
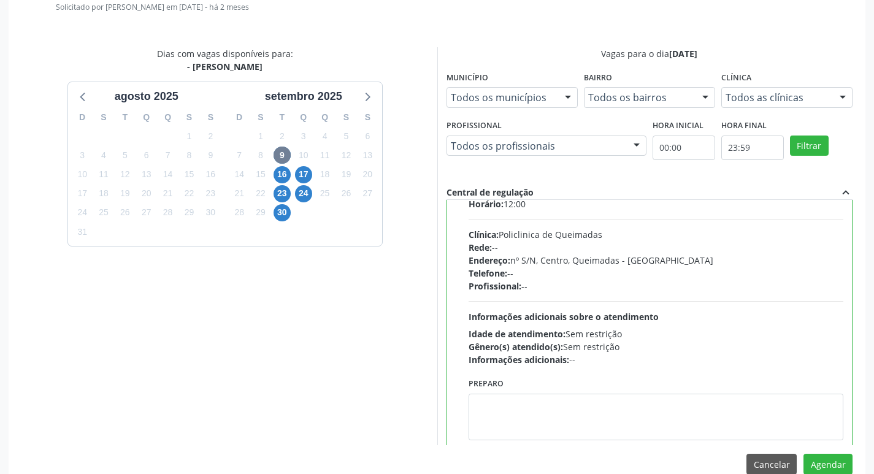
scroll to position [61, 0]
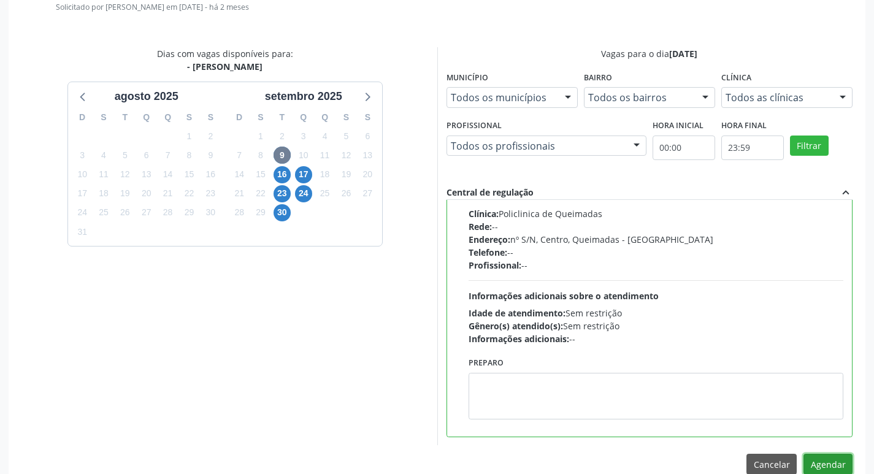
click at [838, 459] on button "Agendar" at bounding box center [827, 464] width 49 height 21
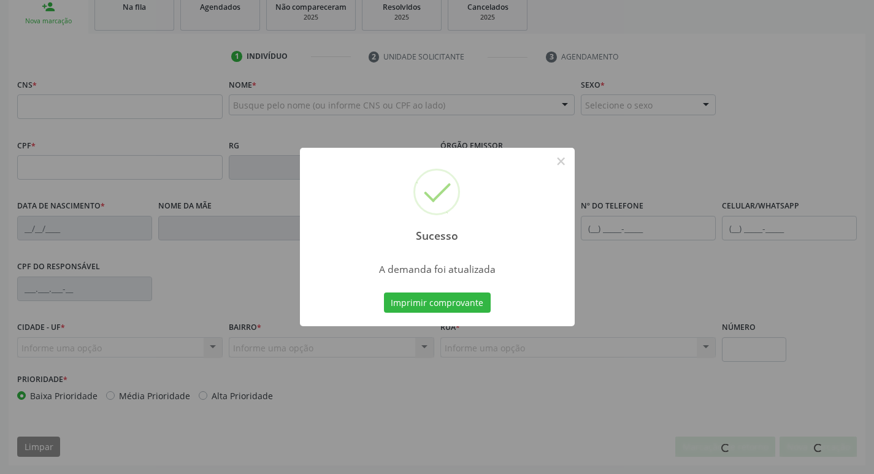
scroll to position [191, 0]
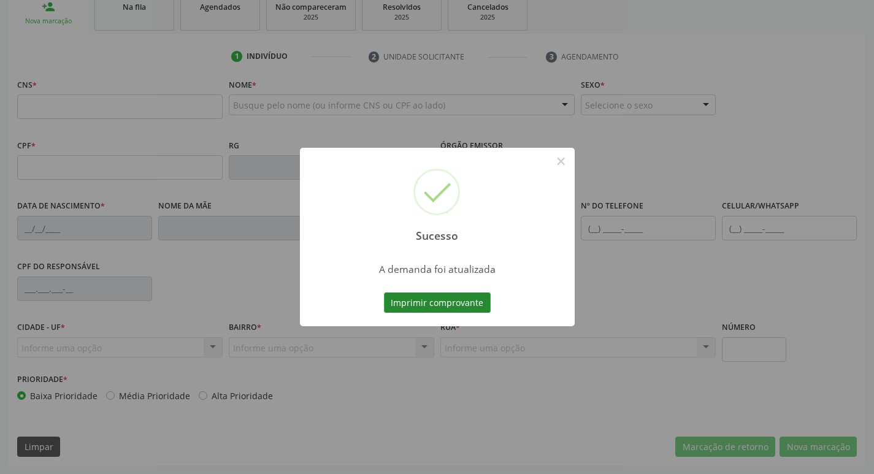
click at [442, 301] on button "Imprimir comprovante" at bounding box center [437, 303] width 107 height 21
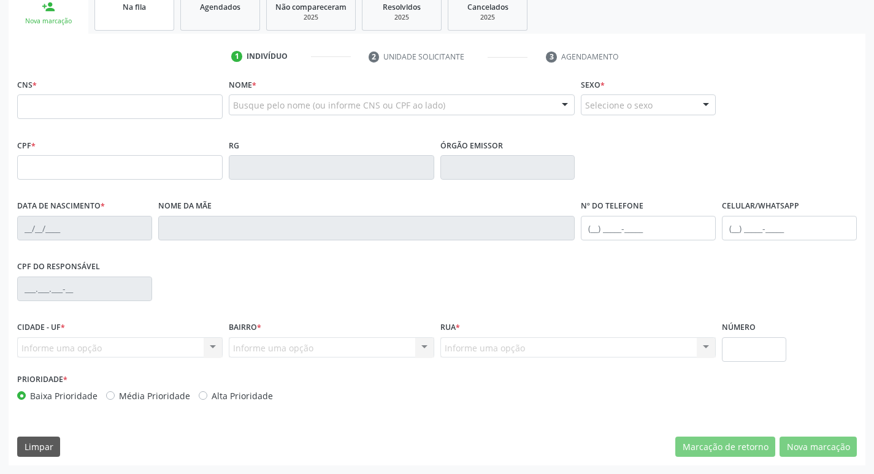
click at [147, 25] on link "Na fila" at bounding box center [134, 12] width 80 height 38
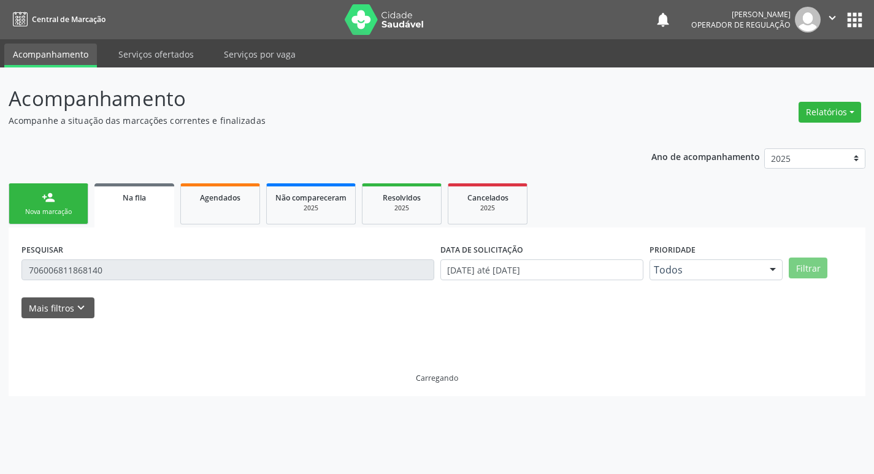
scroll to position [0, 0]
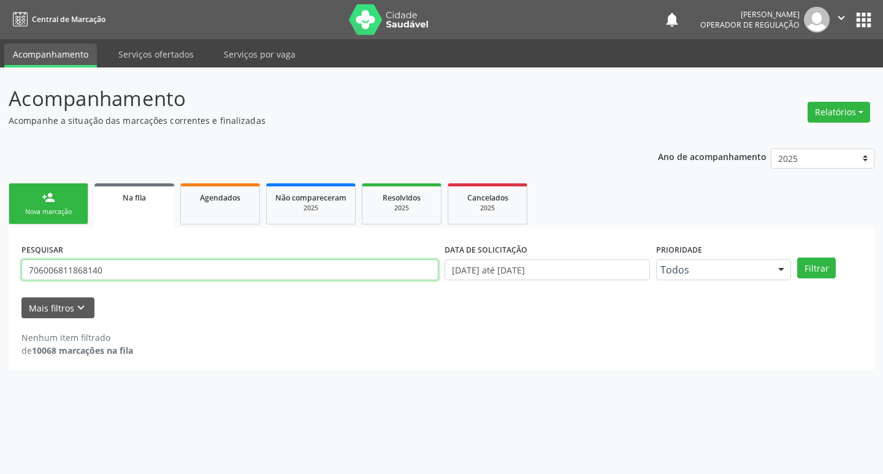
drag, startPoint x: 121, startPoint y: 274, endPoint x: 0, endPoint y: 274, distance: 120.8
click at [0, 274] on div "Acompanhamento Acompanhe a situação das marcações correntes e finalizadas Relat…" at bounding box center [441, 270] width 883 height 407
click at [152, 260] on input "text" at bounding box center [229, 269] width 417 height 21
type input "709807093600396"
click at [797, 258] on button "Filtrar" at bounding box center [816, 268] width 39 height 21
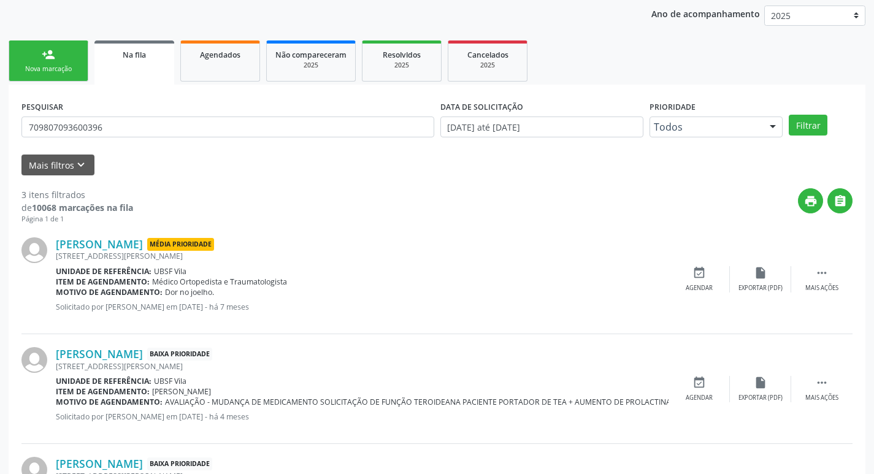
scroll to position [244, 0]
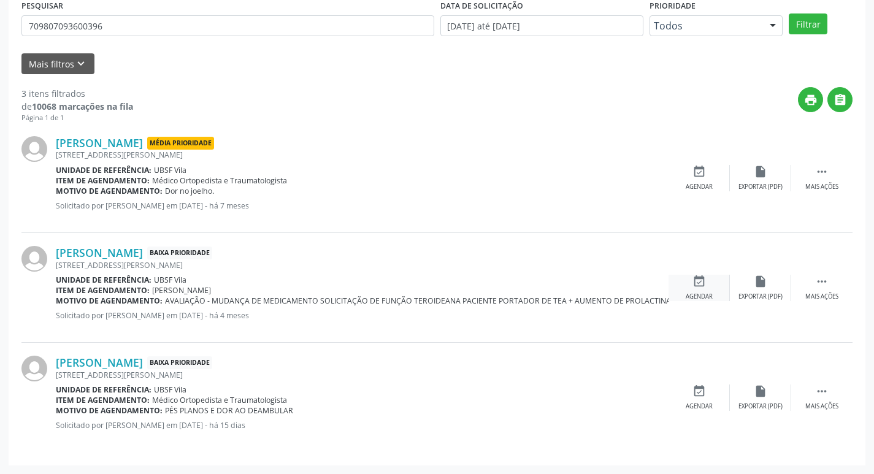
click at [709, 285] on div "event_available Agendar" at bounding box center [698, 288] width 61 height 26
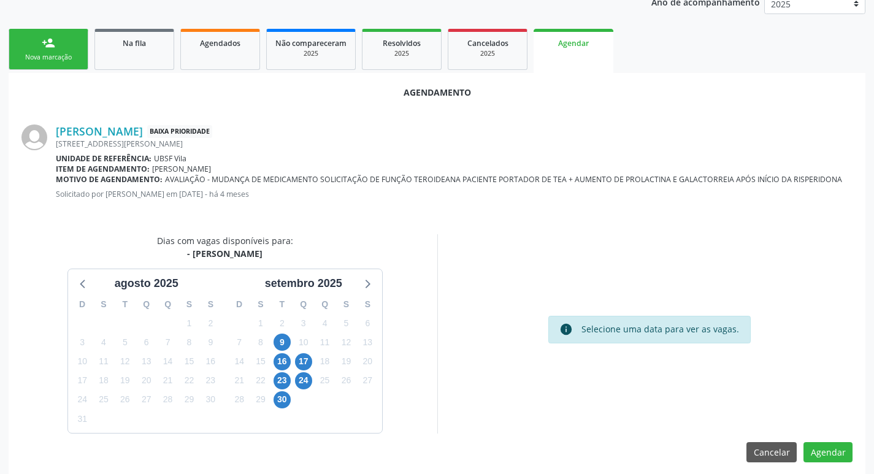
scroll to position [164, 0]
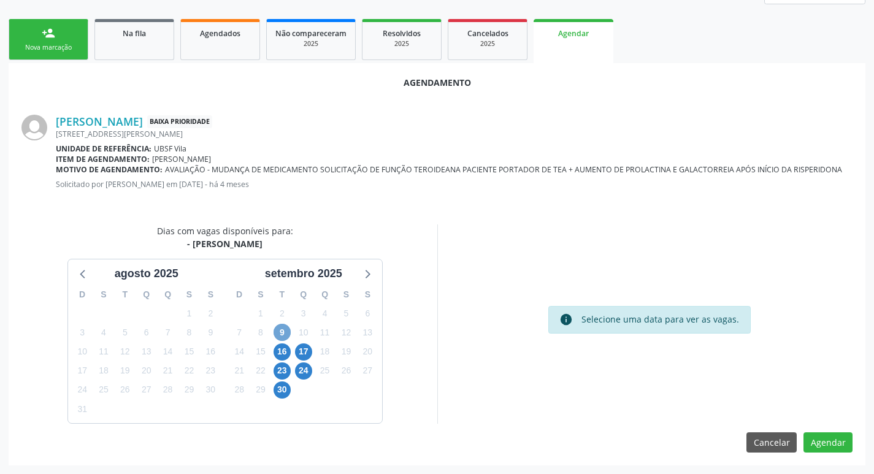
click at [277, 332] on span "9" at bounding box center [282, 332] width 17 height 17
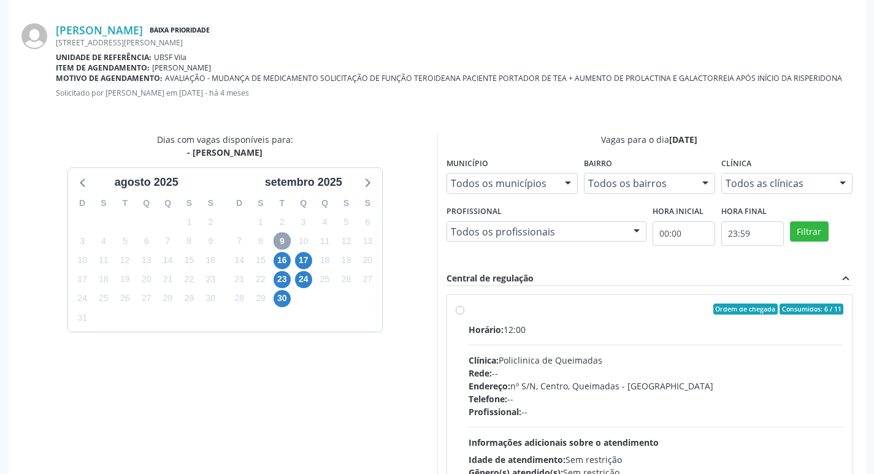
scroll to position [342, 0]
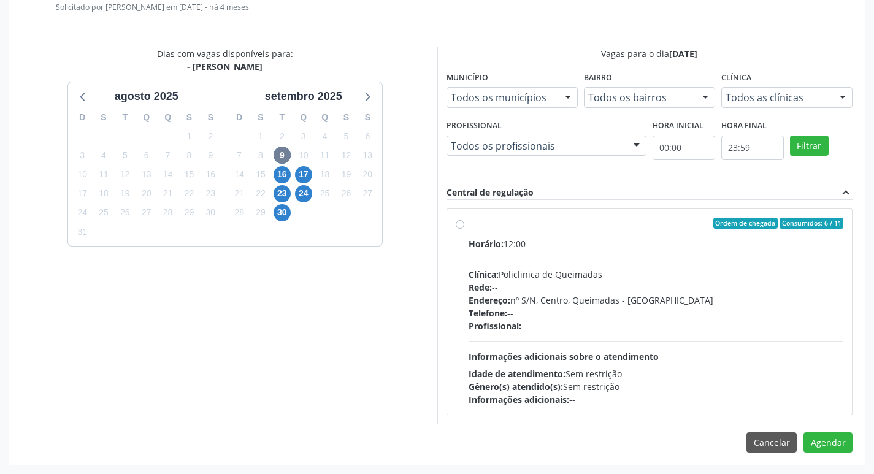
click at [657, 217] on div "Ordem de chegada Consumidos: 6 / 11 Horário: 12:00 Clínica: Policlinica de Quei…" at bounding box center [649, 311] width 405 height 205
radio input "true"
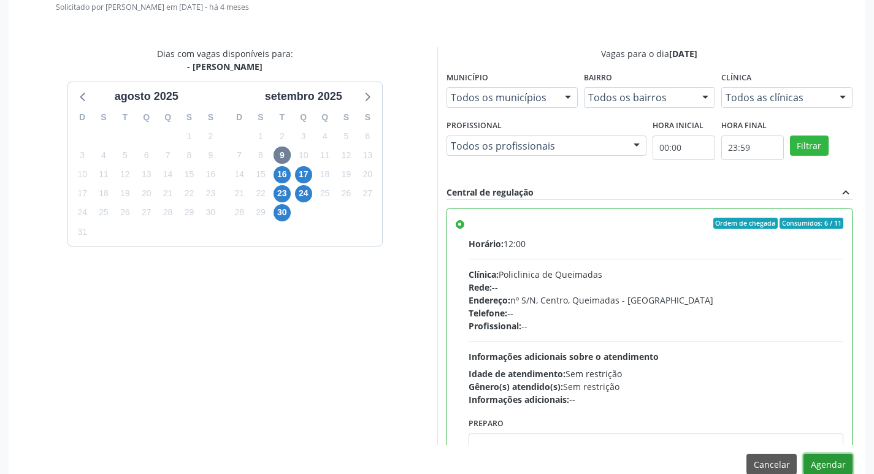
click at [822, 466] on button "Agendar" at bounding box center [827, 464] width 49 height 21
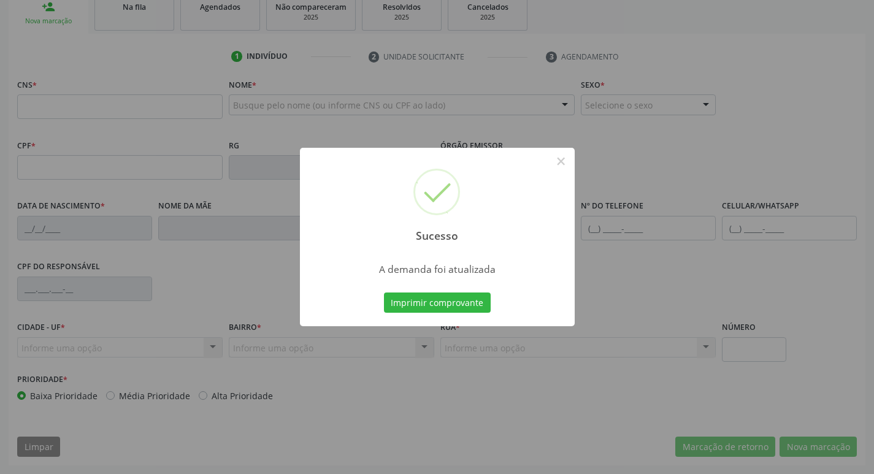
scroll to position [191, 0]
click at [482, 302] on button "Imprimir comprovante" at bounding box center [437, 303] width 107 height 21
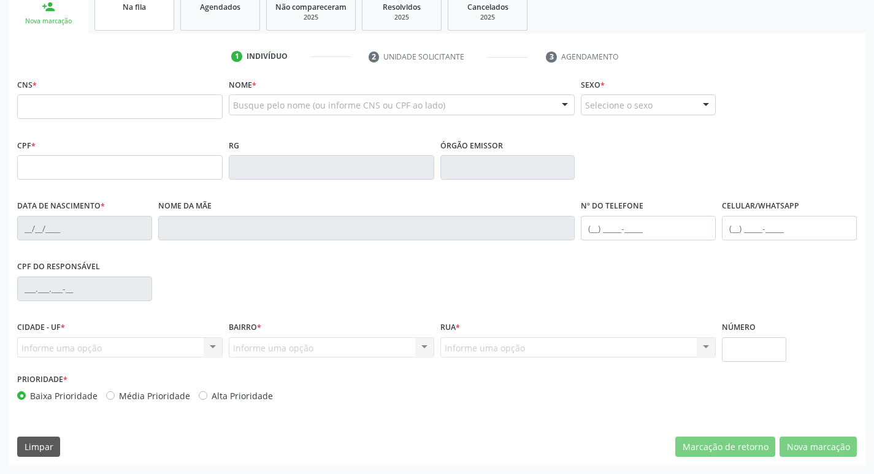
click at [146, 18] on link "Na fila" at bounding box center [134, 12] width 80 height 38
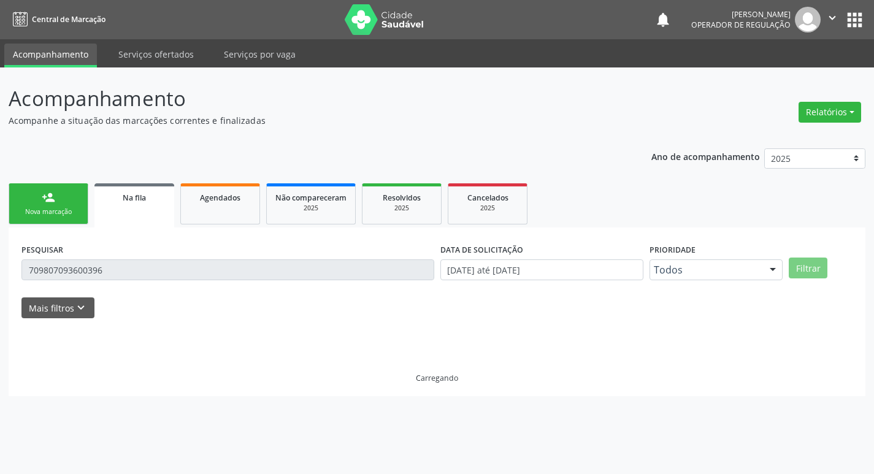
scroll to position [0, 0]
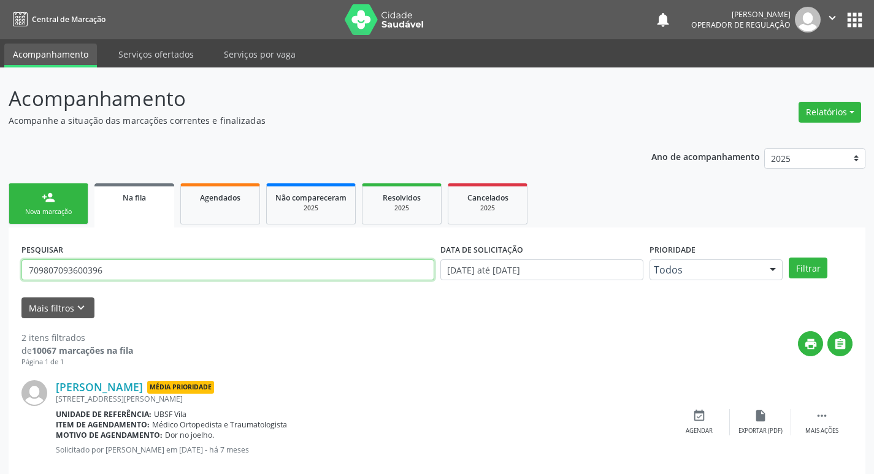
drag, startPoint x: 136, startPoint y: 264, endPoint x: 0, endPoint y: 260, distance: 135.6
click at [0, 260] on div "Acompanhamento Acompanhe a situação das marcações correntes e finalizadas Relat…" at bounding box center [437, 337] width 874 height 540
type input "700209455842826"
click at [789, 258] on button "Filtrar" at bounding box center [808, 268] width 39 height 21
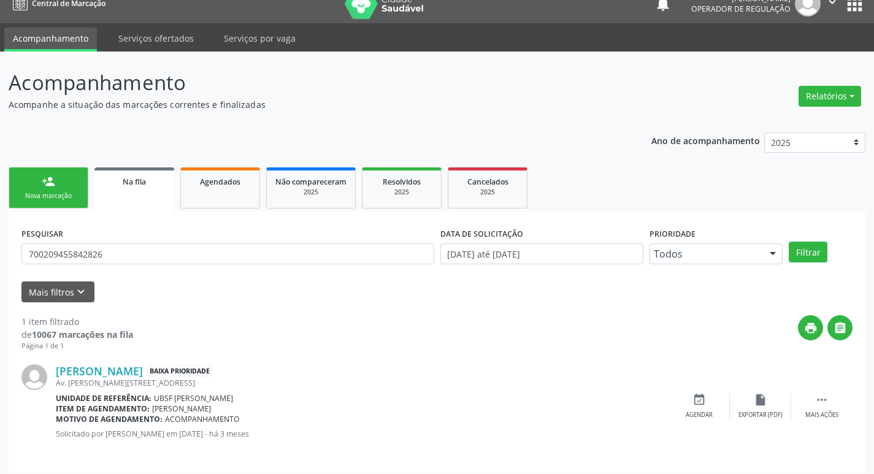
scroll to position [24, 0]
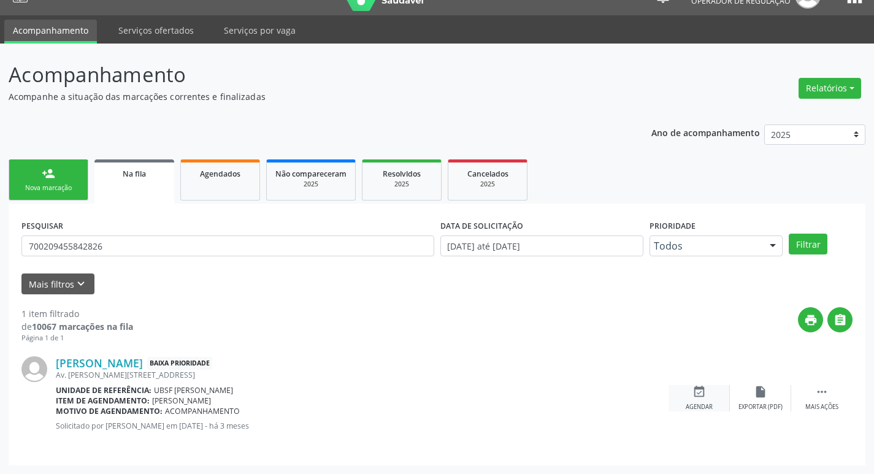
click at [703, 400] on div "event_available Agendar" at bounding box center [698, 398] width 61 height 26
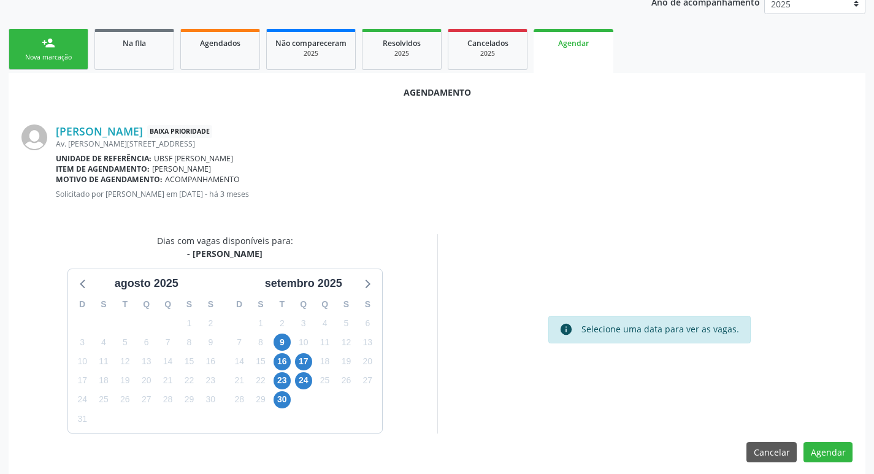
scroll to position [164, 0]
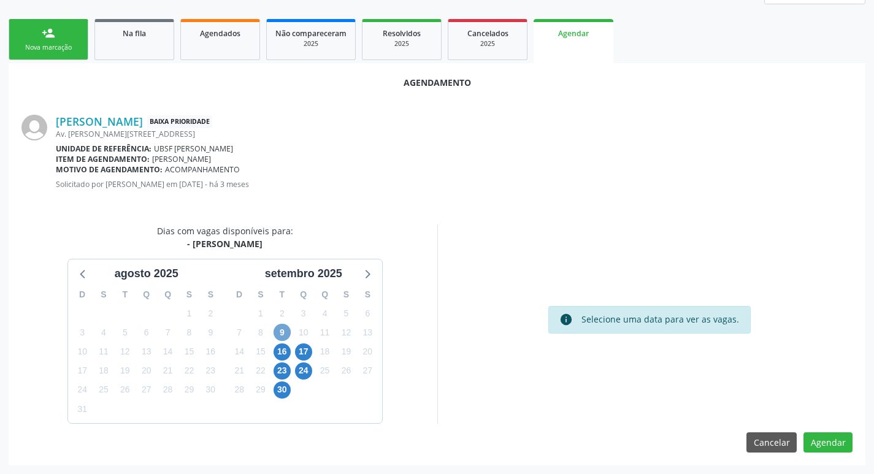
click at [285, 325] on span "9" at bounding box center [282, 332] width 17 height 17
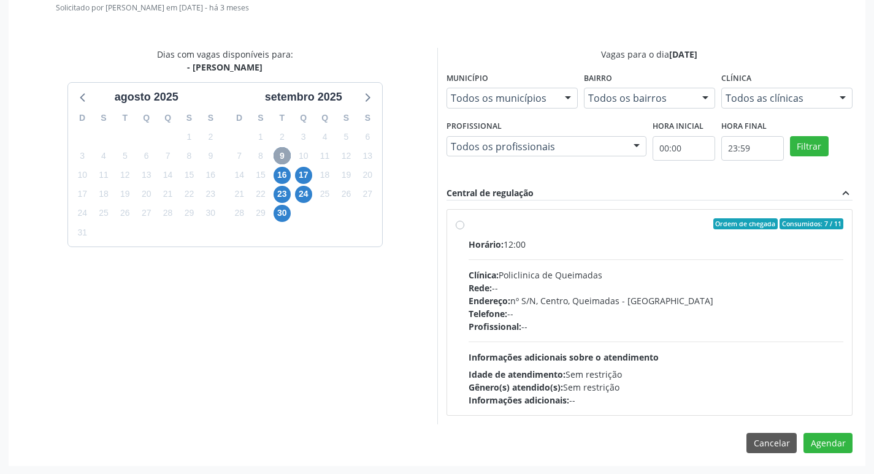
scroll to position [342, 0]
click at [720, 233] on label "Ordem de chegada Consumidos: 7 / 11 Horário: 12:00 Clínica: Policlinica de Quei…" at bounding box center [656, 312] width 375 height 188
click at [464, 229] on input "Ordem de chegada Consumidos: 7 / 11 Horário: 12:00 Clínica: Policlinica de Quei…" at bounding box center [460, 223] width 9 height 11
radio input "true"
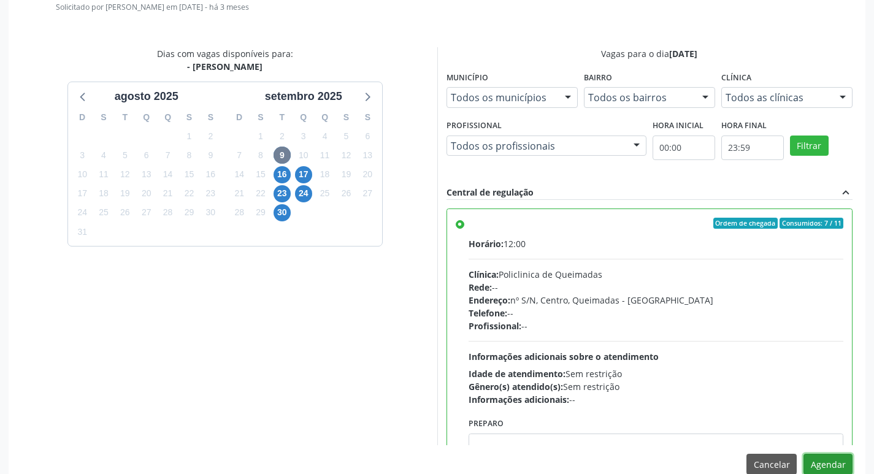
click at [827, 461] on button "Agendar" at bounding box center [827, 464] width 49 height 21
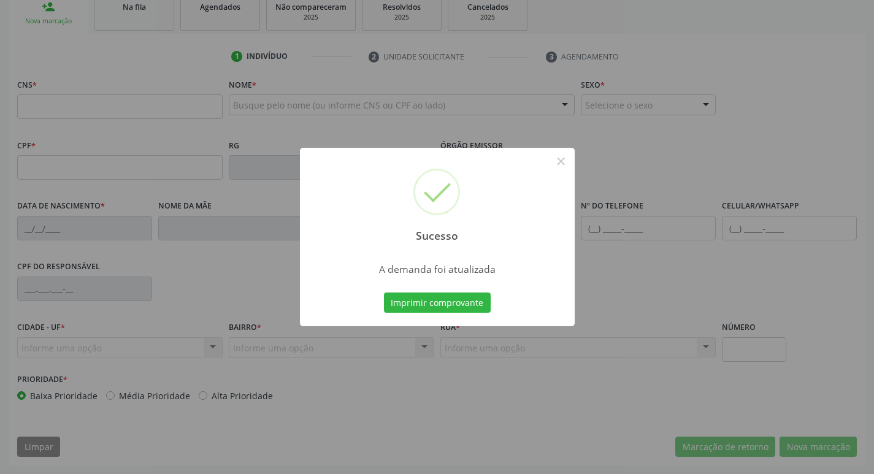
scroll to position [191, 0]
click at [425, 296] on button "Imprimir comprovante" at bounding box center [437, 303] width 107 height 21
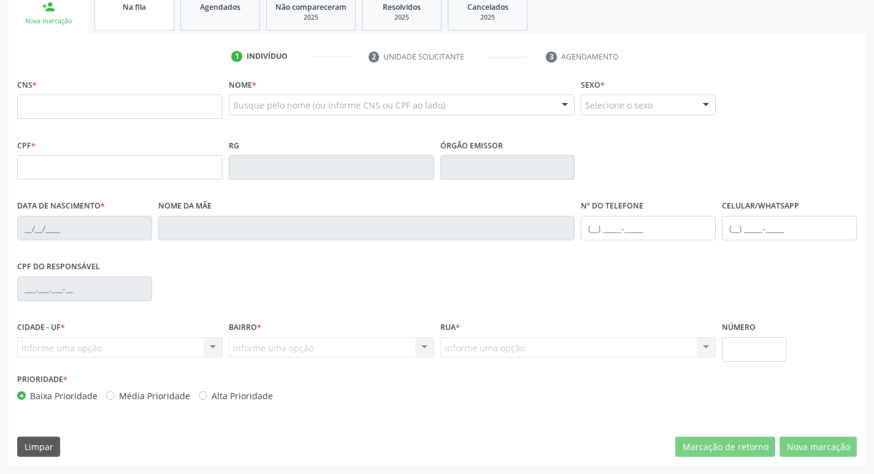
click at [157, 20] on link "Na fila" at bounding box center [134, 12] width 80 height 38
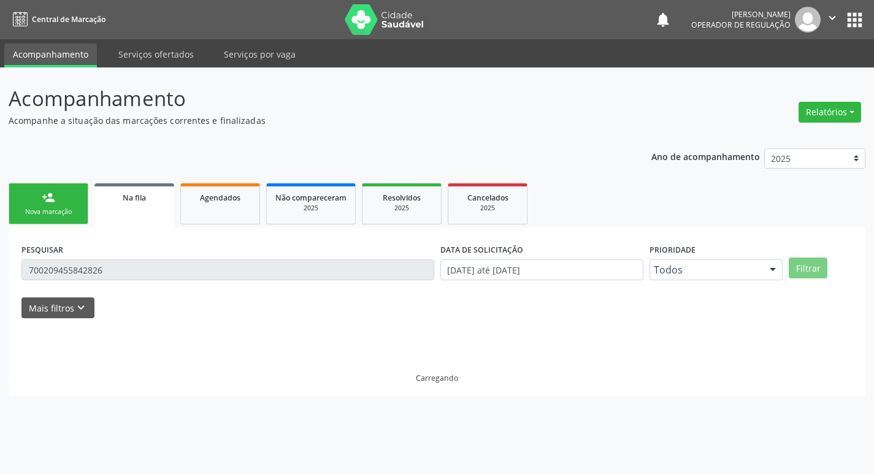
scroll to position [0, 0]
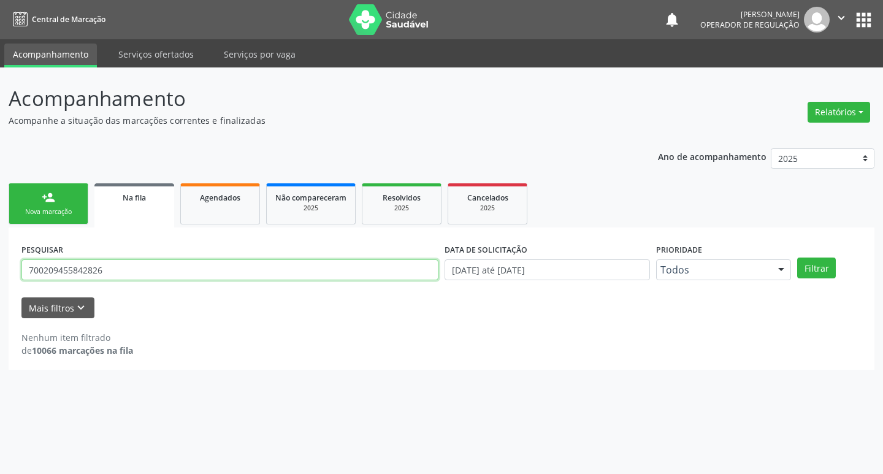
drag, startPoint x: 116, startPoint y: 262, endPoint x: 0, endPoint y: 256, distance: 116.1
click at [0, 256] on div "Acompanhamento Acompanhe a situação das marcações correntes e finalizadas Relat…" at bounding box center [441, 270] width 883 height 407
type input "706208594310864"
click at [797, 258] on button "Filtrar" at bounding box center [816, 268] width 39 height 21
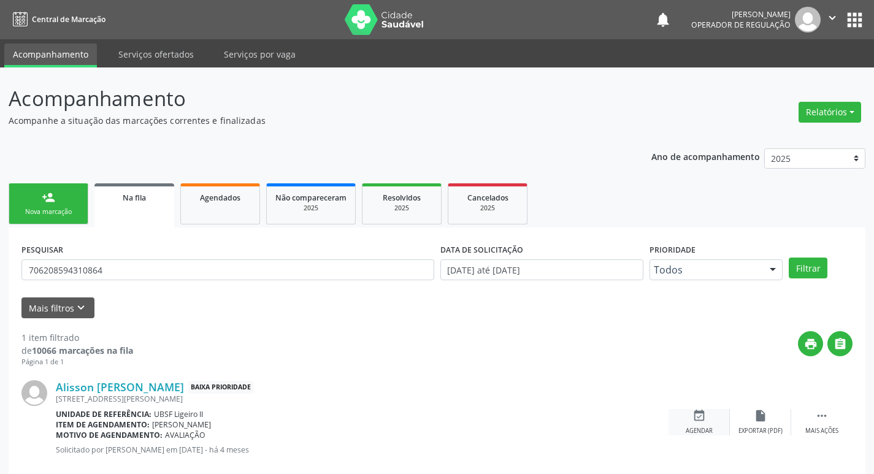
click at [702, 419] on icon "event_available" at bounding box center [698, 415] width 13 height 13
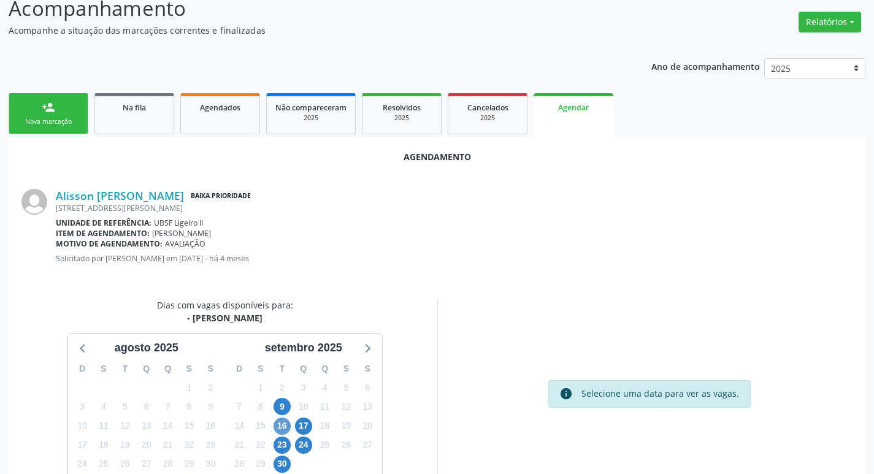
scroll to position [164, 0]
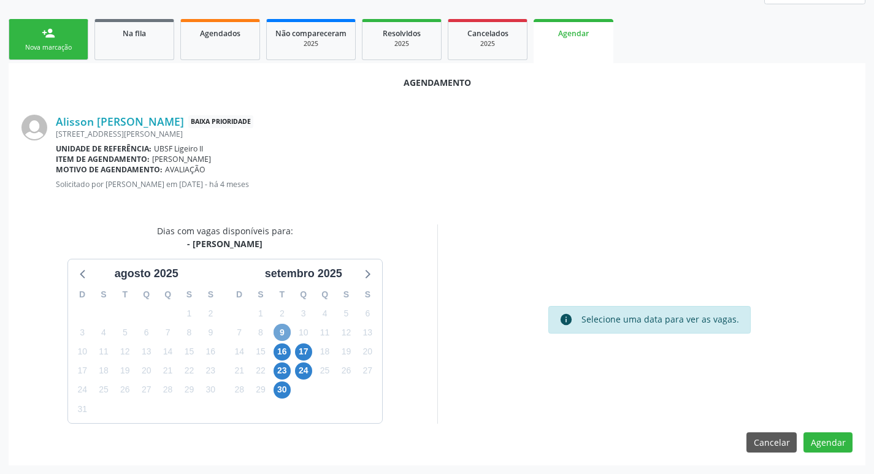
click at [286, 335] on span "9" at bounding box center [282, 332] width 17 height 17
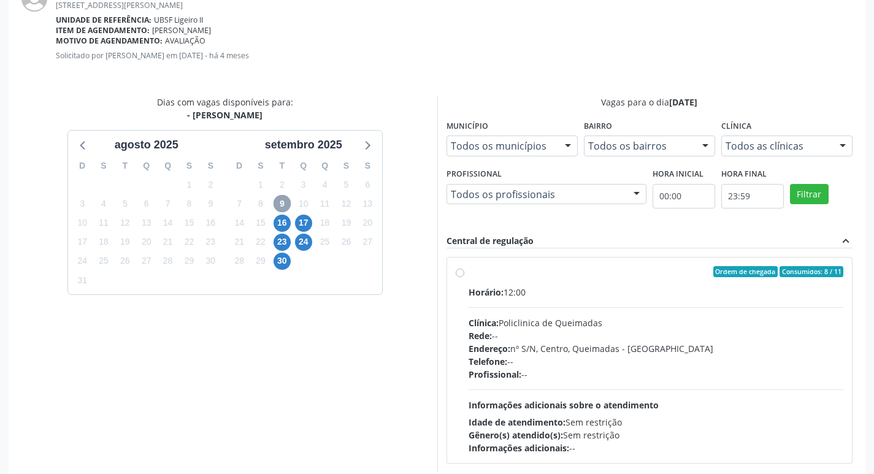
scroll to position [342, 0]
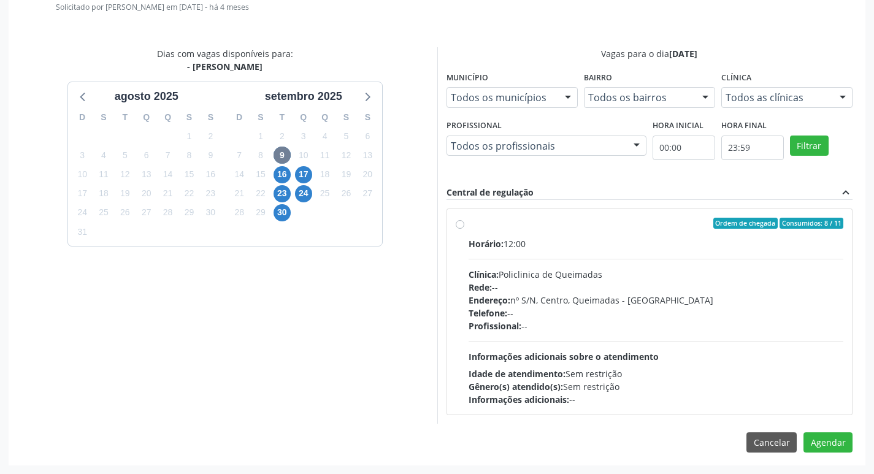
click at [578, 237] on div "Horário: 12:00" at bounding box center [656, 243] width 375 height 13
click at [464, 229] on input "Ordem de chegada Consumidos: 8 / 11 Horário: 12:00 Clínica: Policlinica de Quei…" at bounding box center [460, 223] width 9 height 11
radio input "true"
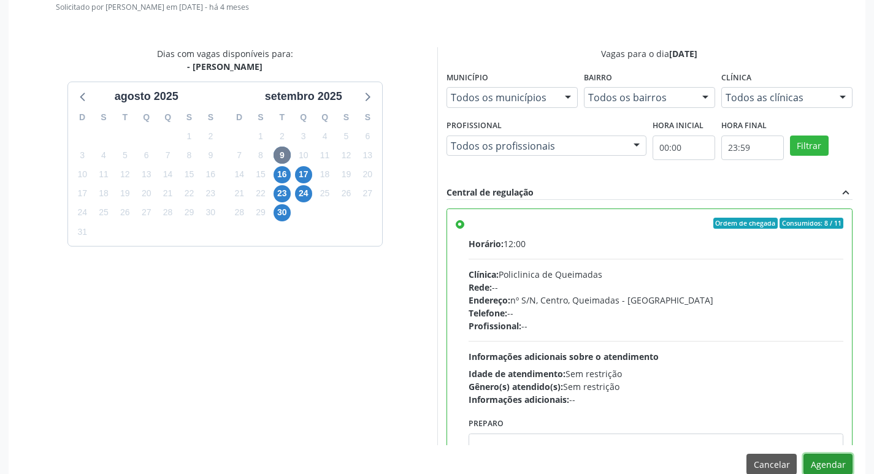
click at [834, 462] on button "Agendar" at bounding box center [827, 464] width 49 height 21
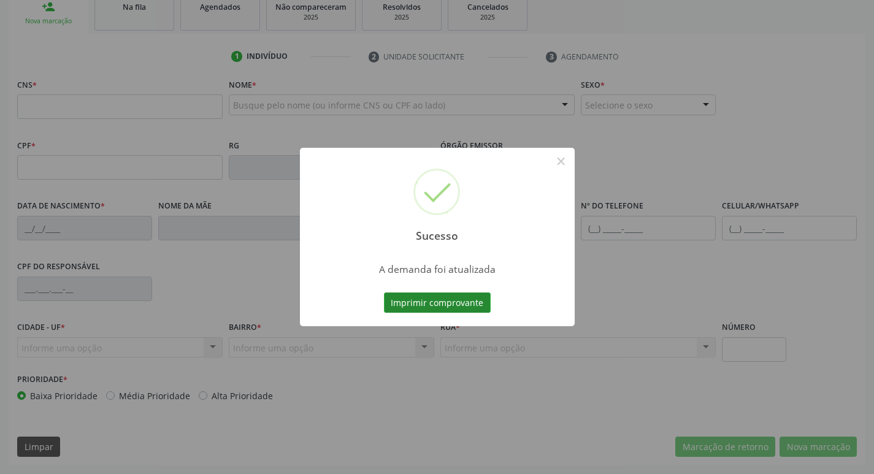
click at [451, 305] on button "Imprimir comprovante" at bounding box center [437, 303] width 107 height 21
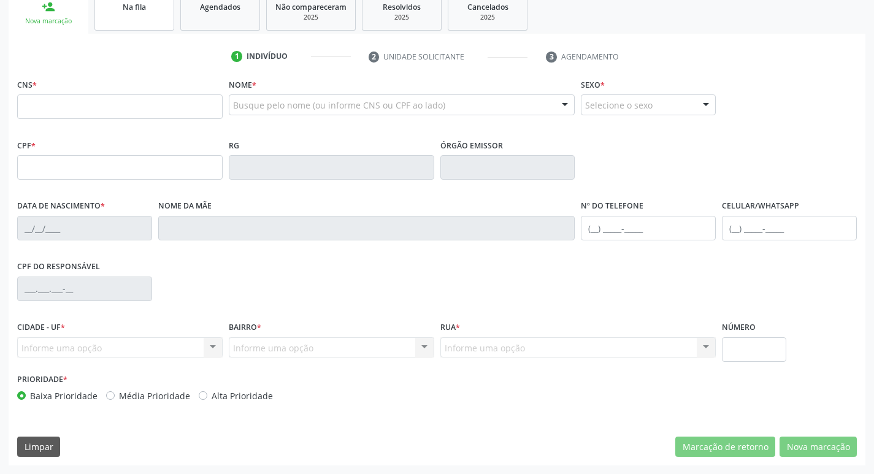
click at [127, 20] on link "Na fila" at bounding box center [134, 12] width 80 height 38
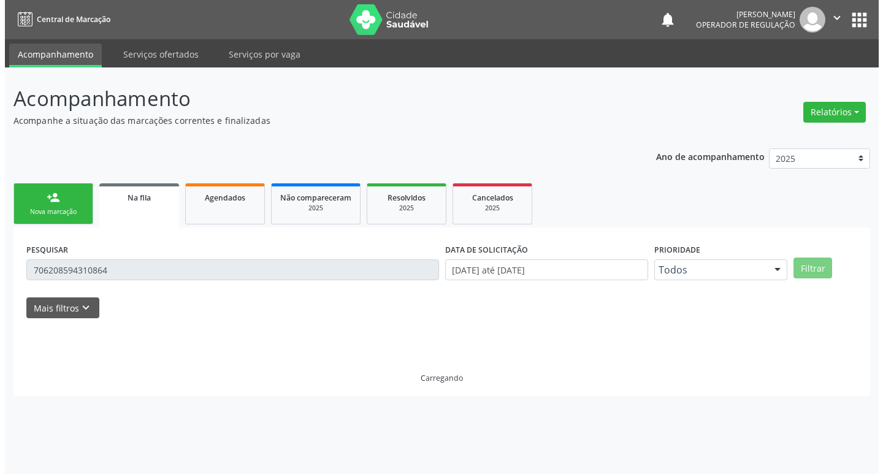
scroll to position [0, 0]
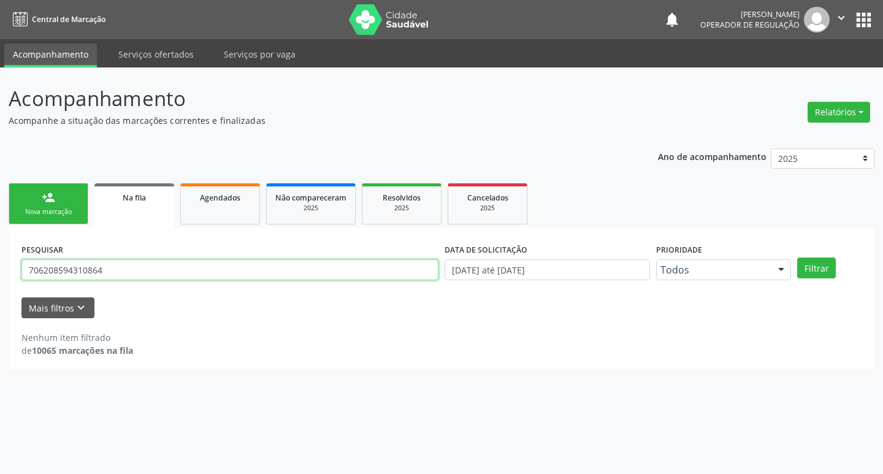
drag, startPoint x: 45, startPoint y: 275, endPoint x: 0, endPoint y: 245, distance: 53.9
click at [0, 245] on div "Acompanhamento Acompanhe a situação das marcações correntes e finalizadas Relat…" at bounding box center [441, 270] width 883 height 407
type input "704601614526429"
click at [797, 258] on button "Filtrar" at bounding box center [816, 268] width 39 height 21
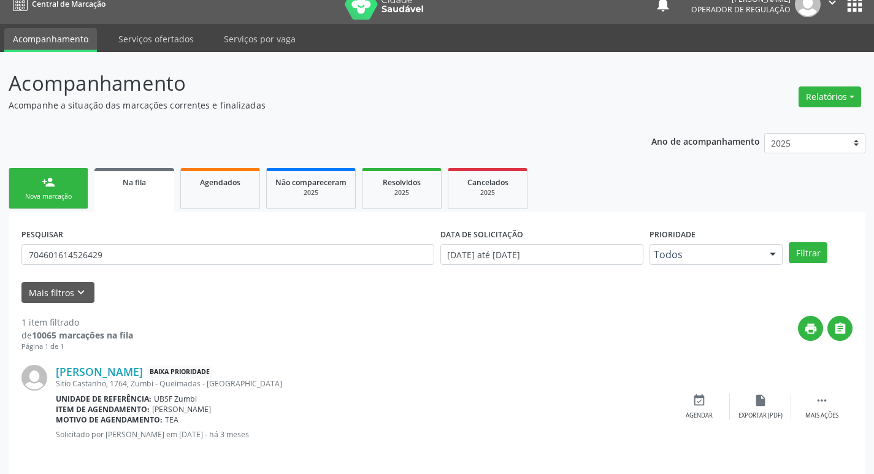
scroll to position [24, 0]
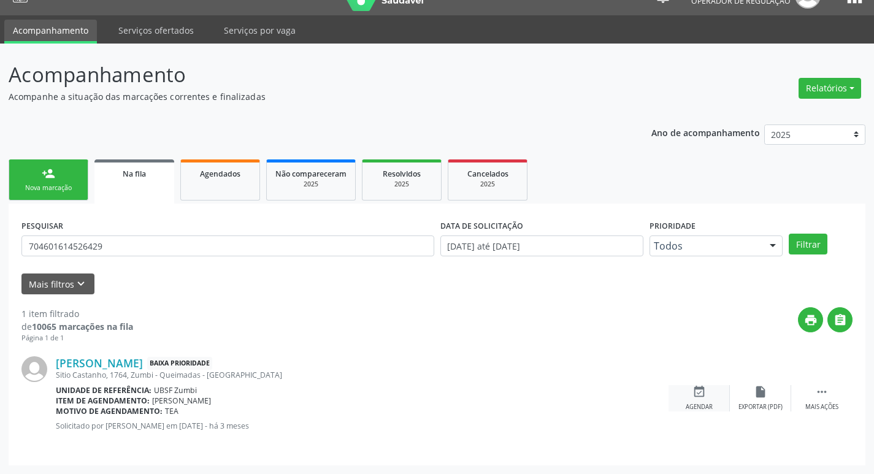
click at [692, 393] on icon "event_available" at bounding box center [698, 391] width 13 height 13
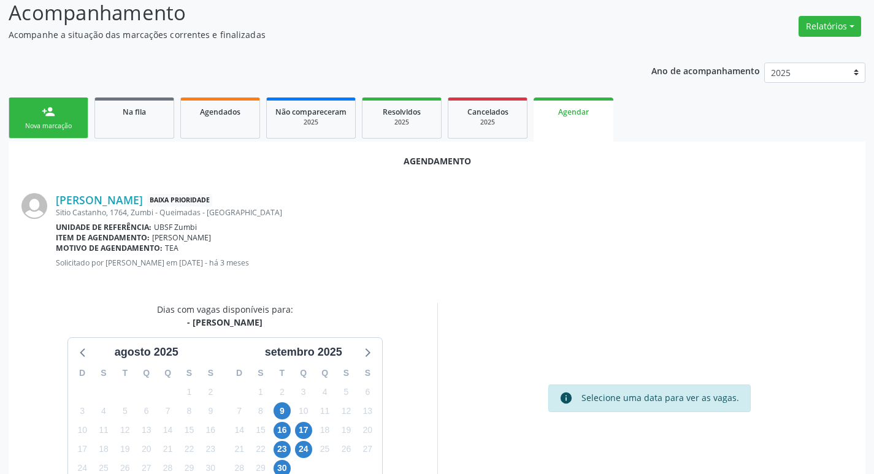
scroll to position [136, 0]
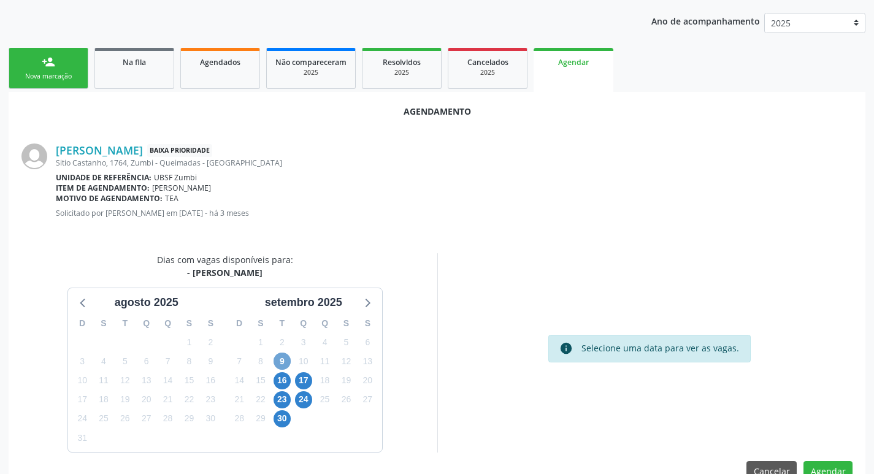
click at [279, 359] on span "9" at bounding box center [282, 361] width 17 height 17
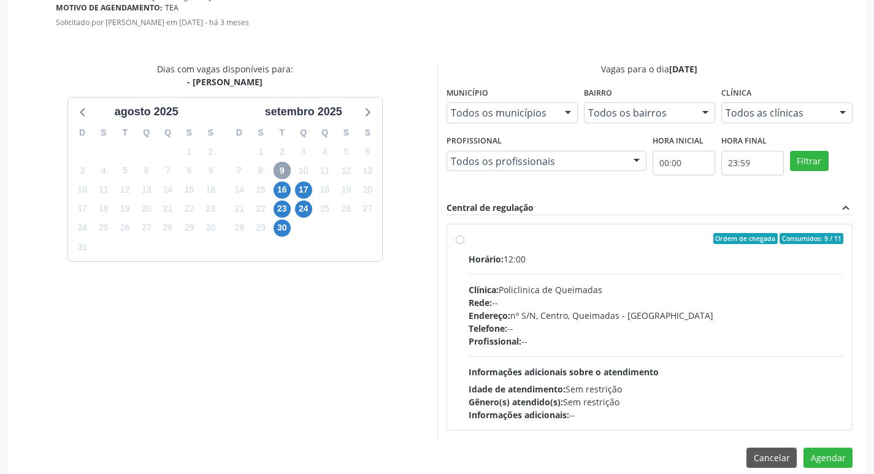
scroll to position [342, 0]
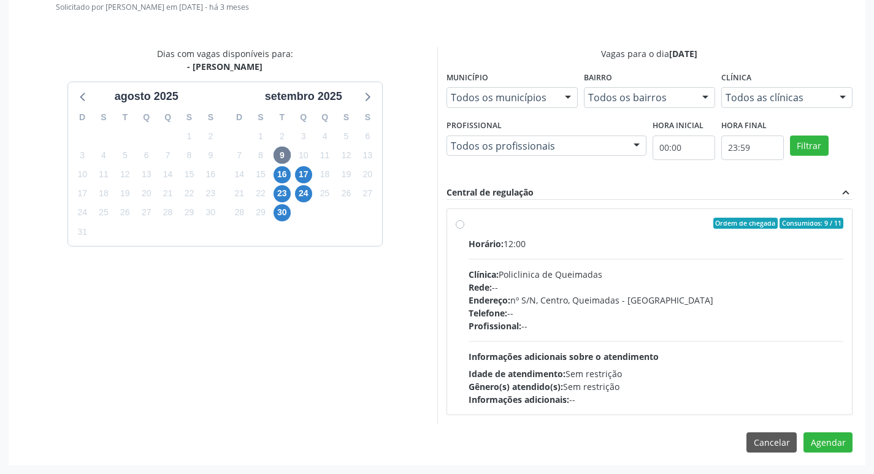
click at [621, 223] on div "Ordem de chegada Consumidos: 9 / 11" at bounding box center [656, 223] width 375 height 11
click at [464, 223] on input "Ordem de chegada Consumidos: 9 / 11 Horário: 12:00 Clínica: Policlinica de Quei…" at bounding box center [460, 223] width 9 height 11
radio input "true"
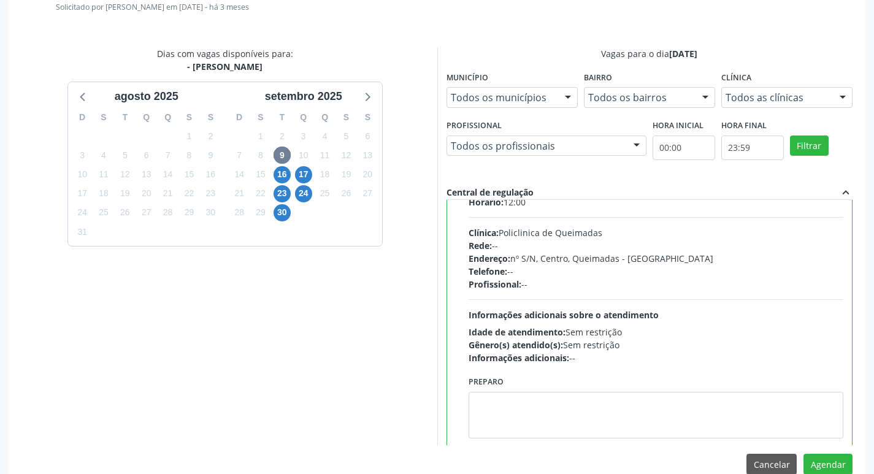
scroll to position [61, 0]
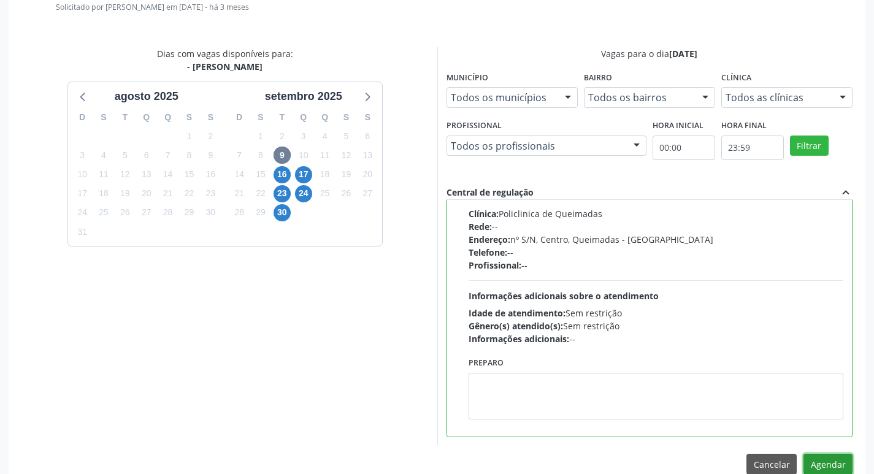
click at [820, 465] on button "Agendar" at bounding box center [827, 464] width 49 height 21
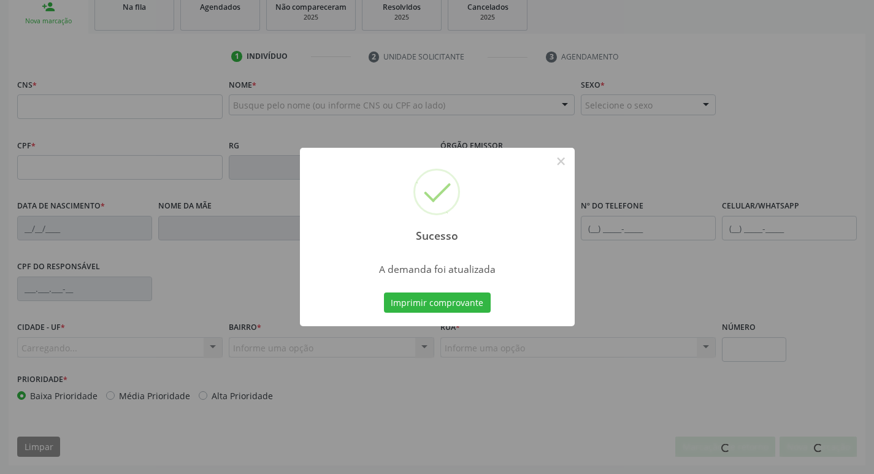
scroll to position [191, 0]
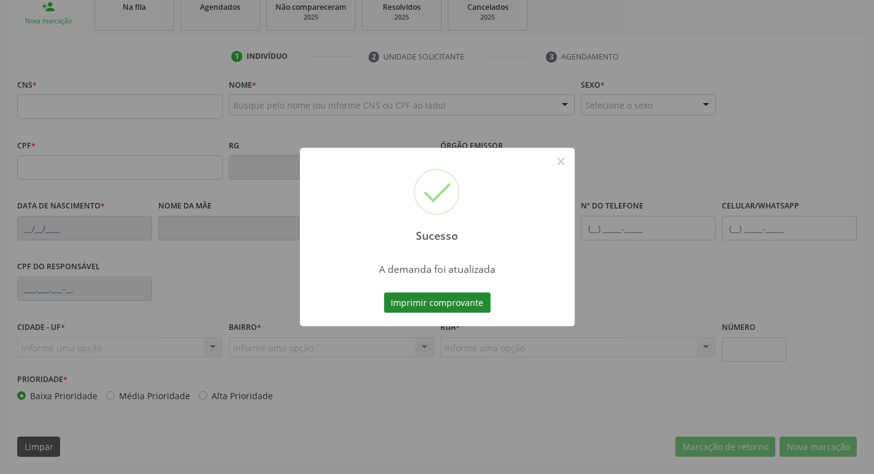
click at [473, 310] on button "Imprimir comprovante" at bounding box center [437, 303] width 107 height 21
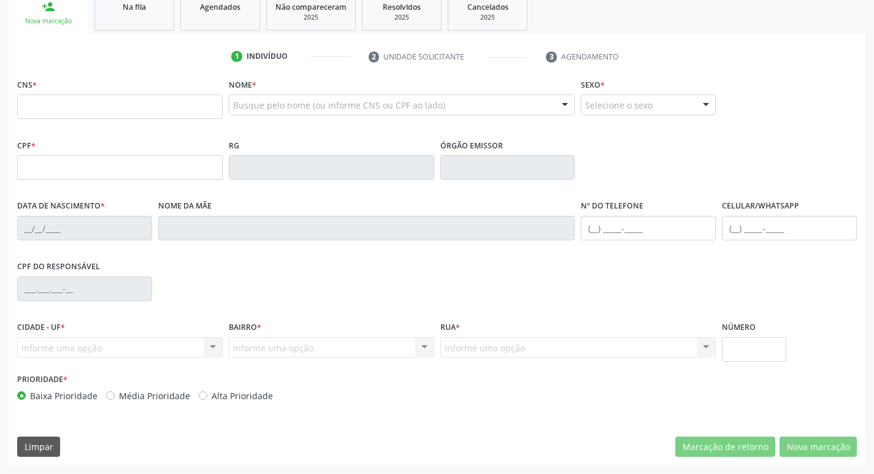
click at [163, 17] on link "Na fila" at bounding box center [134, 12] width 80 height 38
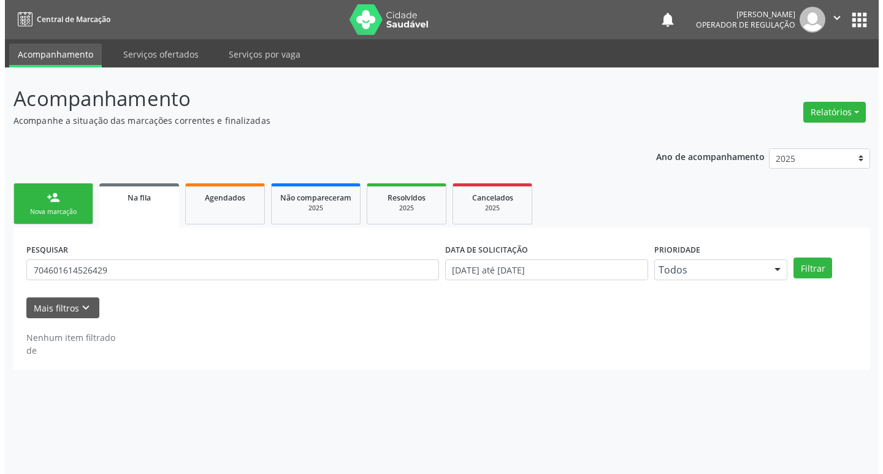
scroll to position [0, 0]
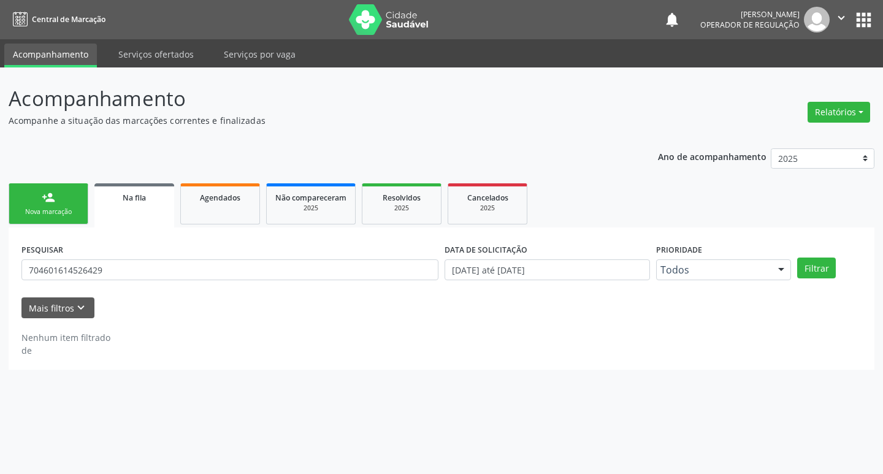
click at [152, 15] on nav "Central de Marcação notifications Isabela Tatiane Cardoso de Moura Operador de …" at bounding box center [441, 19] width 883 height 39
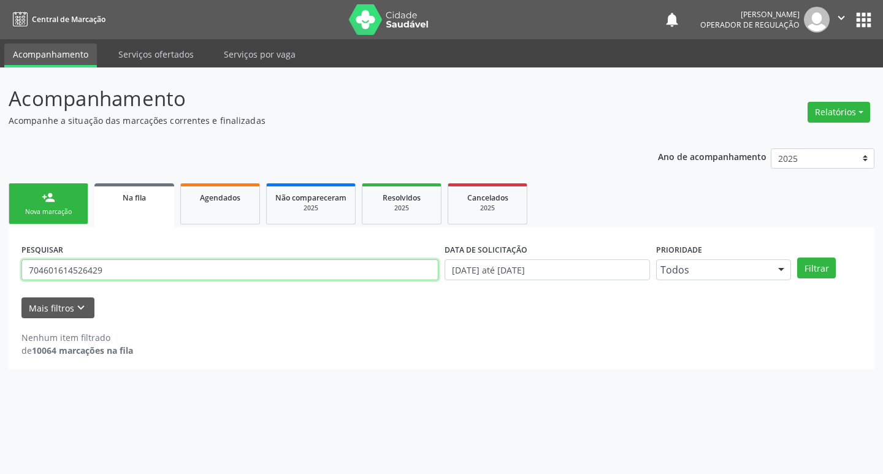
drag, startPoint x: 112, startPoint y: 262, endPoint x: 0, endPoint y: 224, distance: 118.7
click at [0, 224] on div "Acompanhamento Acompanhe a situação das marcações correntes e finalizadas Relat…" at bounding box center [441, 270] width 883 height 407
type input "705400496868596"
click at [797, 258] on button "Filtrar" at bounding box center [816, 268] width 39 height 21
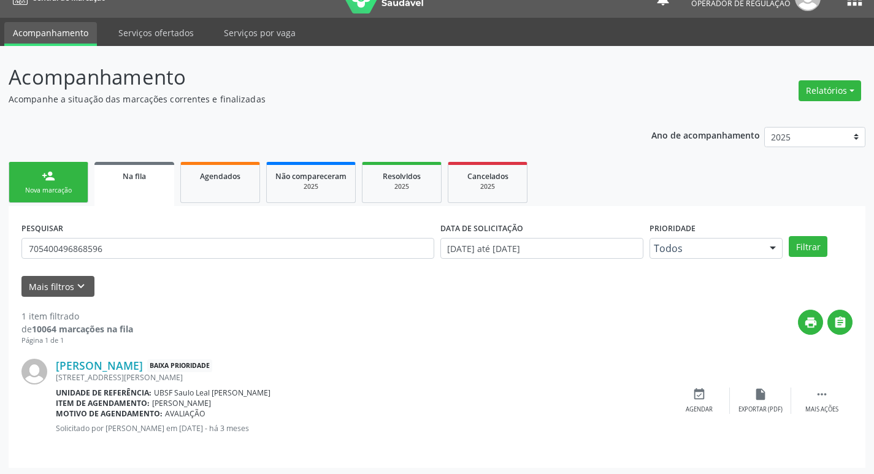
scroll to position [24, 0]
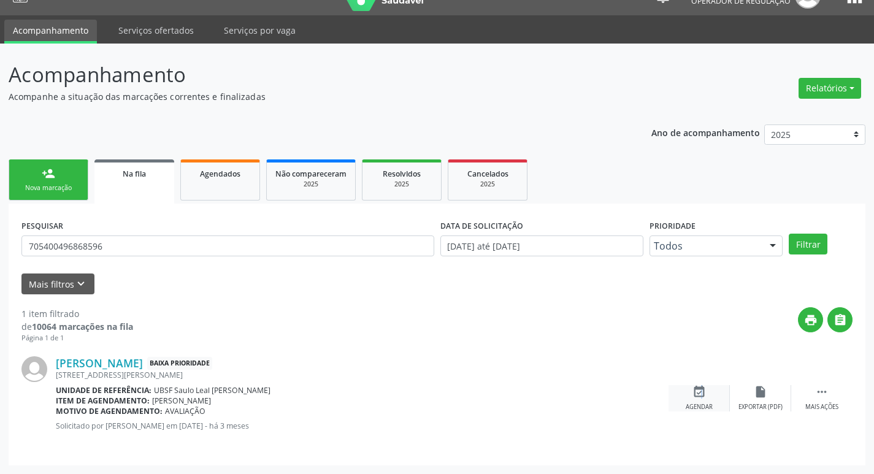
click at [699, 391] on icon "event_available" at bounding box center [698, 391] width 13 height 13
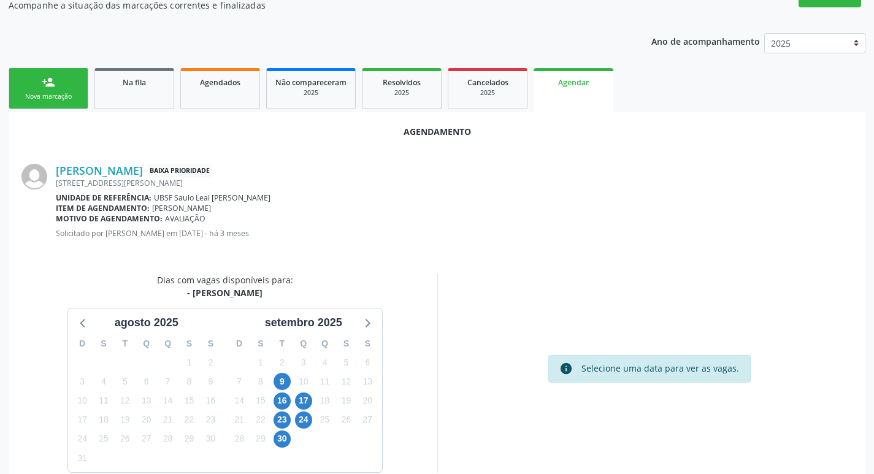
scroll to position [136, 0]
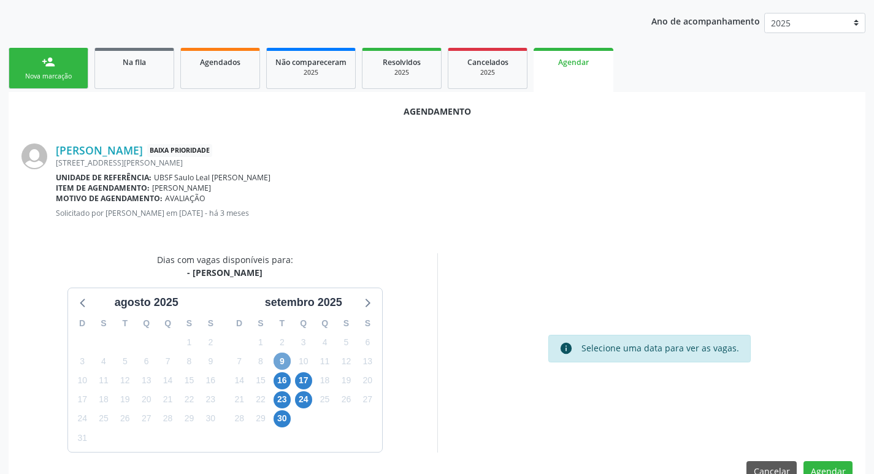
click at [288, 364] on span "9" at bounding box center [282, 361] width 17 height 17
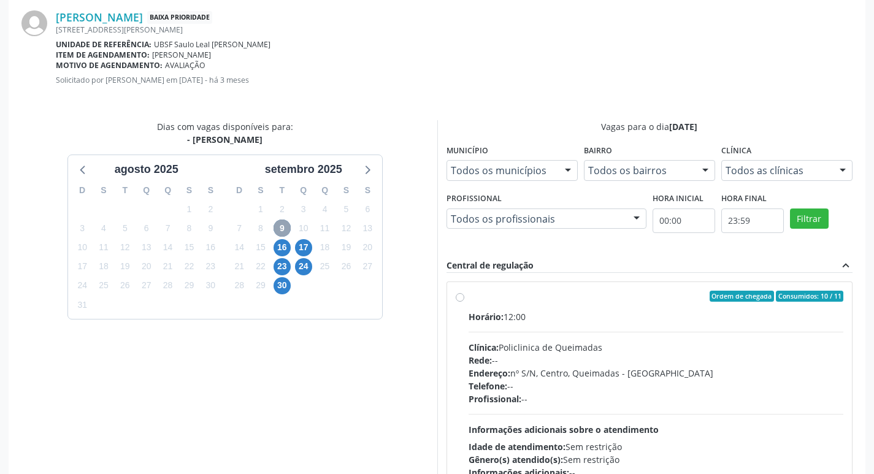
scroll to position [342, 0]
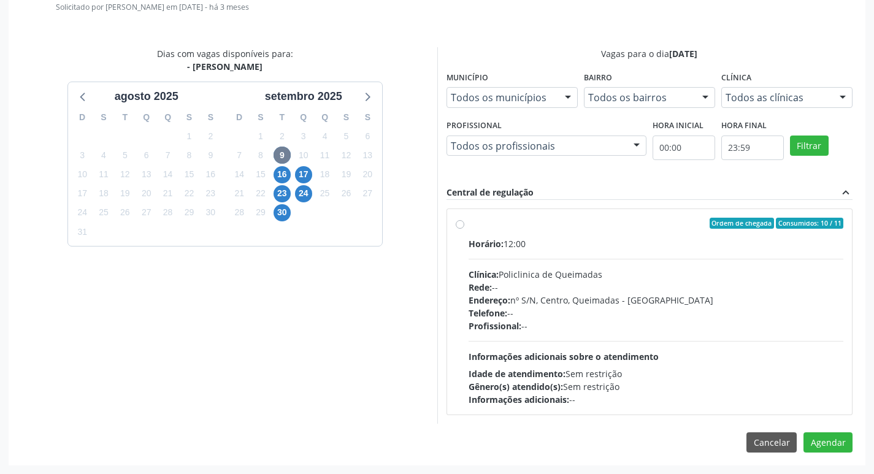
click at [660, 231] on label "Ordem de chegada Consumidos: 10 / 11 Horário: 12:00 Clínica: Policlinica de Que…" at bounding box center [656, 312] width 375 height 188
click at [464, 229] on input "Ordem de chegada Consumidos: 10 / 11 Horário: 12:00 Clínica: Policlinica de Que…" at bounding box center [460, 223] width 9 height 11
radio input "true"
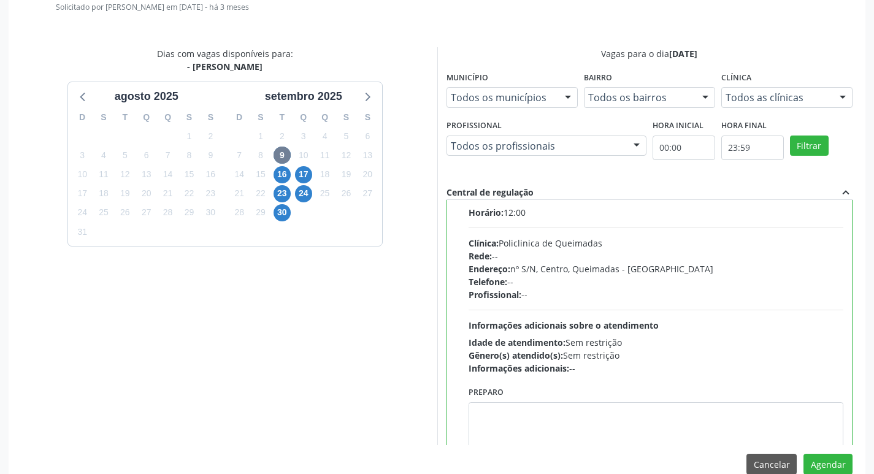
scroll to position [61, 0]
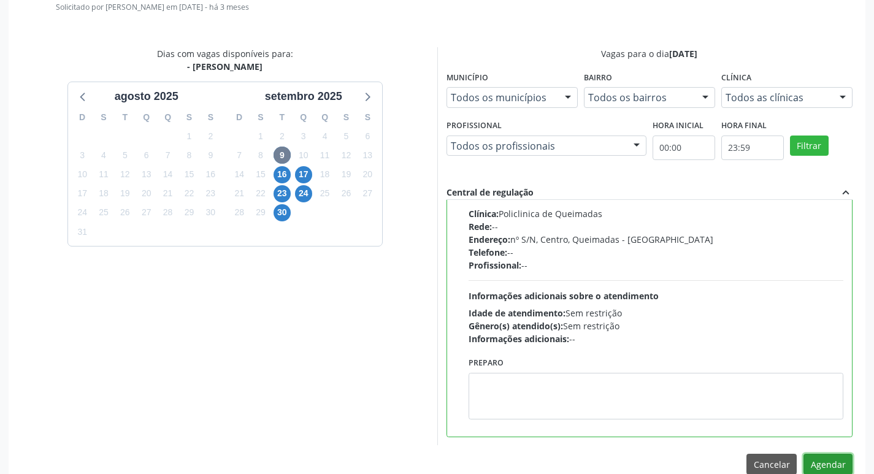
click at [820, 464] on button "Agendar" at bounding box center [827, 464] width 49 height 21
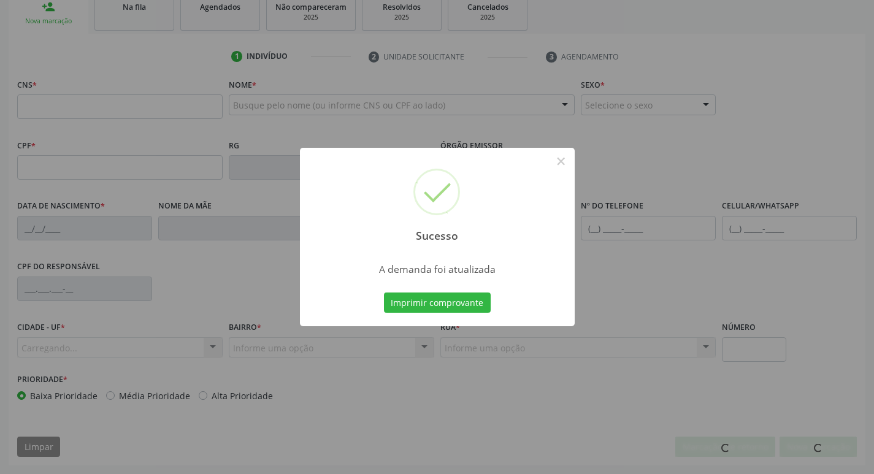
scroll to position [191, 0]
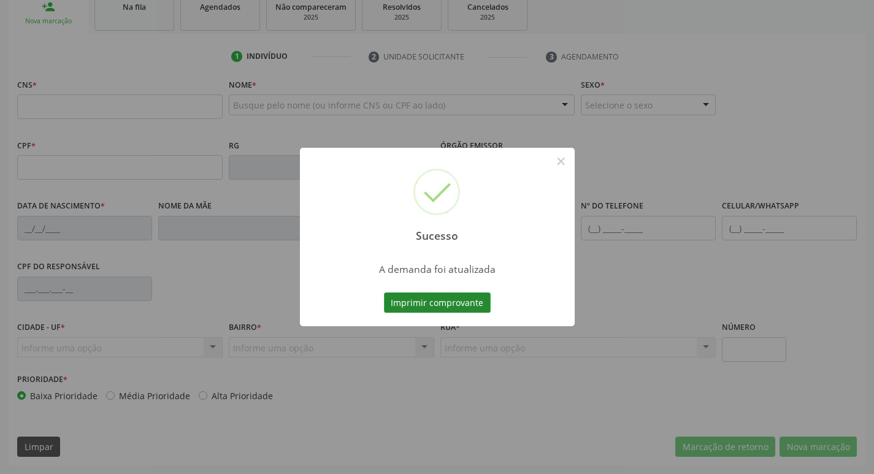
click at [438, 299] on button "Imprimir comprovante" at bounding box center [437, 303] width 107 height 21
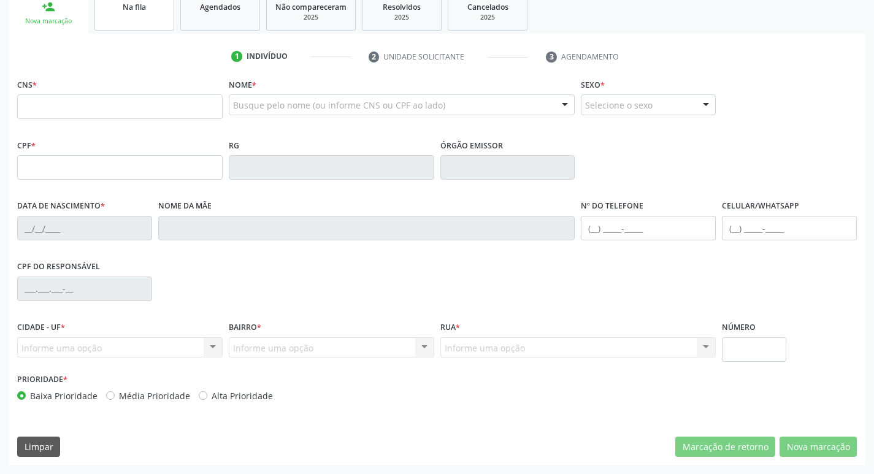
click at [124, 10] on span "Na fila" at bounding box center [134, 7] width 23 height 10
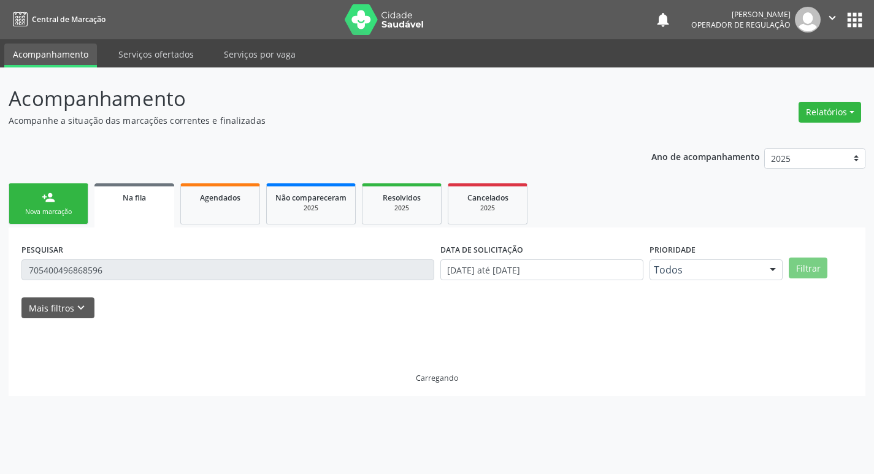
scroll to position [0, 0]
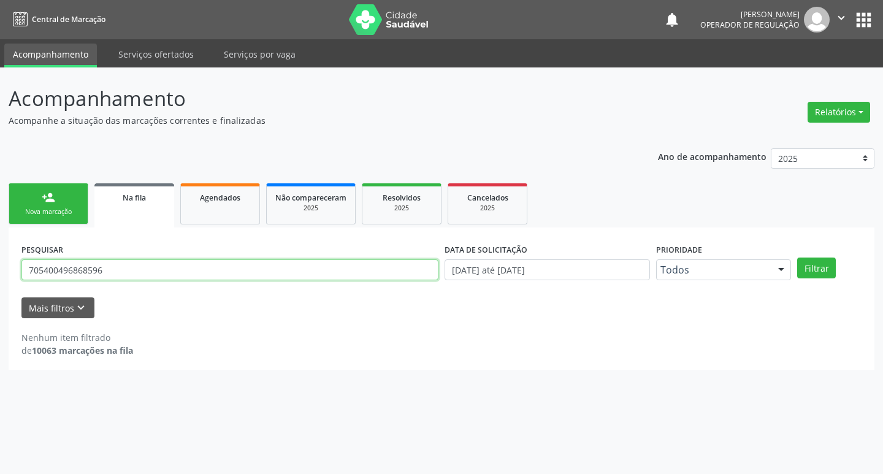
drag, startPoint x: 33, startPoint y: 272, endPoint x: 0, endPoint y: 272, distance: 33.1
click at [0, 272] on div "Acompanhamento Acompanhe a situação das marcações correntes e finalizadas Relat…" at bounding box center [441, 270] width 883 height 407
type input "700000998676009"
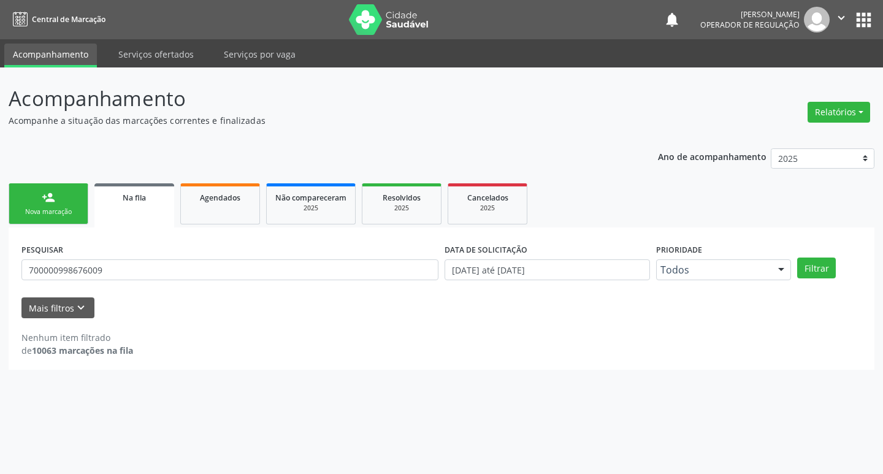
click at [61, 212] on div "Nova marcação" at bounding box center [48, 211] width 61 height 9
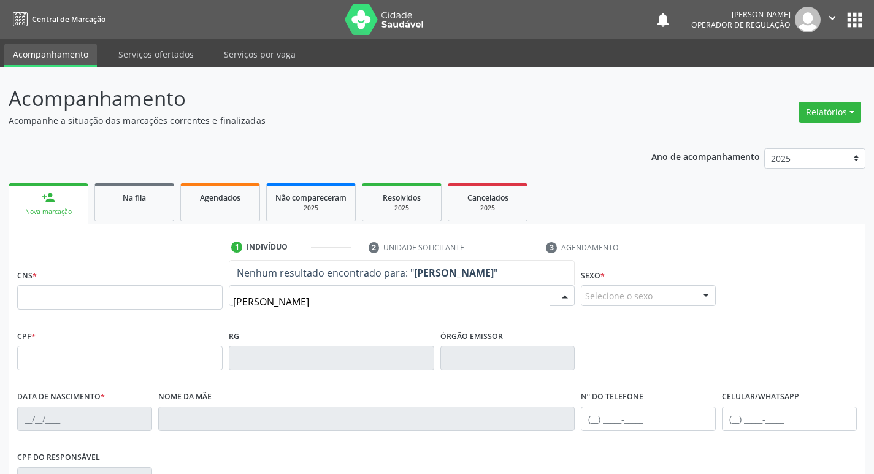
type input "isabela"
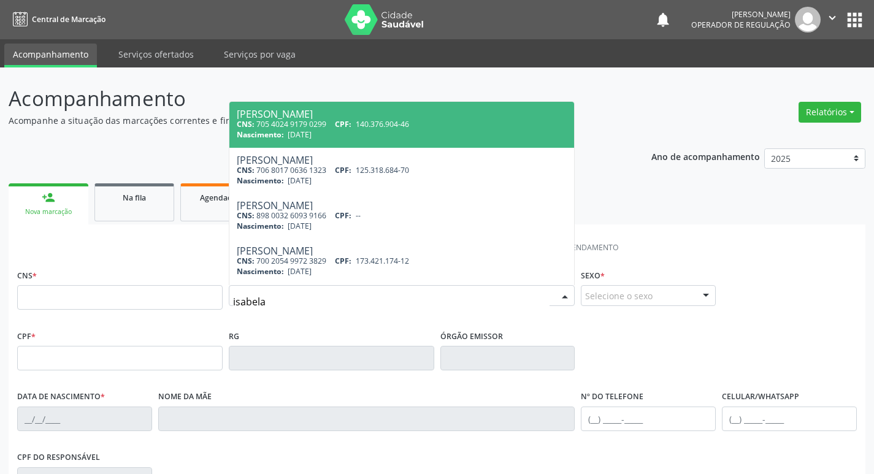
drag, startPoint x: 337, startPoint y: 136, endPoint x: 521, endPoint y: 207, distance: 197.8
click at [337, 136] on div "Nascimento: 16/10/2016" at bounding box center [402, 134] width 331 height 10
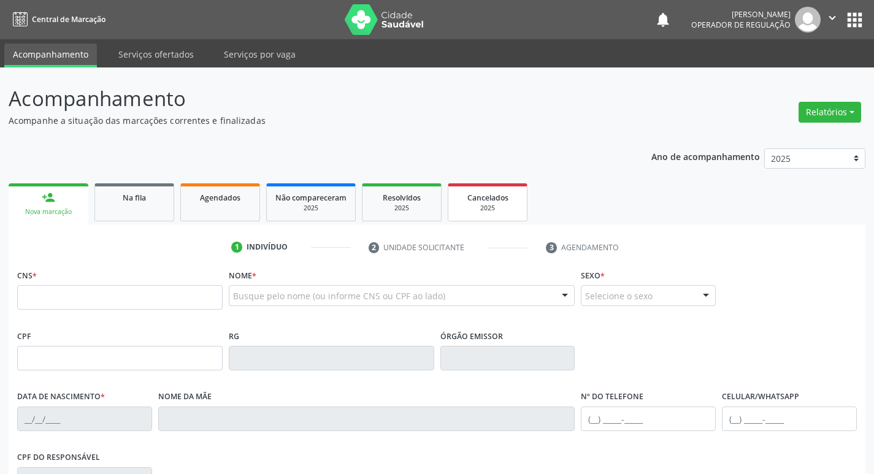
type input "705 4024 9179 0299"
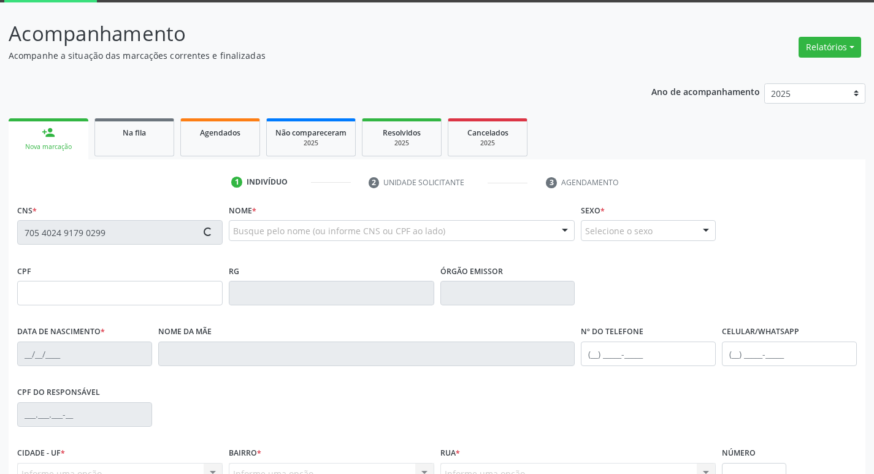
scroll to position [174, 0]
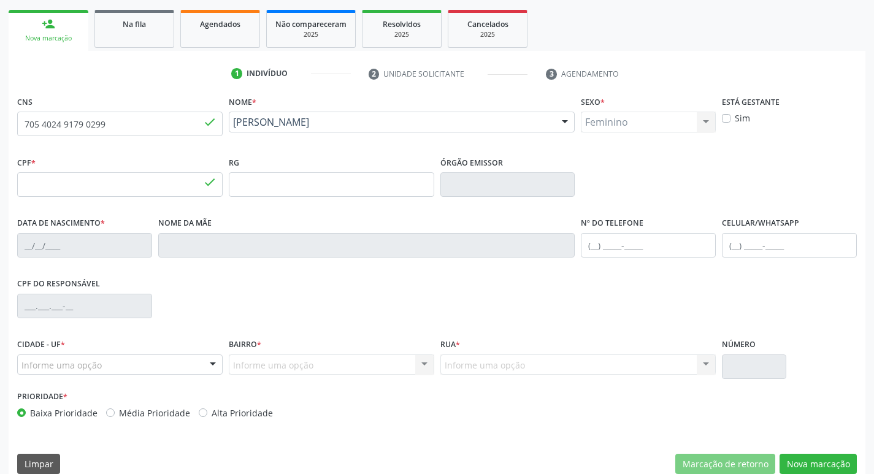
type input "140.376.904-46"
type input "16/10/2016"
type input "Elza Gomes da Silva"
type input "(83) 99124-0849"
type input "056.049.594-30"
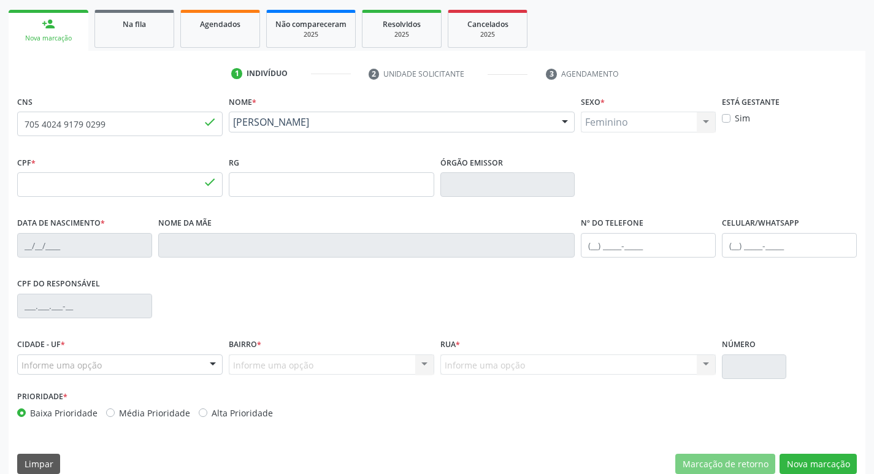
type input "140"
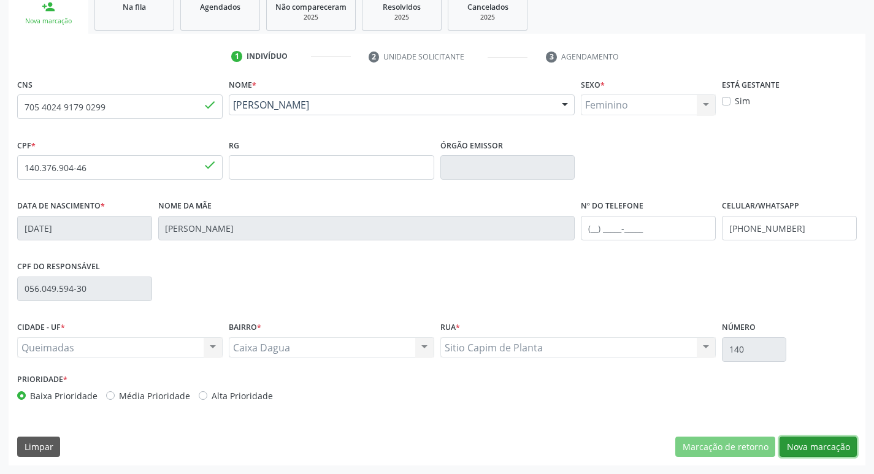
click at [806, 443] on button "Nova marcação" at bounding box center [817, 447] width 77 height 21
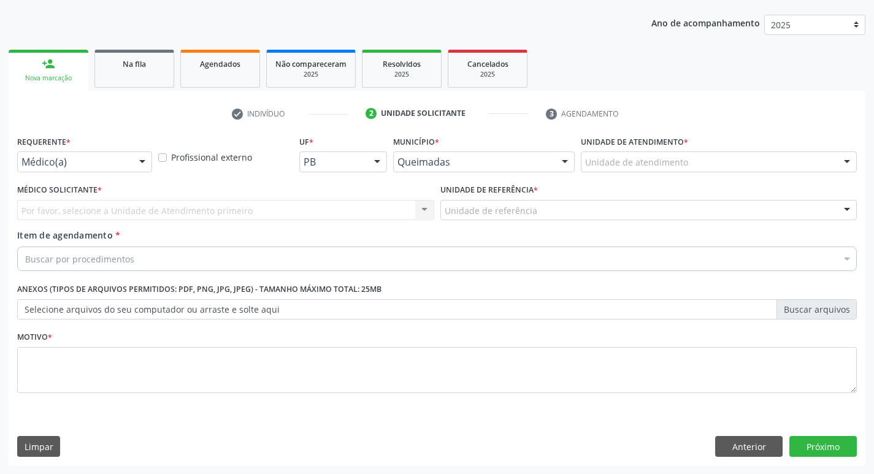
scroll to position [134, 0]
click at [134, 159] on div at bounding box center [142, 162] width 18 height 21
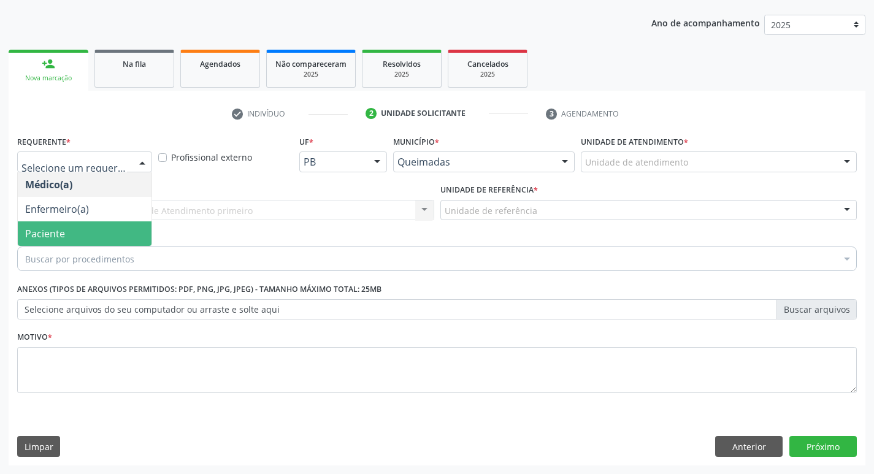
click at [94, 236] on span "Paciente" at bounding box center [85, 233] width 134 height 25
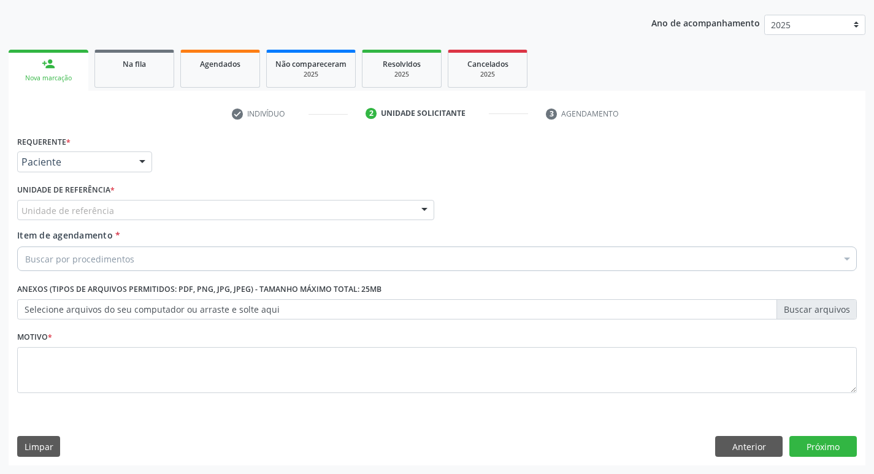
click at [107, 218] on div "Unidade de referência" at bounding box center [225, 210] width 417 height 21
type input "p"
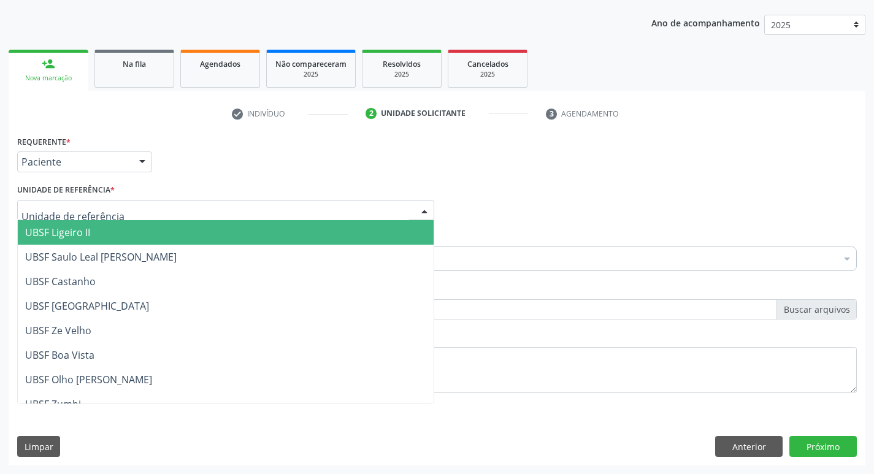
click at [38, 231] on span "UBSF Ligeiro II" at bounding box center [57, 232] width 65 height 13
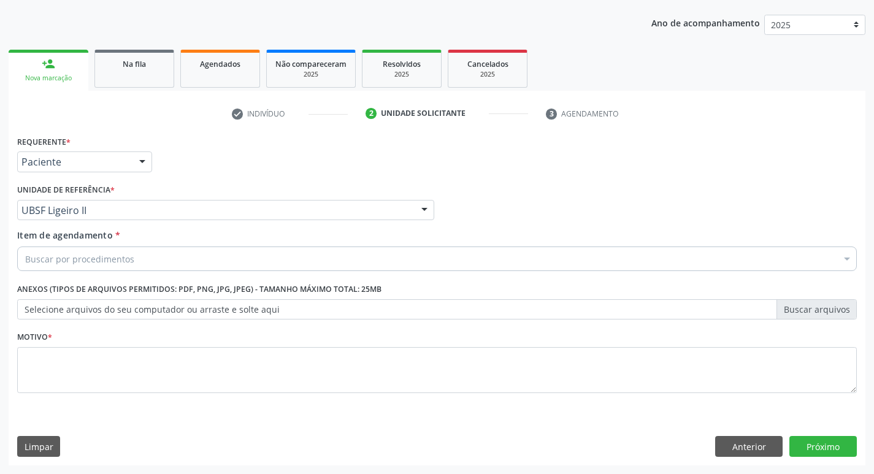
click at [55, 267] on div "Buscar por procedimentos" at bounding box center [437, 259] width 840 height 25
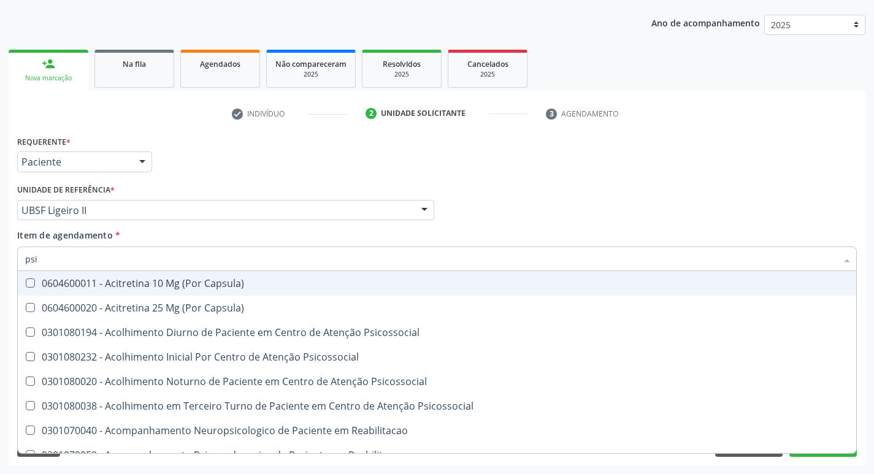
type input "psiq"
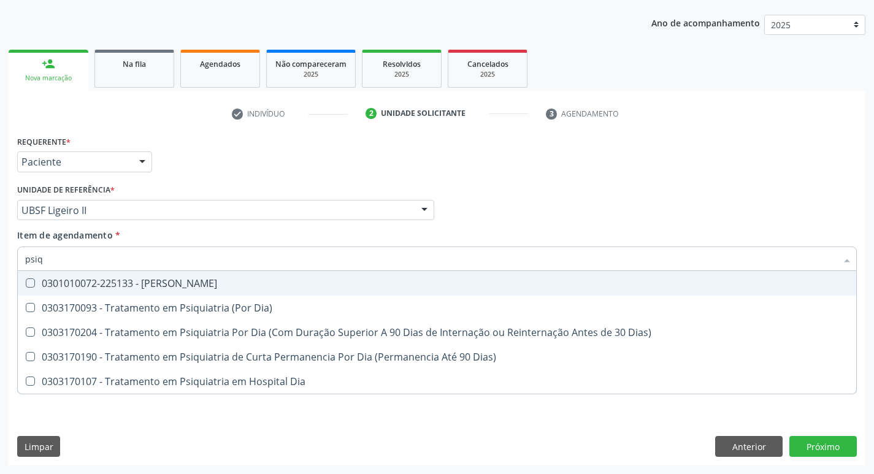
click at [75, 288] on div "0301010072-225133 - [PERSON_NAME]" at bounding box center [437, 283] width 824 height 10
checkbox Psiquiatra "true"
click at [377, 159] on div "Requerente * Paciente Médico(a) Enfermeiro(a) Paciente Nenhum resultado encontr…" at bounding box center [437, 156] width 846 height 48
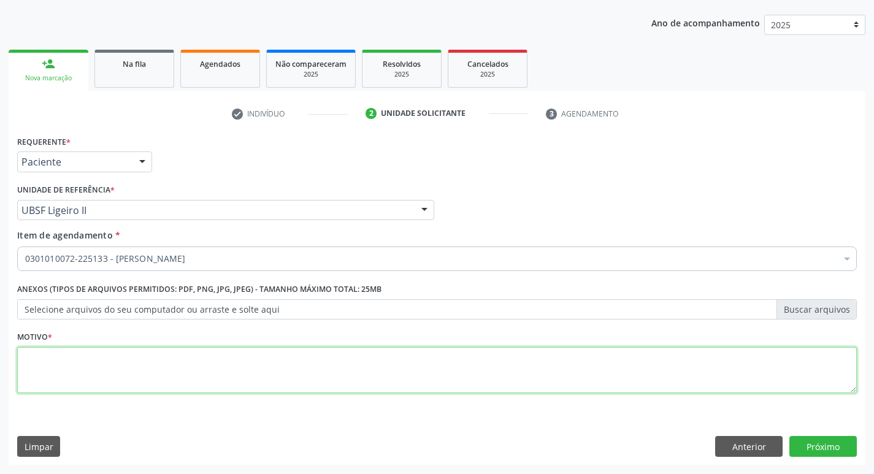
click at [198, 377] on textarea at bounding box center [437, 370] width 840 height 47
click at [472, 376] on textarea "ddddd" at bounding box center [437, 370] width 840 height 47
type textarea "dddddd"
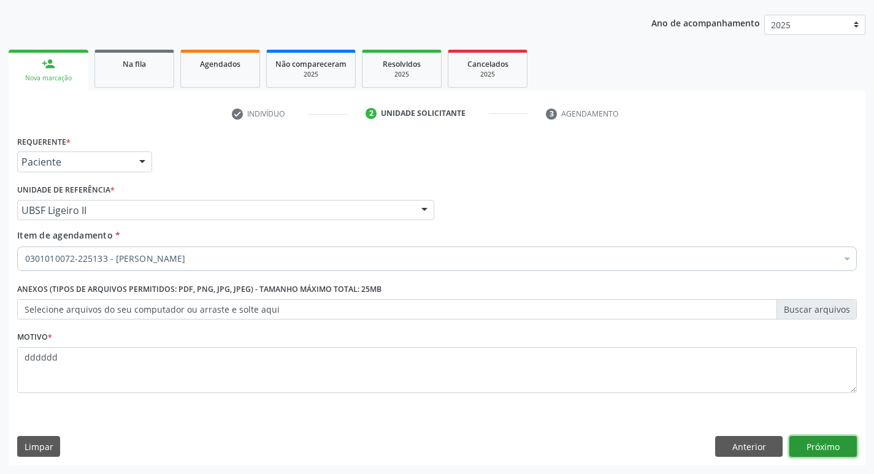
click at [832, 444] on button "Próximo" at bounding box center [822, 446] width 67 height 21
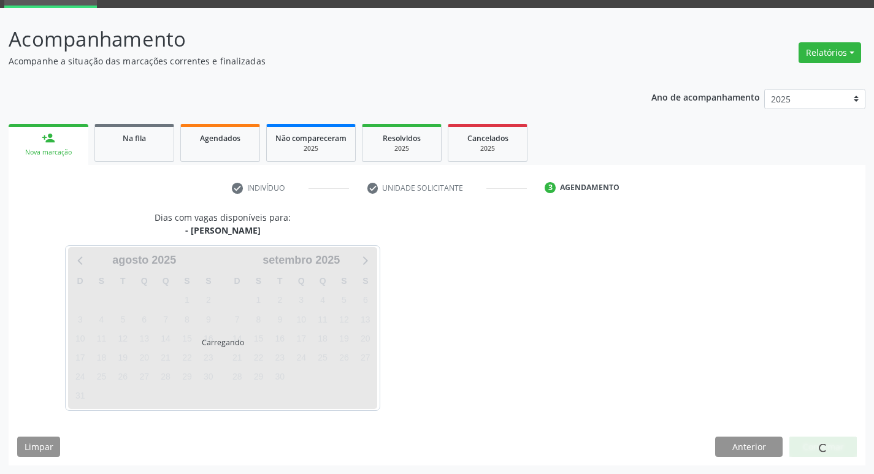
scroll to position [59, 0]
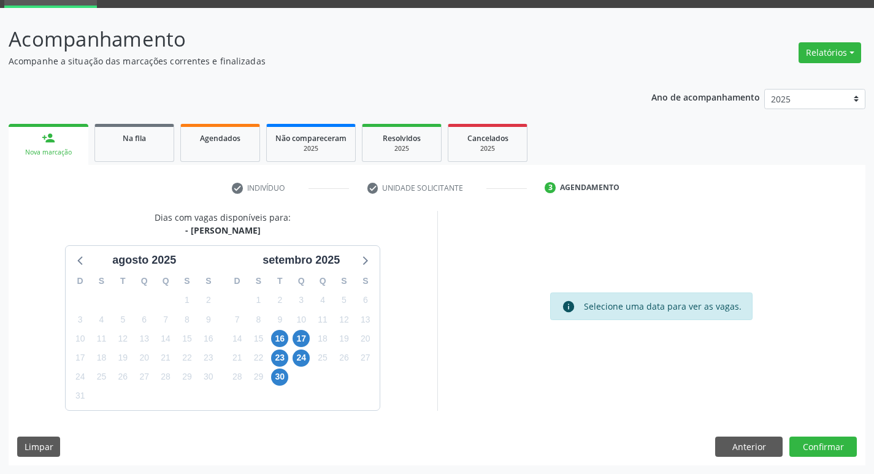
scroll to position [59, 0]
drag, startPoint x: 117, startPoint y: 148, endPoint x: 80, endPoint y: 148, distance: 36.2
click at [117, 148] on link "Na fila" at bounding box center [134, 143] width 80 height 38
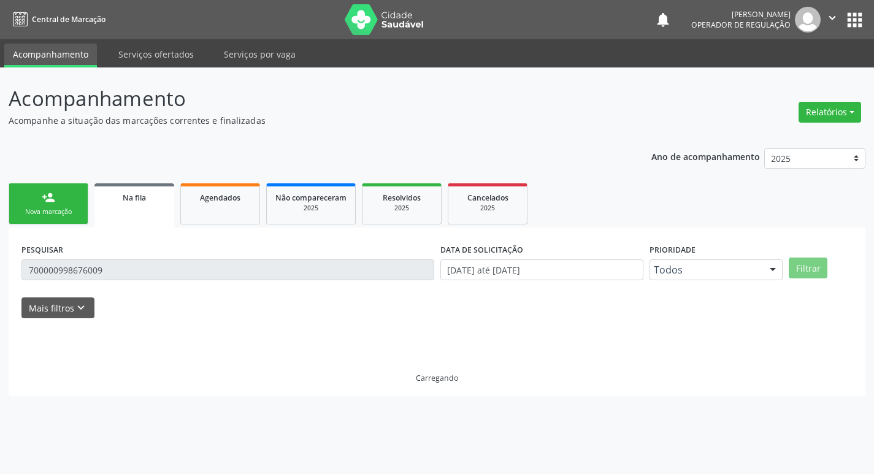
click at [65, 145] on div "Ano de acompanhamento 2025 2024 2023 2022 2021 person_add Nova marcação Na fila…" at bounding box center [437, 268] width 857 height 257
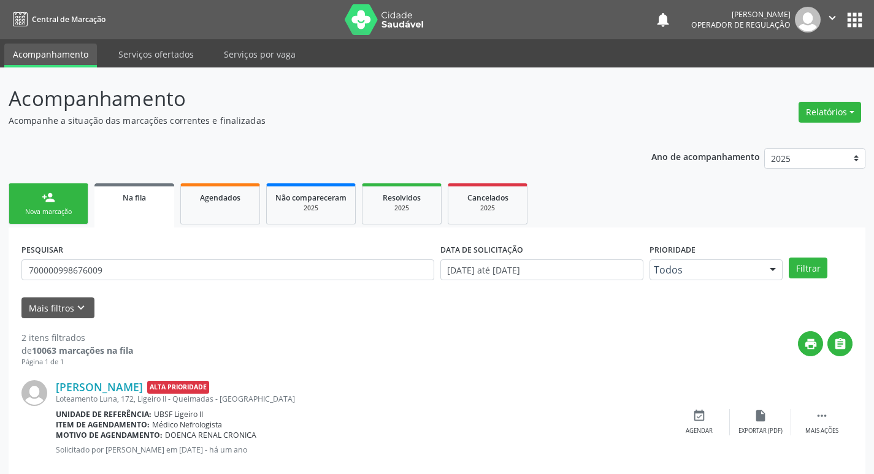
click at [833, 15] on icon "" at bounding box center [831, 17] width 13 height 13
click at [799, 75] on link "Sair" at bounding box center [801, 74] width 85 height 17
